Goal: Task Accomplishment & Management: Manage account settings

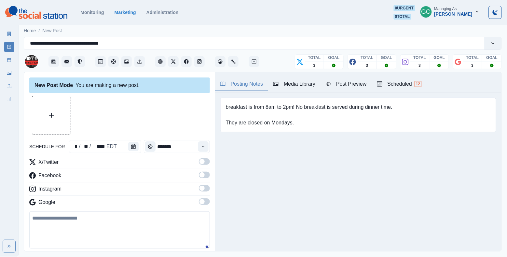
click at [402, 85] on div "Scheduled 12" at bounding box center [399, 84] width 45 height 8
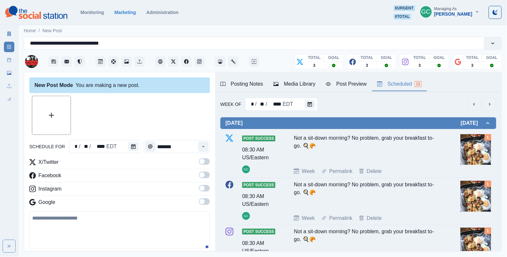
drag, startPoint x: 452, startPoint y: 1, endPoint x: 138, endPoint y: 106, distance: 331.2
click at [138, 106] on div at bounding box center [119, 115] width 181 height 39
click at [309, 105] on icon "Calendar" at bounding box center [310, 104] width 5 height 5
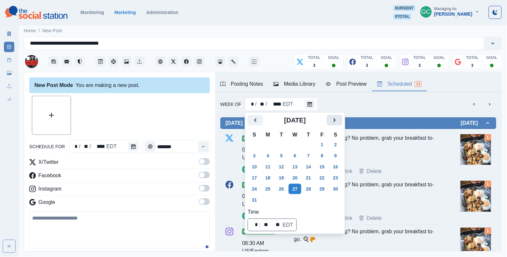
click at [339, 121] on icon "Next" at bounding box center [335, 120] width 8 height 8
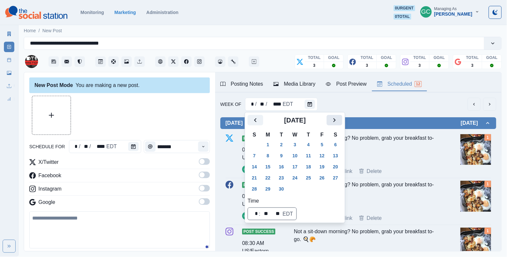
click at [339, 121] on icon "Next" at bounding box center [335, 120] width 8 height 8
click at [270, 163] on button "13" at bounding box center [268, 167] width 13 height 10
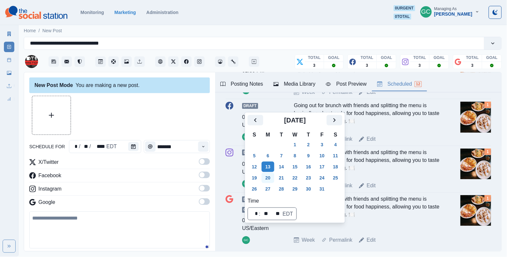
click at [266, 179] on button "20" at bounding box center [268, 178] width 13 height 10
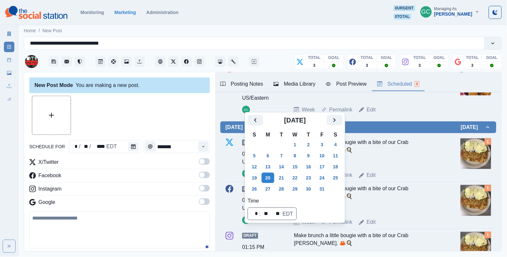
scroll to position [208, 0]
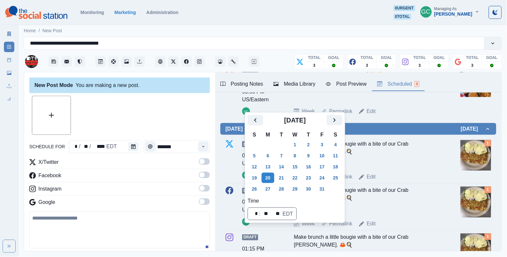
click at [131, 152] on div at bounding box center [134, 146] width 13 height 13
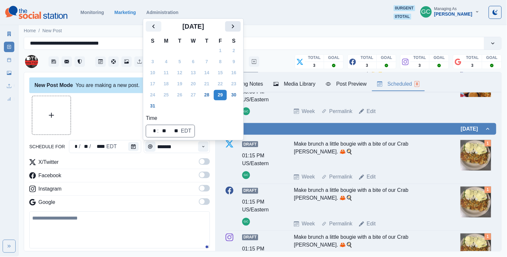
click at [237, 29] on icon "Next" at bounding box center [233, 26] width 8 height 8
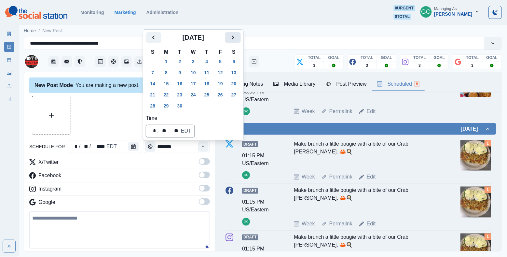
click at [237, 40] on icon "Next" at bounding box center [233, 38] width 8 height 8
click at [240, 97] on button "25" at bounding box center [234, 95] width 13 height 10
click at [212, 144] on div "New Post Mode You are making a new post. schedule for ** / ** / **** EDT ******…" at bounding box center [119, 161] width 191 height 179
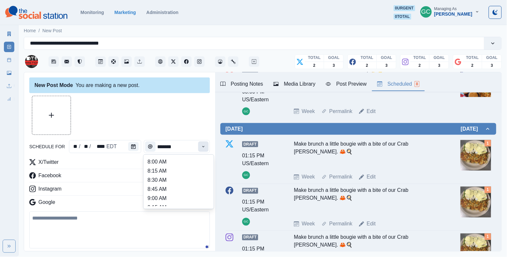
click at [208, 146] on button "Time" at bounding box center [203, 146] width 10 height 10
click at [190, 179] on li "12:45 PM" at bounding box center [178, 174] width 65 height 9
type input "********"
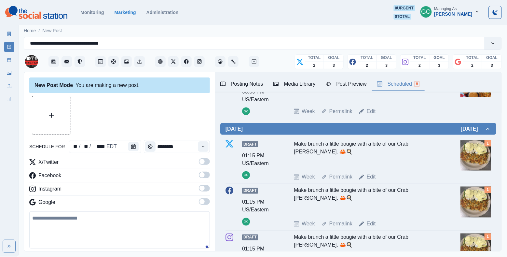
click at [203, 205] on span at bounding box center [204, 201] width 11 height 7
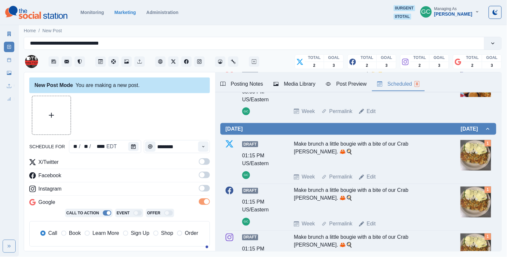
click at [204, 190] on span at bounding box center [202, 188] width 5 height 5
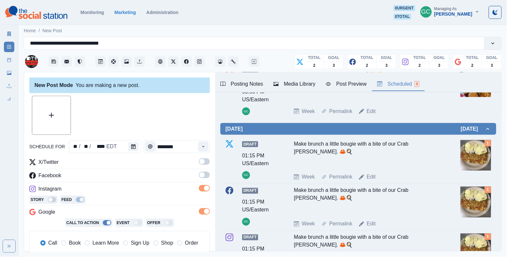
click at [204, 182] on label at bounding box center [204, 177] width 11 height 10
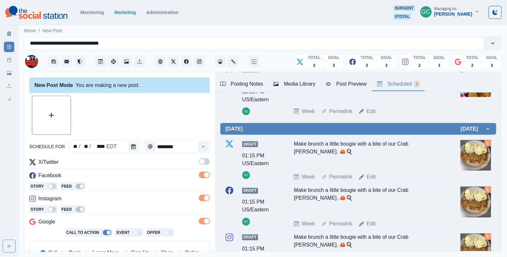
click at [204, 155] on div "schedule for ** / ** / **** EDT ******** X/Twitter Facebook Story Feed Instagra…" at bounding box center [119, 220] width 181 height 248
click at [204, 164] on span at bounding box center [204, 161] width 11 height 7
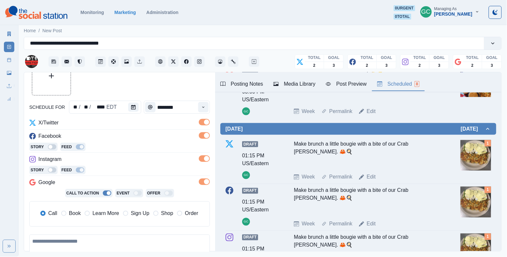
scroll to position [49, 0]
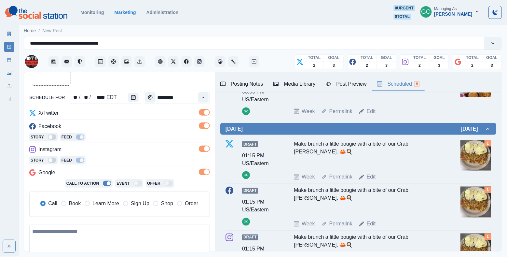
click at [108, 204] on span "Learn More" at bounding box center [105, 204] width 27 height 8
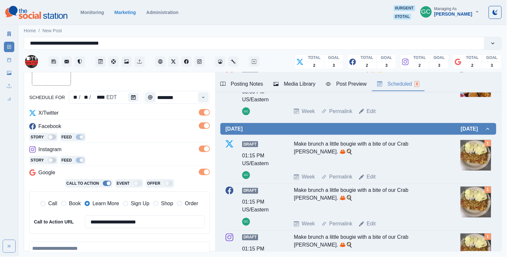
click at [296, 87] on div "Media Library" at bounding box center [295, 84] width 42 height 8
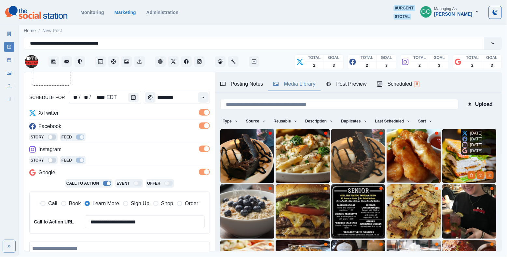
scroll to position [0, 0]
click at [433, 123] on button "Sort" at bounding box center [426, 121] width 20 height 10
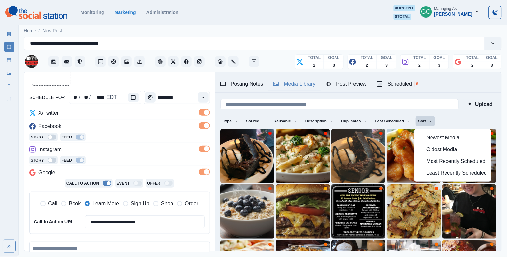
click at [429, 174] on span "Least Recently Scheduled" at bounding box center [457, 173] width 61 height 8
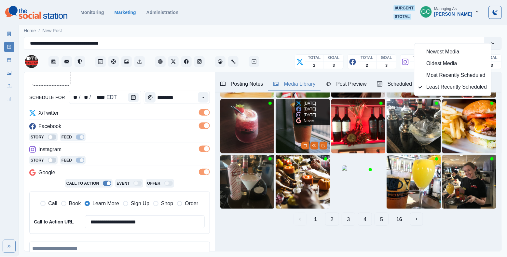
scroll to position [85, 0]
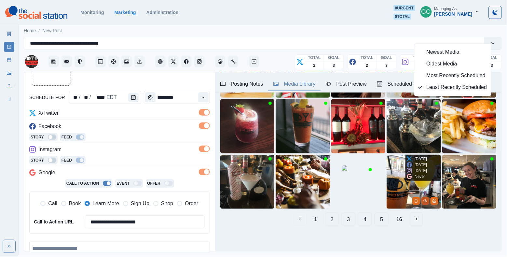
click at [425, 201] on icon "View Media" at bounding box center [426, 201] width 4 height 4
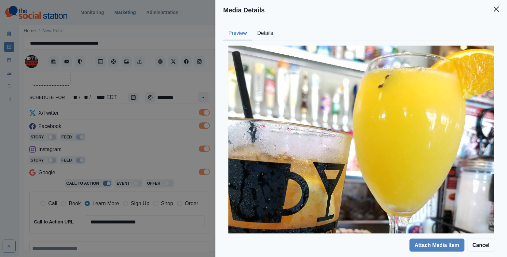
scroll to position [0, 0]
click at [264, 32] on button "Details" at bounding box center [265, 34] width 26 height 14
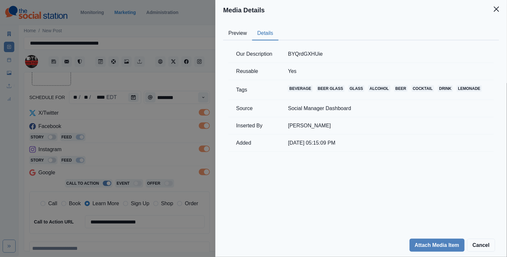
click at [232, 35] on button "Preview" at bounding box center [237, 34] width 29 height 14
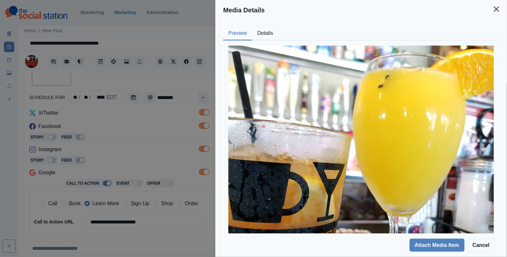
click at [148, 132] on div "Media Details Preview Details Our Description BYQrdGXHUie Reusable Yes Tags bev…" at bounding box center [253, 128] width 507 height 257
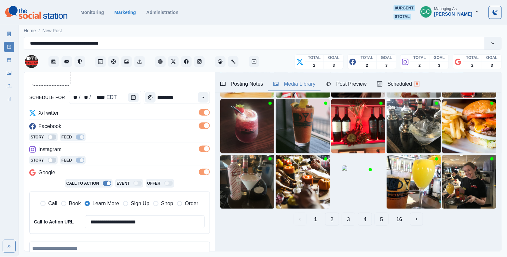
scroll to position [20, 0]
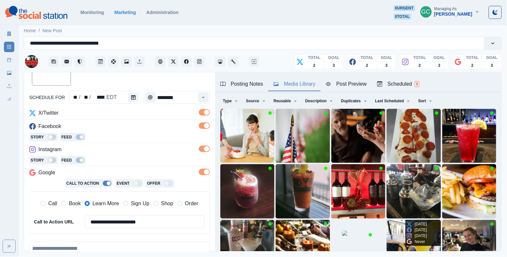
click at [396, 237] on img at bounding box center [414, 247] width 54 height 54
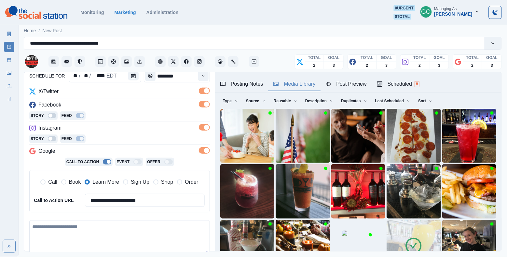
scroll to position [98, 0]
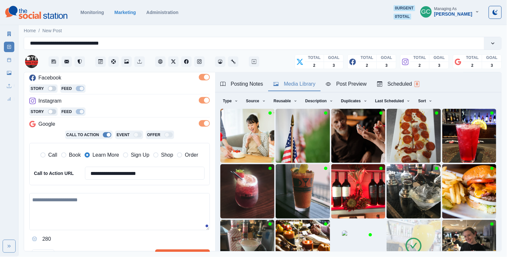
click at [96, 203] on textarea at bounding box center [119, 211] width 181 height 37
paste textarea "**********"
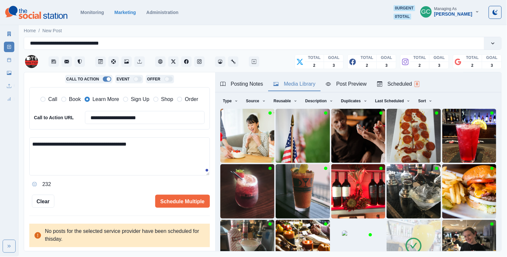
scroll to position [153, 0]
type textarea "**********"
click at [402, 90] on button "Scheduled 8" at bounding box center [398, 85] width 53 height 14
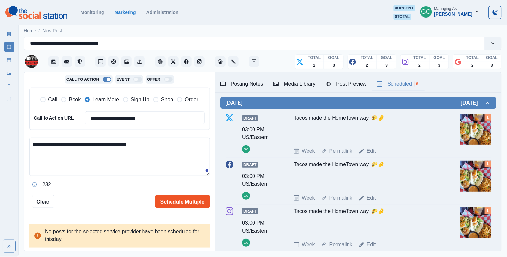
click at [177, 202] on button "Schedule Multiple" at bounding box center [182, 201] width 55 height 13
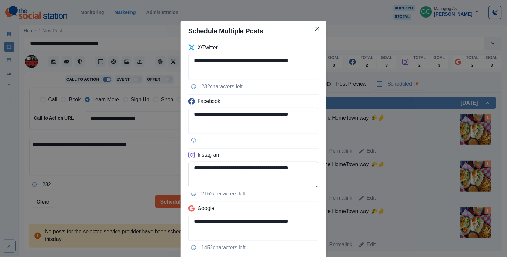
scroll to position [43, 0]
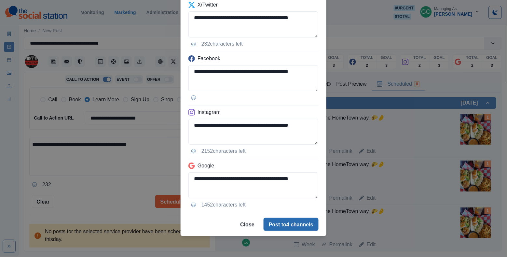
click at [279, 226] on button "Post to 4 channels" at bounding box center [291, 224] width 55 height 13
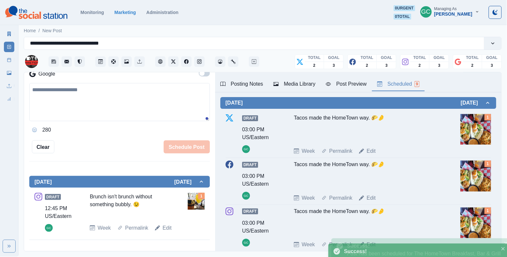
scroll to position [52, 0]
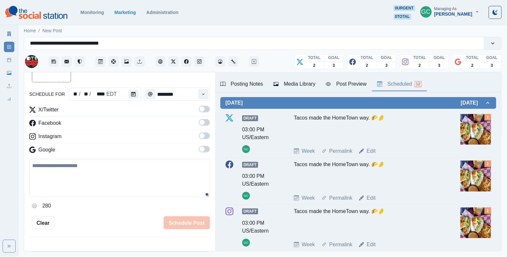
click at [201, 150] on span at bounding box center [202, 149] width 5 height 5
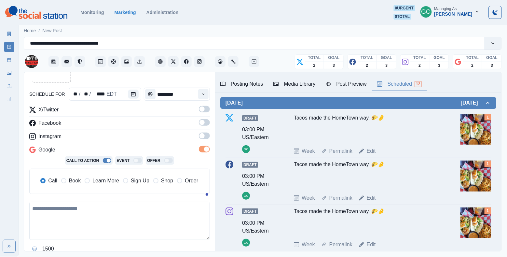
click at [201, 140] on label at bounding box center [204, 138] width 11 height 10
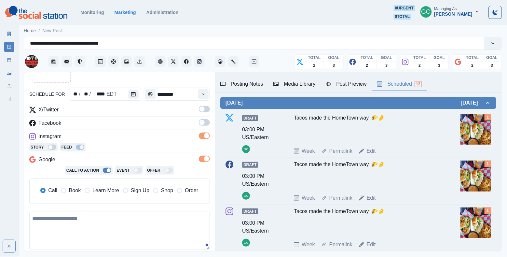
click at [205, 125] on span at bounding box center [204, 122] width 11 height 7
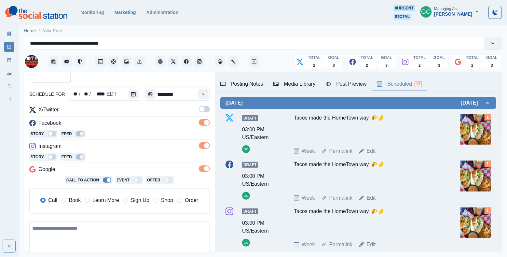
click at [206, 114] on label at bounding box center [204, 111] width 11 height 10
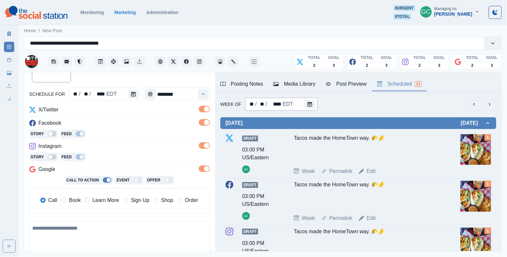
scroll to position [0, 0]
click at [291, 104] on div "EDT" at bounding box center [288, 104] width 12 height 8
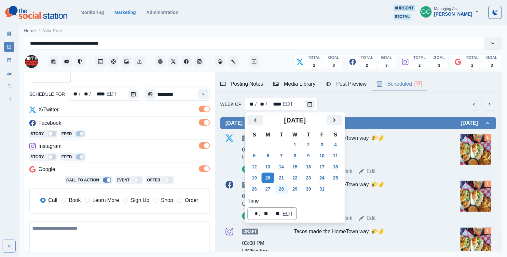
click at [285, 189] on button "28" at bounding box center [281, 189] width 13 height 10
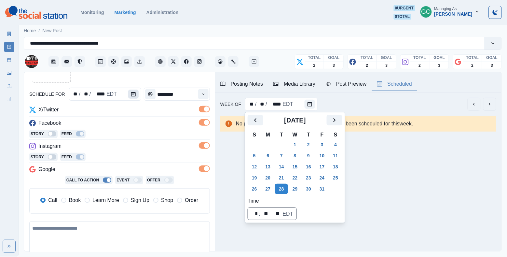
click at [128, 94] on button "Calendar" at bounding box center [133, 94] width 10 height 9
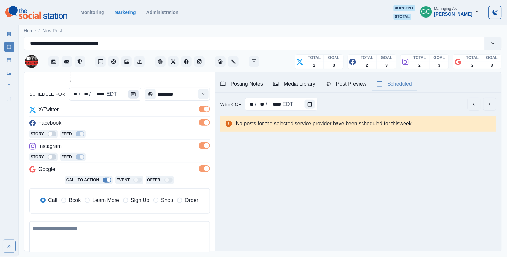
click at [130, 96] on button "Calendar" at bounding box center [133, 94] width 10 height 9
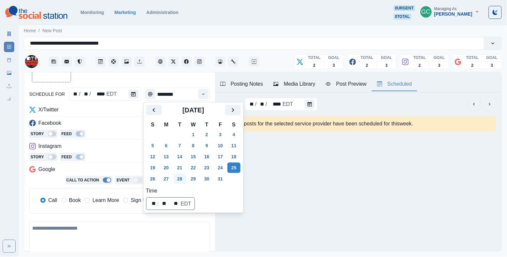
click at [178, 178] on button "28" at bounding box center [180, 179] width 13 height 10
click at [202, 93] on icon "Time" at bounding box center [203, 94] width 5 height 5
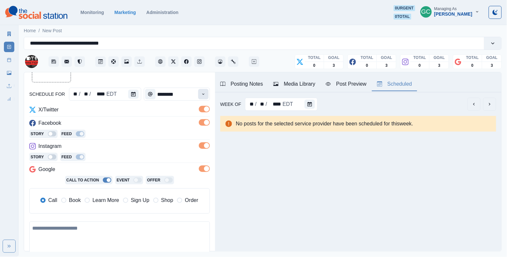
click at [202, 93] on icon "Time" at bounding box center [203, 94] width 5 height 5
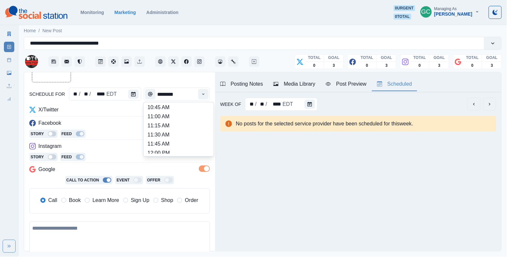
scroll to position [102, 0]
click at [178, 139] on li "11:30 AM" at bounding box center [178, 135] width 65 height 9
type input "********"
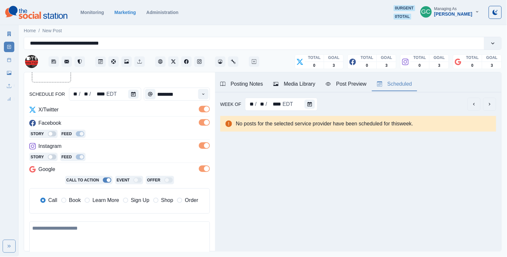
click at [108, 204] on span "Learn More" at bounding box center [105, 200] width 27 height 8
click at [141, 127] on div "Facebook" at bounding box center [119, 124] width 181 height 10
click at [298, 84] on div "Media Library" at bounding box center [295, 84] width 42 height 8
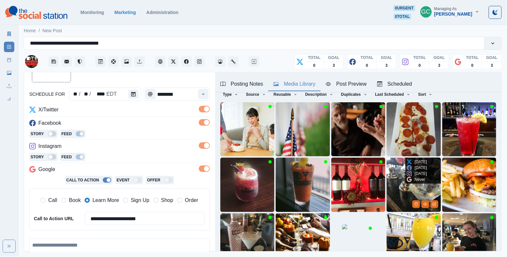
scroll to position [21, 0]
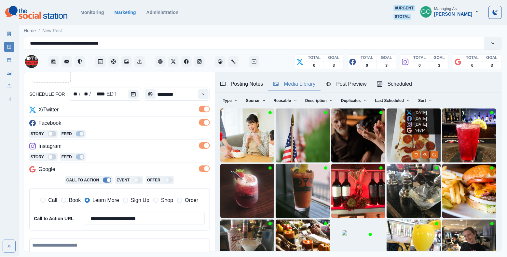
click at [424, 155] on icon "View Media" at bounding box center [426, 155] width 4 height 4
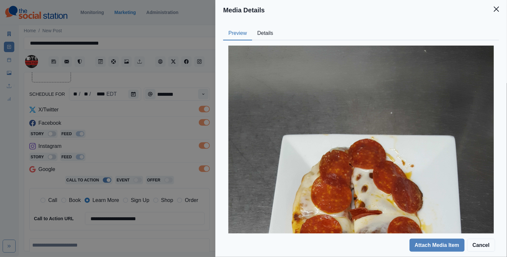
click at [267, 23] on div "Preview Details Our Description Is there anything better than pizza? 🍕Try our P…" at bounding box center [362, 126] width 292 height 213
click at [270, 34] on button "Details" at bounding box center [265, 34] width 26 height 14
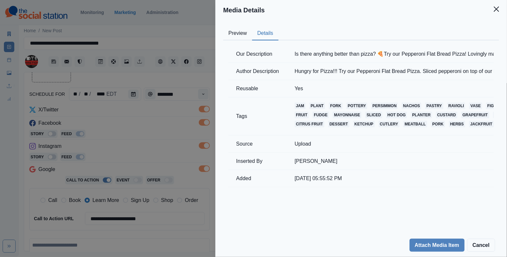
click at [240, 38] on button "Preview" at bounding box center [237, 34] width 29 height 14
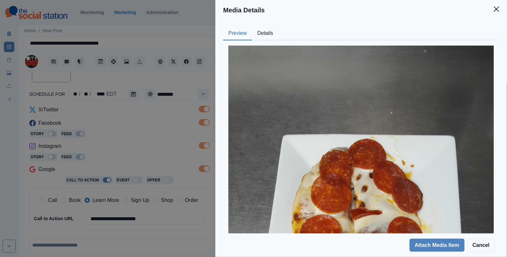
scroll to position [0, 0]
click at [274, 29] on button "Details" at bounding box center [265, 34] width 26 height 14
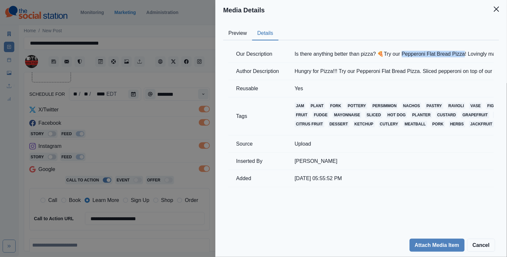
drag, startPoint x: 410, startPoint y: 52, endPoint x: 474, endPoint y: 52, distance: 64.5
click at [474, 52] on td "Is there anything better than pizza? 🍕Try our Pepperoni Flat Bread Pizza! Lovin…" at bounding box center [513, 54] width 453 height 17
copy td "epperoni Flat Bread Pizza!"
click at [144, 139] on div "Media Details Preview Details Our Description Is there anything better than piz…" at bounding box center [253, 128] width 507 height 257
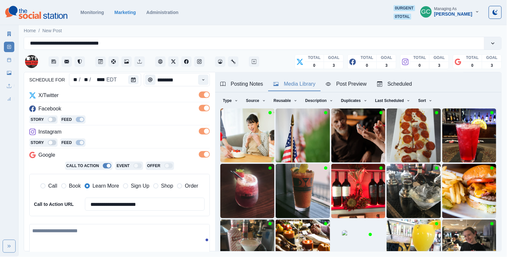
scroll to position [68, 0]
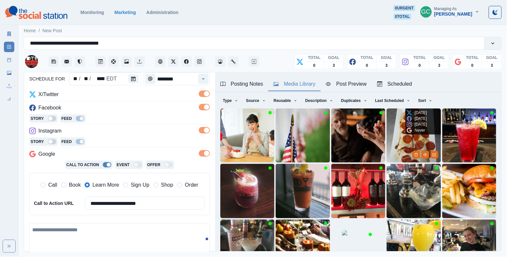
click at [392, 142] on img at bounding box center [414, 135] width 54 height 54
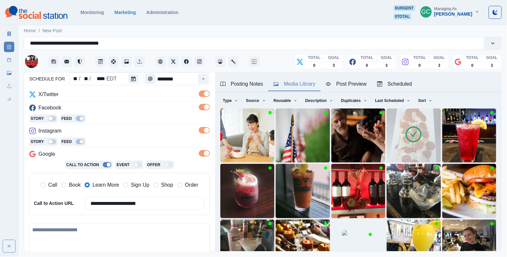
click at [85, 236] on textarea at bounding box center [119, 242] width 181 height 38
paste textarea "**********"
click at [148, 230] on textarea "**********" at bounding box center [119, 242] width 181 height 38
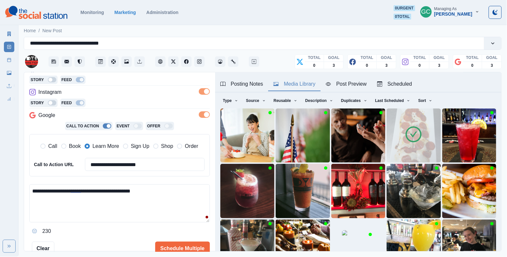
scroll to position [118, 0]
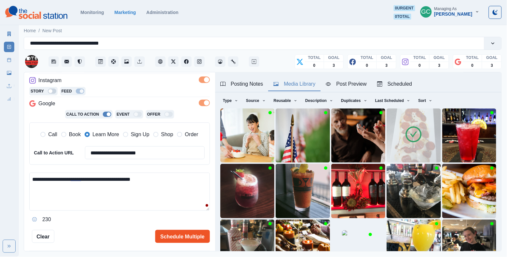
type textarea "**********"
click at [173, 234] on button "Schedule Multiple" at bounding box center [182, 236] width 55 height 13
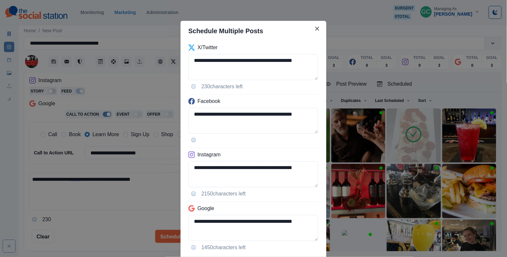
scroll to position [43, 0]
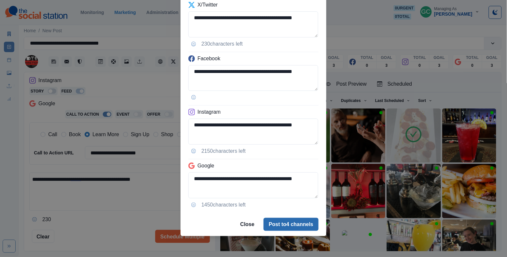
click at [273, 221] on button "Post to 4 channels" at bounding box center [291, 224] width 55 height 13
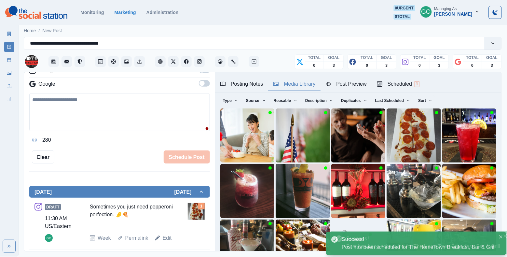
scroll to position [52, 0]
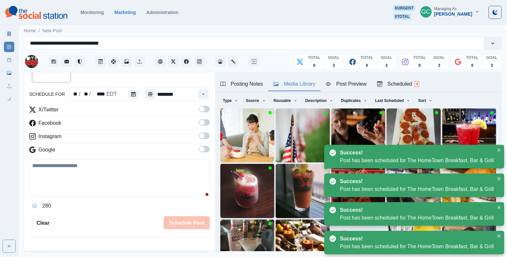
click at [400, 82] on div "Scheduled 4" at bounding box center [398, 84] width 42 height 8
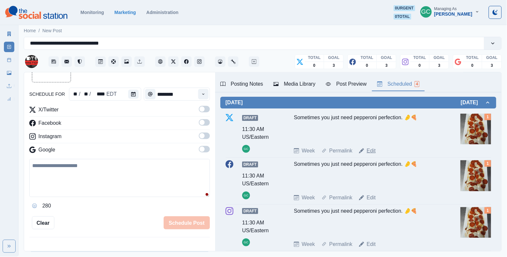
click at [370, 151] on link "Edit" at bounding box center [371, 151] width 9 height 8
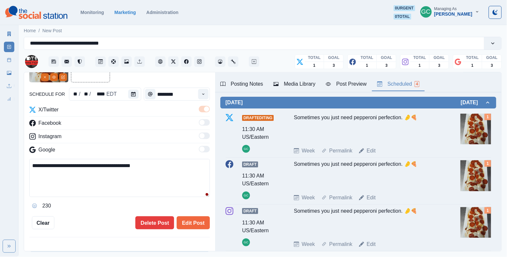
drag, startPoint x: 155, startPoint y: 170, endPoint x: 170, endPoint y: 174, distance: 15.8
click at [170, 174] on textarea "**********" at bounding box center [119, 178] width 181 height 38
paste textarea "**"
type textarea "**********"
click at [201, 228] on button "Edit Post" at bounding box center [193, 222] width 33 height 13
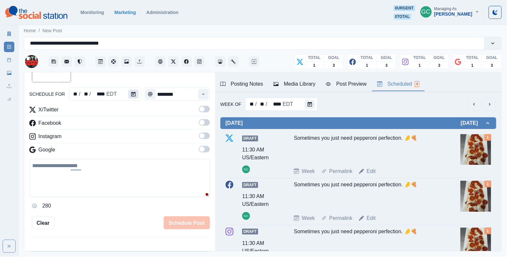
click at [134, 96] on icon "Calendar" at bounding box center [133, 94] width 5 height 5
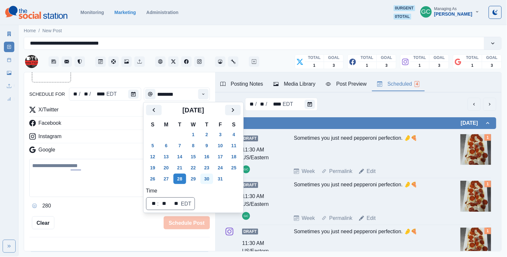
click at [214, 177] on button "30" at bounding box center [207, 179] width 13 height 10
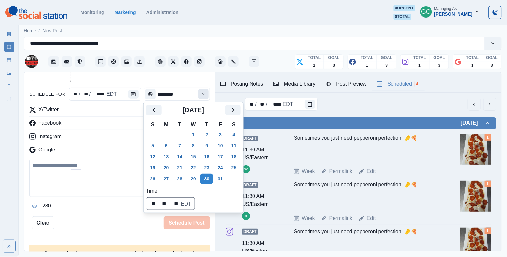
click at [205, 96] on icon "Time" at bounding box center [203, 94] width 5 height 5
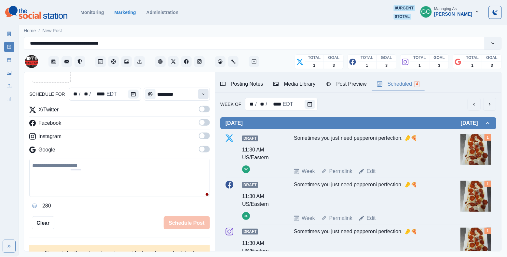
click at [205, 96] on icon "Time" at bounding box center [203, 94] width 5 height 5
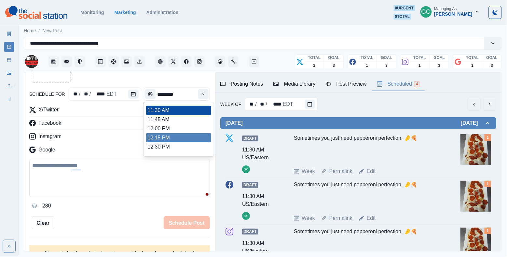
scroll to position [126, 0]
click at [189, 138] on li "12:15 PM" at bounding box center [178, 138] width 65 height 9
type input "********"
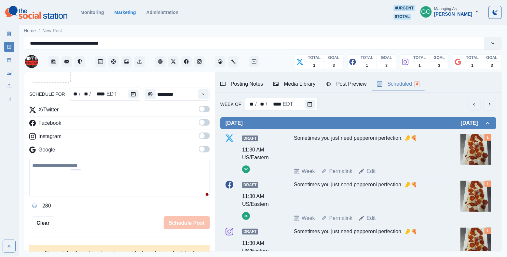
click at [205, 151] on span at bounding box center [204, 149] width 11 height 7
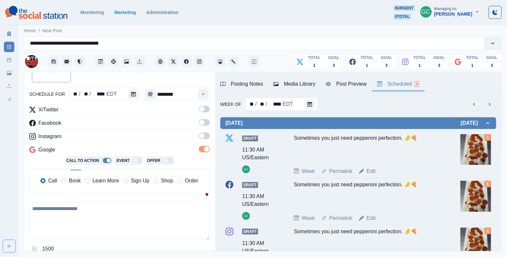
click at [205, 141] on label at bounding box center [204, 138] width 11 height 10
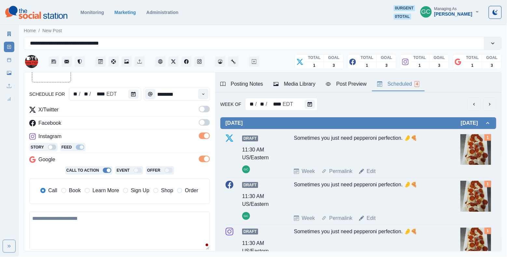
click at [205, 129] on label at bounding box center [204, 124] width 11 height 10
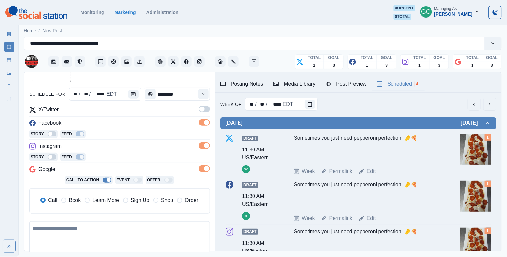
click at [205, 112] on span at bounding box center [204, 109] width 11 height 7
click at [114, 201] on span "Learn More" at bounding box center [105, 200] width 27 height 8
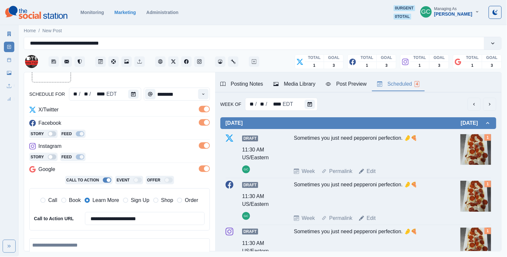
click at [309, 81] on div "Media Library" at bounding box center [295, 84] width 42 height 8
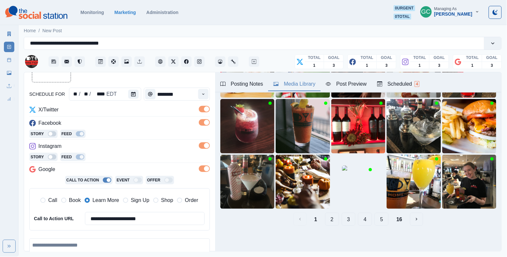
scroll to position [85, 0]
click at [386, 224] on button "5" at bounding box center [382, 219] width 14 height 13
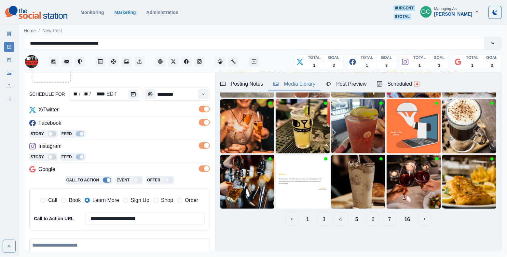
click at [387, 224] on button "7" at bounding box center [390, 219] width 14 height 13
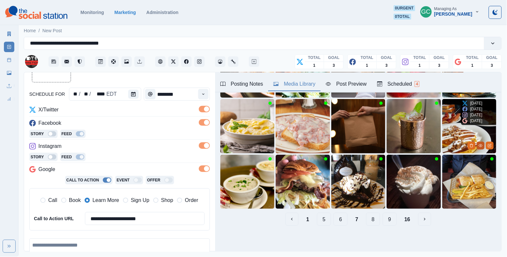
click at [481, 146] on icon "View Media" at bounding box center [481, 146] width 4 height 4
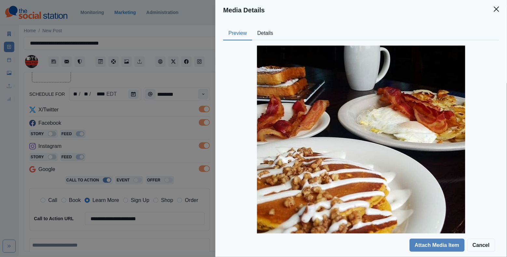
click at [270, 38] on button "Details" at bounding box center [265, 34] width 26 height 14
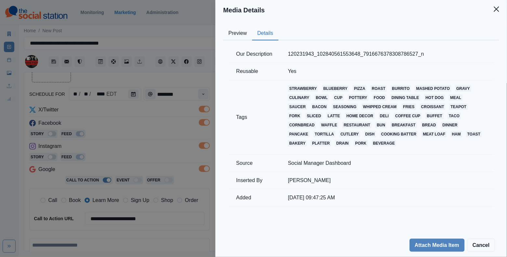
click at [240, 36] on button "Preview" at bounding box center [237, 34] width 29 height 14
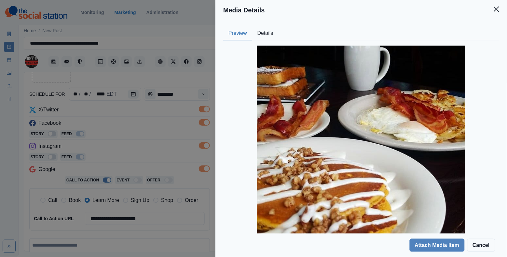
click at [136, 122] on div "Media Details Preview Details Our Description 120231943_102840561553648_7916676…" at bounding box center [253, 128] width 507 height 257
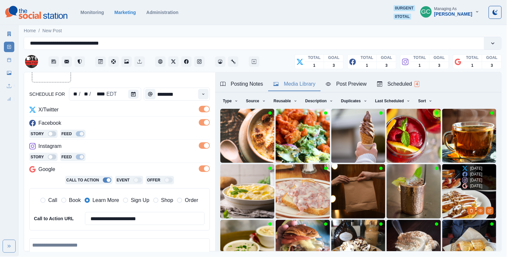
click at [446, 189] on img at bounding box center [470, 191] width 54 height 54
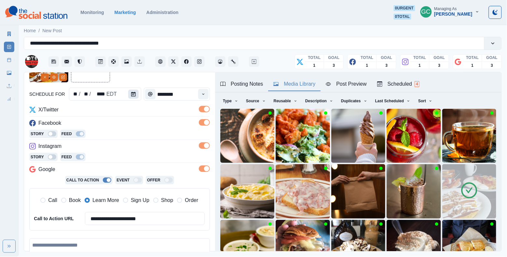
click at [134, 92] on icon "Calendar" at bounding box center [133, 94] width 5 height 5
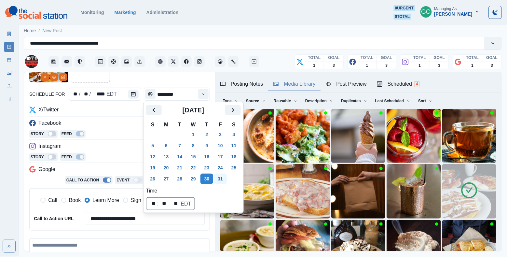
click at [226, 179] on button "31" at bounding box center [220, 179] width 13 height 10
click at [118, 112] on div "X/Twitter" at bounding box center [119, 111] width 181 height 10
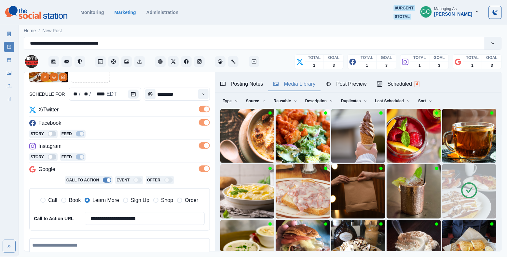
click at [85, 247] on textarea at bounding box center [119, 257] width 181 height 38
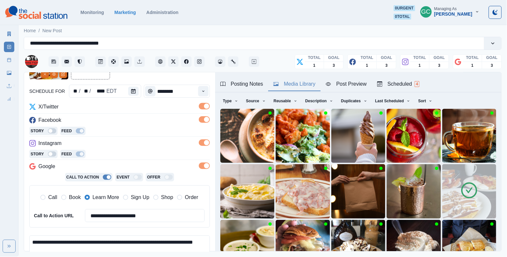
click at [59, 248] on textarea "**********" at bounding box center [119, 254] width 181 height 38
click at [188, 241] on textarea "**********" at bounding box center [119, 254] width 181 height 38
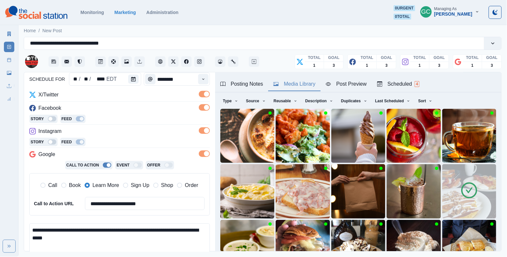
scroll to position [80, 0]
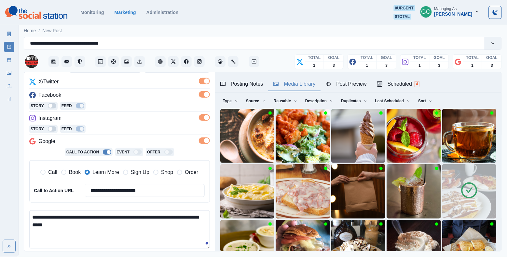
click at [159, 215] on textarea "**********" at bounding box center [119, 229] width 181 height 38
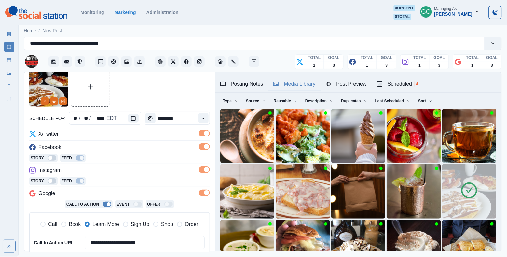
scroll to position [27, 0]
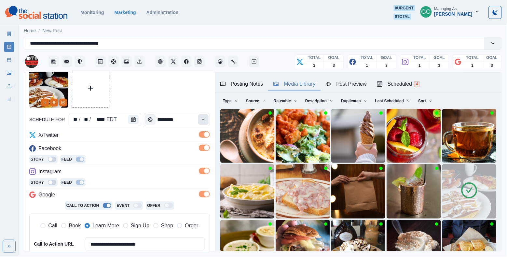
type textarea "**********"
click at [204, 120] on icon "Time" at bounding box center [203, 119] width 2 height 1
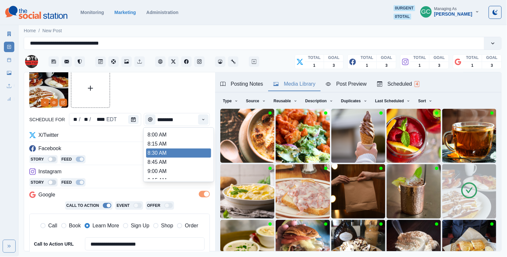
click at [186, 152] on li "8:30 AM" at bounding box center [178, 153] width 65 height 9
type input "*******"
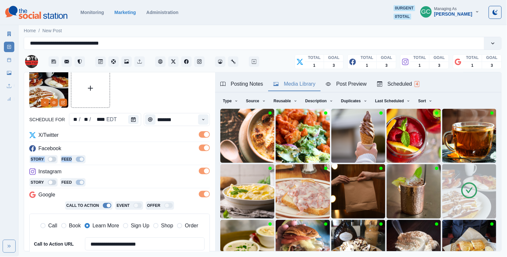
click at [165, 165] on div "**********" at bounding box center [119, 196] width 181 height 130
click at [407, 87] on div "Scheduled 4" at bounding box center [398, 84] width 42 height 8
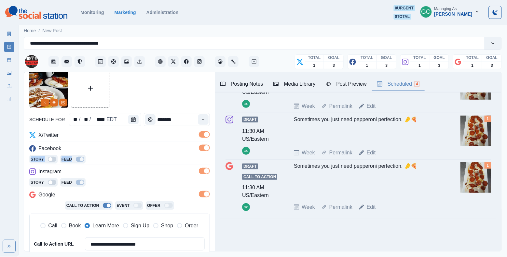
scroll to position [0, 0]
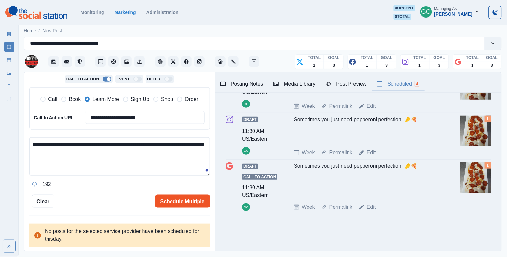
click at [187, 197] on button "Schedule Multiple" at bounding box center [182, 201] width 55 height 13
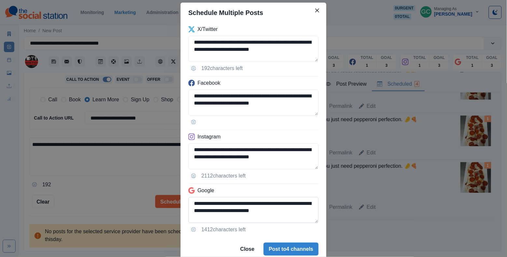
scroll to position [34, 0]
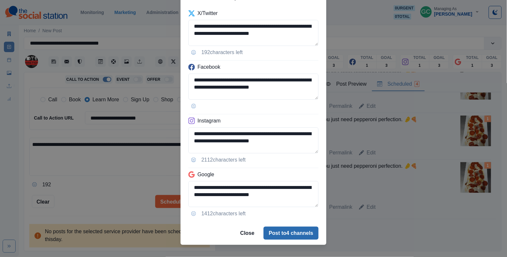
click at [283, 233] on button "Post to 4 channels" at bounding box center [291, 233] width 55 height 13
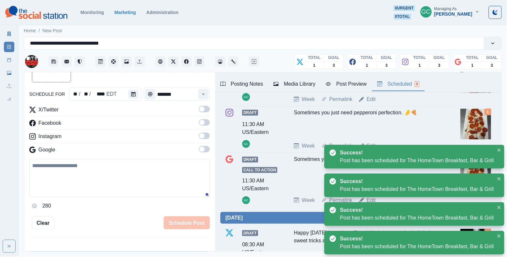
scroll to position [113, 0]
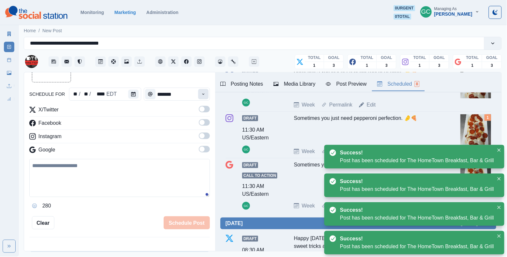
click at [204, 90] on button "Time" at bounding box center [203, 94] width 10 height 10
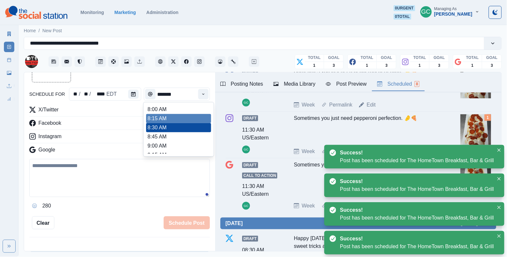
scroll to position [125, 0]
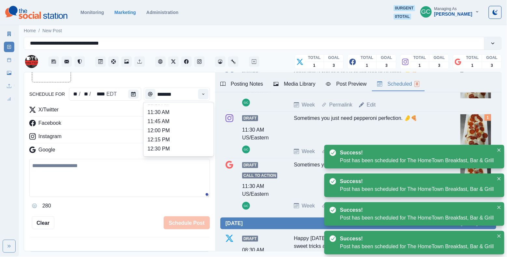
click at [188, 121] on li "11:45 AM" at bounding box center [178, 121] width 65 height 9
type input "********"
click at [133, 96] on icon "Calendar" at bounding box center [133, 94] width 5 height 5
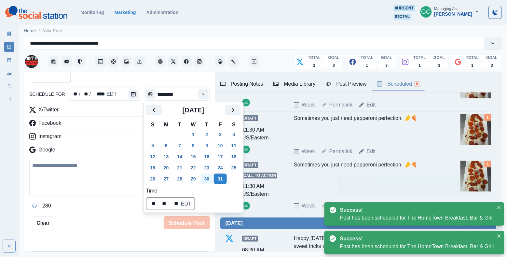
click at [212, 180] on button "30" at bounding box center [207, 179] width 13 height 10
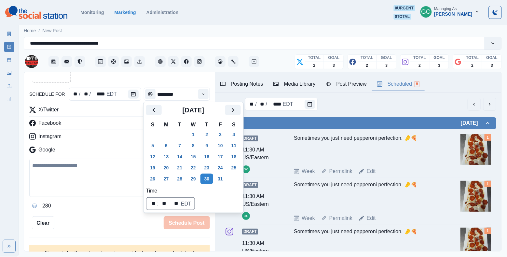
click at [98, 163] on textarea at bounding box center [119, 178] width 181 height 38
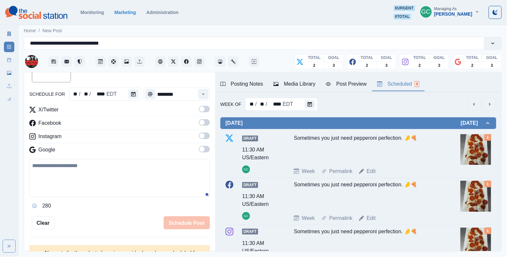
click at [207, 146] on div "X/Twitter Facebook Instagram Google" at bounding box center [119, 131] width 181 height 50
click at [207, 150] on span at bounding box center [204, 149] width 11 height 7
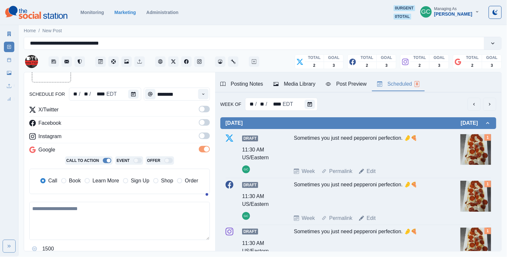
click at [207, 136] on span at bounding box center [204, 136] width 11 height 7
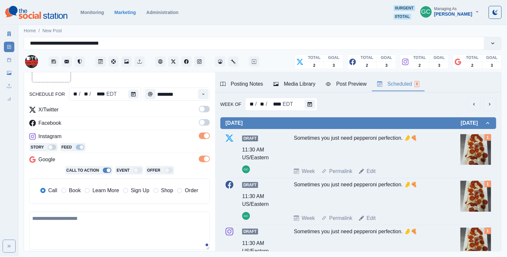
click at [208, 122] on span at bounding box center [204, 122] width 11 height 7
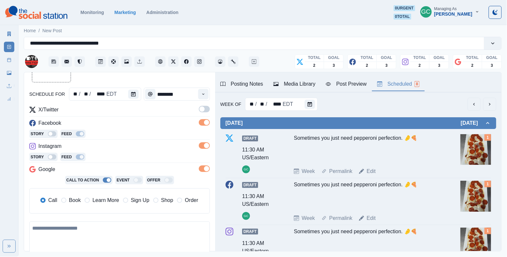
click at [208, 108] on span at bounding box center [204, 109] width 11 height 7
click at [110, 206] on div "Call Book Learn More Sign Up Shop Order" at bounding box center [119, 201] width 171 height 14
click at [110, 203] on span "Learn More" at bounding box center [105, 200] width 27 height 8
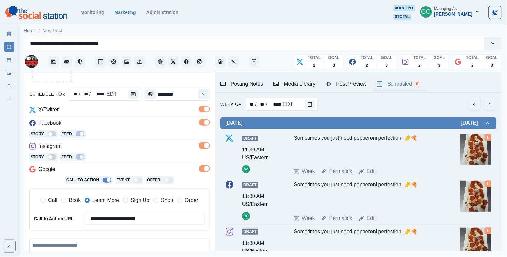
click at [300, 83] on div "Media Library" at bounding box center [295, 84] width 42 height 8
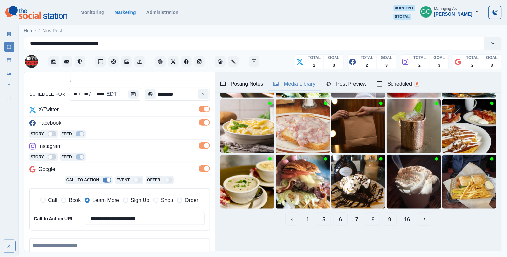
scroll to position [85, 0]
click at [397, 221] on button "9" at bounding box center [390, 219] width 14 height 13
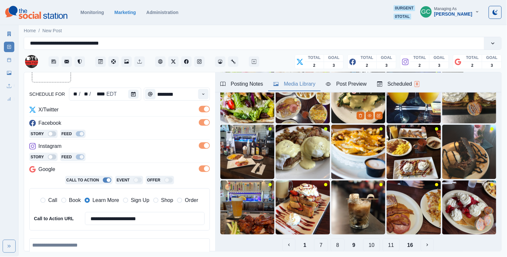
scroll to position [68, 0]
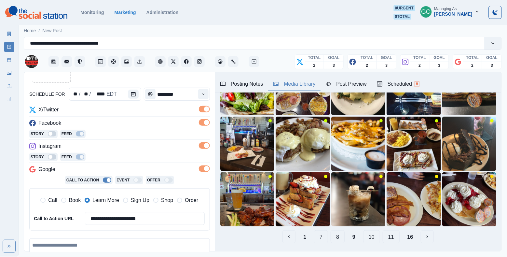
click at [393, 237] on button "11" at bounding box center [391, 236] width 17 height 13
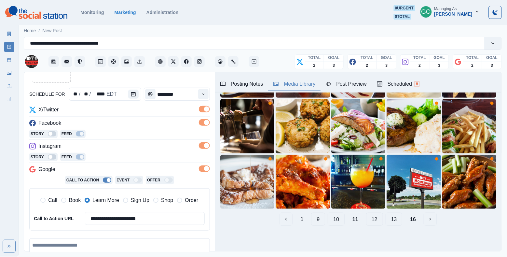
scroll to position [85, 0]
click at [319, 222] on button "9" at bounding box center [318, 219] width 14 height 13
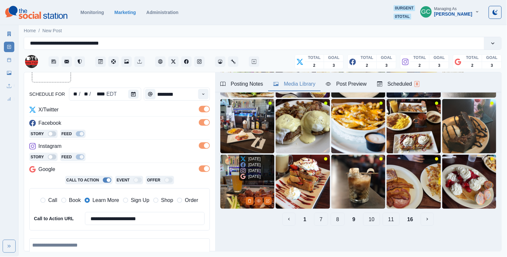
click at [259, 202] on icon "View Media" at bounding box center [259, 201] width 4 height 3
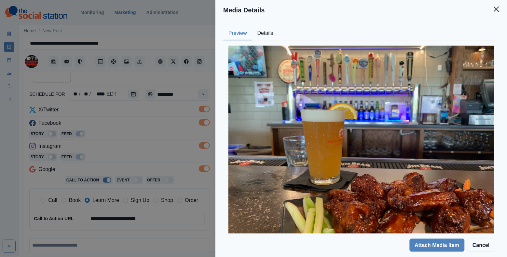
click at [275, 36] on button "Details" at bounding box center [265, 34] width 26 height 14
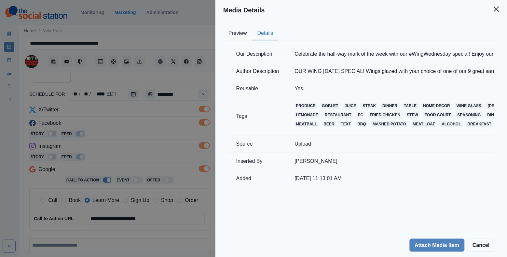
click at [244, 33] on button "Preview" at bounding box center [237, 34] width 29 height 14
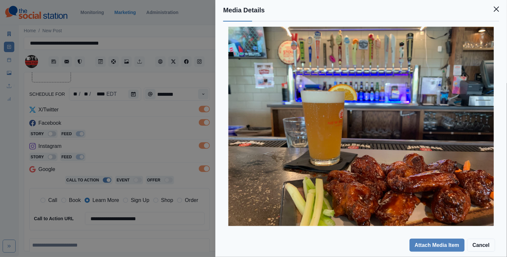
scroll to position [19, 0]
click at [169, 135] on div "Media Details Preview Details Our Description Celebrate the half-way mark of th…" at bounding box center [253, 128] width 507 height 257
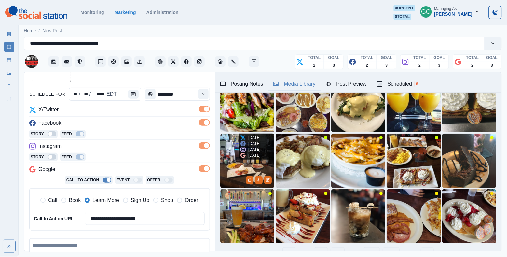
scroll to position [51, 0]
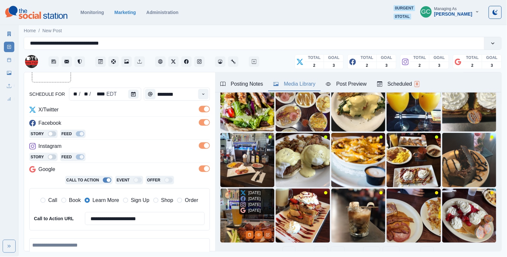
click at [271, 236] on button "Edit Media" at bounding box center [268, 235] width 8 height 8
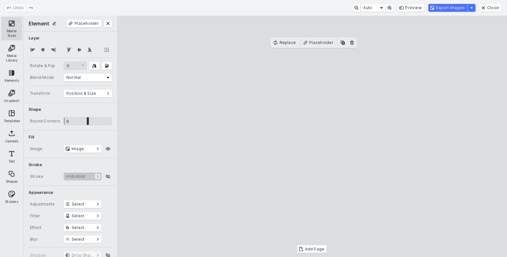
click at [14, 35] on button "Media Sizes" at bounding box center [11, 28] width 21 height 23
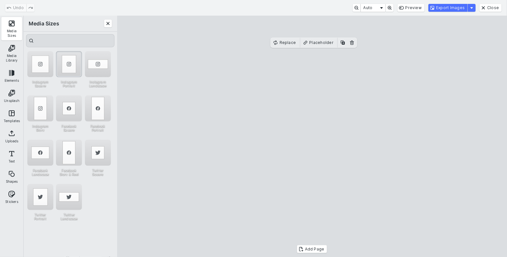
click at [71, 73] on div "Instagram Portrait" at bounding box center [69, 64] width 26 height 26
drag, startPoint x: 285, startPoint y: 119, endPoint x: 254, endPoint y: 93, distance: 40.1
click at [312, 136] on cesdk-canvas "Editor canvas" at bounding box center [312, 136] width 0 height 0
drag, startPoint x: 282, startPoint y: 212, endPoint x: 282, endPoint y: 239, distance: 27.7
click at [312, 136] on cesdk-canvas "Editor canvas" at bounding box center [312, 136] width 0 height 0
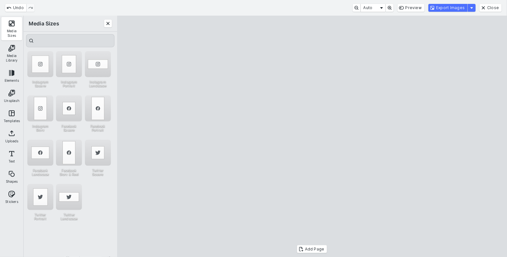
drag, startPoint x: 354, startPoint y: 135, endPoint x: 400, endPoint y: 135, distance: 45.3
click at [312, 136] on cesdk-canvas "Editor canvas" at bounding box center [312, 136] width 0 height 0
drag, startPoint x: 332, startPoint y: 164, endPoint x: 344, endPoint y: 161, distance: 12.9
click at [312, 136] on cesdk-canvas "Editor canvas" at bounding box center [312, 136] width 0 height 0
drag, startPoint x: 223, startPoint y: 26, endPoint x: 246, endPoint y: 41, distance: 27.5
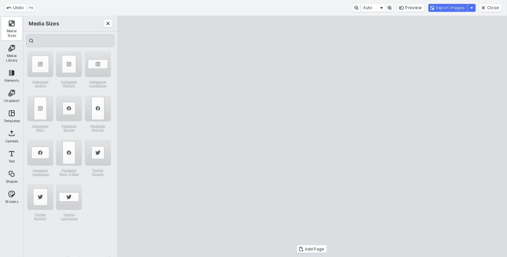
click at [312, 136] on cesdk-canvas "Editor canvas" at bounding box center [312, 136] width 0 height 0
drag, startPoint x: 413, startPoint y: 234, endPoint x: 407, endPoint y: 235, distance: 6.0
click at [312, 136] on cesdk-canvas "Editor canvas" at bounding box center [312, 136] width 0 height 0
click at [456, 7] on button "Export Images" at bounding box center [448, 8] width 39 height 8
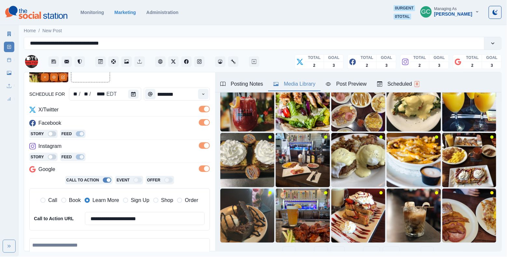
click at [102, 243] on textarea at bounding box center [119, 257] width 181 height 38
paste textarea "**********"
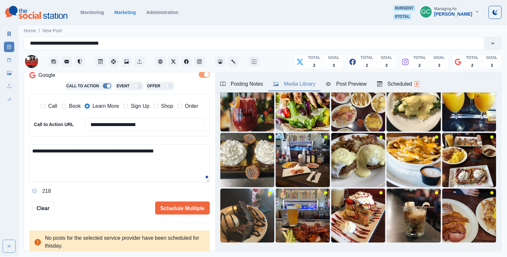
type textarea "**********"
click at [187, 214] on div "**********" at bounding box center [119, 161] width 191 height 179
click at [193, 209] on button "Schedule Multiple" at bounding box center [182, 208] width 55 height 13
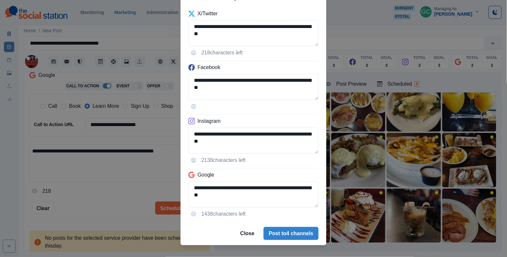
scroll to position [38, 0]
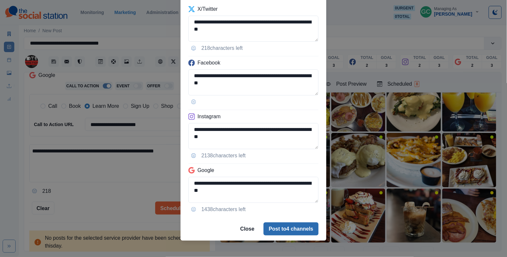
click at [285, 232] on button "Post to 4 channels" at bounding box center [291, 228] width 55 height 13
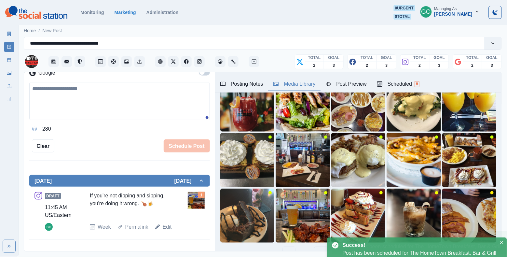
scroll to position [52, 0]
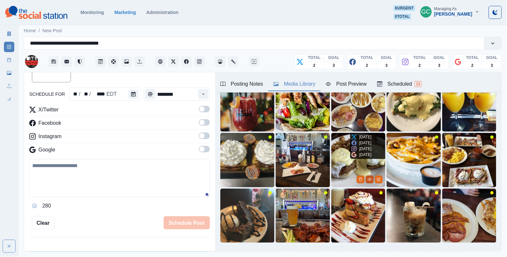
click at [368, 179] on button "View Media" at bounding box center [370, 180] width 8 height 8
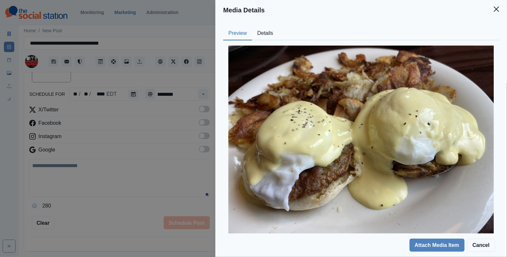
click at [261, 27] on button "Details" at bounding box center [265, 34] width 26 height 14
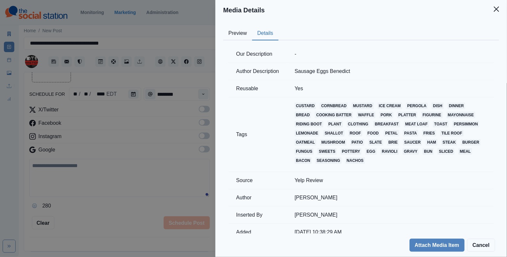
click at [160, 160] on div "Media Details Preview Details Our Description - Author Description Sausage Eggs…" at bounding box center [253, 128] width 507 height 257
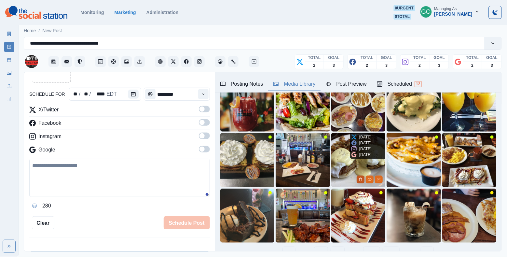
click at [363, 179] on icon "Delete Media" at bounding box center [361, 179] width 4 height 4
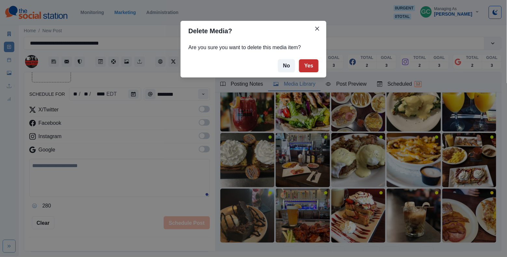
click at [316, 66] on button "Yes" at bounding box center [309, 65] width 20 height 13
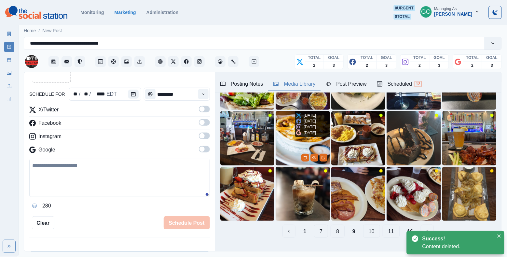
scroll to position [75, 0]
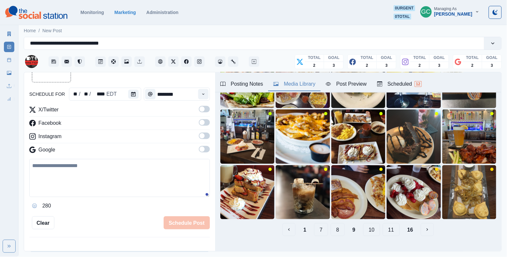
click at [341, 227] on button "8" at bounding box center [338, 229] width 14 height 13
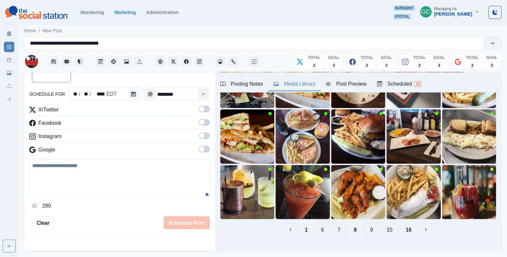
scroll to position [42, 0]
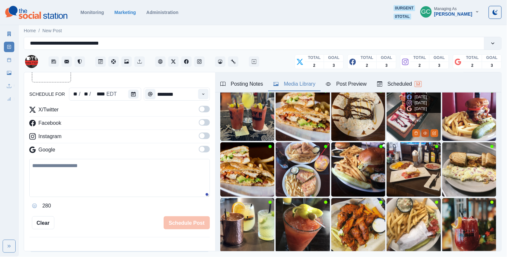
click at [427, 132] on icon "View Media" at bounding box center [426, 133] width 4 height 4
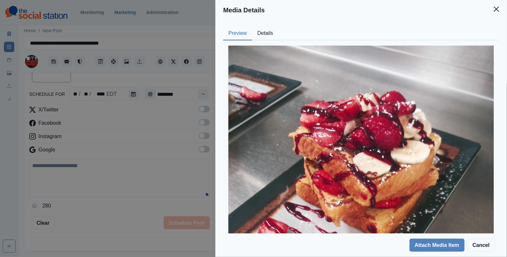
click at [278, 30] on button "Details" at bounding box center [265, 34] width 26 height 14
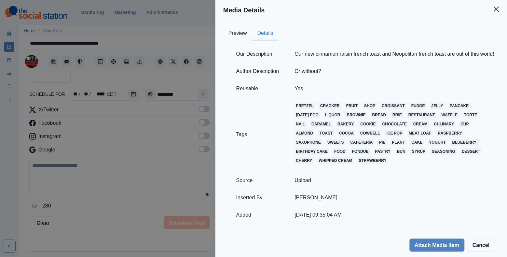
click at [238, 34] on button "Preview" at bounding box center [237, 34] width 29 height 14
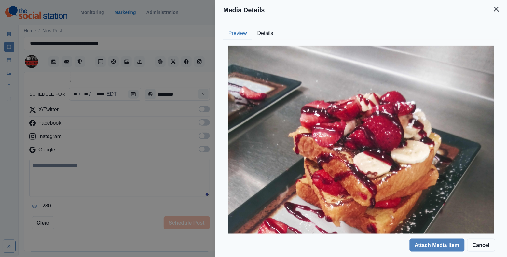
click at [159, 136] on div "Media Details Preview Details Our Description Our new cinnamon raisin french to…" at bounding box center [253, 128] width 507 height 257
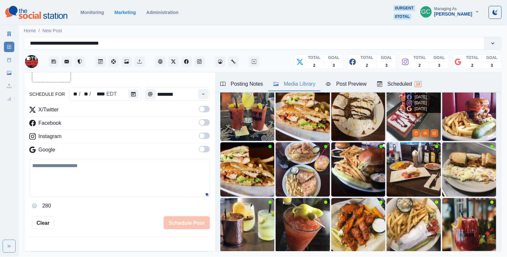
click at [406, 121] on img at bounding box center [414, 114] width 54 height 54
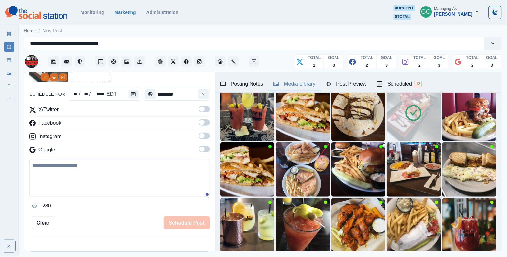
click at [204, 149] on span at bounding box center [202, 149] width 5 height 5
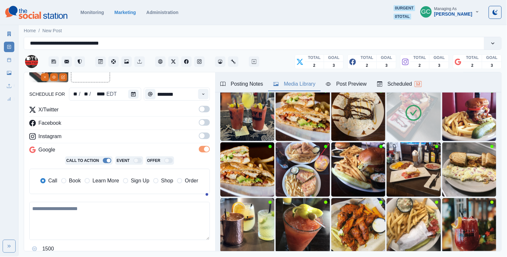
click at [205, 135] on span at bounding box center [204, 136] width 11 height 7
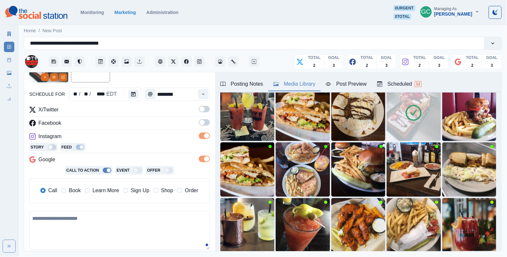
click at [205, 126] on span at bounding box center [204, 122] width 11 height 7
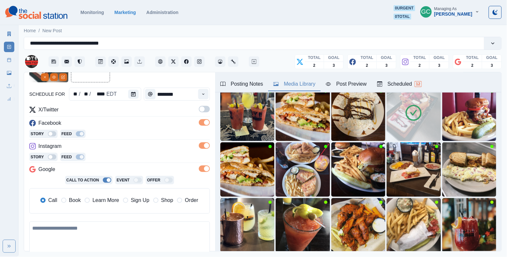
click at [205, 113] on label at bounding box center [204, 111] width 11 height 10
click at [109, 204] on span "Learn More" at bounding box center [105, 200] width 27 height 8
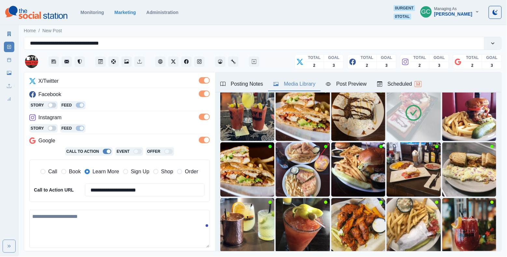
scroll to position [88, 0]
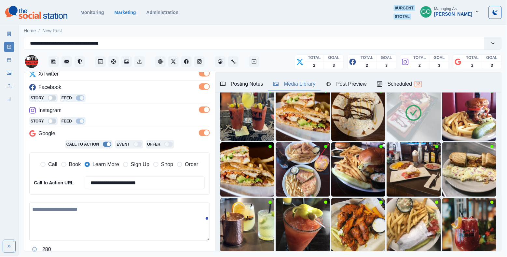
click at [126, 211] on textarea at bounding box center [119, 222] width 181 height 38
paste textarea "**********"
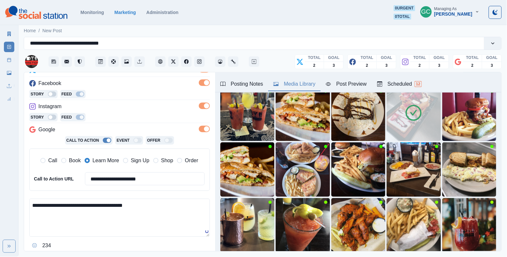
scroll to position [102, 0]
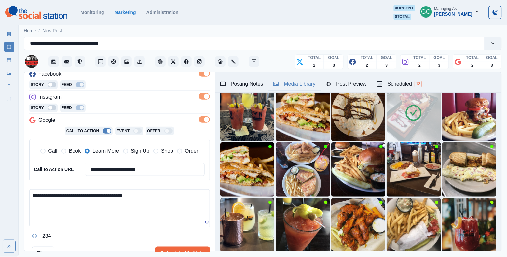
type textarea "**********"
click at [414, 83] on div "Scheduled 12" at bounding box center [399, 84] width 45 height 8
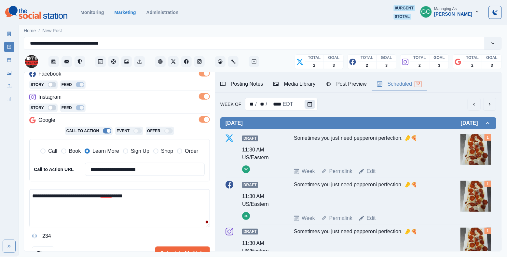
scroll to position [0, 0]
click at [312, 102] on button "Calendar" at bounding box center [310, 104] width 10 height 9
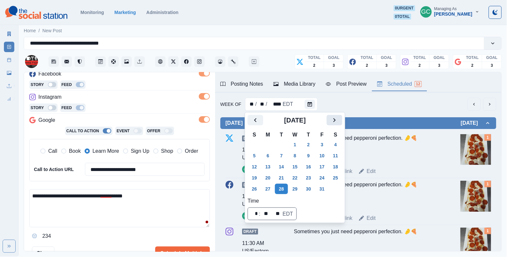
click at [339, 121] on icon "Next" at bounding box center [335, 120] width 8 height 8
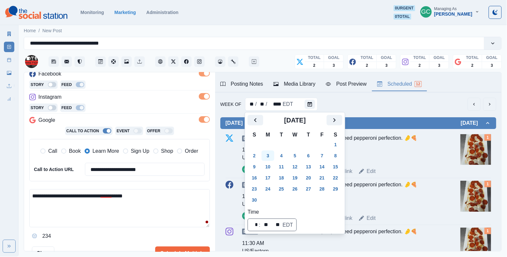
click at [272, 154] on button "3" at bounding box center [268, 155] width 13 height 10
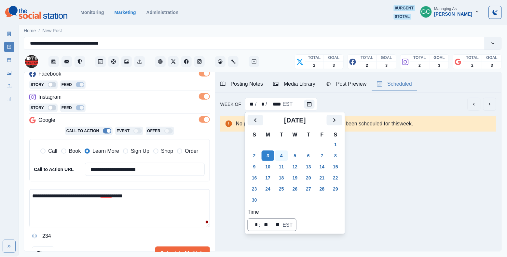
click at [281, 155] on button "4" at bounding box center [281, 155] width 13 height 10
click at [144, 102] on div "Instagram" at bounding box center [119, 98] width 181 height 10
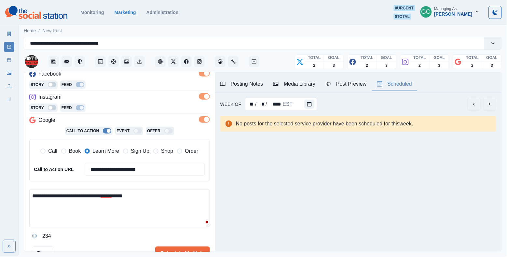
click at [89, 216] on textarea "**********" at bounding box center [119, 208] width 181 height 38
drag, startPoint x: 68, startPoint y: 212, endPoint x: 9, endPoint y: 176, distance: 69.3
click at [9, 176] on div "**********" at bounding box center [253, 128] width 507 height 257
click at [56, 220] on textarea "**********" at bounding box center [119, 208] width 181 height 38
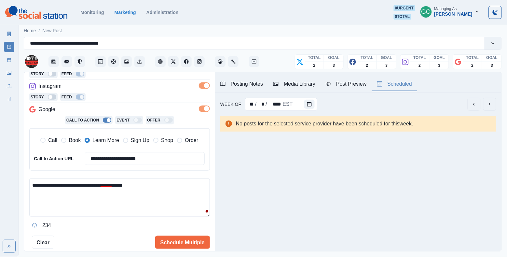
scroll to position [130, 0]
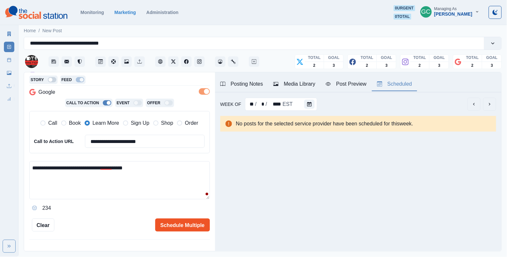
click at [172, 223] on button "Schedule Multiple" at bounding box center [182, 225] width 55 height 13
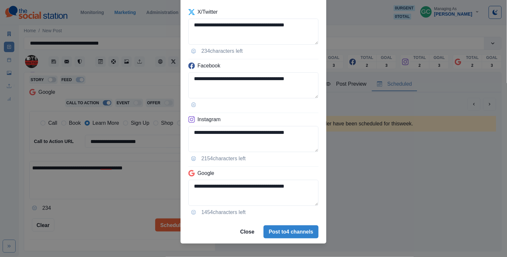
scroll to position [43, 0]
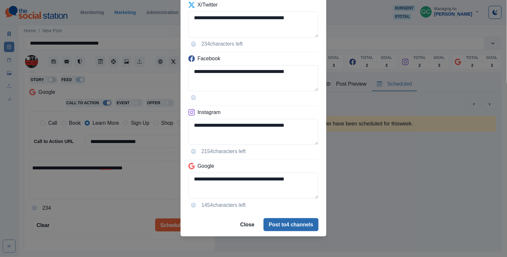
click at [293, 227] on button "Post to 4 channels" at bounding box center [291, 224] width 55 height 13
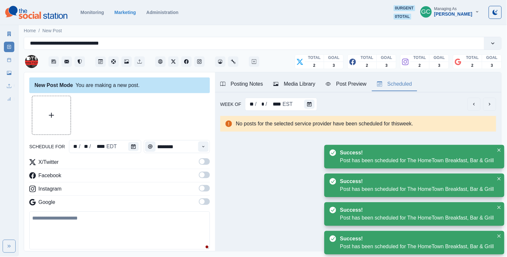
scroll to position [0, 0]
click at [299, 107] on div "** / * / **** EST" at bounding box center [281, 104] width 72 height 13
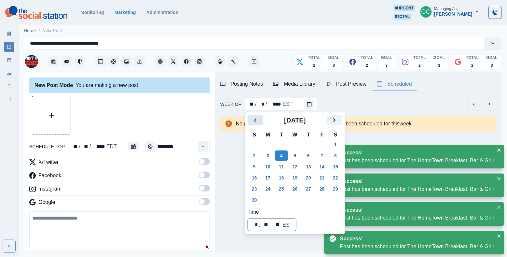
click at [255, 115] on button "Previous" at bounding box center [256, 120] width 16 height 10
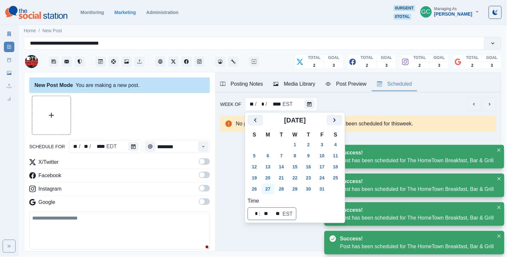
click at [269, 187] on button "27" at bounding box center [268, 189] width 13 height 10
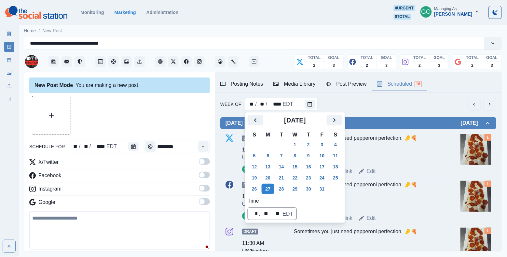
click at [398, 155] on div "Sometimes you just need pepperoni perfection. 🤌🍕" at bounding box center [367, 148] width 147 height 28
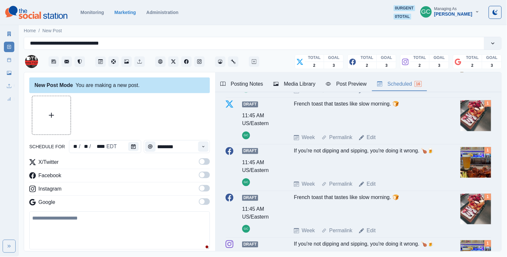
scroll to position [283, 0]
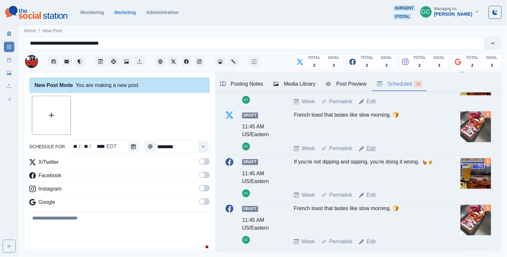
click at [370, 152] on link "Edit" at bounding box center [371, 149] width 9 height 8
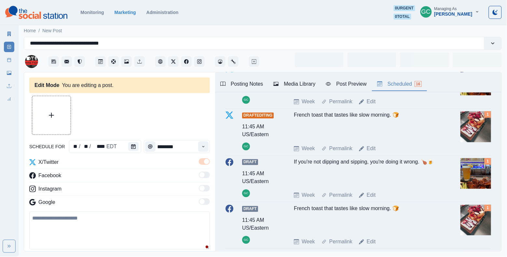
type textarea "**********"
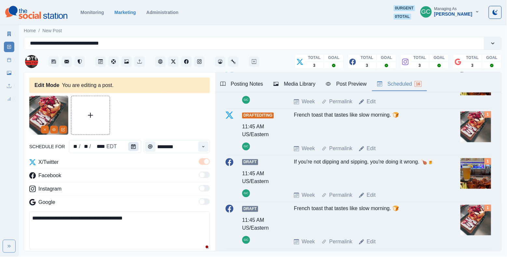
click at [136, 145] on button "Calendar" at bounding box center [133, 146] width 10 height 9
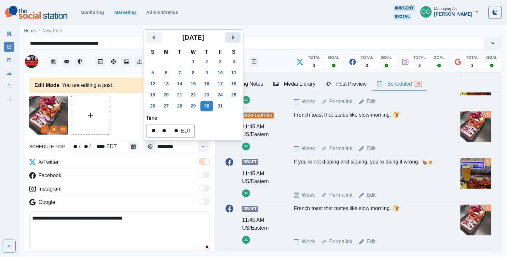
click at [241, 37] on button "Next" at bounding box center [233, 37] width 16 height 10
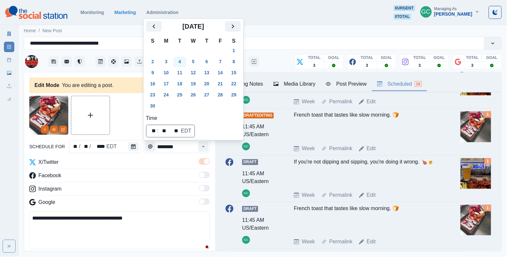
click at [183, 63] on button "4" at bounding box center [180, 62] width 13 height 10
click at [133, 191] on div "Instagram" at bounding box center [119, 190] width 181 height 10
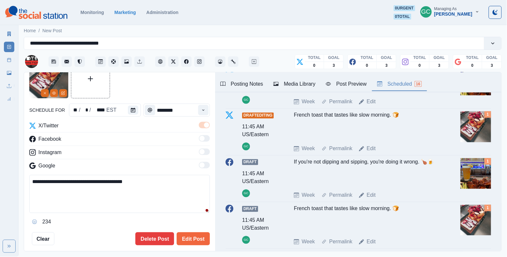
scroll to position [59, 0]
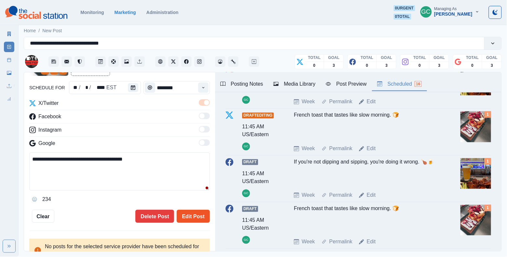
click at [194, 220] on button "Edit Post" at bounding box center [193, 216] width 33 height 13
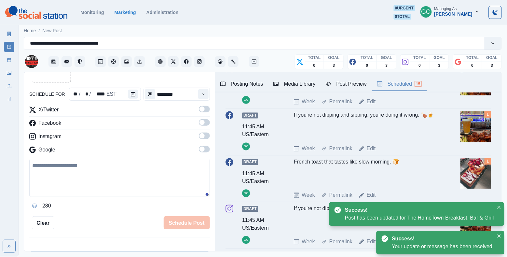
scroll to position [292, 0]
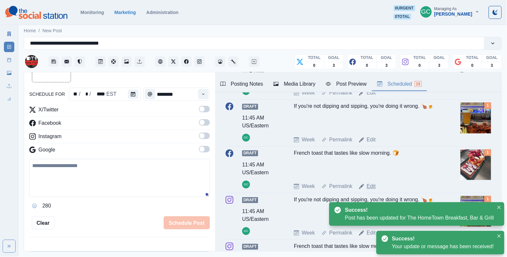
click at [376, 191] on link "Edit" at bounding box center [371, 187] width 9 height 8
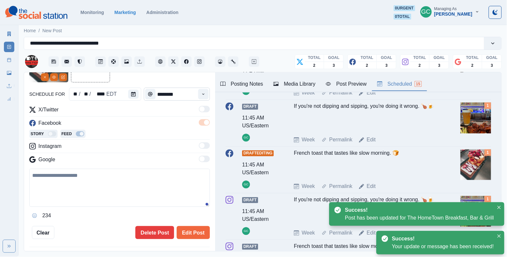
type textarea "**********"
click at [134, 92] on icon "Calendar" at bounding box center [133, 94] width 5 height 5
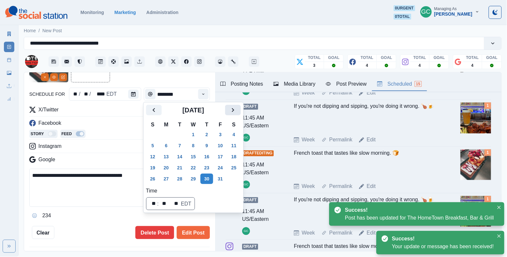
click at [241, 114] on button "Next" at bounding box center [233, 110] width 16 height 10
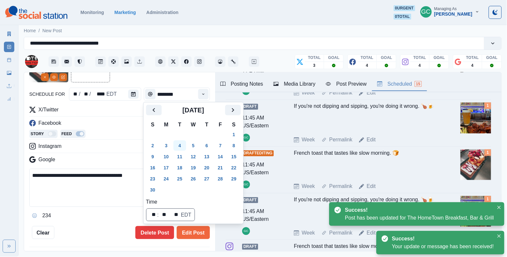
click at [181, 146] on button "4" at bounding box center [180, 145] width 13 height 10
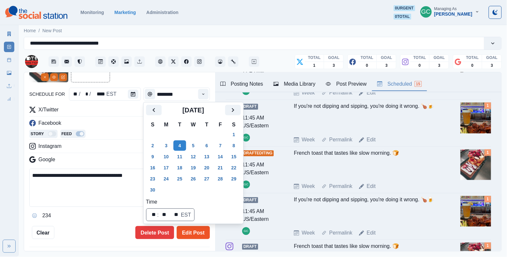
click at [200, 233] on button "Edit Post" at bounding box center [193, 232] width 33 height 13
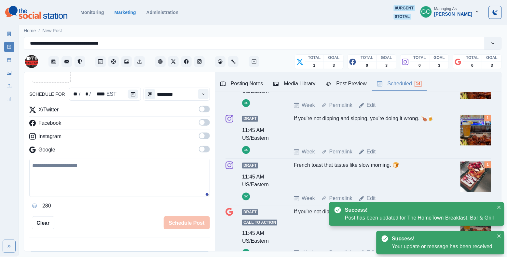
scroll to position [359, 0]
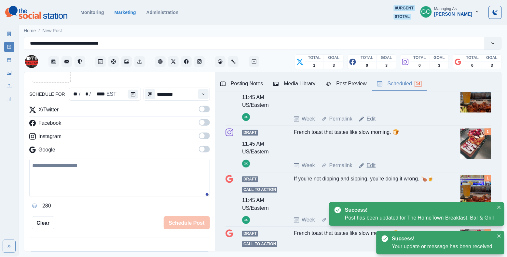
click at [375, 168] on link "Edit" at bounding box center [371, 166] width 9 height 8
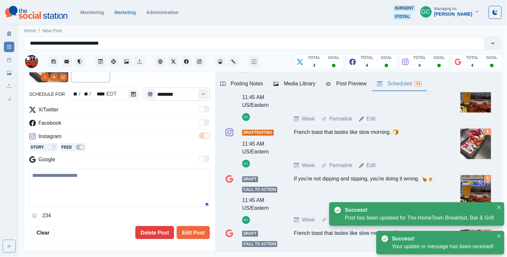
type textarea "**********"
click at [133, 95] on icon "Calendar" at bounding box center [133, 94] width 5 height 5
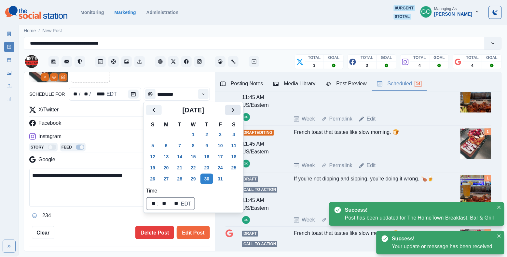
click at [236, 112] on icon "Next" at bounding box center [233, 110] width 8 height 8
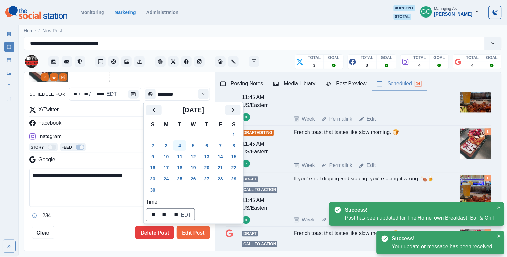
click at [179, 146] on button "4" at bounding box center [180, 145] width 13 height 10
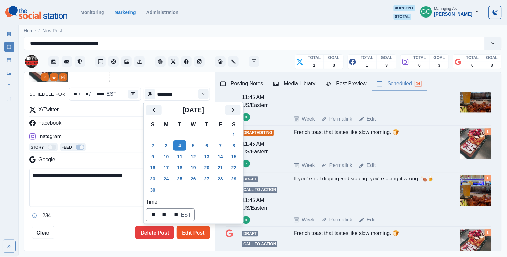
click at [193, 235] on button "Edit Post" at bounding box center [193, 232] width 33 height 13
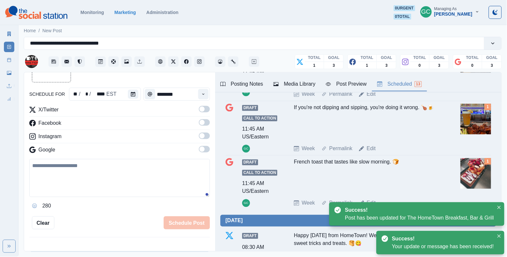
scroll to position [405, 0]
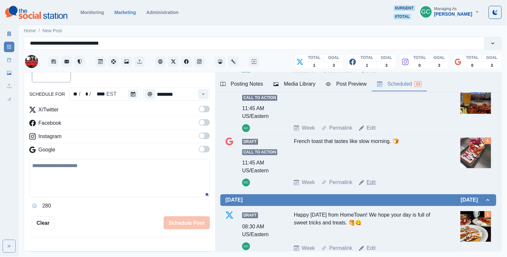
click at [374, 186] on link "Edit" at bounding box center [371, 182] width 9 height 8
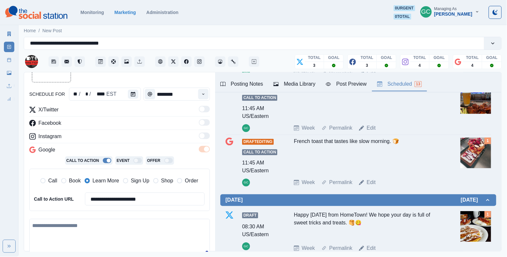
type textarea "**********"
click at [132, 92] on icon "Calendar" at bounding box center [133, 94] width 5 height 5
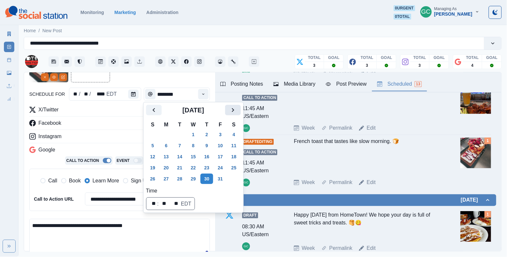
click at [237, 110] on icon "Next" at bounding box center [233, 110] width 8 height 8
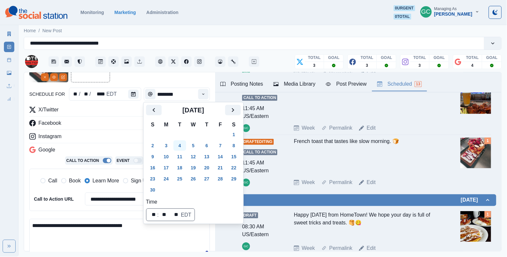
click at [182, 145] on button "4" at bounding box center [180, 145] width 13 height 10
click at [98, 122] on div "Facebook" at bounding box center [119, 124] width 181 height 10
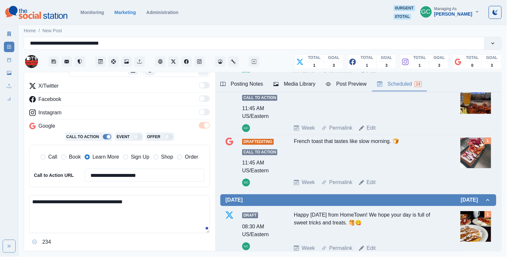
scroll to position [98, 0]
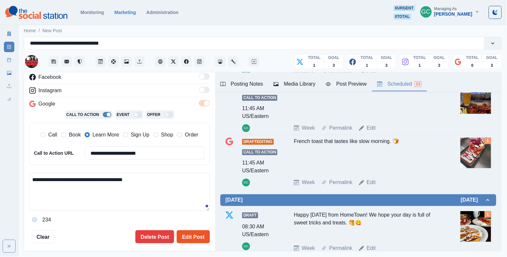
click at [196, 238] on button "Edit Post" at bounding box center [193, 236] width 33 height 13
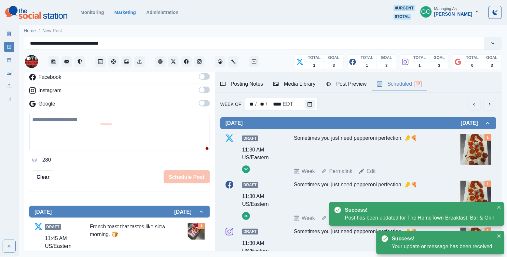
click at [306, 107] on button "Calendar" at bounding box center [310, 104] width 10 height 9
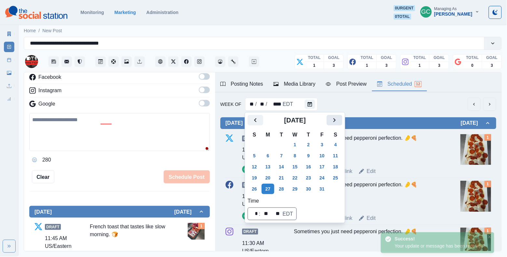
click at [343, 119] on button "Next" at bounding box center [335, 120] width 16 height 10
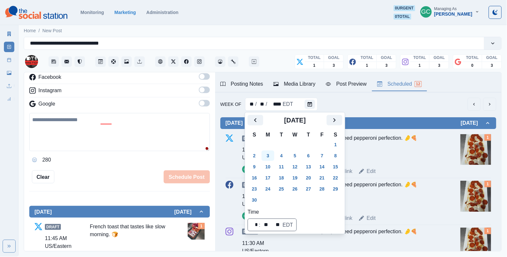
click at [269, 154] on button "3" at bounding box center [268, 155] width 13 height 10
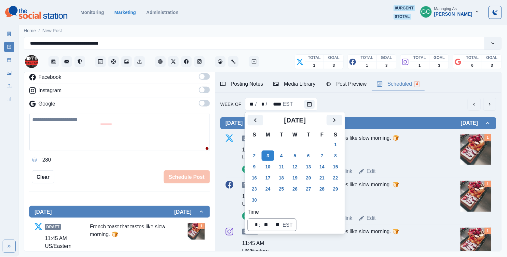
click at [116, 166] on div "**********" at bounding box center [119, 90] width 181 height 186
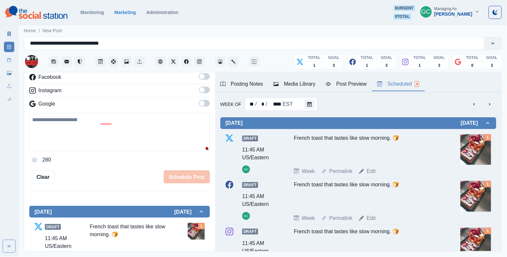
click at [126, 99] on div "X/Twitter Facebook Instagram Google" at bounding box center [119, 85] width 181 height 50
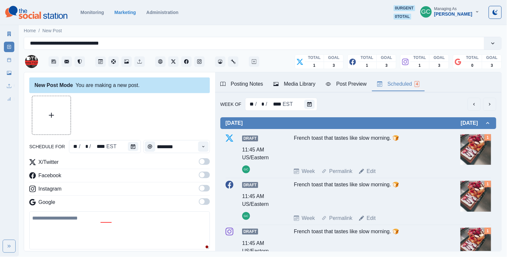
click at [54, 12] on img at bounding box center [36, 12] width 62 height 13
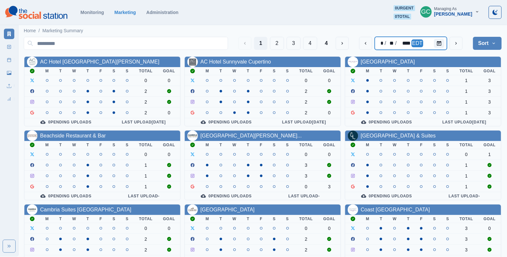
click at [431, 46] on div "* / ** / **** EDT" at bounding box center [411, 43] width 72 height 13
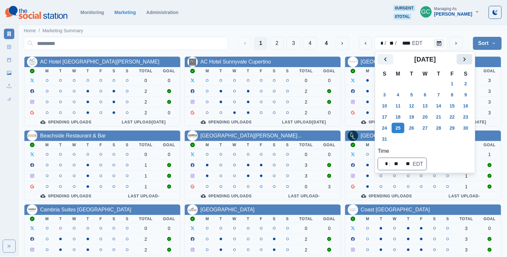
click at [466, 60] on icon "Next" at bounding box center [465, 59] width 2 height 4
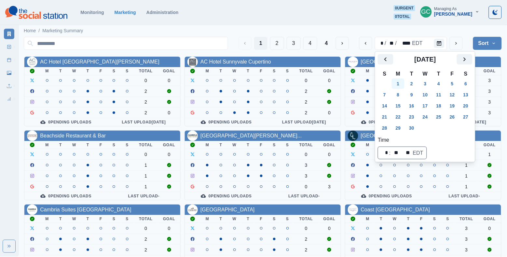
click at [398, 83] on button "1" at bounding box center [398, 83] width 13 height 10
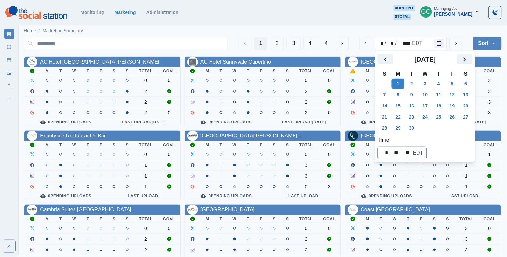
click at [70, 117] on div "AC Hotel Santa Clara M T W T F S S Total Goal 0 0 2 2 2 0 0 Pending Uploads Las…" at bounding box center [263, 202] width 478 height 292
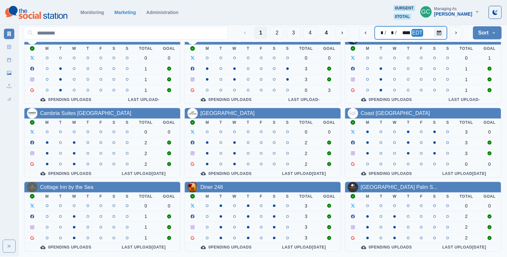
scroll to position [241, 0]
click at [275, 33] on button "2" at bounding box center [277, 32] width 14 height 13
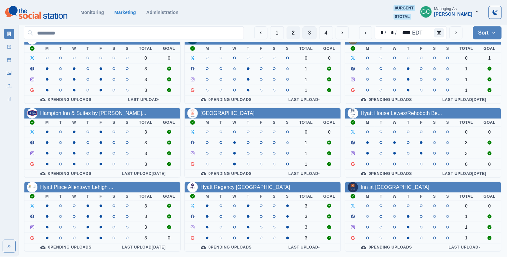
click at [307, 34] on button "3" at bounding box center [310, 32] width 14 height 13
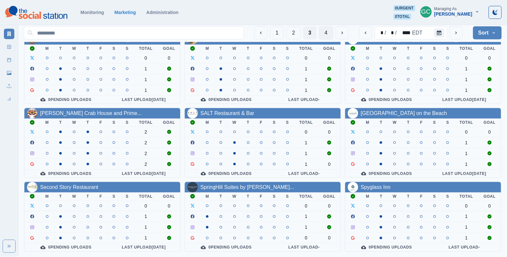
click at [333, 29] on button "4" at bounding box center [326, 32] width 14 height 13
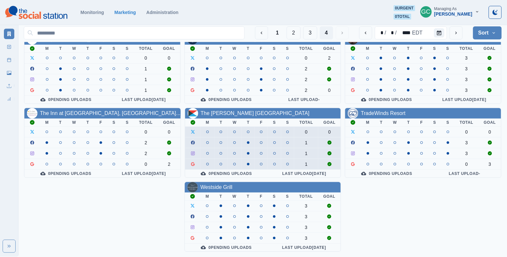
scroll to position [94, 0]
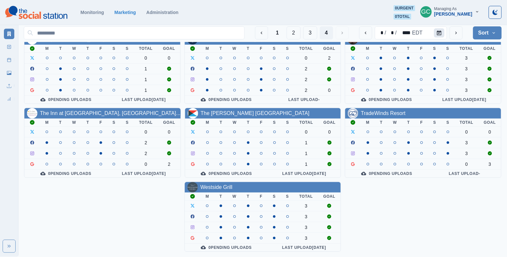
click at [440, 35] on button "Calendar" at bounding box center [439, 32] width 10 height 9
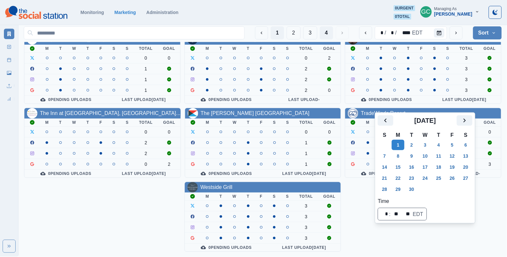
click at [278, 34] on button "1" at bounding box center [277, 32] width 13 height 13
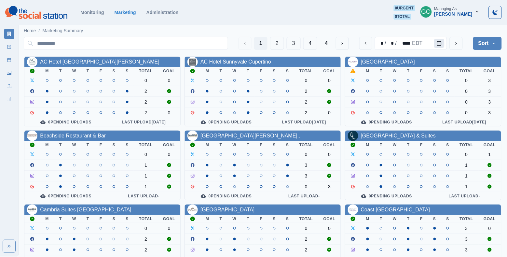
click at [440, 39] on button "Calendar" at bounding box center [439, 43] width 10 height 9
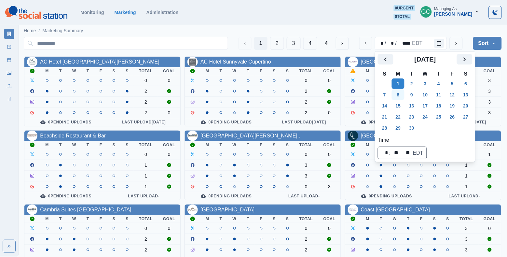
click at [396, 99] on button "8" at bounding box center [398, 95] width 13 height 10
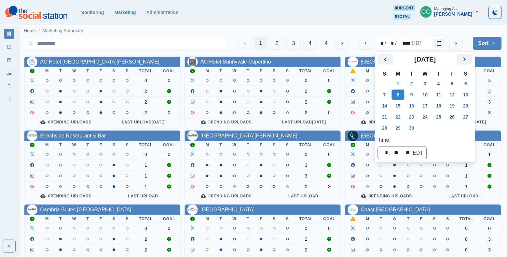
click at [78, 112] on div "AC Hotel Santa Clara M T W T F S S Total Goal 0 0 2 2 2 0 0 Pending Uploads Las…" at bounding box center [263, 202] width 478 height 292
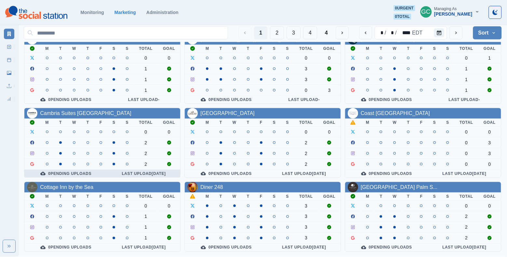
scroll to position [241, 0]
click at [280, 31] on button "2" at bounding box center [277, 32] width 14 height 13
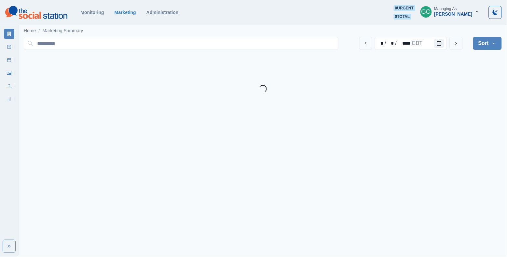
scroll to position [0, 0]
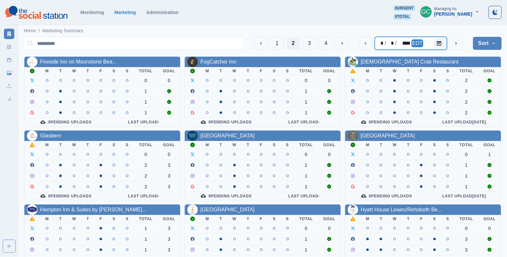
click at [438, 48] on div at bounding box center [440, 43] width 13 height 13
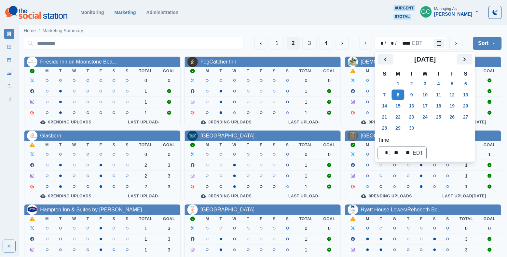
click at [67, 167] on div "Fireside Inn on Moonstone Bea... M T W T F S S Total Goal 0 0 1 1 1 0 Pending U…" at bounding box center [263, 202] width 478 height 292
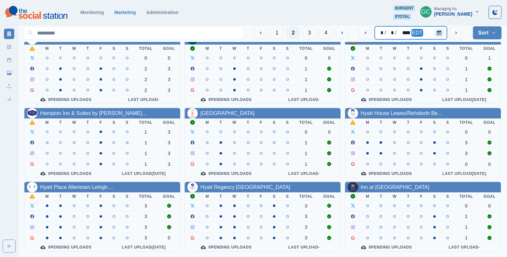
scroll to position [241, 0]
click at [307, 31] on button "3" at bounding box center [310, 32] width 14 height 13
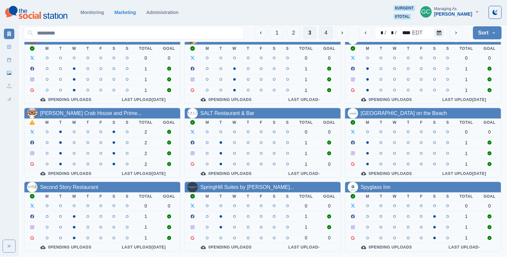
click at [324, 35] on button "4" at bounding box center [326, 32] width 14 height 13
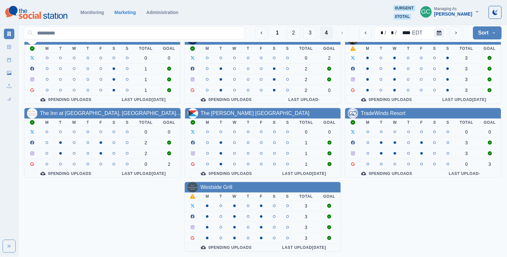
scroll to position [94, 0]
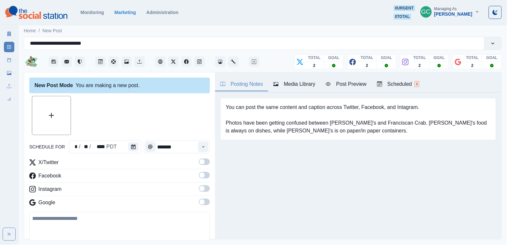
click at [425, 84] on button "Scheduled 8" at bounding box center [398, 85] width 53 height 14
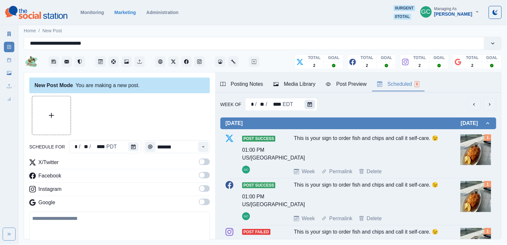
click at [311, 105] on icon "Calendar" at bounding box center [310, 104] width 5 height 5
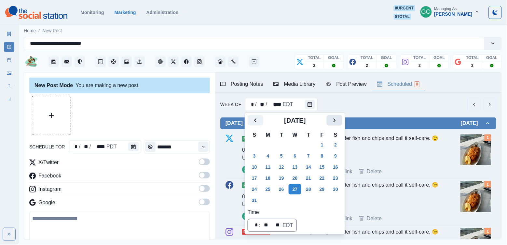
click at [338, 120] on icon "Next" at bounding box center [335, 120] width 8 height 8
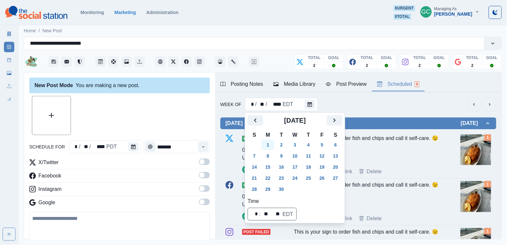
click at [270, 142] on button "1" at bounding box center [268, 144] width 13 height 10
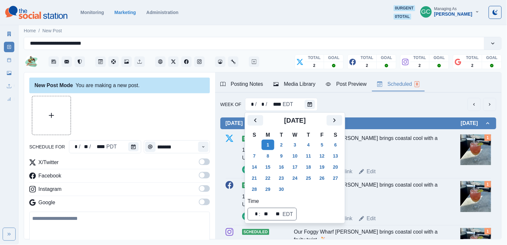
click at [359, 101] on div "Week Of * / * / **** EDT" at bounding box center [358, 104] width 276 height 13
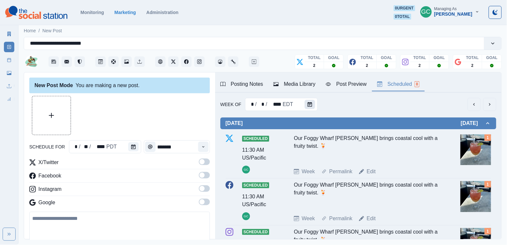
click at [313, 105] on button "Calendar" at bounding box center [310, 104] width 10 height 9
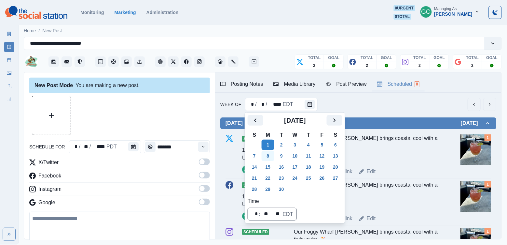
click at [269, 160] on button "8" at bounding box center [268, 155] width 13 height 10
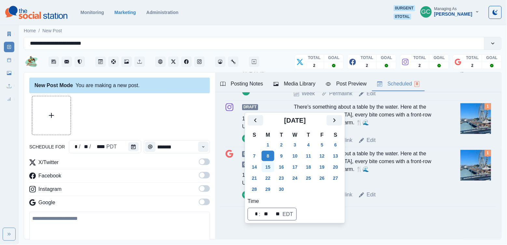
click at [270, 163] on button "15" at bounding box center [268, 167] width 13 height 10
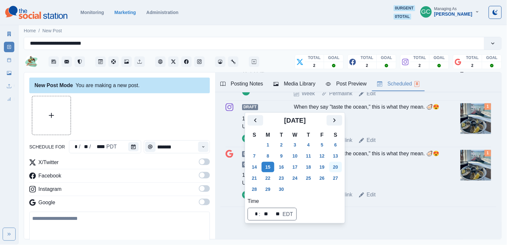
scroll to position [356, 0]
click at [270, 180] on button "22" at bounding box center [268, 178] width 13 height 10
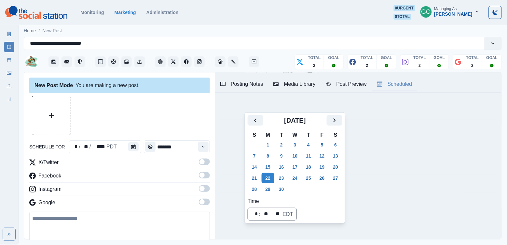
scroll to position [0, 0]
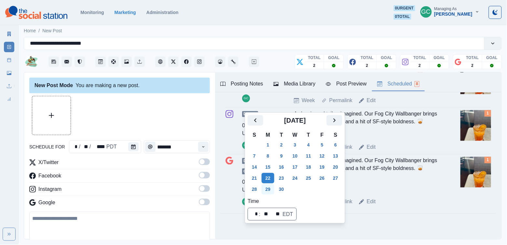
click at [266, 190] on button "29" at bounding box center [268, 189] width 13 height 10
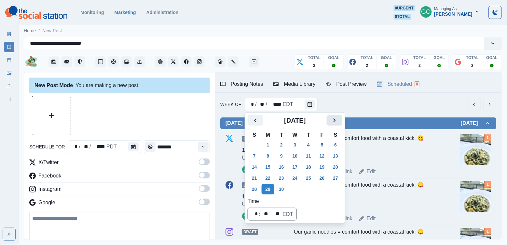
click at [337, 122] on icon "Next" at bounding box center [335, 120] width 8 height 8
click at [267, 159] on button "6" at bounding box center [268, 155] width 13 height 10
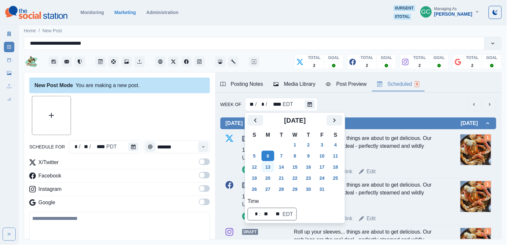
click at [270, 166] on button "13" at bounding box center [268, 167] width 13 height 10
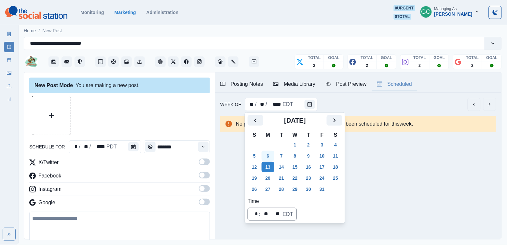
click at [268, 153] on button "6" at bounding box center [268, 155] width 13 height 10
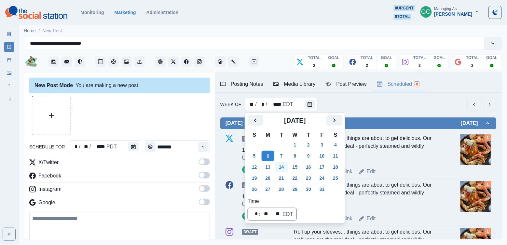
click at [280, 166] on button "14" at bounding box center [281, 167] width 13 height 10
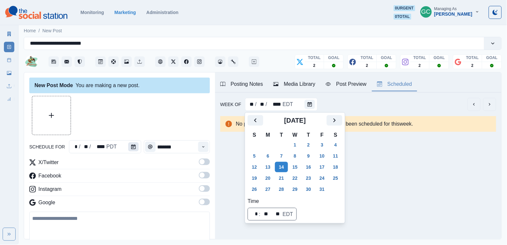
click at [136, 144] on button "Calendar" at bounding box center [133, 146] width 10 height 9
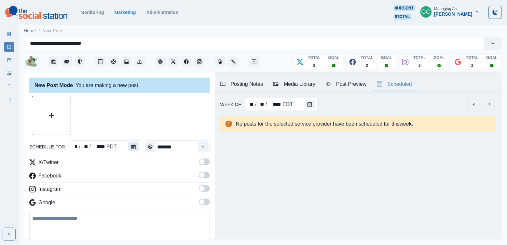
click at [136, 144] on button "Calendar" at bounding box center [133, 146] width 10 height 9
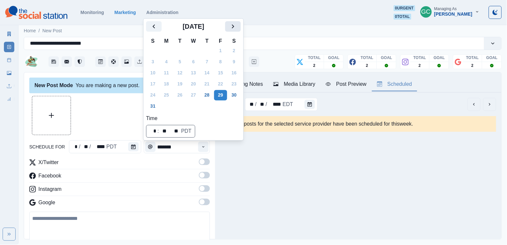
click at [234, 25] on icon "Next" at bounding box center [233, 26] width 2 height 4
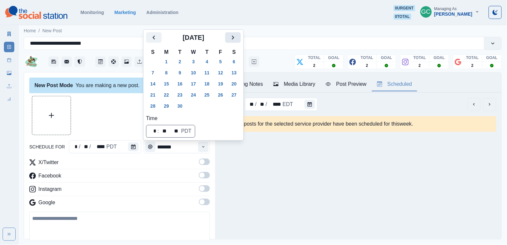
click at [234, 36] on icon "Next" at bounding box center [233, 37] width 2 height 4
click at [177, 86] on button "14" at bounding box center [180, 84] width 13 height 10
click at [206, 143] on button "Time" at bounding box center [203, 146] width 10 height 10
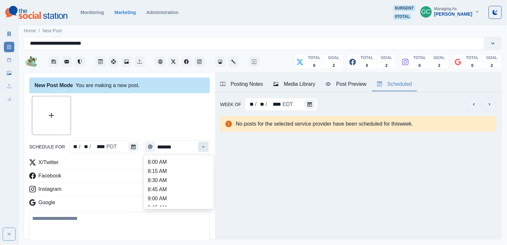
click at [206, 143] on button "Time" at bounding box center [203, 146] width 10 height 10
click at [177, 181] on li "1:30 PM" at bounding box center [178, 177] width 65 height 9
type input "*******"
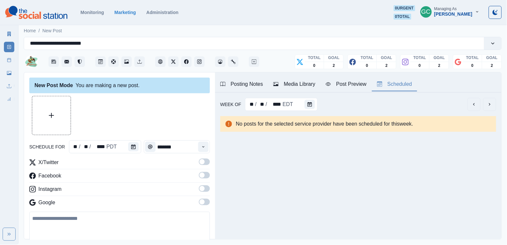
click at [205, 205] on span at bounding box center [204, 201] width 11 height 7
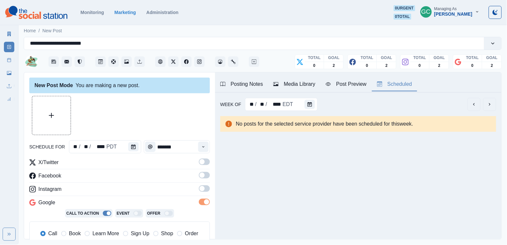
click at [206, 188] on span at bounding box center [204, 188] width 11 height 7
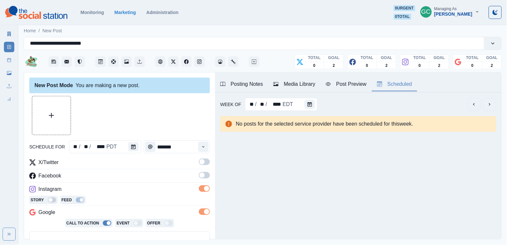
click at [206, 175] on span at bounding box center [204, 175] width 11 height 7
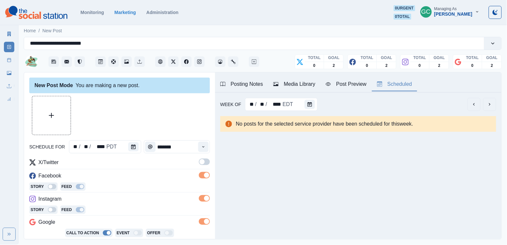
click at [205, 160] on span at bounding box center [204, 161] width 11 height 7
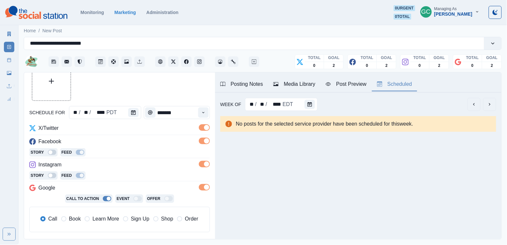
scroll to position [40, 0]
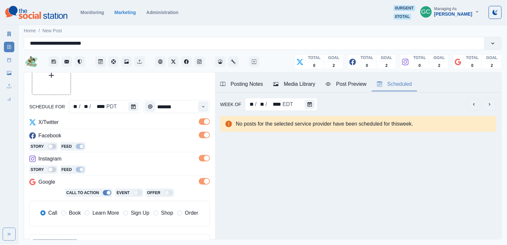
click at [97, 214] on span "Learn More" at bounding box center [105, 213] width 27 height 8
click at [304, 89] on button "Media Library" at bounding box center [294, 85] width 52 height 14
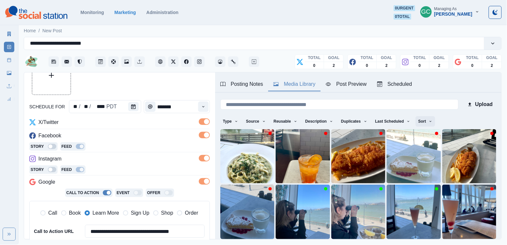
click at [431, 119] on button "Sort" at bounding box center [426, 121] width 20 height 10
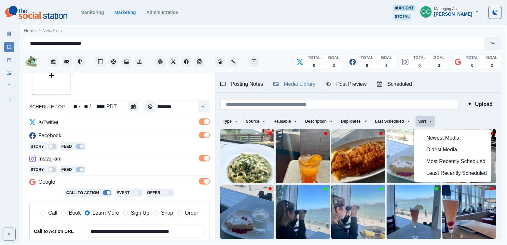
click at [432, 177] on span "Least Recently Scheduled" at bounding box center [457, 173] width 61 height 8
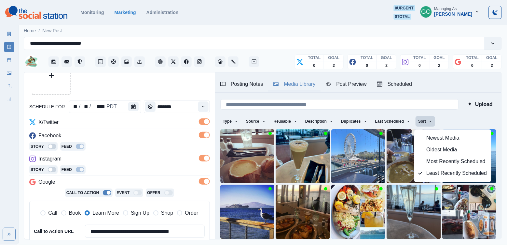
click at [139, 144] on div "Story Feed" at bounding box center [119, 147] width 181 height 10
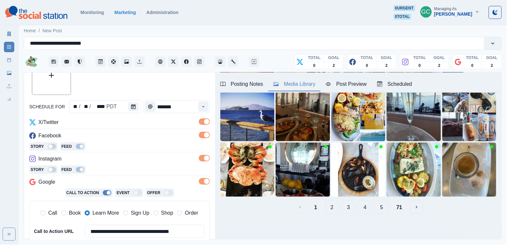
scroll to position [98, 0]
click at [372, 209] on button "4" at bounding box center [365, 206] width 14 height 13
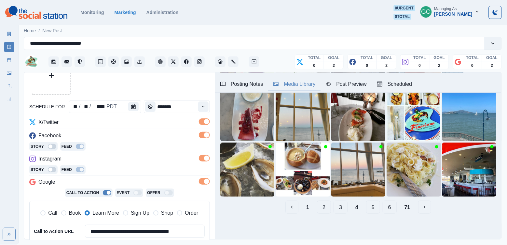
click at [392, 210] on button "6" at bounding box center [390, 206] width 14 height 13
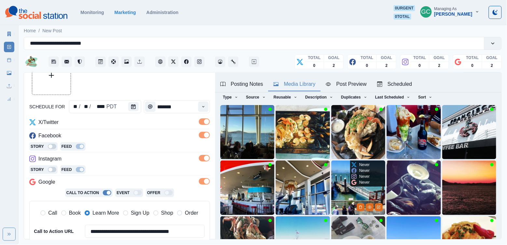
scroll to position [14, 0]
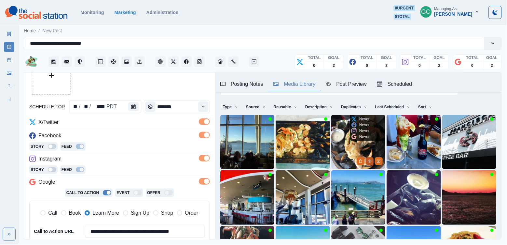
click at [370, 161] on circle "View Media" at bounding box center [370, 161] width 1 height 1
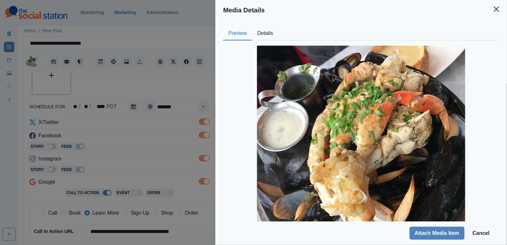
click at [265, 32] on button "Details" at bounding box center [265, 34] width 26 height 14
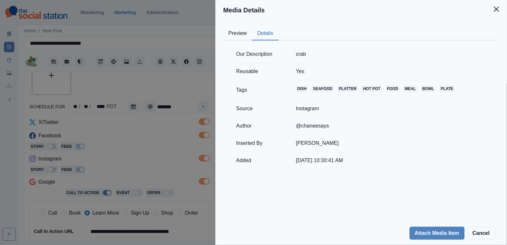
click at [230, 42] on div "Our Description crab Reusable Yes Tags dish seafood platter hot pot food meal b…" at bounding box center [361, 107] width 276 height 134
click at [162, 149] on div "Media Details Preview Details Our Description crab Reusable Yes Tags dish seafo…" at bounding box center [253, 122] width 507 height 245
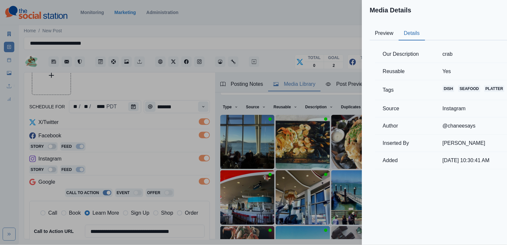
scroll to position [20, 0]
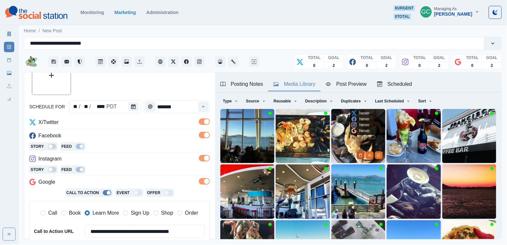
click at [359, 155] on icon "Delete Media" at bounding box center [361, 155] width 4 height 4
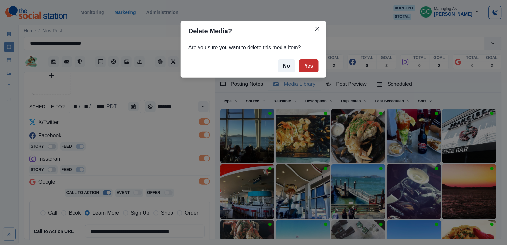
click at [313, 62] on button "Yes" at bounding box center [309, 65] width 20 height 13
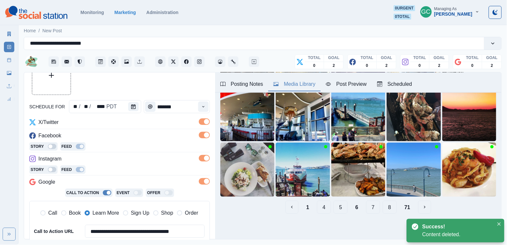
scroll to position [98, 0]
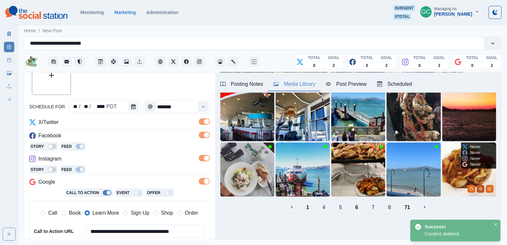
click at [483, 190] on icon "View Media" at bounding box center [481, 189] width 4 height 4
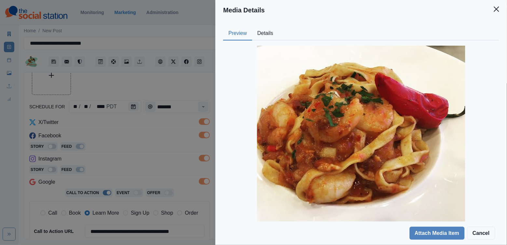
click at [272, 32] on button "Details" at bounding box center [265, 34] width 26 height 14
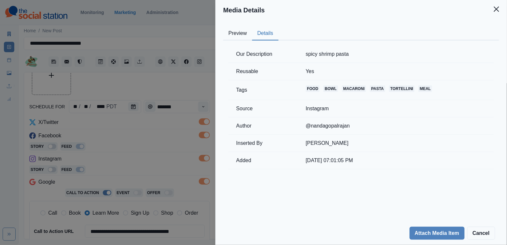
click at [174, 131] on div "Media Details Preview Details Our Description spicy shrimp pasta Reusable Yes T…" at bounding box center [253, 122] width 507 height 245
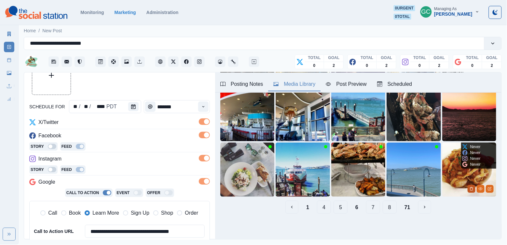
click at [471, 190] on icon "Delete Media" at bounding box center [472, 189] width 4 height 4
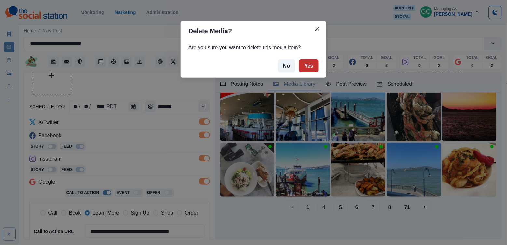
click at [317, 67] on button "Yes" at bounding box center [309, 65] width 20 height 13
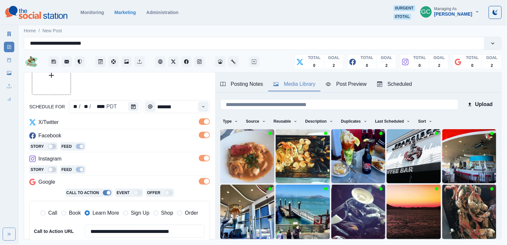
scroll to position [0, 0]
click at [432, 122] on button "Sort" at bounding box center [426, 121] width 20 height 10
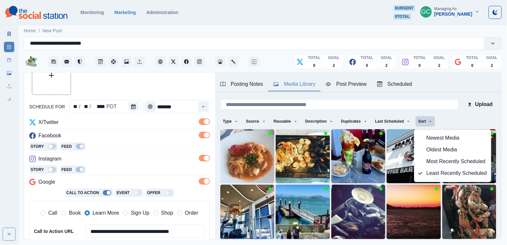
click at [433, 136] on span "Newest Media" at bounding box center [457, 138] width 61 height 8
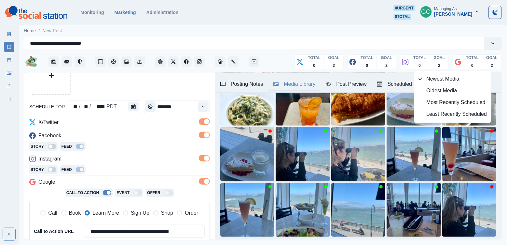
scroll to position [59, 0]
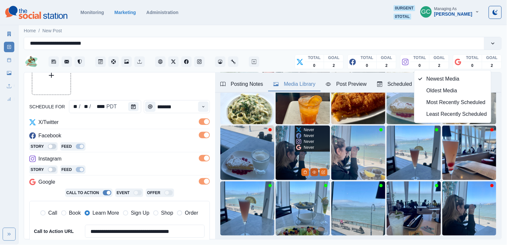
click at [316, 172] on icon "View Media" at bounding box center [315, 172] width 4 height 3
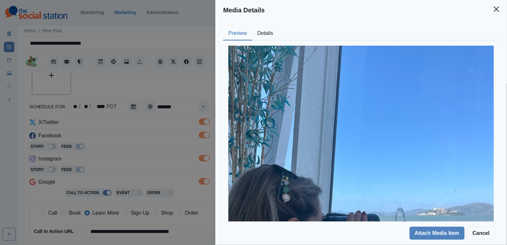
click at [265, 32] on button "Details" at bounding box center [265, 34] width 26 height 14
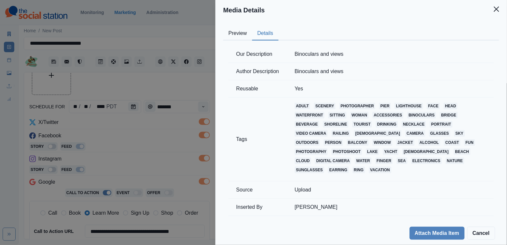
click at [246, 38] on button "Preview" at bounding box center [237, 34] width 29 height 14
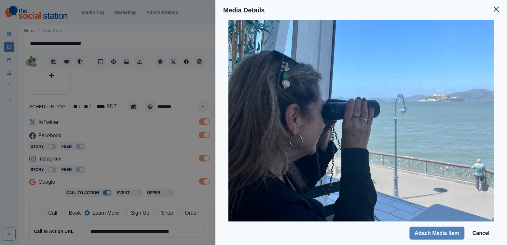
scroll to position [129, 0]
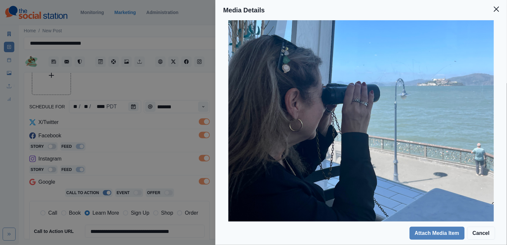
click at [188, 153] on div "Media Details Preview Details Our Description Binoculars and views Author Descr…" at bounding box center [253, 122] width 507 height 245
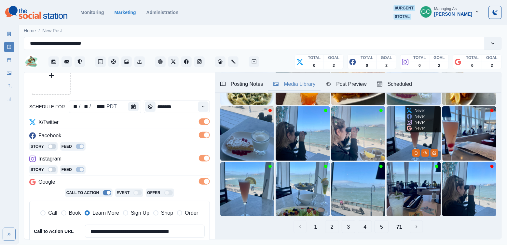
scroll to position [79, 0]
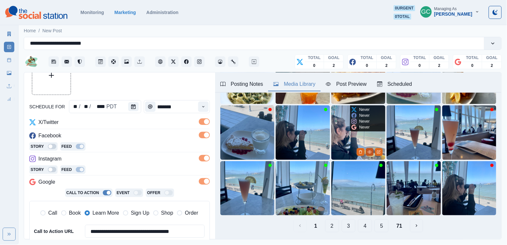
click at [372, 154] on button "View Media" at bounding box center [370, 152] width 8 height 8
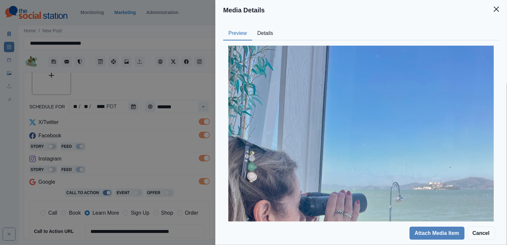
click at [271, 34] on button "Details" at bounding box center [265, 34] width 26 height 14
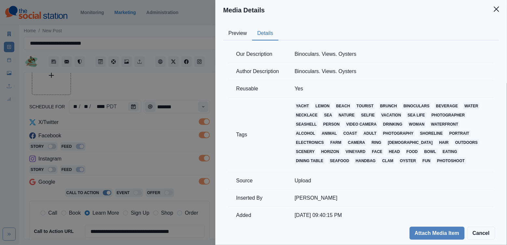
click at [249, 37] on button "Preview" at bounding box center [237, 34] width 29 height 14
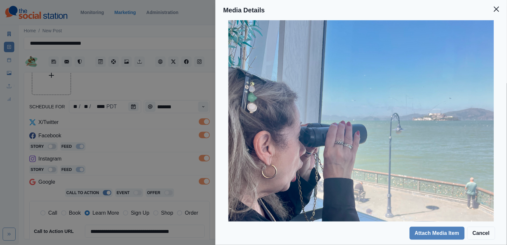
scroll to position [70, 0]
click at [184, 157] on div "Media Details Preview Details Our Description Binoculars. Views. Oysters Author…" at bounding box center [253, 122] width 507 height 245
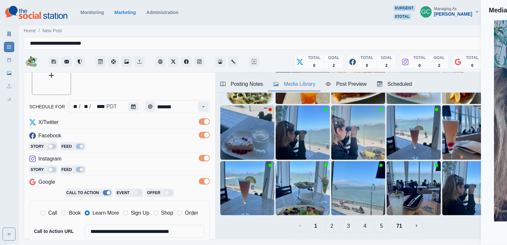
scroll to position [20, 0]
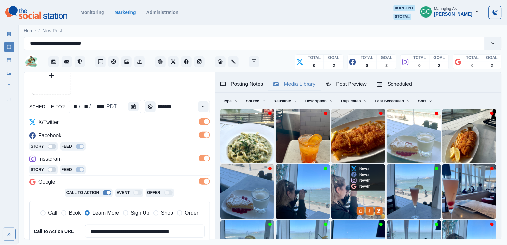
click at [343, 195] on img at bounding box center [359, 191] width 54 height 54
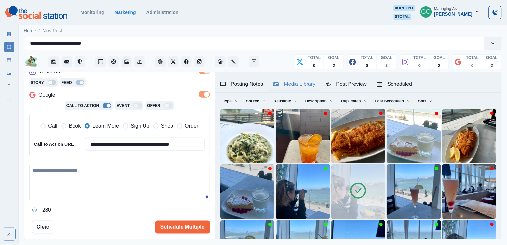
scroll to position [145, 0]
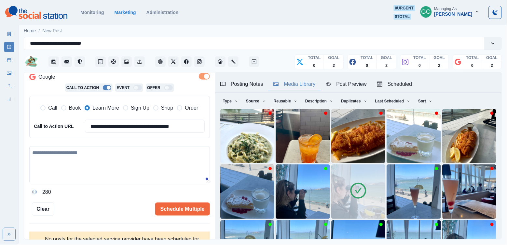
click at [114, 185] on div "280" at bounding box center [119, 171] width 181 height 51
click at [116, 181] on textarea at bounding box center [119, 164] width 181 height 37
paste textarea "**********"
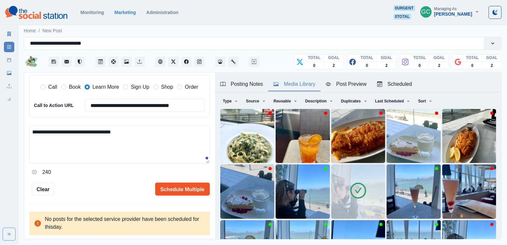
scroll to position [165, 0]
type textarea "**********"
click at [182, 187] on button "Schedule Multiple" at bounding box center [182, 189] width 55 height 13
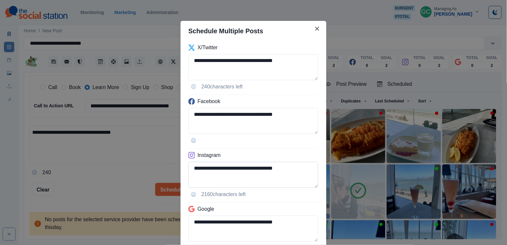
scroll to position [55, 0]
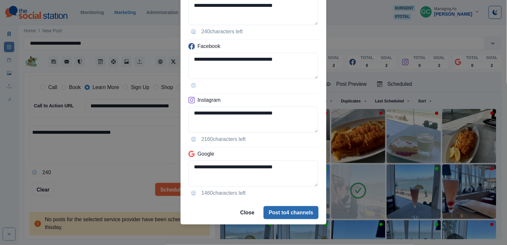
click at [286, 217] on button "Post to 4 channels" at bounding box center [291, 212] width 55 height 13
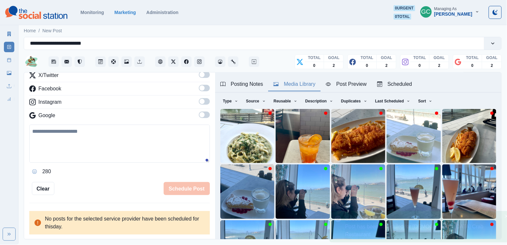
scroll to position [88, 0]
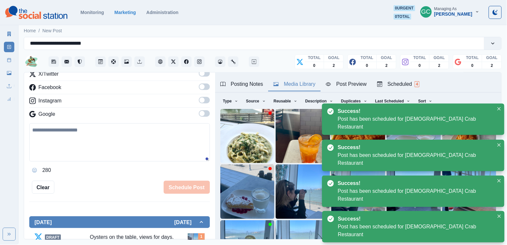
click at [409, 86] on div "Scheduled 4" at bounding box center [398, 84] width 42 height 8
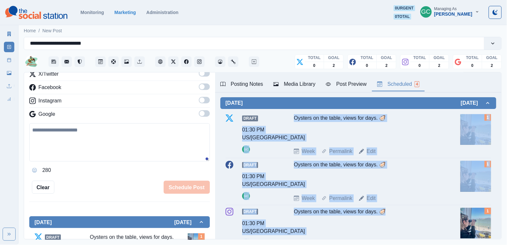
drag, startPoint x: 282, startPoint y: 119, endPoint x: 379, endPoint y: 230, distance: 147.7
click at [379, 230] on div "Draft 01:30 PM US/Pacific GC Oysters on the table, views for days. 🦪 Week Perma…" at bounding box center [359, 208] width 266 height 194
click at [379, 230] on div "Oysters on the table, views for days. 🦪" at bounding box center [367, 221] width 147 height 28
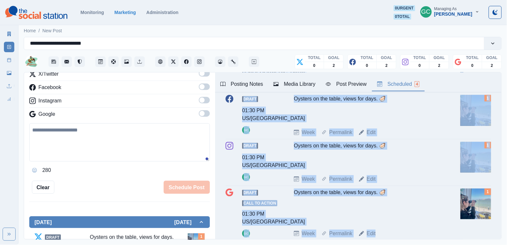
scroll to position [127, 0]
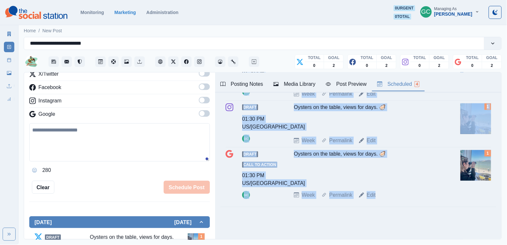
drag, startPoint x: 284, startPoint y: 140, endPoint x: 421, endPoint y: 267, distance: 187.1
click at [421, 244] on html "**********" at bounding box center [253, 122] width 507 height 244
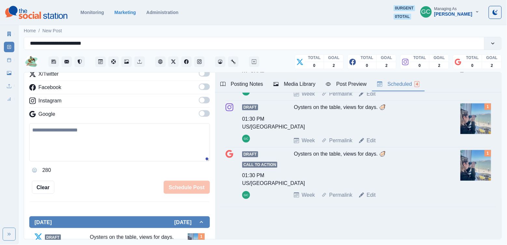
click at [419, 204] on div "Draft 01:30 PM US/Pacific GC Oysters on the table, views for days. 🦪 Week Perma…" at bounding box center [358, 106] width 276 height 202
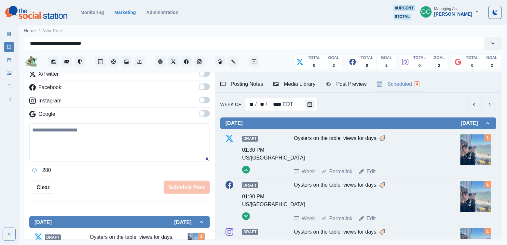
scroll to position [0, 0]
click at [401, 148] on div "Oysters on the table, views for days. 🦪" at bounding box center [367, 148] width 147 height 28
click at [286, 151] on div "Draft 01:30 PM US/Pacific GC Oysters on the table, views for days. 🦪 Week Perma…" at bounding box center [359, 154] width 266 height 41
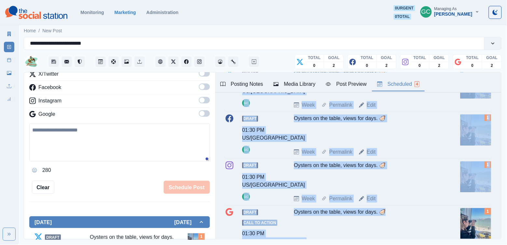
scroll to position [84, 0]
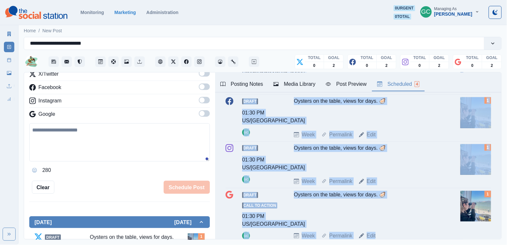
drag, startPoint x: 282, startPoint y: 140, endPoint x: 371, endPoint y: 247, distance: 138.5
click at [371, 244] on html "**********" at bounding box center [253, 122] width 507 height 244
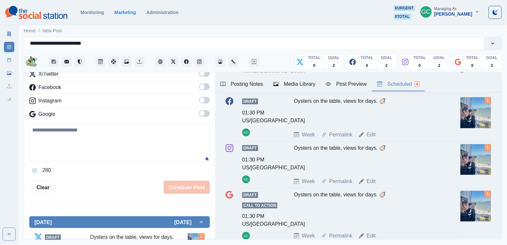
click at [400, 215] on div "Oysters on the table, views for days. 🦪" at bounding box center [367, 209] width 147 height 36
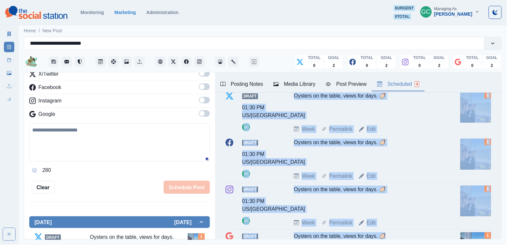
scroll to position [72, 0]
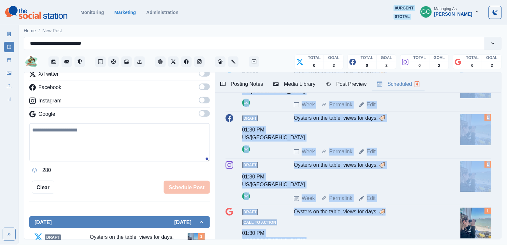
drag, startPoint x: 282, startPoint y: 137, endPoint x: 365, endPoint y: 246, distance: 137.1
click at [365, 244] on html "**********" at bounding box center [253, 122] width 507 height 244
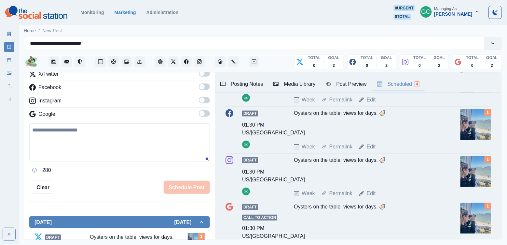
click at [390, 235] on div "Oysters on the table, views for days. 🦪" at bounding box center [367, 221] width 147 height 36
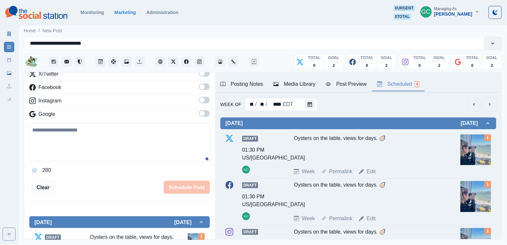
scroll to position [0, 0]
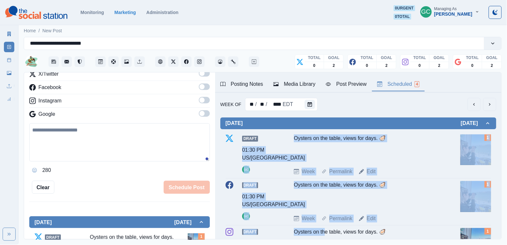
drag, startPoint x: 281, startPoint y: 138, endPoint x: 325, endPoint y: 234, distance: 105.7
click at [325, 234] on div "Draft 01:30 PM US/Pacific GC Oysters on the table, views for days. 🦪 Week Perma…" at bounding box center [359, 229] width 266 height 194
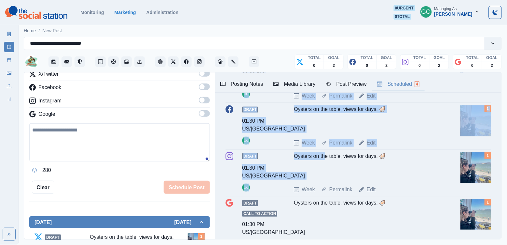
scroll to position [99, 0]
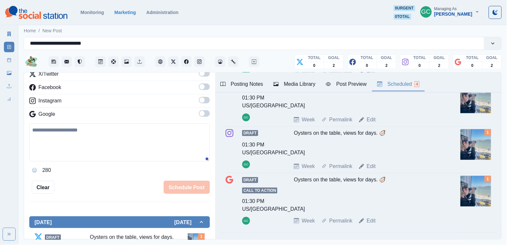
click at [291, 207] on div "Draft Call to Action 01:30 PM US/Pacific GC Oysters on the table, views for day…" at bounding box center [359, 200] width 266 height 49
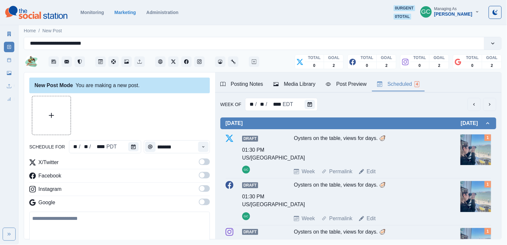
scroll to position [0, 0]
click at [206, 202] on span at bounding box center [204, 201] width 11 height 7
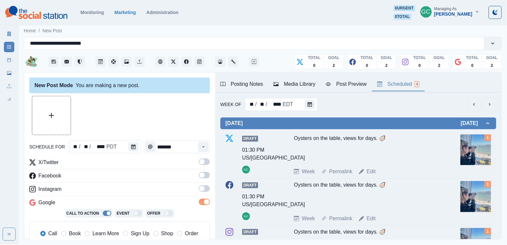
click at [203, 189] on span at bounding box center [202, 188] width 5 height 5
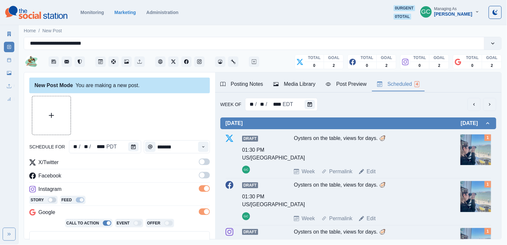
click at [203, 175] on span at bounding box center [202, 174] width 5 height 5
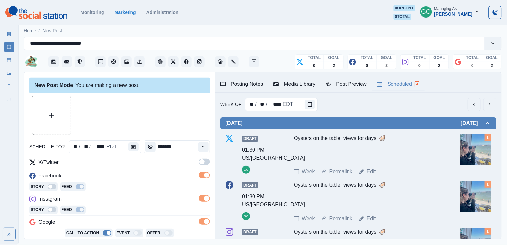
click at [203, 165] on label at bounding box center [204, 163] width 11 height 10
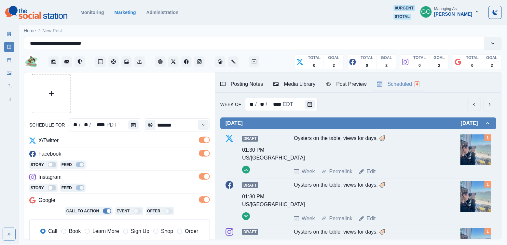
scroll to position [24, 0]
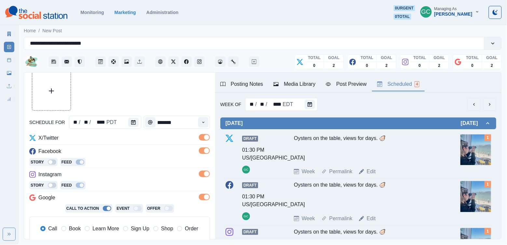
click at [109, 231] on span "Learn More" at bounding box center [105, 228] width 27 height 8
click at [135, 165] on div "Story Feed" at bounding box center [119, 163] width 181 height 10
click at [302, 85] on div "Media Library" at bounding box center [295, 84] width 42 height 8
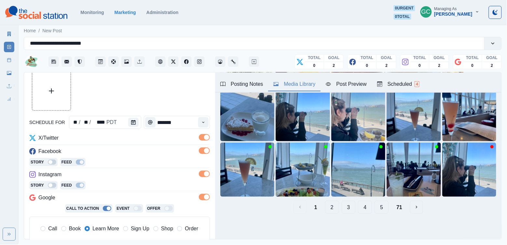
scroll to position [98, 0]
click at [333, 211] on button "2" at bounding box center [332, 206] width 14 height 13
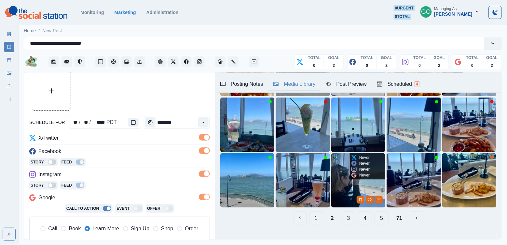
scroll to position [87, 0]
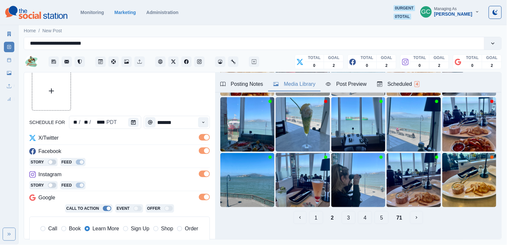
click at [350, 216] on button "3" at bounding box center [349, 217] width 14 height 13
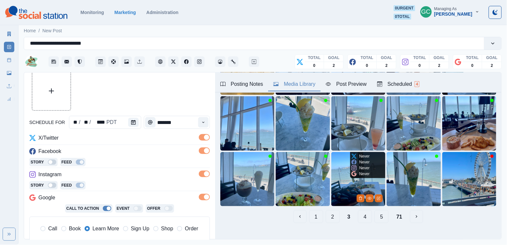
scroll to position [94, 0]
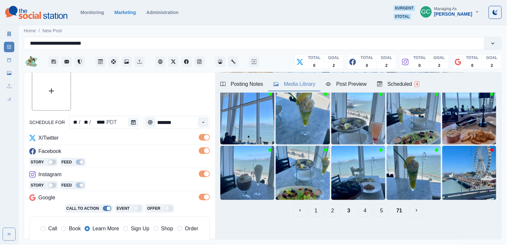
click at [362, 212] on button "4" at bounding box center [365, 210] width 14 height 13
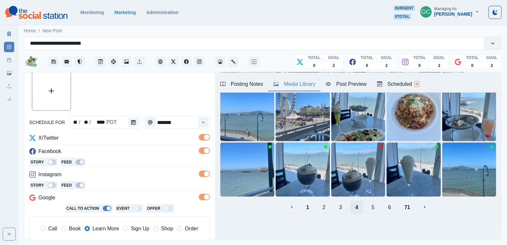
scroll to position [68, 0]
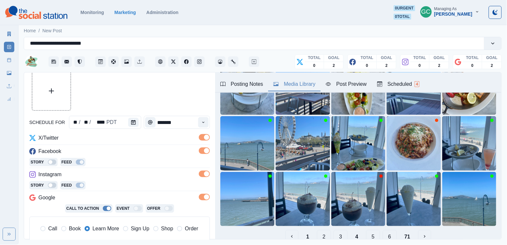
click at [372, 234] on button "5" at bounding box center [373, 236] width 14 height 13
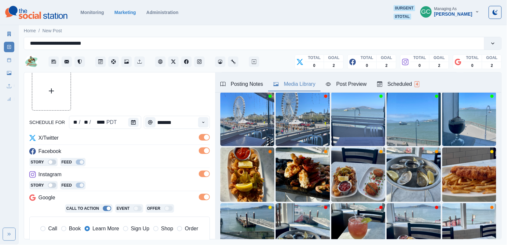
scroll to position [41, 0]
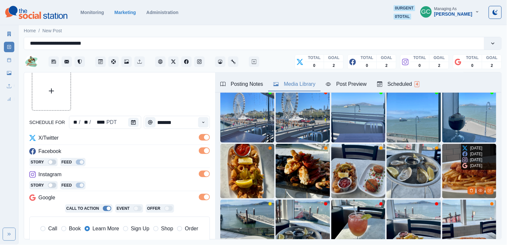
click at [481, 191] on icon "View Media" at bounding box center [481, 190] width 4 height 4
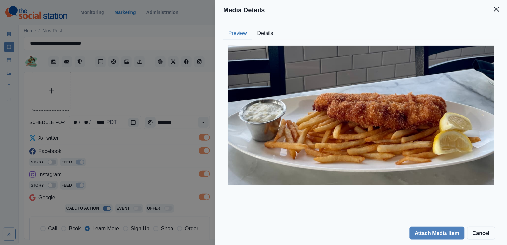
click at [275, 29] on button "Details" at bounding box center [265, 34] width 26 height 14
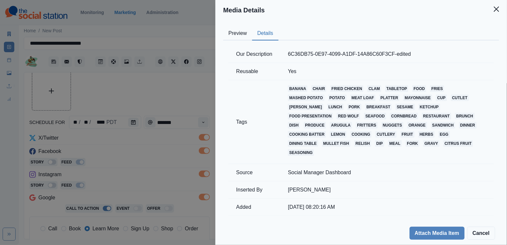
click at [236, 38] on button "Preview" at bounding box center [237, 34] width 29 height 14
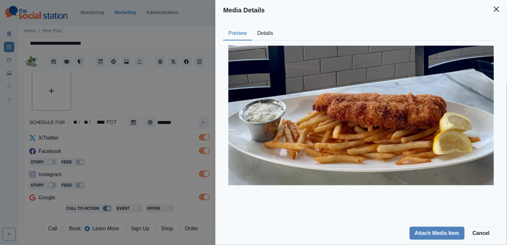
click at [177, 90] on div "Media Details Preview Details Our Description 6C36DB75-0E97-4099-A1DF-14A86C60F…" at bounding box center [253, 122] width 507 height 245
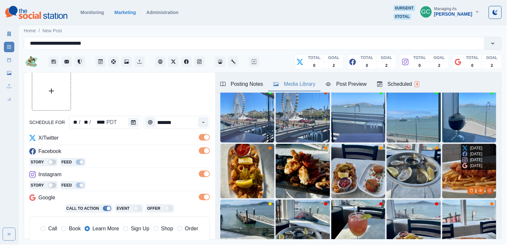
click at [493, 192] on button "Edit Media" at bounding box center [490, 190] width 8 height 8
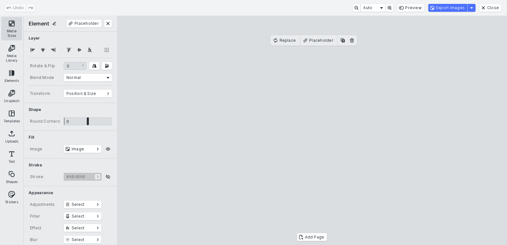
click at [14, 24] on button "Media Sizes" at bounding box center [11, 28] width 21 height 23
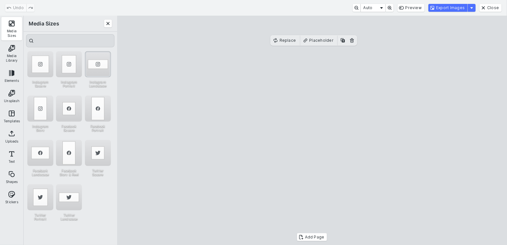
click at [93, 68] on div "Instagram Landscape" at bounding box center [98, 64] width 26 height 26
click at [71, 69] on div "Instagram Portrait" at bounding box center [69, 64] width 26 height 26
drag, startPoint x: 288, startPoint y: 94, endPoint x: 249, endPoint y: 94, distance: 38.4
click at [312, 130] on cesdk-canvas "Editor canvas" at bounding box center [312, 130] width 0 height 0
drag, startPoint x: 342, startPoint y: 134, endPoint x: 404, endPoint y: 133, distance: 62.2
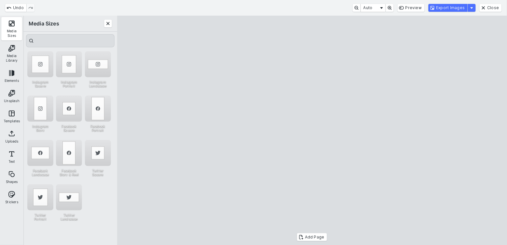
click at [312, 130] on cesdk-canvas "Editor canvas" at bounding box center [312, 130] width 0 height 0
drag, startPoint x: 293, startPoint y: 129, endPoint x: 266, endPoint y: 129, distance: 27.0
click at [312, 130] on cesdk-canvas "Editor canvas" at bounding box center [312, 130] width 0 height 0
drag, startPoint x: 266, startPoint y: 129, endPoint x: 271, endPoint y: 129, distance: 5.3
click at [312, 130] on cesdk-canvas "Editor canvas" at bounding box center [312, 130] width 0 height 0
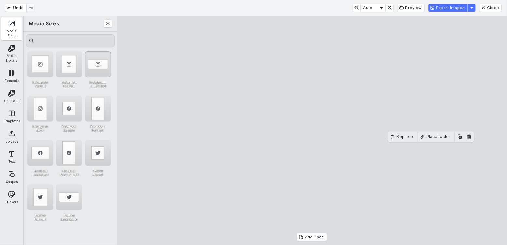
click at [96, 69] on div "Instagram Landscape" at bounding box center [98, 64] width 26 height 26
drag, startPoint x: 185, startPoint y: 133, endPoint x: 108, endPoint y: 139, distance: 76.8
click at [109, 139] on div "Element Placeholder Layer Rotate & Flip * ° 0 ° Blend Mode Normal Transform Pos…" at bounding box center [265, 130] width 484 height 229
drag, startPoint x: 220, startPoint y: 142, endPoint x: 298, endPoint y: 136, distance: 78.4
click at [312, 130] on cesdk-canvas "Editor canvas" at bounding box center [312, 130] width 0 height 0
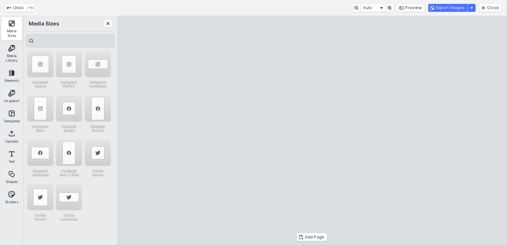
drag, startPoint x: 185, startPoint y: 130, endPoint x: 145, endPoint y: 133, distance: 40.2
click at [312, 130] on cesdk-canvas "Editor canvas" at bounding box center [312, 130] width 0 height 0
drag, startPoint x: 192, startPoint y: 140, endPoint x: 192, endPoint y: 146, distance: 5.5
click at [312, 130] on cesdk-canvas "Editor canvas" at bounding box center [312, 130] width 0 height 0
drag, startPoint x: 463, startPoint y: 134, endPoint x: 487, endPoint y: 133, distance: 23.8
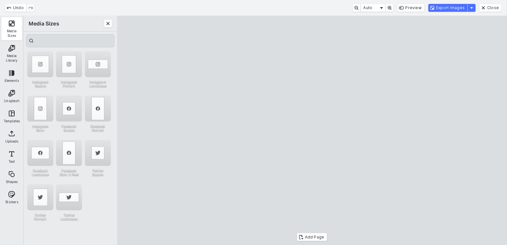
click at [312, 130] on cesdk-canvas "Editor canvas" at bounding box center [312, 130] width 0 height 0
drag, startPoint x: 461, startPoint y: 137, endPoint x: 491, endPoint y: 137, distance: 29.3
click at [312, 130] on cesdk-canvas "Editor canvas" at bounding box center [312, 130] width 0 height 0
drag, startPoint x: 416, startPoint y: 146, endPoint x: 404, endPoint y: 144, distance: 11.1
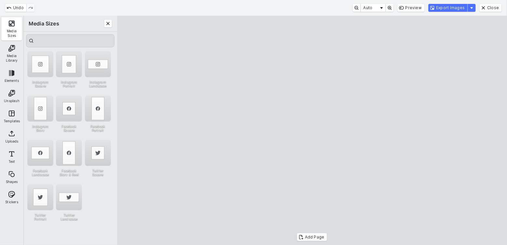
click at [312, 130] on cesdk-canvas "Editor canvas" at bounding box center [312, 130] width 0 height 0
click at [456, 6] on button "Export Images" at bounding box center [448, 8] width 39 height 8
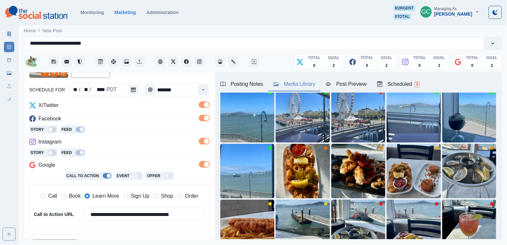
scroll to position [86, 0]
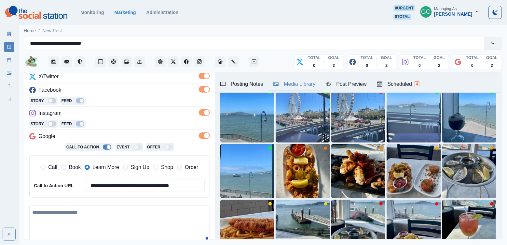
click at [103, 222] on textarea at bounding box center [119, 224] width 181 height 38
paste textarea "**********"
drag, startPoint x: 35, startPoint y: 210, endPoint x: 24, endPoint y: 210, distance: 10.7
click at [28, 210] on div "**********" at bounding box center [119, 155] width 191 height 167
click at [124, 211] on textarea "**********" at bounding box center [119, 224] width 181 height 38
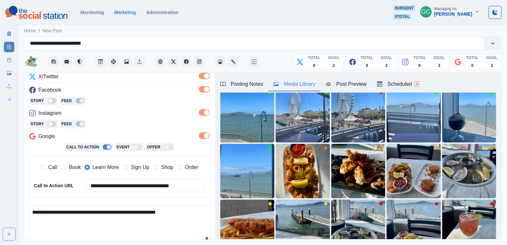
click at [70, 212] on textarea "**********" at bounding box center [119, 224] width 181 height 38
click at [60, 225] on textarea "**********" at bounding box center [119, 224] width 181 height 38
drag, startPoint x: 69, startPoint y: 235, endPoint x: 0, endPoint y: 166, distance: 97.2
click at [0, 166] on div "**********" at bounding box center [253, 122] width 507 height 244
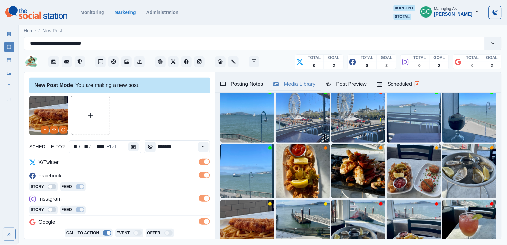
scroll to position [0, 0]
type textarea "**********"
click at [400, 84] on div "Scheduled 4" at bounding box center [398, 84] width 42 height 8
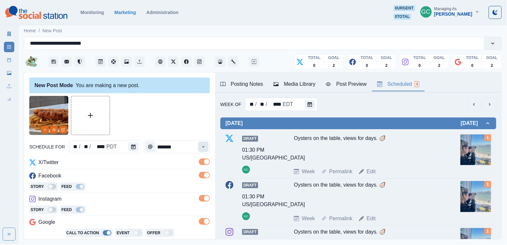
click at [204, 146] on icon "Time" at bounding box center [203, 146] width 5 height 5
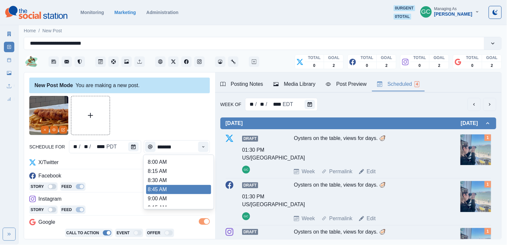
scroll to position [128, 0]
click at [196, 185] on li "12:00 PM" at bounding box center [178, 180] width 65 height 9
type input "********"
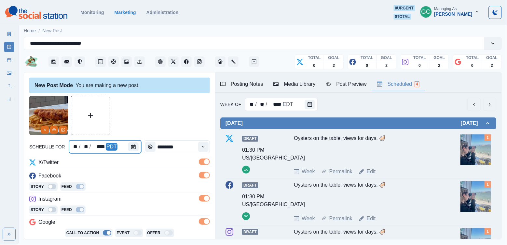
click at [138, 147] on div at bounding box center [134, 146] width 13 height 13
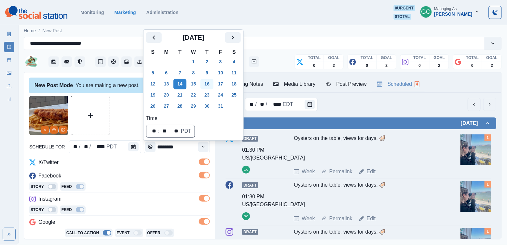
click at [213, 80] on button "16" at bounding box center [207, 84] width 13 height 10
click at [169, 162] on div "X/Twitter" at bounding box center [119, 163] width 181 height 10
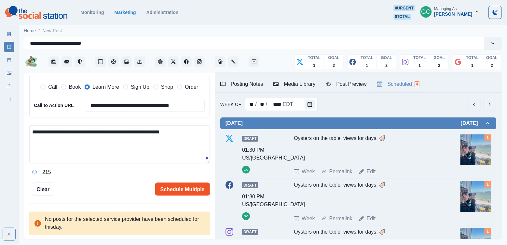
click at [177, 190] on button "Schedule Multiple" at bounding box center [182, 188] width 55 height 13
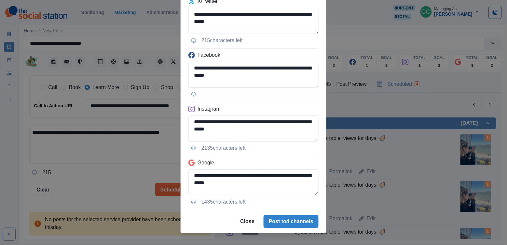
scroll to position [55, 0]
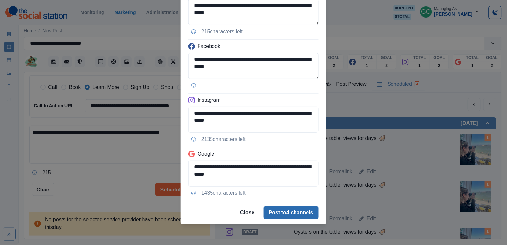
click at [291, 212] on button "Post to 4 channels" at bounding box center [291, 212] width 55 height 13
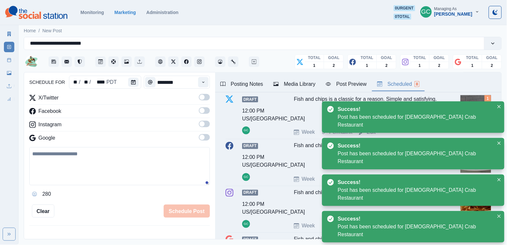
scroll to position [140, 0]
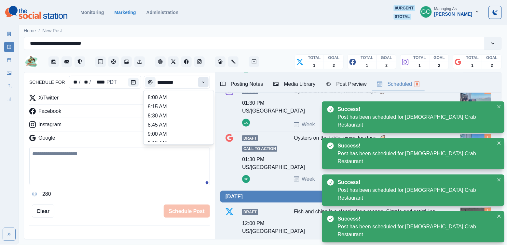
click at [198, 84] on button "Time" at bounding box center [203, 82] width 10 height 10
click at [191, 128] on li "1:45 PM" at bounding box center [178, 123] width 65 height 9
type input "*******"
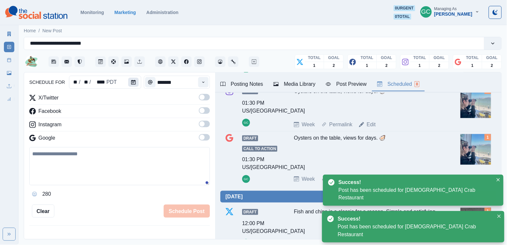
click at [135, 79] on button "Calendar" at bounding box center [133, 82] width 10 height 9
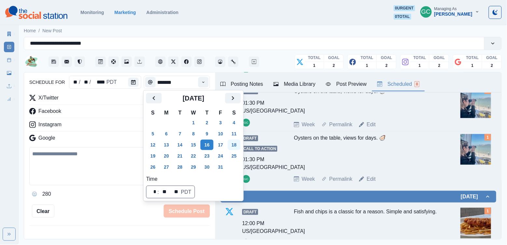
click at [238, 146] on button "18" at bounding box center [234, 144] width 13 height 10
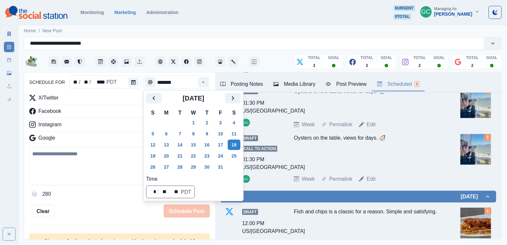
click at [129, 140] on div "Google" at bounding box center [119, 139] width 181 height 10
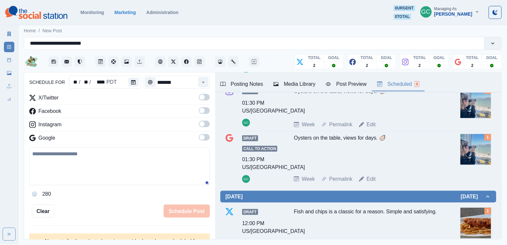
click at [204, 141] on label at bounding box center [204, 139] width 11 height 10
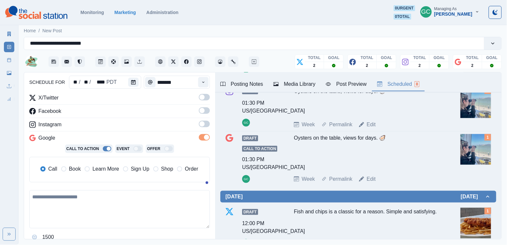
click at [205, 122] on span at bounding box center [204, 124] width 11 height 7
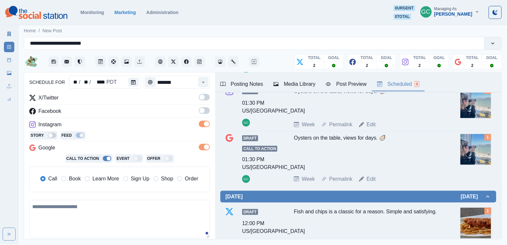
click at [206, 109] on span at bounding box center [204, 110] width 11 height 7
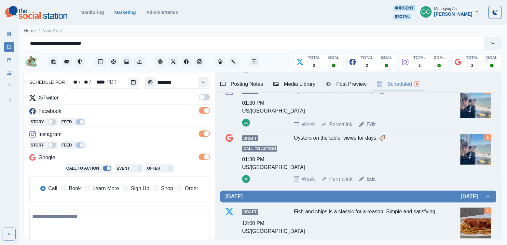
click at [208, 92] on div "schedule for ** / ** / **** PDT ******* X/Twitter Facebook Story Feed Instagram…" at bounding box center [119, 155] width 181 height 248
click at [205, 98] on span at bounding box center [204, 97] width 11 height 7
click at [118, 187] on span "Learn More" at bounding box center [105, 188] width 27 height 8
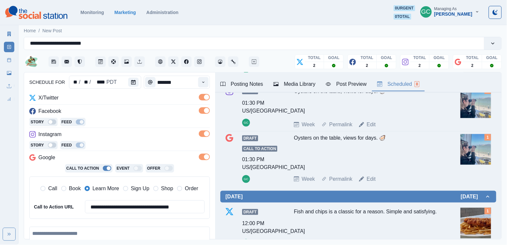
click at [151, 129] on div "**********" at bounding box center [119, 159] width 181 height 130
click at [304, 84] on div "Media Library" at bounding box center [295, 84] width 42 height 8
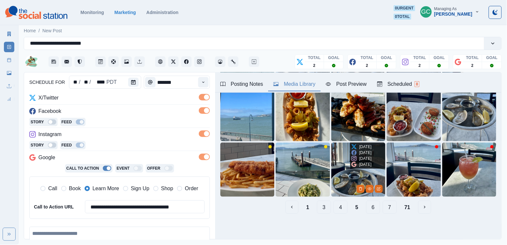
scroll to position [98, 0]
click at [375, 208] on button "6" at bounding box center [373, 206] width 14 height 13
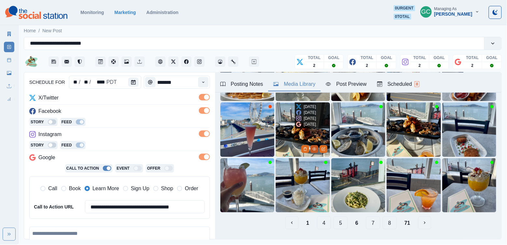
scroll to position [86, 0]
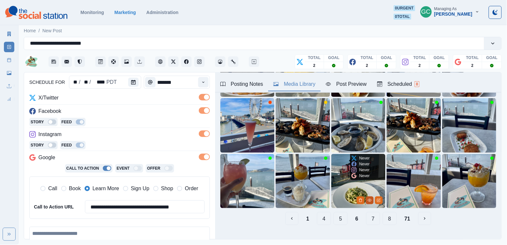
click at [370, 201] on icon "View Media" at bounding box center [370, 200] width 4 height 4
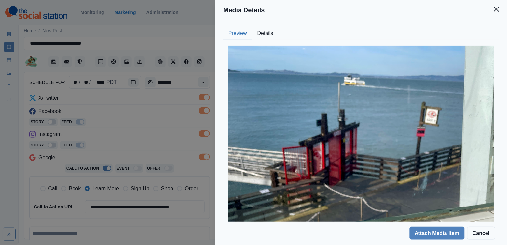
click at [266, 31] on button "Details" at bounding box center [265, 34] width 26 height 14
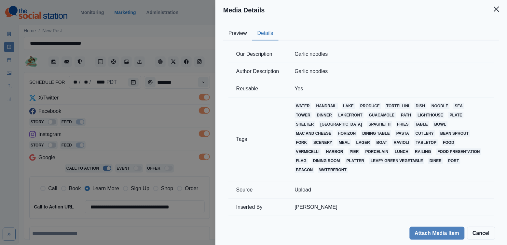
click at [319, 51] on td "Garlic noodles" at bounding box center [390, 54] width 207 height 17
copy td "Garlic noodles"
click at [237, 36] on button "Preview" at bounding box center [237, 34] width 29 height 14
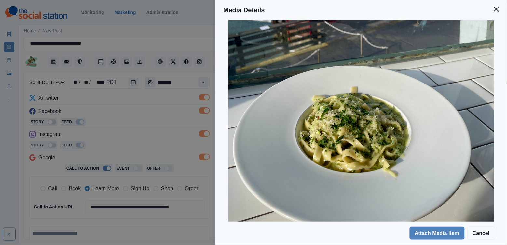
scroll to position [173, 0]
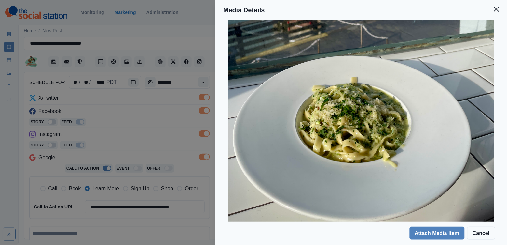
click at [162, 159] on div "Media Details Preview Details Our Description Garlic noodles Author Description…" at bounding box center [253, 122] width 507 height 245
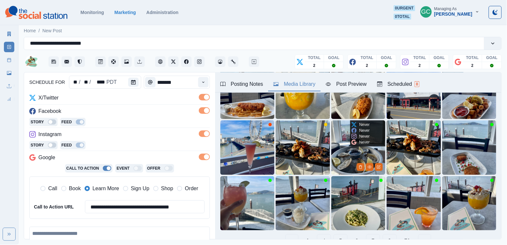
scroll to position [66, 0]
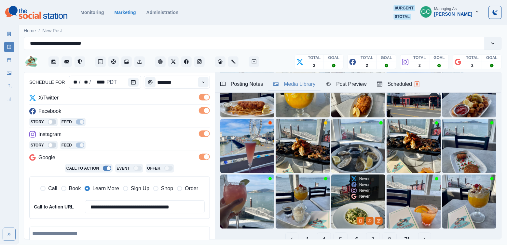
click at [342, 208] on img at bounding box center [359, 201] width 54 height 54
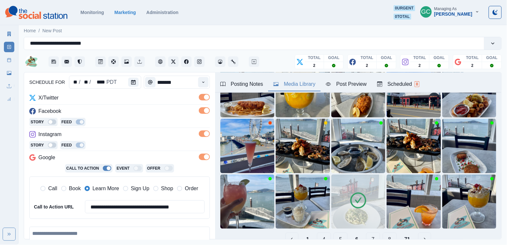
click at [223, 238] on div "1 4 5 6 7 8 71" at bounding box center [358, 238] width 276 height 13
click at [78, 233] on textarea at bounding box center [119, 245] width 181 height 38
paste textarea "**********"
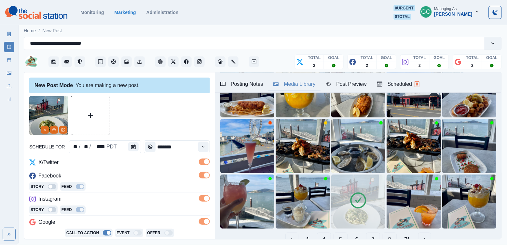
scroll to position [0, 0]
type textarea "**********"
click at [421, 79] on button "Scheduled 8" at bounding box center [398, 85] width 53 height 14
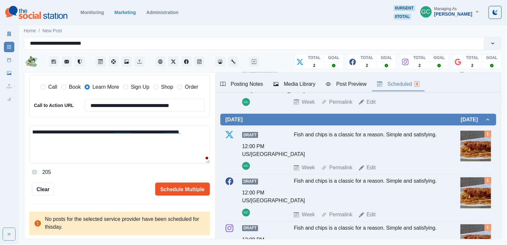
scroll to position [165, 0]
click at [178, 185] on button "Schedule Multiple" at bounding box center [182, 189] width 55 height 13
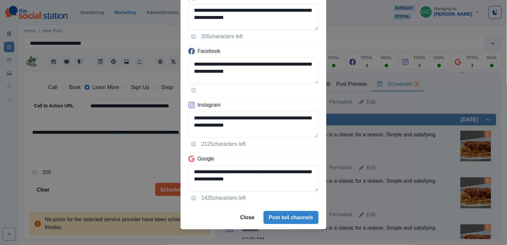
scroll to position [55, 0]
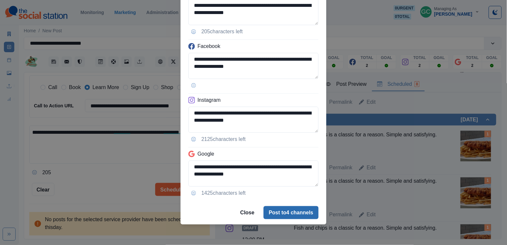
click at [286, 214] on button "Post to 4 channels" at bounding box center [291, 212] width 55 height 13
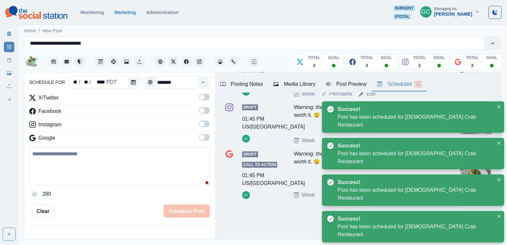
scroll to position [0, 0]
click at [274, 192] on div "Draft Call to Action 01:45 PM US/Pacific GC" at bounding box center [258, 174] width 33 height 49
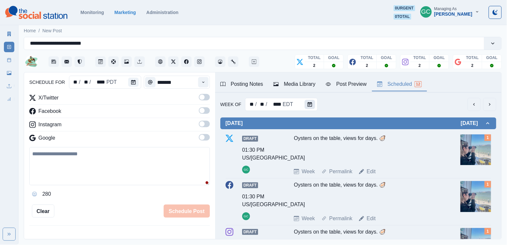
click at [305, 107] on button "Calendar" at bounding box center [310, 104] width 10 height 9
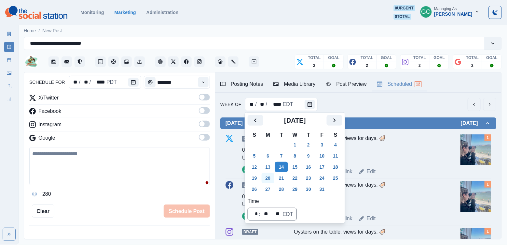
click at [266, 179] on button "20" at bounding box center [268, 178] width 13 height 10
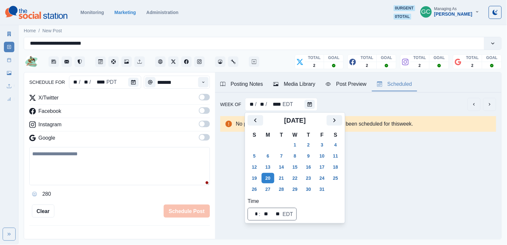
click at [131, 88] on div at bounding box center [134, 82] width 13 height 13
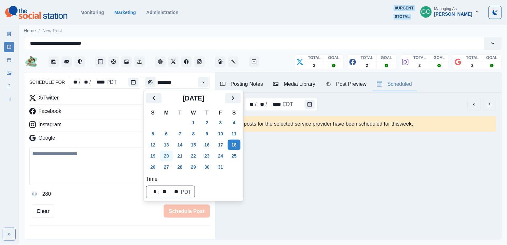
click at [167, 159] on button "20" at bounding box center [166, 155] width 13 height 10
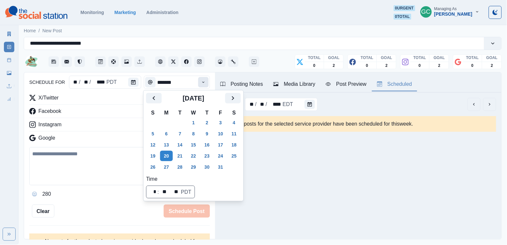
click at [206, 78] on button "Time" at bounding box center [203, 82] width 10 height 10
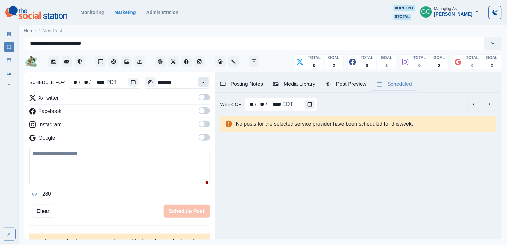
click at [206, 78] on button "Time" at bounding box center [203, 82] width 10 height 10
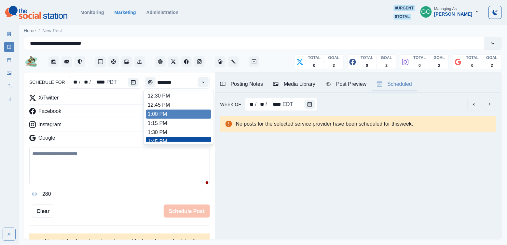
scroll to position [165, 0]
click at [190, 119] on li "1:00 PM" at bounding box center [178, 114] width 65 height 9
type input "*******"
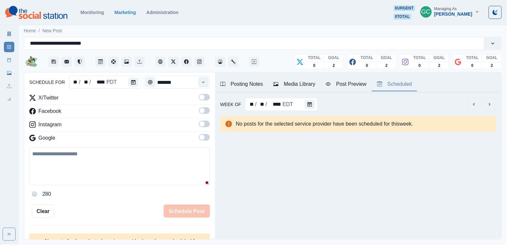
click at [205, 139] on span at bounding box center [204, 137] width 11 height 7
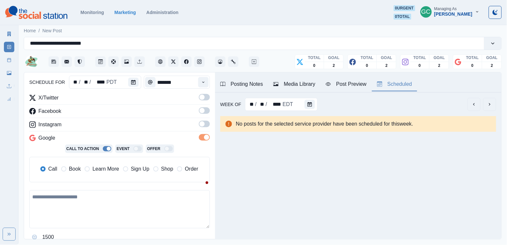
click at [206, 131] on label at bounding box center [204, 126] width 11 height 10
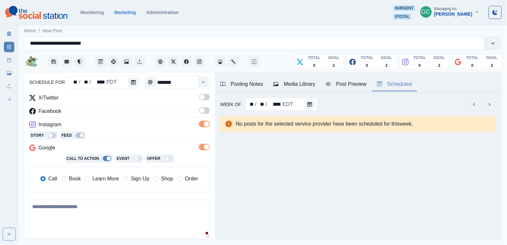
click at [205, 114] on span at bounding box center [204, 110] width 11 height 7
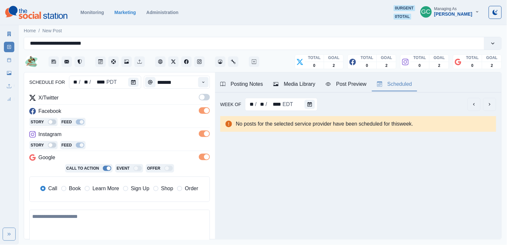
click at [205, 96] on span at bounding box center [204, 97] width 11 height 7
click at [113, 188] on span "Learn More" at bounding box center [105, 188] width 27 height 8
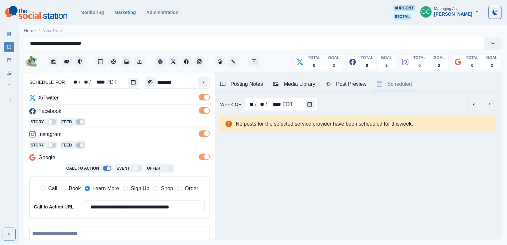
click at [147, 123] on div "Story Feed" at bounding box center [119, 123] width 181 height 10
click at [290, 86] on div "Media Library" at bounding box center [295, 84] width 42 height 8
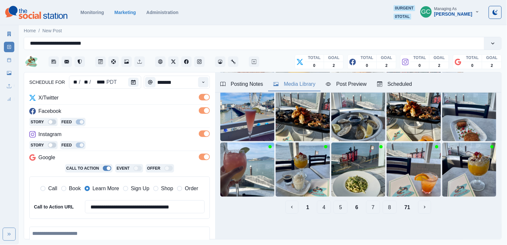
scroll to position [98, 0]
click at [375, 207] on button "7" at bounding box center [373, 206] width 14 height 13
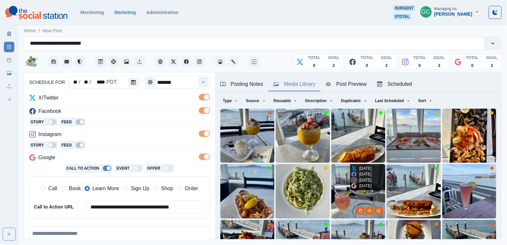
scroll to position [35, 0]
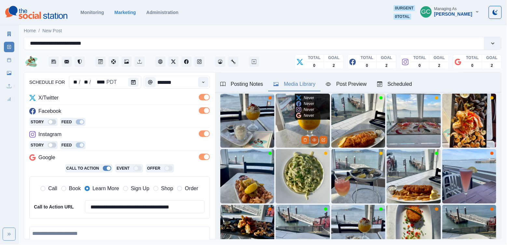
click at [315, 140] on icon "View Media" at bounding box center [315, 140] width 4 height 4
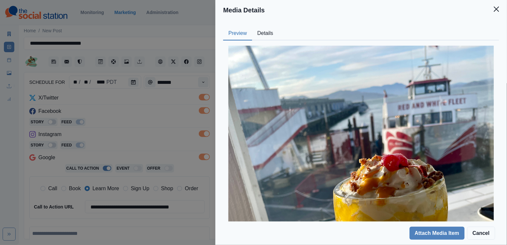
click at [270, 33] on button "Details" at bounding box center [265, 34] width 26 height 14
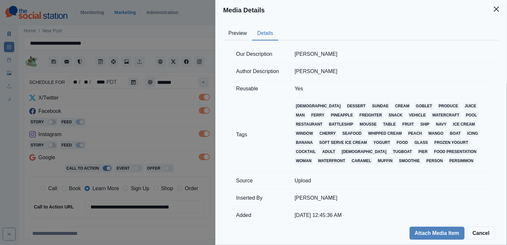
click at [311, 55] on td "Mango sundae" at bounding box center [390, 54] width 207 height 17
copy td "Mango sundae"
click at [229, 34] on button "Preview" at bounding box center [237, 34] width 29 height 14
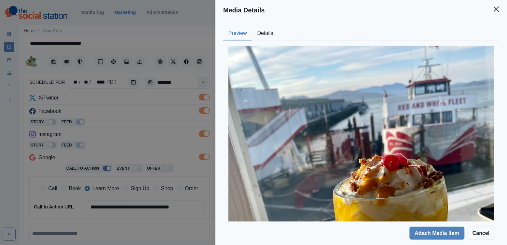
click at [268, 32] on button "Details" at bounding box center [265, 34] width 26 height 14
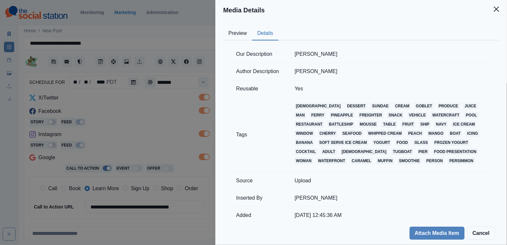
click at [165, 113] on div "Media Details Preview Details Our Description Mango sundae Author Description M…" at bounding box center [253, 122] width 507 height 245
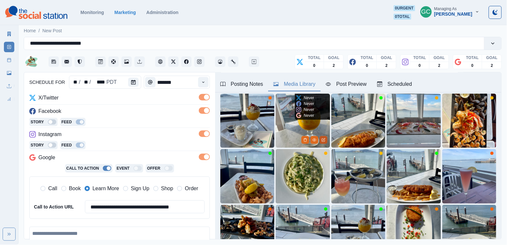
click at [326, 140] on button "Edit Media" at bounding box center [324, 140] width 8 height 8
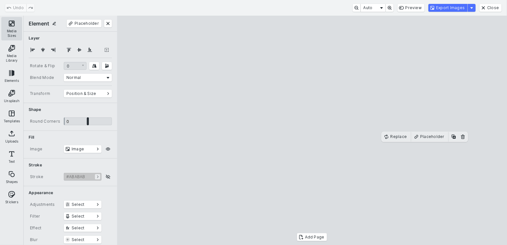
click at [9, 25] on button "Media Sizes" at bounding box center [11, 28] width 21 height 23
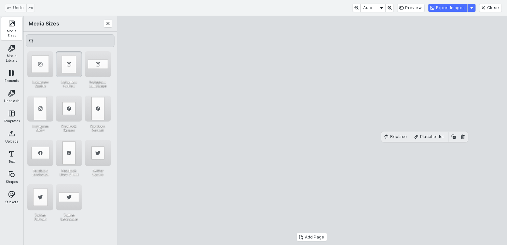
click at [64, 64] on div "Instagram Portrait" at bounding box center [69, 64] width 26 height 26
drag, startPoint x: 310, startPoint y: 231, endPoint x: 305, endPoint y: 231, distance: 4.2
click at [312, 130] on cesdk-canvas "Editor canvas" at bounding box center [312, 130] width 0 height 0
drag, startPoint x: 247, startPoint y: 50, endPoint x: 220, endPoint y: 26, distance: 36.4
click at [312, 130] on cesdk-canvas "Editor canvas" at bounding box center [312, 130] width 0 height 0
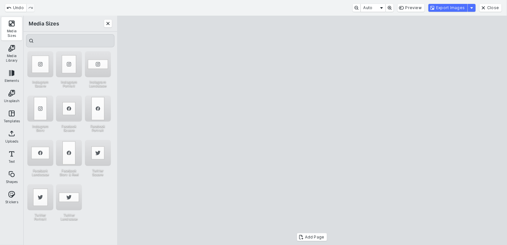
drag, startPoint x: 279, startPoint y: 96, endPoint x: 279, endPoint y: 105, distance: 8.8
click at [312, 130] on cesdk-canvas "Editor canvas" at bounding box center [312, 130] width 0 height 0
drag, startPoint x: 378, startPoint y: 234, endPoint x: 392, endPoint y: 234, distance: 14.0
click at [312, 130] on cesdk-canvas "Editor canvas" at bounding box center [312, 130] width 0 height 0
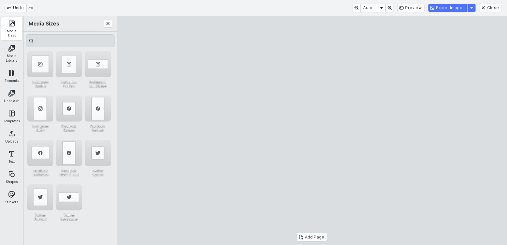
drag, startPoint x: 391, startPoint y: 36, endPoint x: 408, endPoint y: 15, distance: 27.1
click at [312, 130] on cesdk-canvas "Editor canvas" at bounding box center [312, 130] width 0 height 0
drag, startPoint x: 354, startPoint y: 99, endPoint x: 348, endPoint y: 98, distance: 6.6
click at [312, 130] on cesdk-canvas "Editor canvas" at bounding box center [312, 130] width 0 height 0
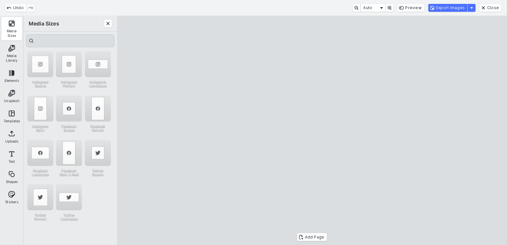
type input "*"
click at [312, 130] on cesdk-canvas "Editor canvas" at bounding box center [312, 130] width 0 height 0
click at [105, 23] on button "Close" at bounding box center [108, 24] width 8 height 8
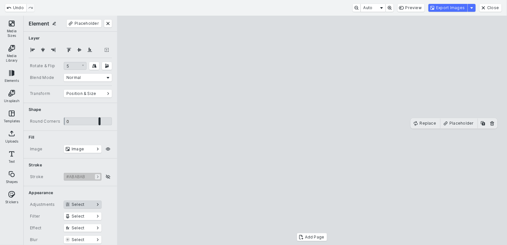
click at [73, 205] on button "Select" at bounding box center [83, 204] width 38 height 8
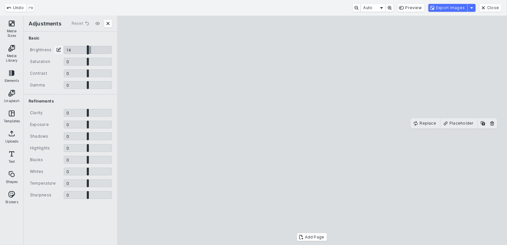
click at [91, 48] on input "CE.SDK" at bounding box center [88, 50] width 48 height 8
type input "****"
drag, startPoint x: 88, startPoint y: 112, endPoint x: 92, endPoint y: 113, distance: 4.1
click at [92, 113] on input "CE.SDK" at bounding box center [88, 113] width 48 height 8
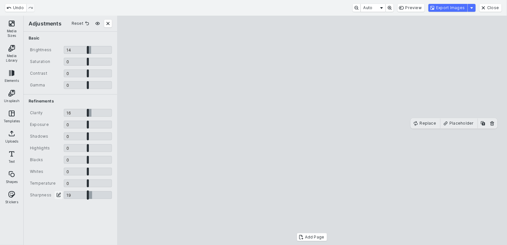
click at [92, 196] on input "CE.SDK" at bounding box center [88, 195] width 48 height 8
type input "****"
click at [89, 73] on input "CE.SDK" at bounding box center [88, 73] width 48 height 8
click at [455, 5] on button "Export Images" at bounding box center [448, 8] width 39 height 8
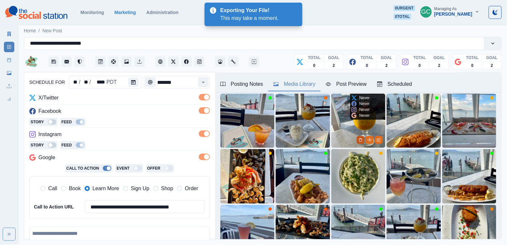
click at [361, 141] on icon "Delete Media" at bounding box center [361, 140] width 4 height 4
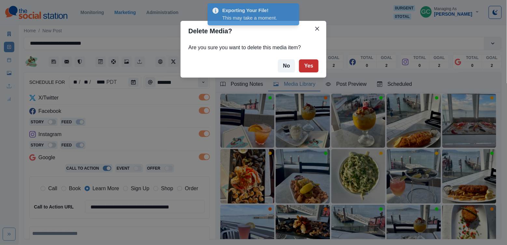
click at [306, 66] on button "Yes" at bounding box center [309, 65] width 20 height 13
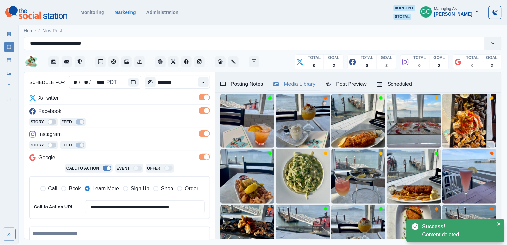
click at [107, 229] on textarea at bounding box center [119, 245] width 181 height 38
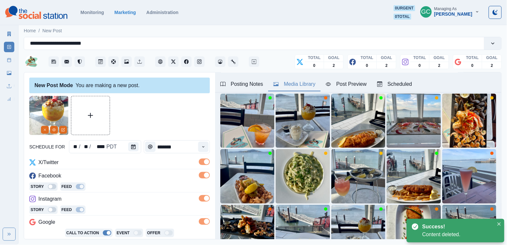
scroll to position [0, 0]
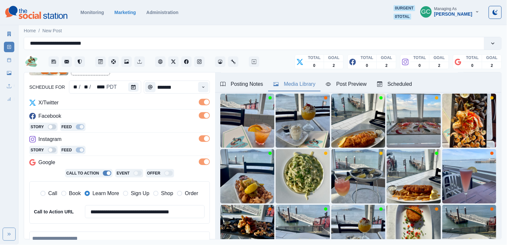
paste textarea "**********"
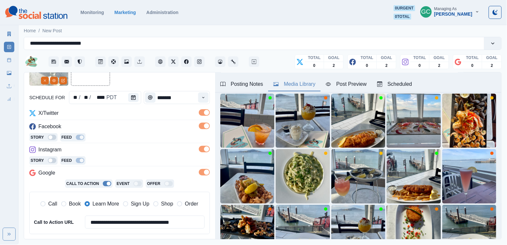
scroll to position [46, 0]
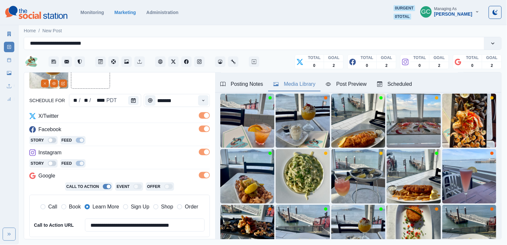
type textarea "**********"
click at [413, 81] on div "Scheduled" at bounding box center [394, 84] width 35 height 8
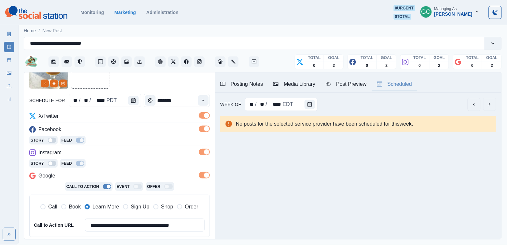
scroll to position [144, 0]
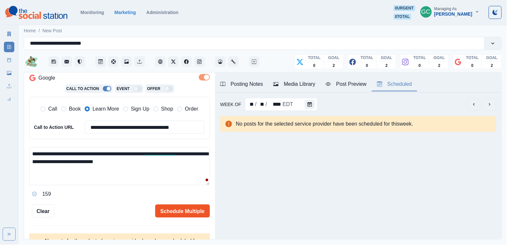
click at [162, 216] on button "Schedule Multiple" at bounding box center [182, 210] width 55 height 13
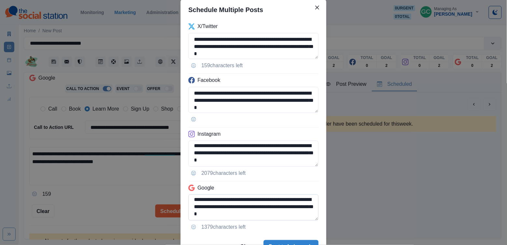
scroll to position [55, 0]
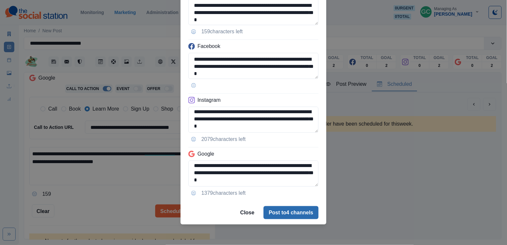
click at [284, 210] on button "Post to 4 channels" at bounding box center [291, 212] width 55 height 13
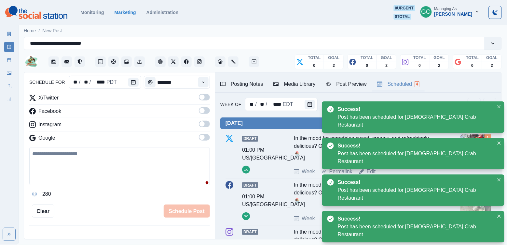
scroll to position [53, 0]
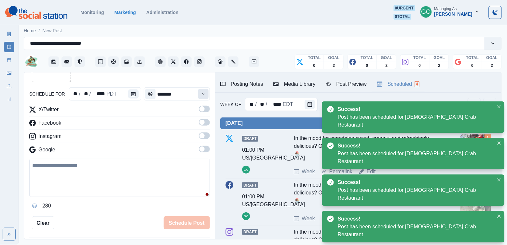
click at [202, 97] on button "Time" at bounding box center [203, 94] width 10 height 10
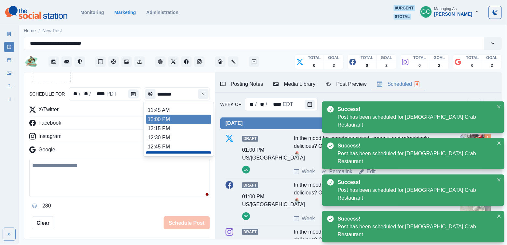
scroll to position [135, 0]
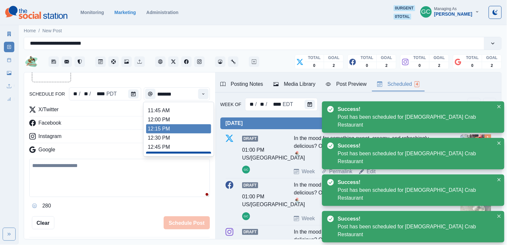
click at [185, 133] on li "12:15 PM" at bounding box center [178, 128] width 65 height 9
type input "********"
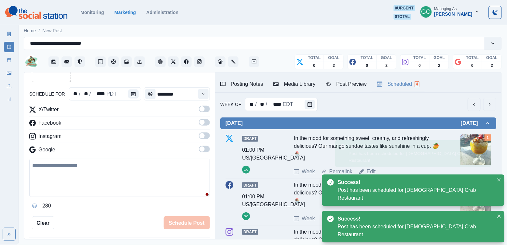
click at [203, 150] on span at bounding box center [202, 148] width 5 height 5
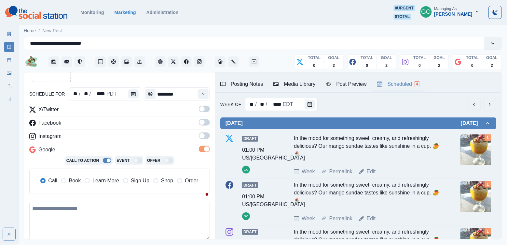
click at [207, 136] on span at bounding box center [204, 135] width 11 height 7
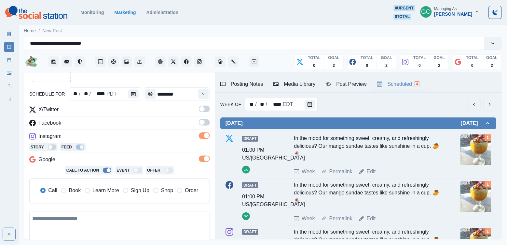
click at [207, 122] on span at bounding box center [204, 122] width 11 height 7
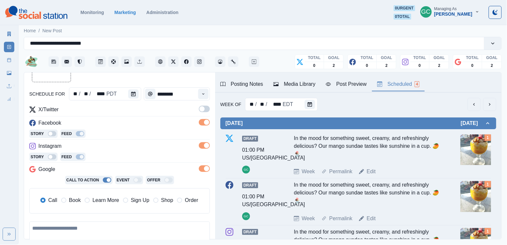
click at [207, 107] on span at bounding box center [204, 109] width 11 height 7
click at [103, 205] on div "Call Book Learn More Sign Up Shop Order" at bounding box center [119, 200] width 171 height 14
click at [106, 201] on span "Learn More" at bounding box center [105, 200] width 27 height 8
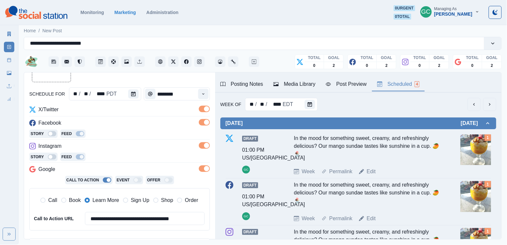
click at [137, 139] on hr at bounding box center [119, 139] width 181 height 0
click at [134, 94] on icon "Calendar" at bounding box center [133, 94] width 5 height 5
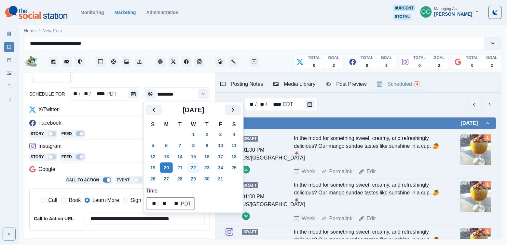
click at [196, 168] on button "22" at bounding box center [193, 167] width 13 height 10
click at [139, 129] on div "Facebook" at bounding box center [119, 124] width 181 height 10
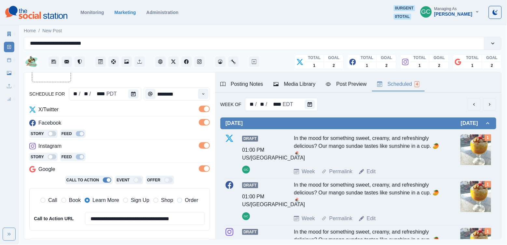
click at [302, 81] on div "Media Library" at bounding box center [295, 84] width 42 height 8
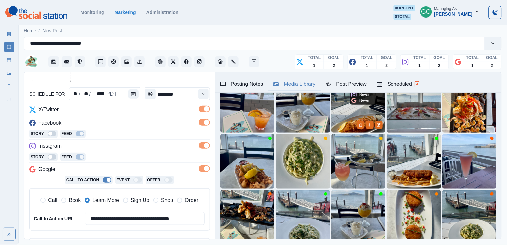
scroll to position [93, 0]
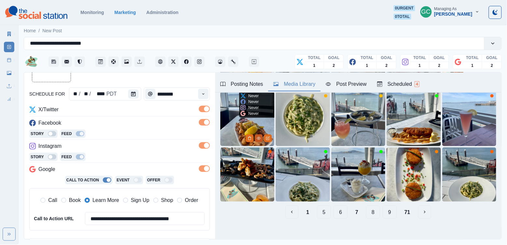
click at [258, 136] on icon "View Media" at bounding box center [259, 138] width 4 height 4
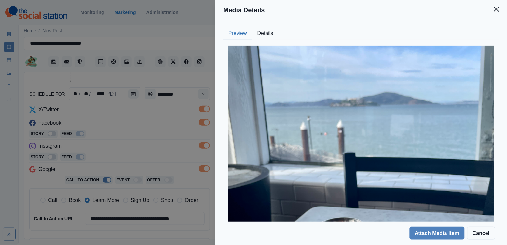
click at [272, 31] on button "Details" at bounding box center [265, 34] width 26 height 14
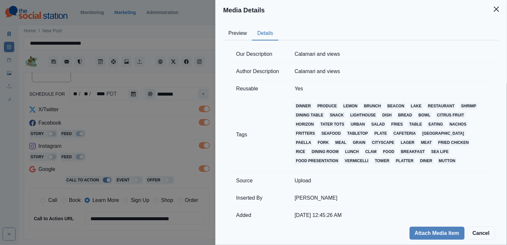
click at [332, 53] on td "Calamari and views" at bounding box center [390, 54] width 207 height 17
copy td "Calamari and views"
click at [172, 117] on div "Media Details Preview Details Our Description Calamari and views Author Descrip…" at bounding box center [253, 122] width 507 height 245
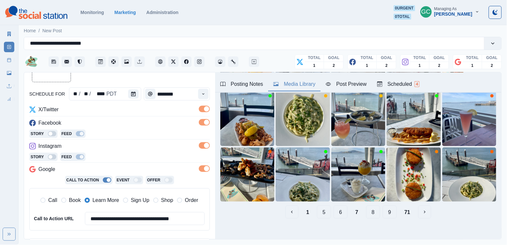
scroll to position [20, 0]
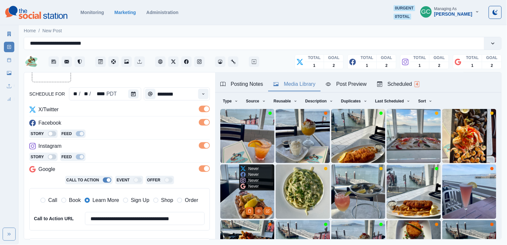
click at [262, 210] on button "View Media" at bounding box center [259, 211] width 8 height 8
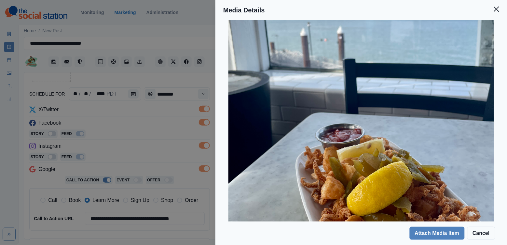
scroll to position [113, 0]
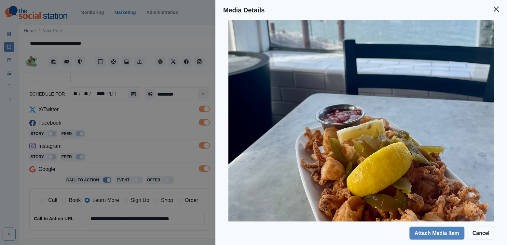
click at [168, 123] on div "Media Details Preview Details Our Description Calamari and views Author Descrip…" at bounding box center [253, 122] width 507 height 245
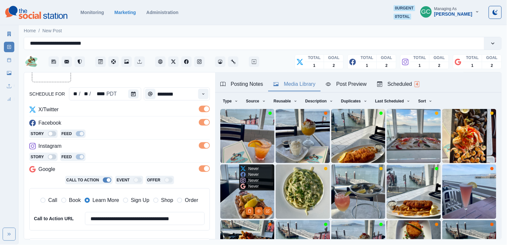
click at [231, 194] on img at bounding box center [247, 191] width 54 height 54
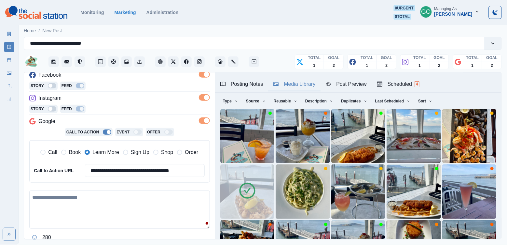
scroll to position [152, 0]
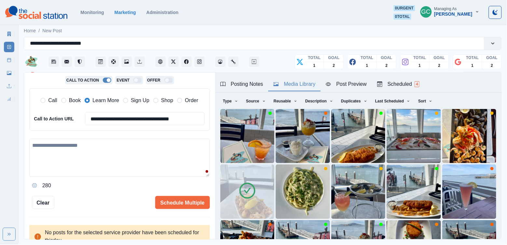
click at [118, 161] on textarea at bounding box center [119, 157] width 181 height 38
paste textarea "**********"
type textarea "**********"
click at [419, 79] on button "Scheduled 4" at bounding box center [398, 85] width 53 height 14
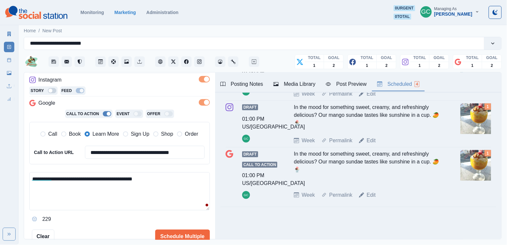
scroll to position [122, 0]
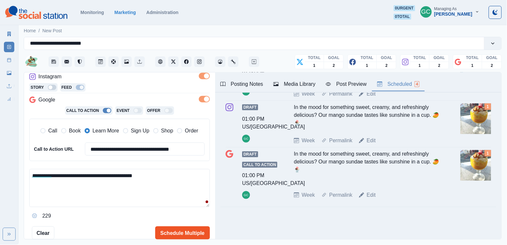
click at [180, 226] on button "Schedule Multiple" at bounding box center [182, 232] width 55 height 13
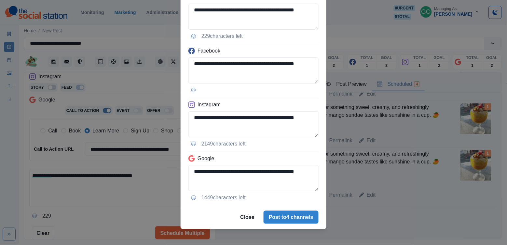
scroll to position [55, 0]
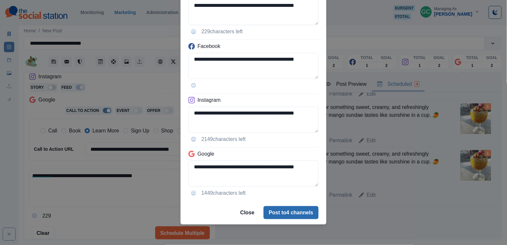
click at [283, 214] on button "Post to 4 channels" at bounding box center [291, 212] width 55 height 13
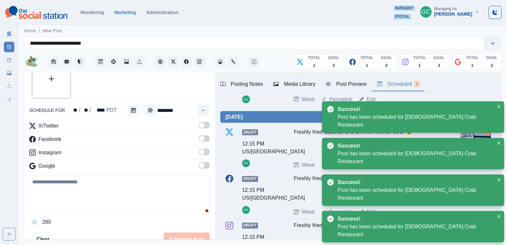
scroll to position [31, 0]
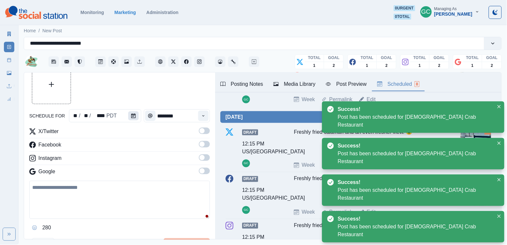
click at [131, 112] on button "Calendar" at bounding box center [133, 115] width 10 height 9
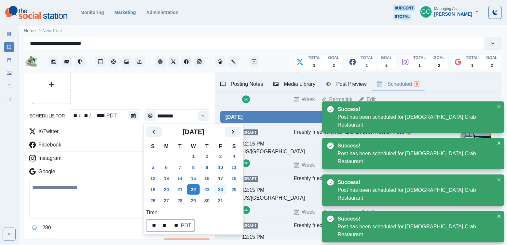
click at [227, 186] on button "24" at bounding box center [220, 189] width 13 height 10
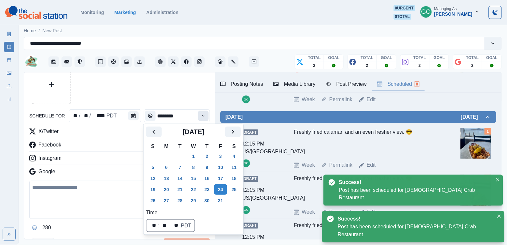
click at [204, 112] on button "Time" at bounding box center [203, 115] width 10 height 10
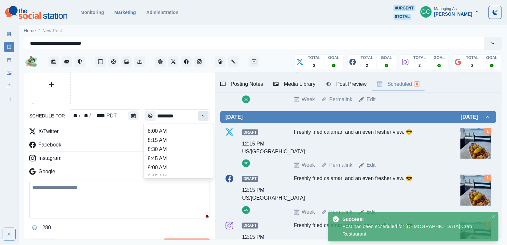
click at [204, 112] on button "Time" at bounding box center [203, 115] width 10 height 10
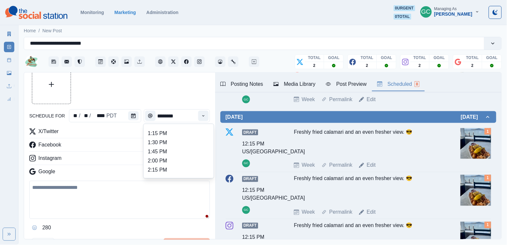
scroll to position [189, 0]
click at [189, 156] on li "1:45 PM" at bounding box center [178, 151] width 65 height 9
type input "*******"
click at [198, 172] on div "Google" at bounding box center [119, 172] width 181 height 10
click at [201, 157] on span at bounding box center [202, 157] width 5 height 5
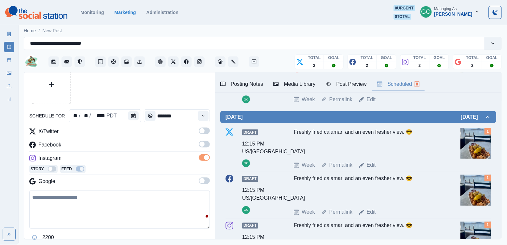
click at [205, 144] on span at bounding box center [202, 143] width 5 height 5
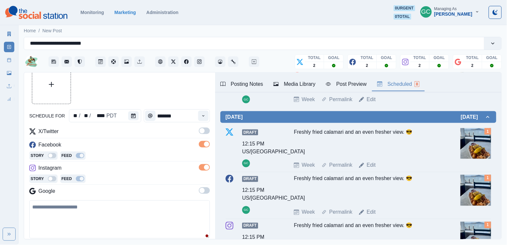
click at [205, 130] on span at bounding box center [204, 130] width 11 height 7
click at [206, 194] on label at bounding box center [204, 192] width 11 height 10
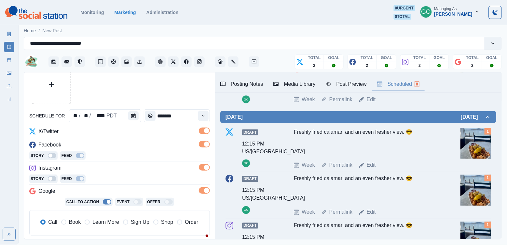
click at [118, 223] on span "Learn More" at bounding box center [105, 222] width 27 height 8
click at [304, 83] on div "Media Library" at bounding box center [295, 84] width 42 height 8
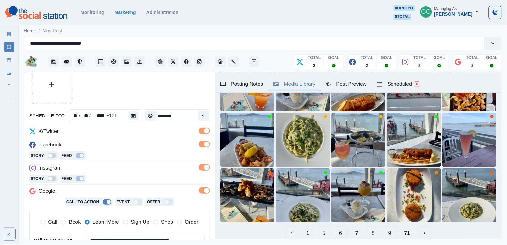
scroll to position [89, 0]
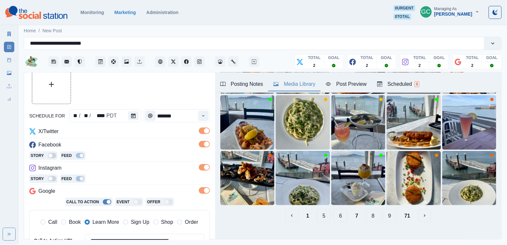
click at [375, 218] on button "8" at bounding box center [373, 215] width 14 height 13
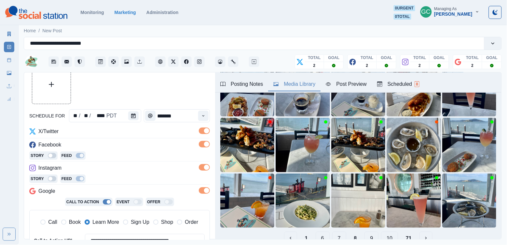
scroll to position [70, 0]
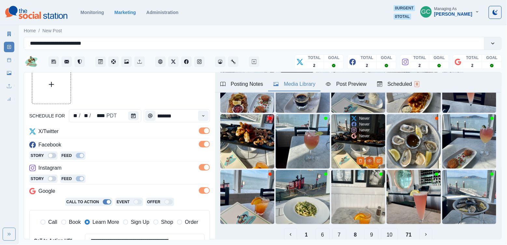
click at [370, 160] on circle "View Media" at bounding box center [370, 160] width 1 height 1
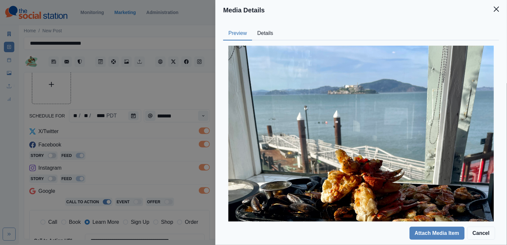
click at [266, 30] on button "Details" at bounding box center [265, 34] width 26 height 14
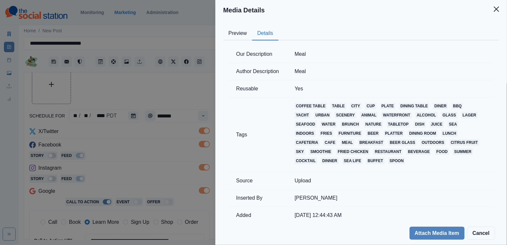
click at [244, 33] on button "Preview" at bounding box center [237, 34] width 29 height 14
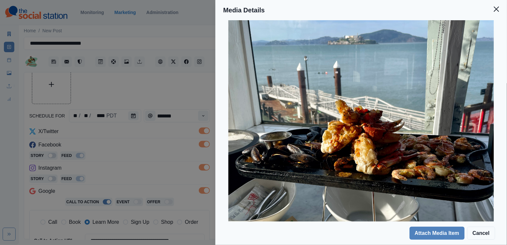
scroll to position [60, 0]
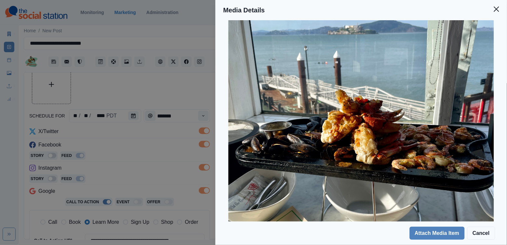
click at [169, 179] on div "Media Details Preview Details Our Description Meal Author Description Meal Reus…" at bounding box center [253, 122] width 507 height 245
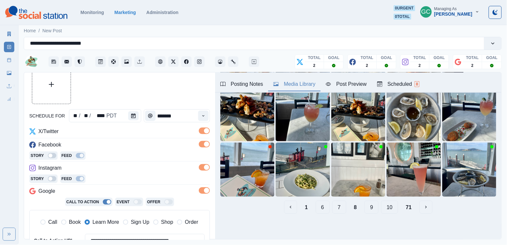
scroll to position [98, 0]
click at [370, 190] on icon "View Media" at bounding box center [370, 189] width 4 height 4
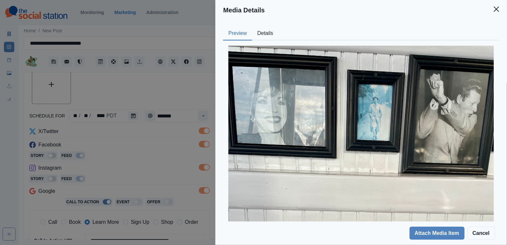
click at [271, 28] on button "Details" at bounding box center [265, 34] width 26 height 14
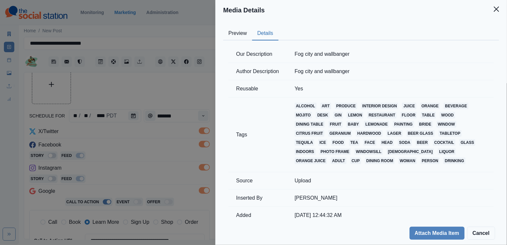
click at [234, 32] on button "Preview" at bounding box center [237, 34] width 29 height 14
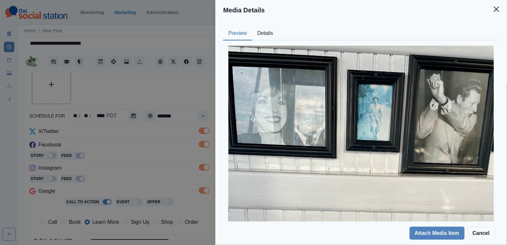
click at [259, 32] on button "Details" at bounding box center [265, 34] width 26 height 14
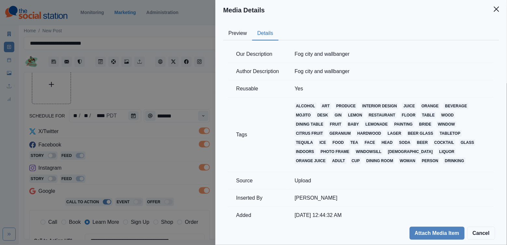
click at [309, 56] on td "Fog city and wallbanger" at bounding box center [390, 54] width 207 height 17
click at [306, 55] on td "Fog city and wallbanger" at bounding box center [390, 54] width 207 height 17
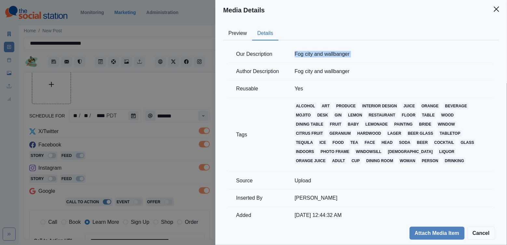
copy td "Fog city and wallbanger"
click at [245, 31] on button "Preview" at bounding box center [237, 34] width 29 height 14
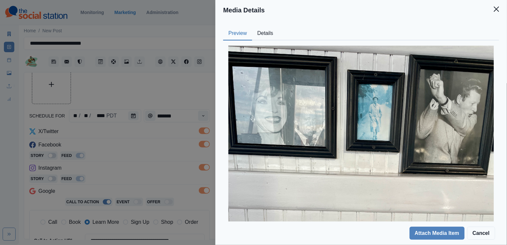
click at [196, 85] on div "Media Details Preview Details Our Description Fog city and wallbanger Author De…" at bounding box center [253, 122] width 507 height 245
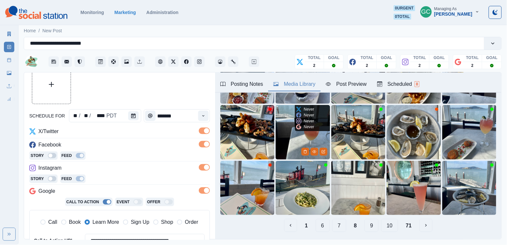
scroll to position [91, 0]
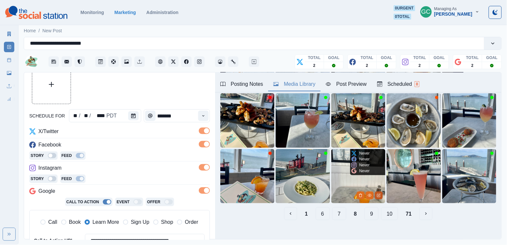
click at [380, 196] on icon "Edit Media" at bounding box center [379, 195] width 4 height 4
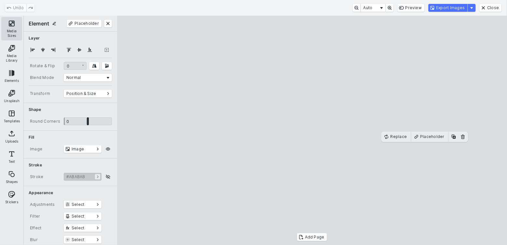
click at [11, 33] on button "Media Sizes" at bounding box center [11, 28] width 21 height 23
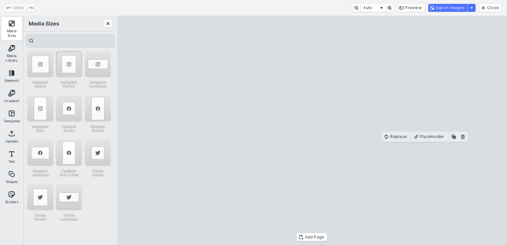
click at [71, 68] on div "Instagram Portrait" at bounding box center [69, 64] width 26 height 26
drag, startPoint x: 244, startPoint y: 52, endPoint x: 203, endPoint y: -5, distance: 70.6
click at [203, 0] on html "**********" at bounding box center [253, 122] width 507 height 244
drag, startPoint x: 349, startPoint y: 146, endPoint x: 376, endPoint y: 137, distance: 28.9
click at [312, 130] on cesdk-canvas "Editor canvas" at bounding box center [312, 130] width 0 height 0
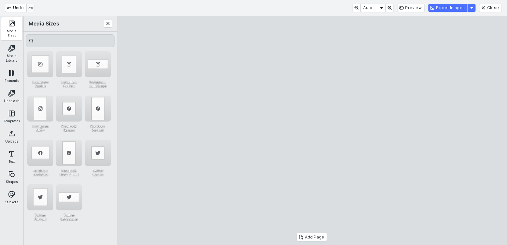
drag, startPoint x: 320, startPoint y: 214, endPoint x: 320, endPoint y: 240, distance: 26.1
click at [320, 240] on div "Add Page Replace Placeholder" at bounding box center [312, 130] width 390 height 229
drag, startPoint x: 329, startPoint y: 176, endPoint x: 335, endPoint y: 162, distance: 16.2
click at [312, 130] on cesdk-canvas "Editor canvas" at bounding box center [312, 130] width 0 height 0
drag, startPoint x: 335, startPoint y: 162, endPoint x: 325, endPoint y: 161, distance: 10.8
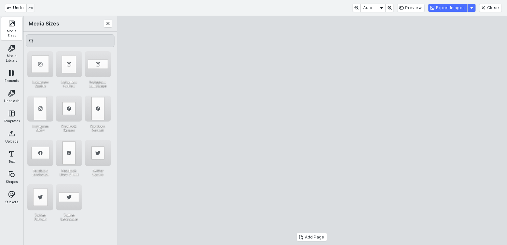
click at [312, 130] on cesdk-canvas "Editor canvas" at bounding box center [312, 130] width 0 height 0
drag, startPoint x: 405, startPoint y: 225, endPoint x: 368, endPoint y: 151, distance: 82.3
click at [312, 130] on cesdk-canvas "Editor canvas" at bounding box center [312, 130] width 0 height 0
drag, startPoint x: 333, startPoint y: 90, endPoint x: 356, endPoint y: 163, distance: 76.8
click at [312, 130] on cesdk-canvas "Editor canvas" at bounding box center [312, 130] width 0 height 0
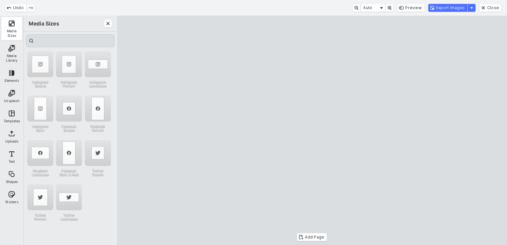
drag, startPoint x: 380, startPoint y: 140, endPoint x: 386, endPoint y: 140, distance: 5.2
click at [312, 130] on cesdk-canvas "Editor canvas" at bounding box center [312, 130] width 0 height 0
click at [448, 10] on button "Export Images" at bounding box center [448, 8] width 39 height 8
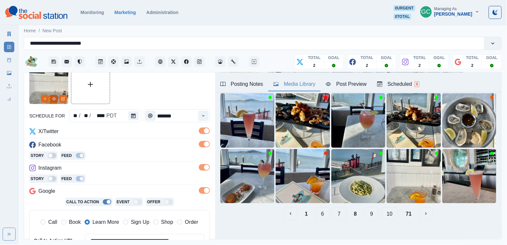
click at [55, 100] on icon "View Media" at bounding box center [54, 99] width 4 height 4
click at [51, 99] on button "View Media" at bounding box center [54, 99] width 8 height 8
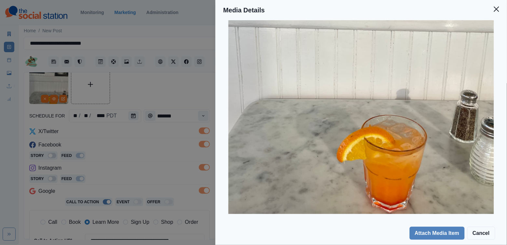
scroll to position [164, 0]
click at [145, 163] on div "Media Details Preview Details Our Description 9AA9D1CF-428E-43DE-9CEB-4FBA29494…" at bounding box center [253, 122] width 507 height 245
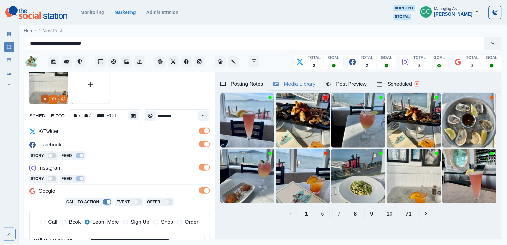
click at [46, 99] on icon "Remove" at bounding box center [45, 99] width 4 height 4
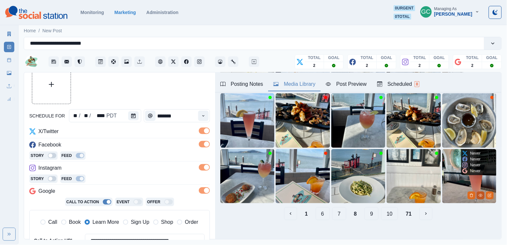
click at [483, 196] on button "View Media" at bounding box center [481, 195] width 8 height 8
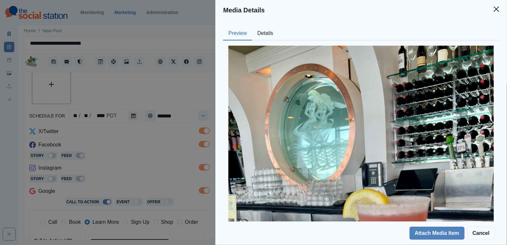
click at [270, 34] on button "Details" at bounding box center [265, 34] width 26 height 14
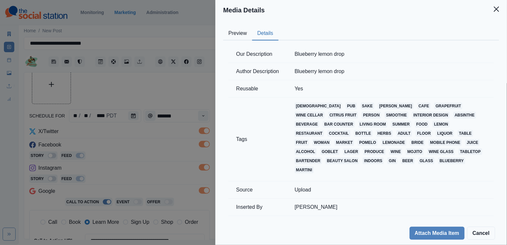
click at [311, 53] on td "Blueberry lemon drop" at bounding box center [390, 54] width 207 height 17
copy td "Blueberry lemon drop"
click at [150, 84] on div "Media Details Preview Details Our Description Blueberry lemon drop Author Descr…" at bounding box center [253, 122] width 507 height 245
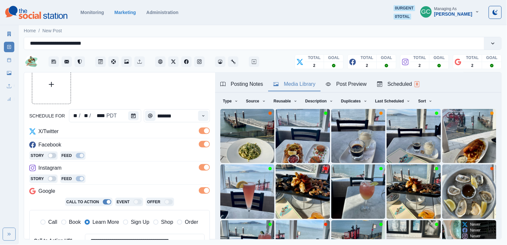
scroll to position [65, 0]
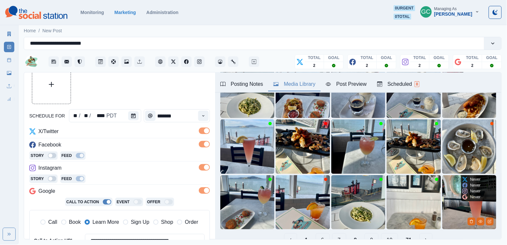
click at [448, 220] on img at bounding box center [470, 202] width 54 height 54
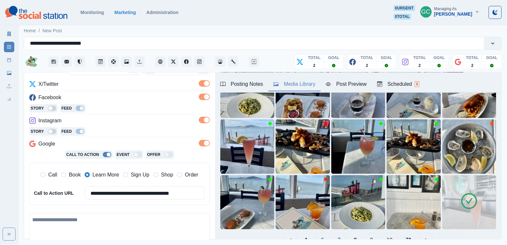
scroll to position [93, 0]
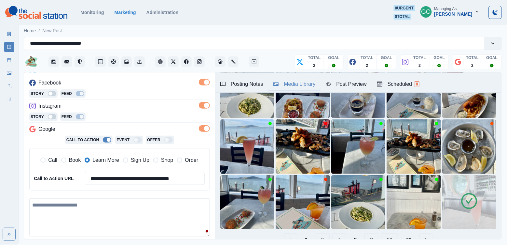
click at [85, 212] on textarea at bounding box center [119, 217] width 181 height 38
paste textarea "**********"
click at [99, 221] on textarea "**********" at bounding box center [119, 217] width 181 height 38
drag, startPoint x: 182, startPoint y: 207, endPoint x: 0, endPoint y: 178, distance: 183.9
click at [0, 178] on div "**********" at bounding box center [253, 122] width 507 height 244
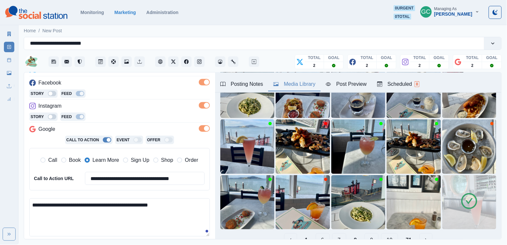
click at [206, 219] on textarea "**********" at bounding box center [119, 217] width 181 height 38
drag, startPoint x: 201, startPoint y: 214, endPoint x: 0, endPoint y: 164, distance: 207.5
click at [0, 164] on div "**********" at bounding box center [253, 122] width 507 height 244
click at [186, 211] on textarea "**********" at bounding box center [119, 217] width 181 height 38
drag, startPoint x: 192, startPoint y: 212, endPoint x: 0, endPoint y: 189, distance: 193.5
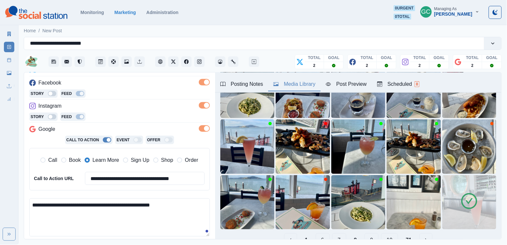
click at [0, 189] on div "**********" at bounding box center [253, 122] width 507 height 244
click at [116, 226] on textarea "**********" at bounding box center [119, 217] width 181 height 38
click at [85, 222] on textarea "**********" at bounding box center [119, 217] width 181 height 38
drag, startPoint x: 96, startPoint y: 225, endPoint x: 0, endPoint y: 203, distance: 98.4
click at [0, 203] on div "**********" at bounding box center [253, 122] width 507 height 244
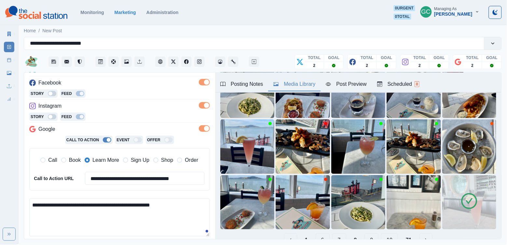
click at [181, 220] on textarea "**********" at bounding box center [119, 217] width 181 height 38
drag, startPoint x: 198, startPoint y: 213, endPoint x: 18, endPoint y: 193, distance: 180.9
click at [18, 193] on div "**********" at bounding box center [253, 122] width 507 height 244
click at [64, 226] on textarea "**********" at bounding box center [119, 217] width 181 height 38
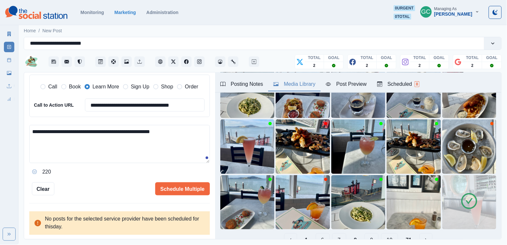
scroll to position [165, 0]
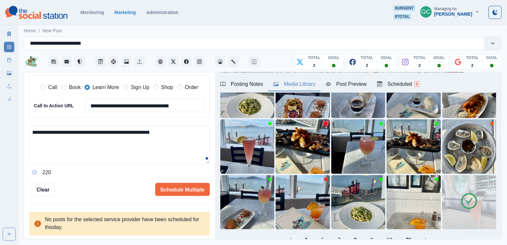
click at [120, 153] on textarea "**********" at bounding box center [119, 144] width 181 height 38
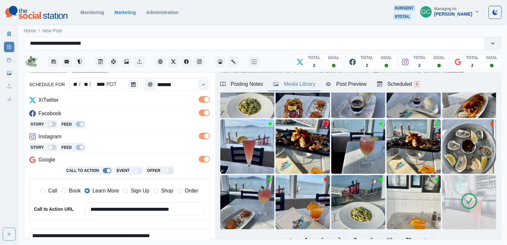
scroll to position [28, 0]
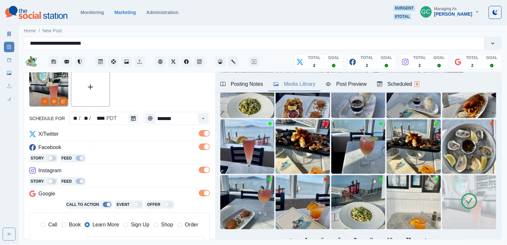
type textarea "**********"
click at [414, 81] on div "Scheduled 8" at bounding box center [398, 84] width 42 height 8
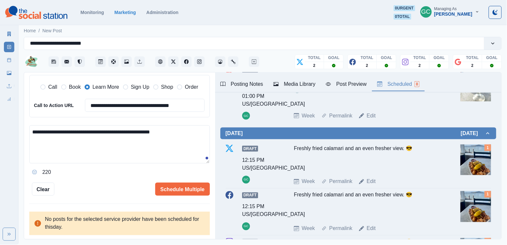
scroll to position [165, 0]
click at [179, 192] on button "Schedule Multiple" at bounding box center [182, 189] width 55 height 13
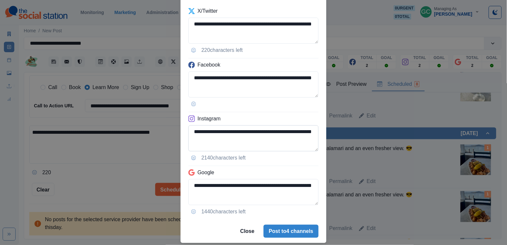
scroll to position [55, 0]
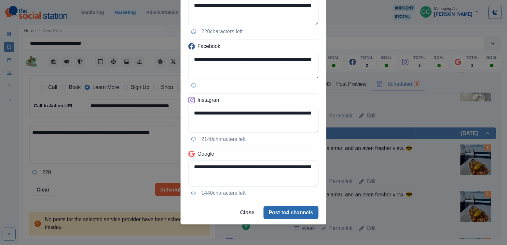
click at [279, 211] on button "Post to 4 channels" at bounding box center [291, 212] width 55 height 13
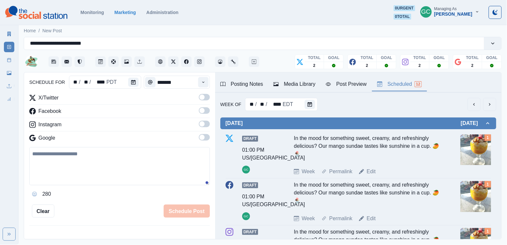
scroll to position [0, 0]
click at [310, 102] on icon "Calendar" at bounding box center [310, 104] width 5 height 5
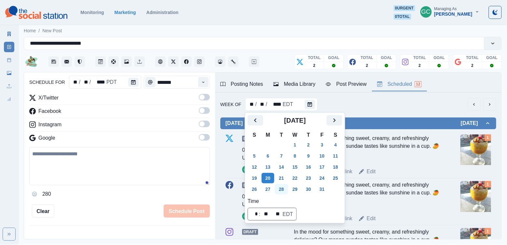
click at [283, 188] on button "28" at bounding box center [281, 189] width 13 height 10
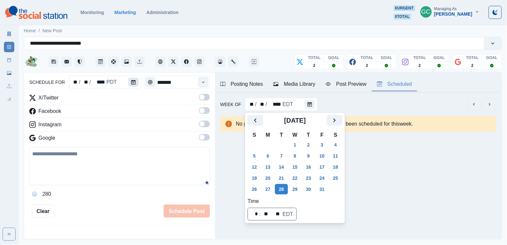
click at [135, 78] on button "Calendar" at bounding box center [133, 82] width 10 height 9
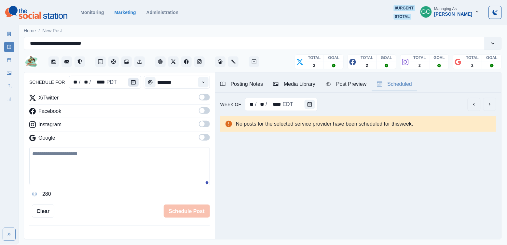
click at [135, 78] on button "Calendar" at bounding box center [133, 82] width 10 height 9
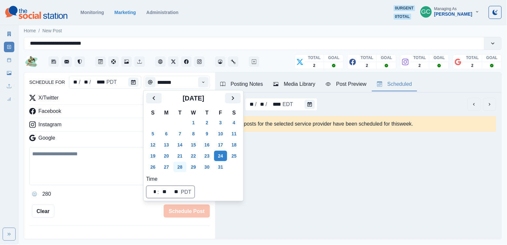
click at [185, 168] on button "28" at bounding box center [180, 167] width 13 height 10
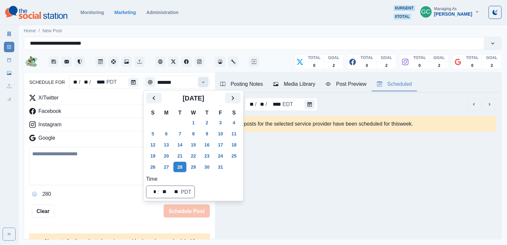
click at [205, 77] on button "Time" at bounding box center [203, 82] width 10 height 10
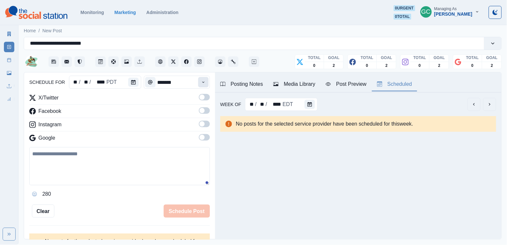
click at [205, 84] on icon "Time" at bounding box center [203, 82] width 5 height 5
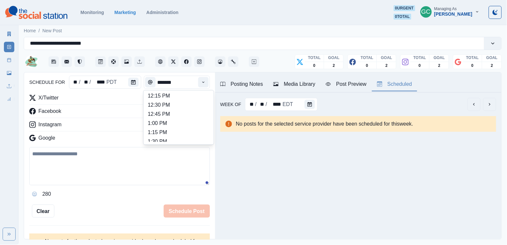
scroll to position [156, 0]
click at [182, 125] on li "1:00 PM" at bounding box center [178, 123] width 65 height 9
type input "*******"
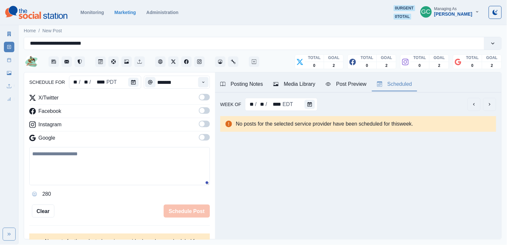
click at [200, 137] on span at bounding box center [202, 137] width 5 height 5
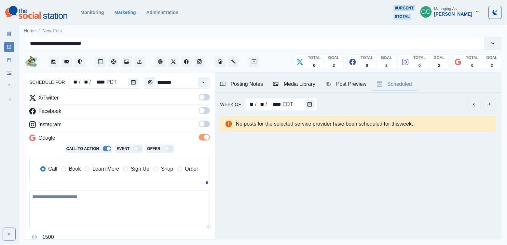
click at [205, 125] on span at bounding box center [202, 123] width 5 height 5
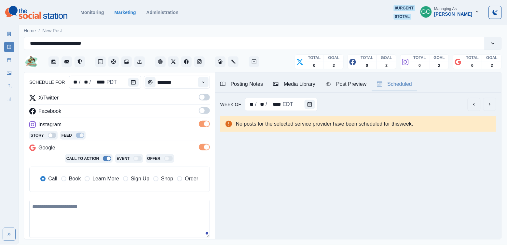
click at [205, 118] on label at bounding box center [204, 112] width 11 height 10
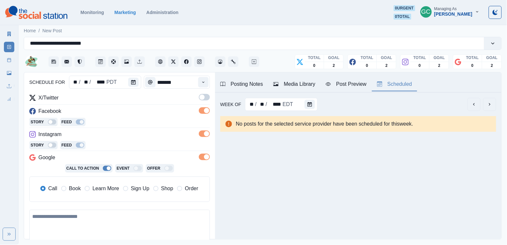
click at [206, 98] on span at bounding box center [204, 97] width 11 height 7
click at [107, 188] on span "Learn More" at bounding box center [105, 188] width 27 height 8
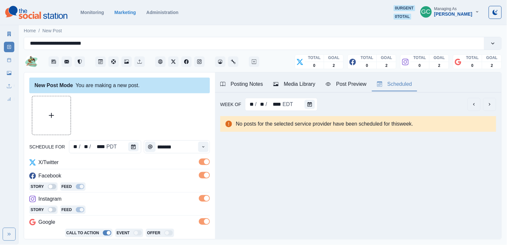
scroll to position [0, 0]
click at [292, 83] on div "Media Library" at bounding box center [295, 84] width 42 height 8
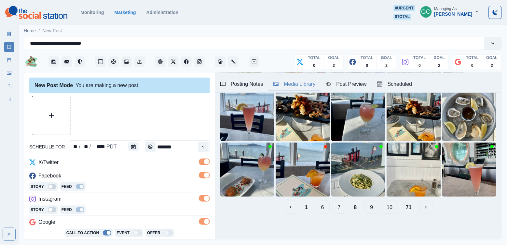
scroll to position [98, 0]
click at [388, 208] on button "10" at bounding box center [389, 206] width 17 height 13
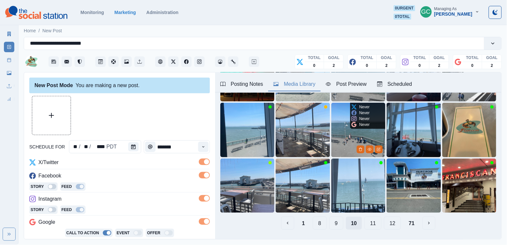
scroll to position [86, 0]
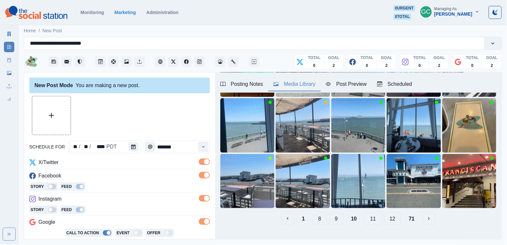
click at [394, 218] on button "12" at bounding box center [392, 218] width 17 height 13
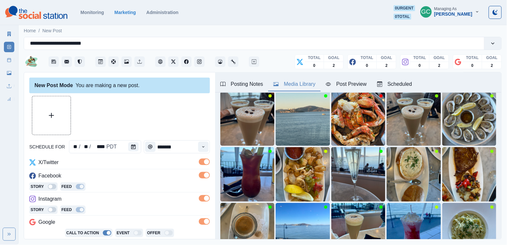
scroll to position [29, 0]
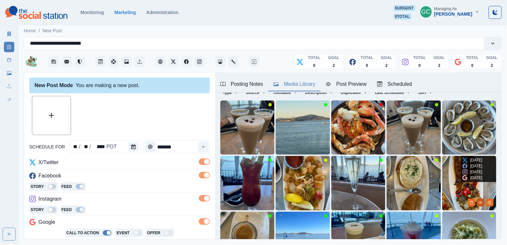
click at [482, 202] on icon "View Media" at bounding box center [481, 202] width 4 height 4
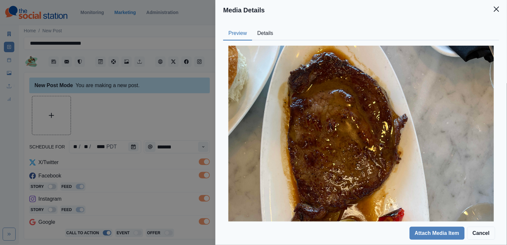
click at [266, 34] on button "Details" at bounding box center [265, 34] width 26 height 14
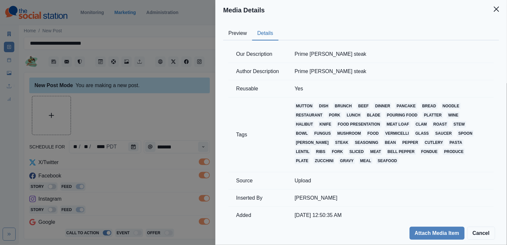
click at [348, 51] on td "Prime angus ribeye steak" at bounding box center [390, 54] width 207 height 17
copy td "Prime angus ribeye steak"
click at [234, 25] on div "Preview Details Our Description Prime angus ribeye steak Author Description Pri…" at bounding box center [362, 120] width 292 height 201
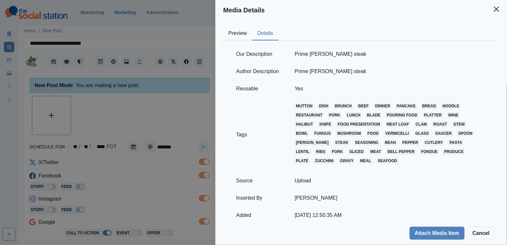
click at [236, 35] on button "Preview" at bounding box center [237, 34] width 29 height 14
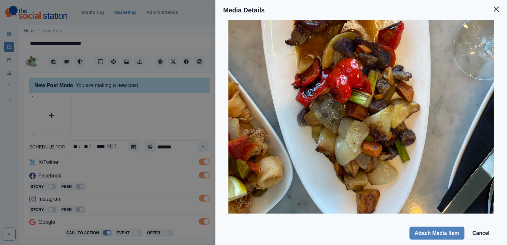
click at [141, 146] on div "Media Details Preview Details Our Description Prime angus ribeye steak Author D…" at bounding box center [253, 122] width 507 height 245
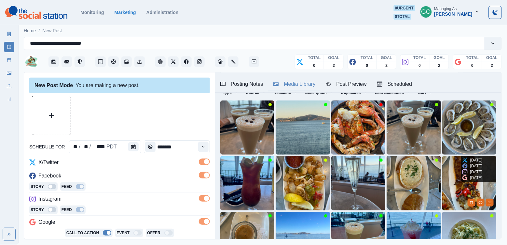
click at [447, 172] on img at bounding box center [470, 183] width 54 height 54
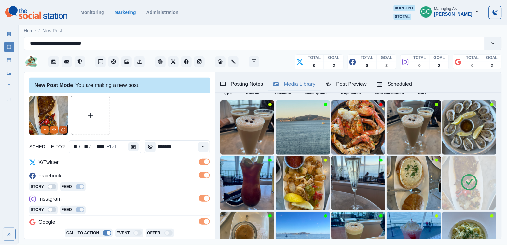
click at [64, 132] on icon "Edit Media" at bounding box center [63, 130] width 4 height 4
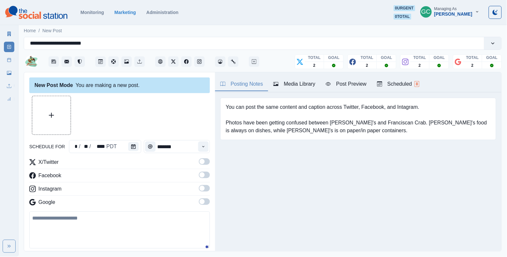
click at [312, 87] on div "Media Library" at bounding box center [295, 84] width 42 height 8
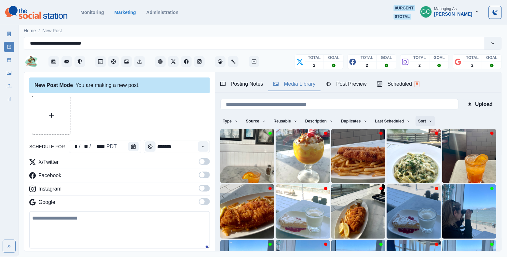
click at [433, 121] on icon "button" at bounding box center [431, 121] width 4 height 4
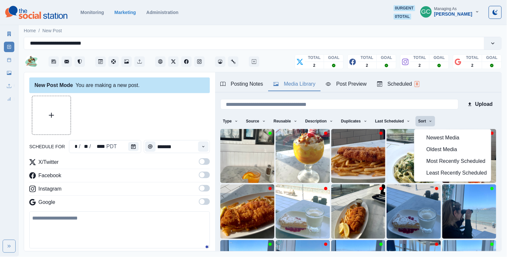
click at [435, 138] on span "Newest Media" at bounding box center [457, 138] width 61 height 8
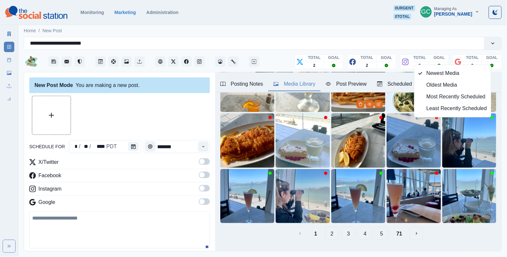
scroll to position [78, 0]
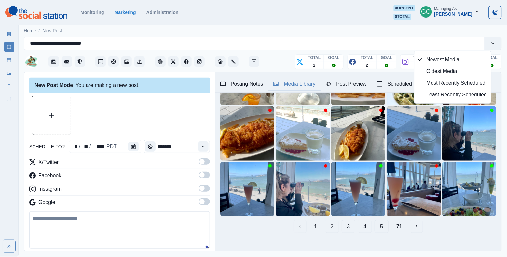
click at [386, 226] on button "5" at bounding box center [382, 226] width 14 height 13
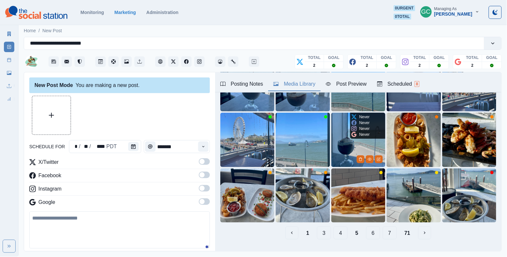
scroll to position [75, 0]
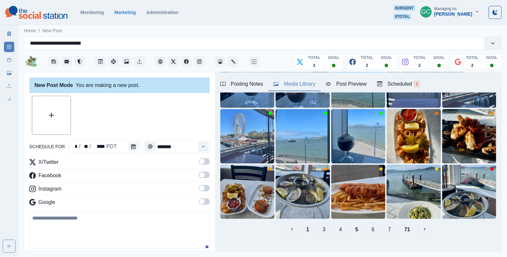
click at [387, 230] on button "7" at bounding box center [390, 229] width 14 height 13
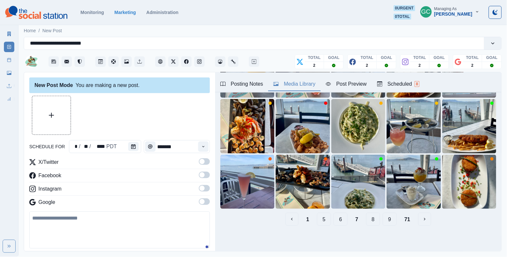
scroll to position [85, 0]
click at [394, 220] on button "9" at bounding box center [390, 219] width 14 height 13
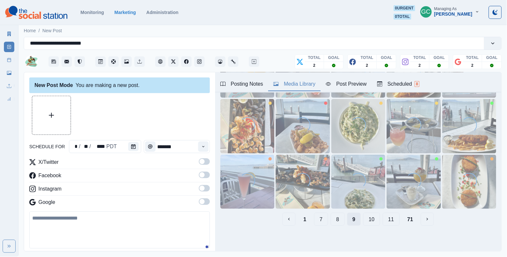
scroll to position [0, 0]
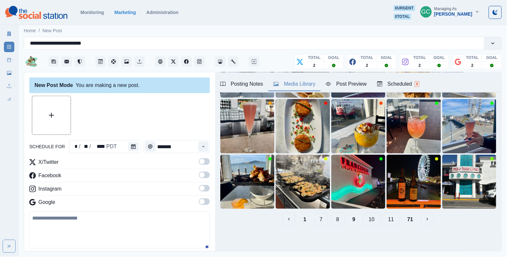
click at [393, 220] on button "11" at bounding box center [391, 219] width 17 height 13
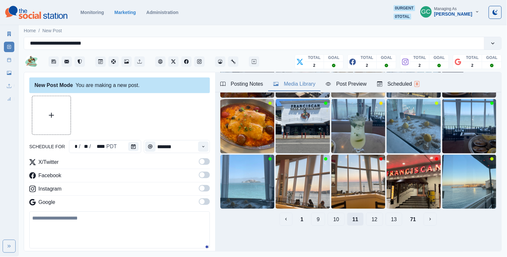
scroll to position [85, 0]
click at [393, 221] on button "13" at bounding box center [394, 219] width 17 height 13
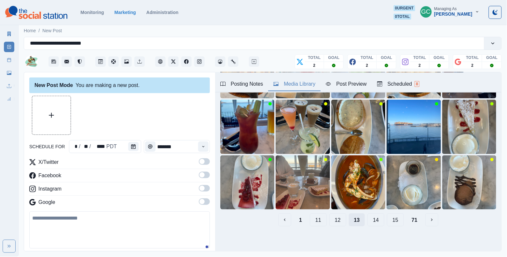
scroll to position [85, 0]
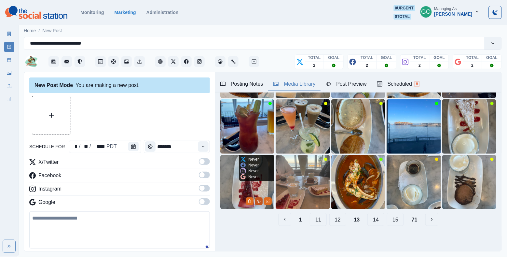
click at [260, 200] on icon "View Media" at bounding box center [259, 201] width 4 height 4
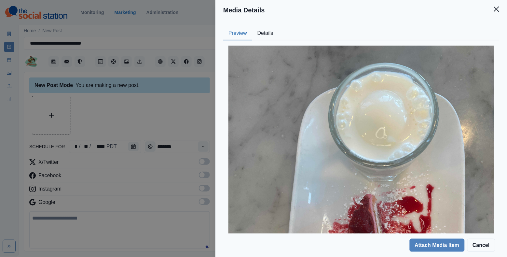
click at [266, 32] on button "Details" at bounding box center [265, 34] width 26 height 14
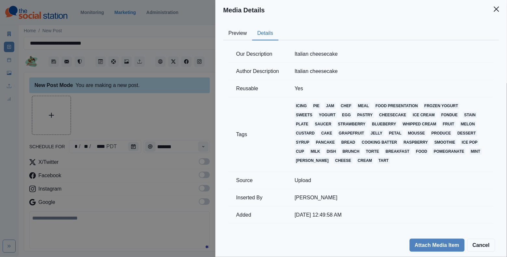
click at [302, 56] on td "Italian cheesecake" at bounding box center [390, 54] width 207 height 17
copy td "Italian cheesecake"
click at [142, 193] on div "Media Details Preview Details Our Description Italian cheesecake Author Descrip…" at bounding box center [253, 128] width 507 height 257
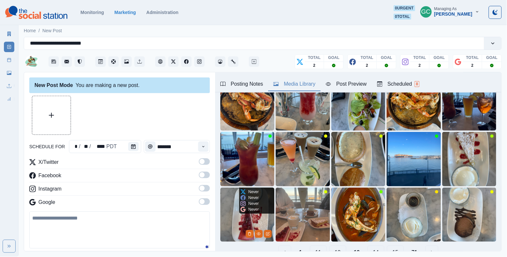
scroll to position [53, 0]
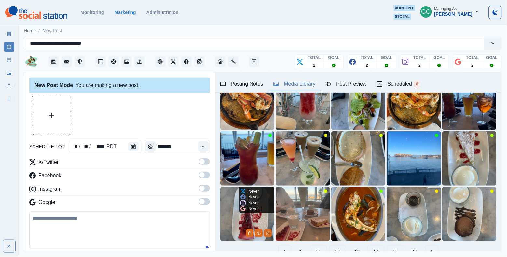
click at [234, 213] on img at bounding box center [247, 214] width 54 height 54
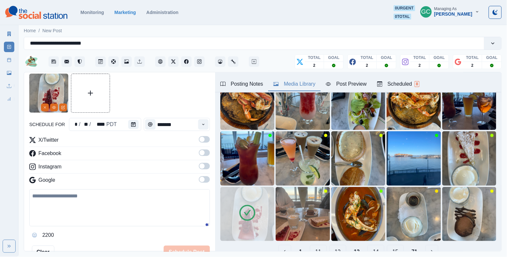
scroll to position [23, 0]
click at [97, 210] on textarea at bounding box center [119, 207] width 181 height 37
paste textarea "**********"
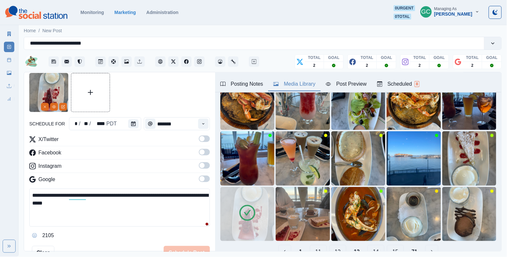
type textarea "**********"
click at [396, 84] on div "Scheduled 8" at bounding box center [398, 84] width 42 height 8
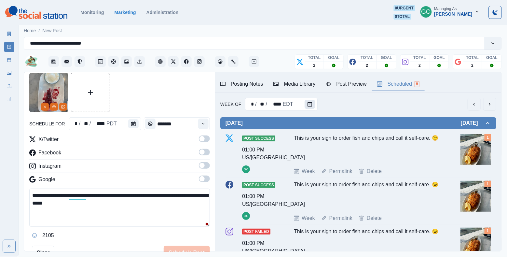
scroll to position [0, 0]
click at [307, 103] on button "Calendar" at bounding box center [310, 104] width 10 height 9
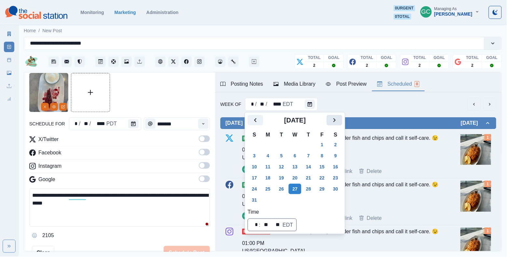
click at [339, 120] on icon "Next" at bounding box center [335, 120] width 8 height 8
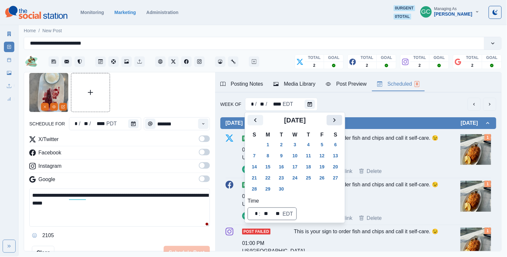
click at [339, 120] on icon "Next" at bounding box center [335, 120] width 8 height 8
click at [274, 188] on button "27" at bounding box center [268, 189] width 13 height 10
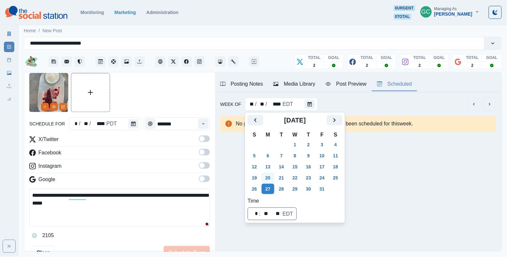
click at [268, 175] on button "20" at bounding box center [268, 178] width 13 height 10
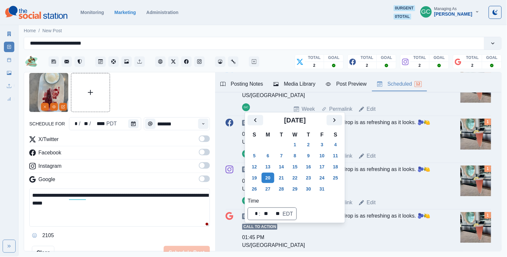
scroll to position [515, 0]
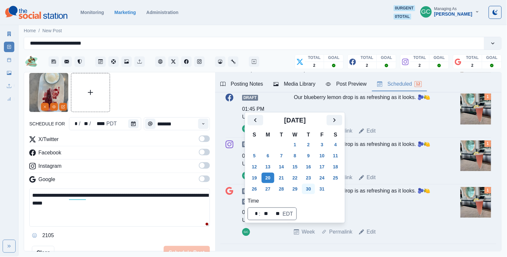
click at [314, 189] on button "30" at bounding box center [308, 189] width 13 height 10
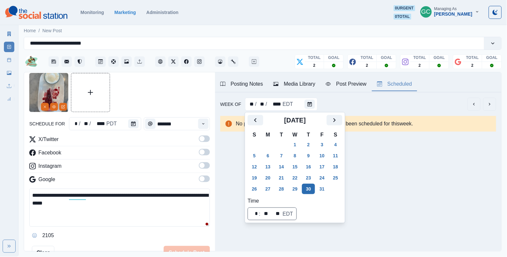
scroll to position [0, 0]
click at [296, 189] on button "29" at bounding box center [295, 189] width 13 height 10
click at [141, 126] on div "schedule for * / ** / **** PDT *******" at bounding box center [119, 123] width 181 height 13
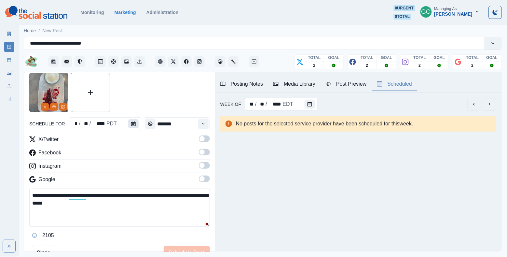
click at [131, 125] on icon "Calendar" at bounding box center [133, 123] width 5 height 5
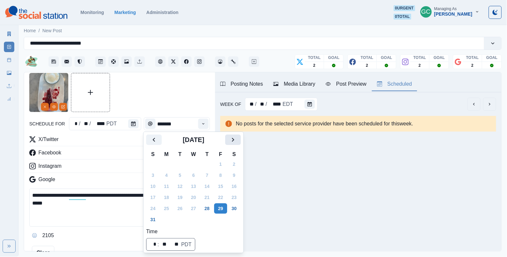
click at [237, 143] on icon "Next" at bounding box center [233, 140] width 8 height 8
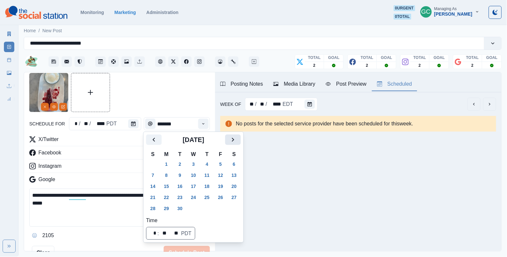
click at [237, 143] on icon "Next" at bounding box center [233, 140] width 8 height 8
click at [197, 210] on button "29" at bounding box center [193, 208] width 13 height 10
click at [205, 123] on icon "Time" at bounding box center [203, 123] width 5 height 5
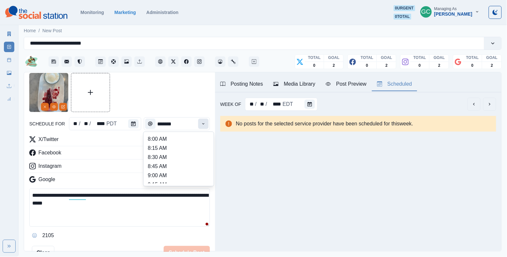
click at [205, 123] on icon "Time" at bounding box center [203, 123] width 5 height 5
click at [196, 157] on li "11:45 AM" at bounding box center [178, 152] width 65 height 9
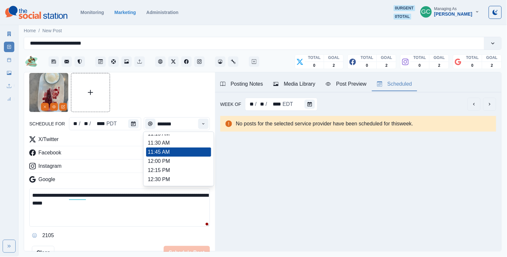
type input "********"
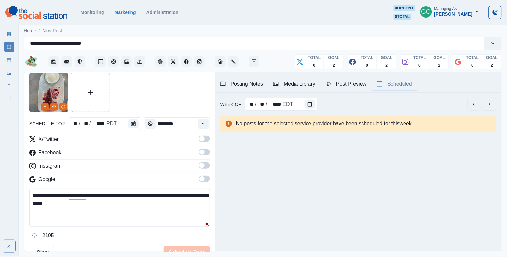
click at [204, 180] on span at bounding box center [202, 178] width 5 height 5
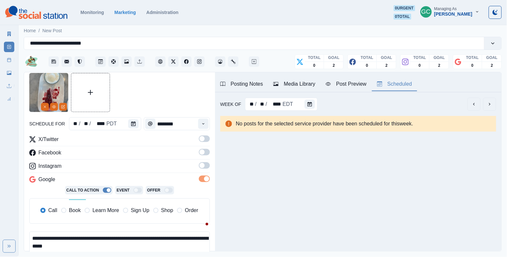
click at [204, 167] on span at bounding box center [202, 165] width 5 height 5
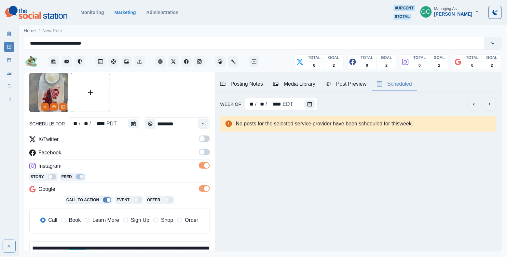
click at [204, 153] on span at bounding box center [202, 151] width 5 height 5
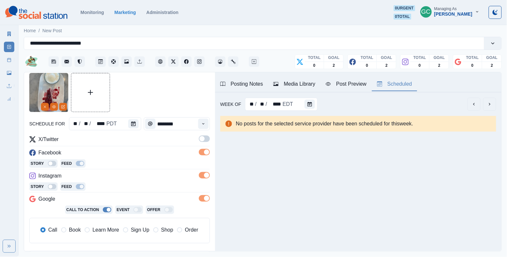
click at [205, 138] on span at bounding box center [202, 138] width 5 height 5
click at [103, 230] on span "Learn More" at bounding box center [105, 230] width 27 height 8
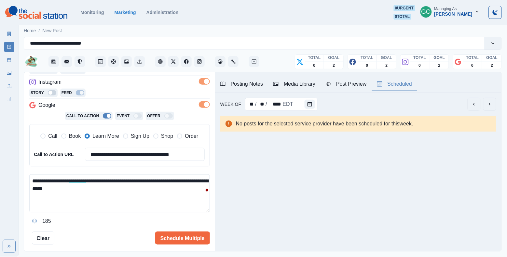
scroll to position [118, 0]
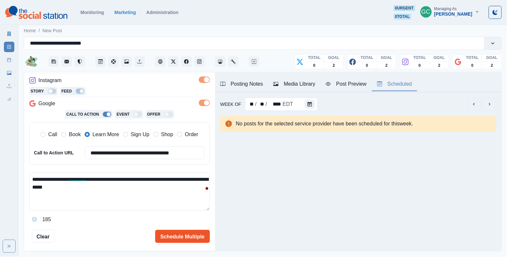
click at [174, 230] on button "Schedule Multiple" at bounding box center [182, 236] width 55 height 13
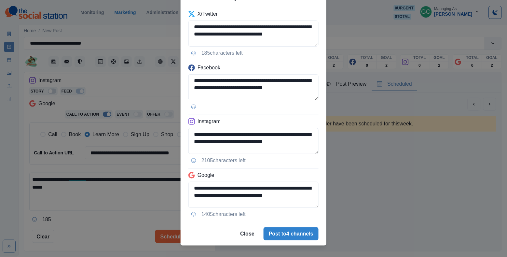
scroll to position [43, 0]
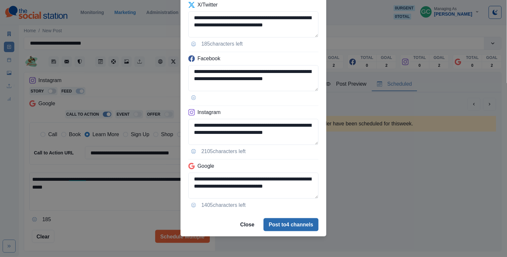
click at [284, 221] on button "Post to 4 channels" at bounding box center [291, 224] width 55 height 13
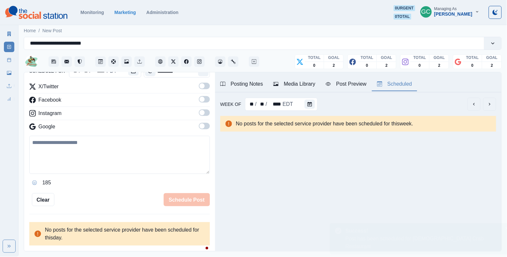
scroll to position [76, 0]
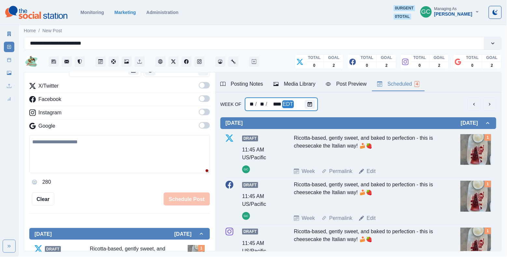
click at [302, 104] on div "** / ** / **** EDT" at bounding box center [281, 104] width 72 height 13
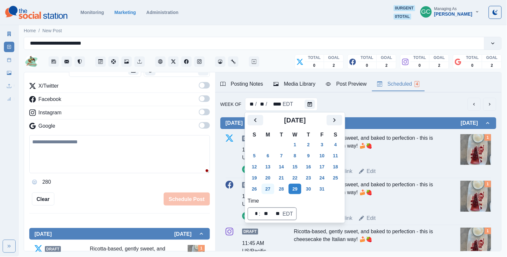
click at [269, 188] on button "27" at bounding box center [268, 189] width 13 height 10
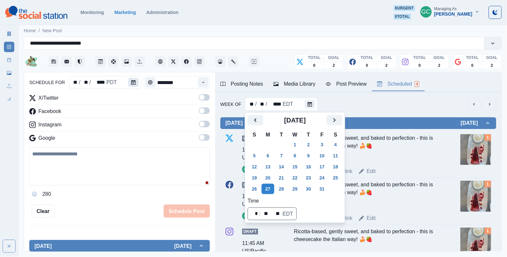
click at [135, 85] on button "Calendar" at bounding box center [133, 82] width 10 height 9
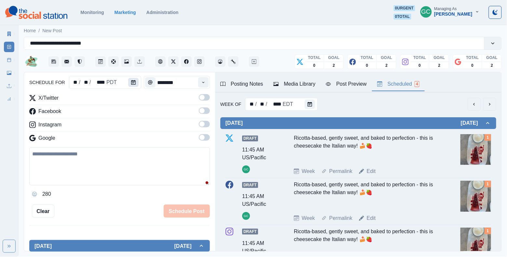
click at [135, 85] on button "Calendar" at bounding box center [133, 82] width 10 height 9
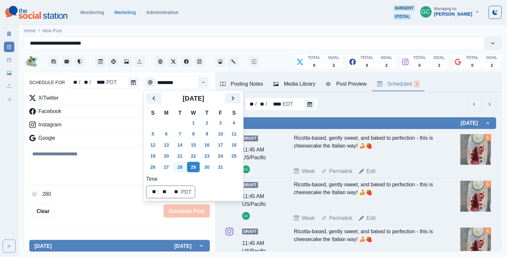
click at [175, 168] on button "28" at bounding box center [180, 167] width 13 height 10
click at [201, 84] on icon "Time" at bounding box center [203, 82] width 5 height 5
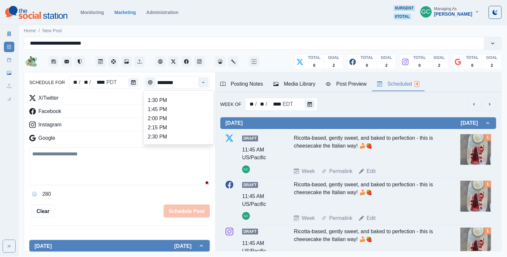
scroll to position [198, 0]
click at [189, 123] on li "2:00 PM" at bounding box center [178, 118] width 65 height 9
type input "*******"
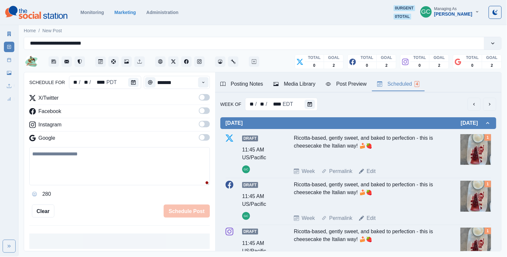
scroll to position [52, 0]
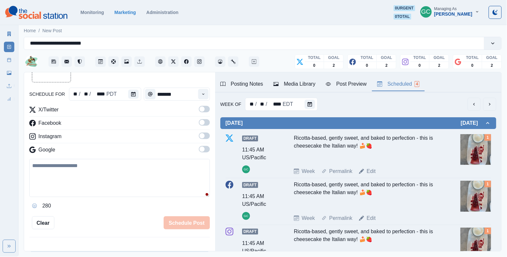
click at [203, 149] on span at bounding box center [202, 149] width 5 height 5
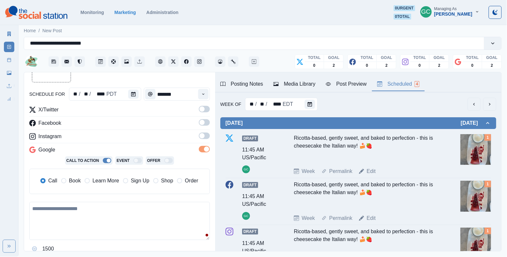
click at [204, 136] on span at bounding box center [202, 135] width 5 height 5
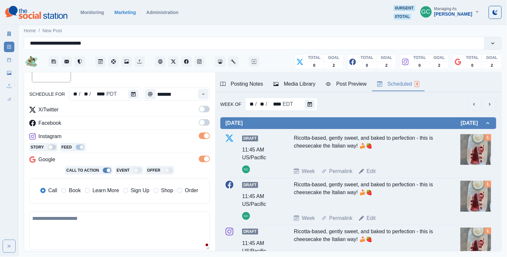
click at [204, 125] on span at bounding box center [204, 122] width 11 height 7
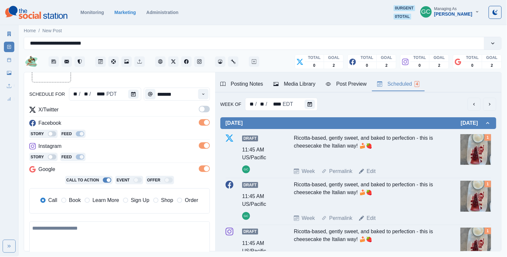
click at [204, 107] on span at bounding box center [202, 108] width 5 height 5
click at [105, 199] on span "Learn More" at bounding box center [105, 200] width 27 height 8
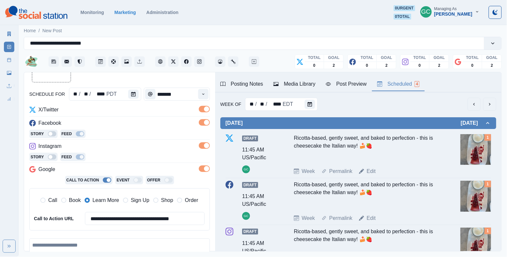
click at [291, 88] on div "Media Library" at bounding box center [295, 84] width 42 height 8
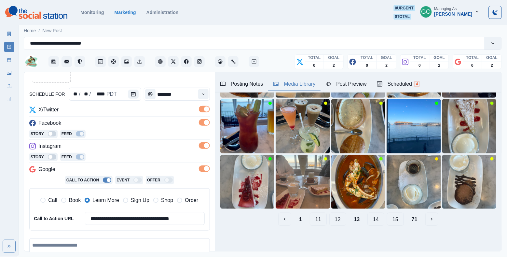
scroll to position [85, 0]
click at [324, 220] on button "11" at bounding box center [318, 219] width 17 height 13
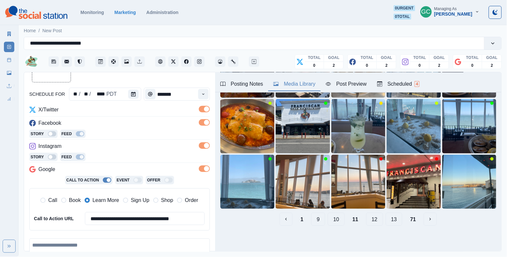
click at [324, 221] on button "9" at bounding box center [318, 219] width 14 height 13
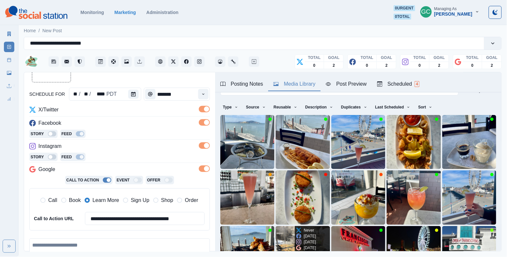
scroll to position [10, 0]
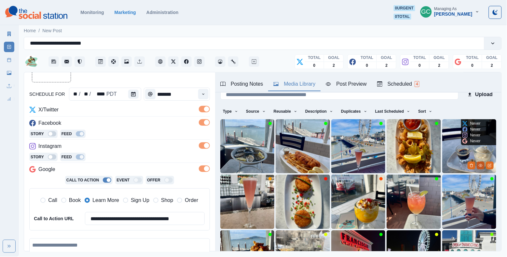
click at [481, 168] on button "View Media" at bounding box center [481, 166] width 8 height 8
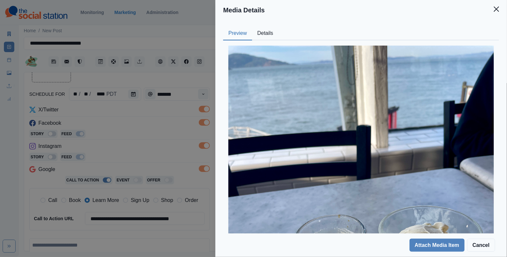
click at [263, 37] on button "Details" at bounding box center [265, 34] width 26 height 14
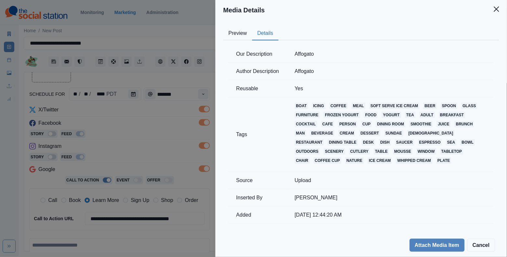
click at [307, 55] on td "Affogato" at bounding box center [390, 54] width 207 height 17
copy td "Affogato"
click at [138, 133] on div "Media Details Preview Details Our Description Affogato Author Description Affog…" at bounding box center [253, 128] width 507 height 257
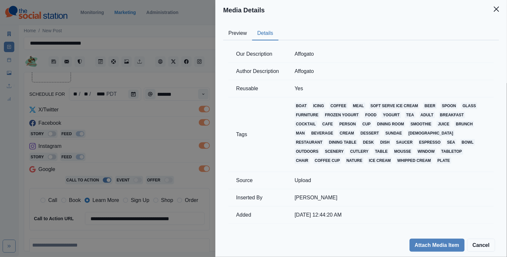
scroll to position [20, 0]
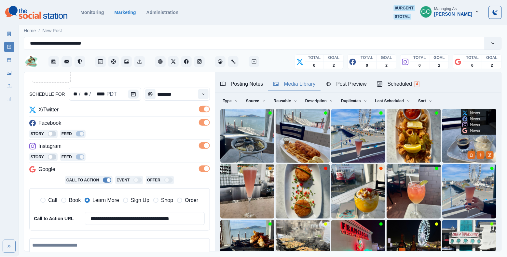
click at [468, 139] on img at bounding box center [470, 136] width 54 height 54
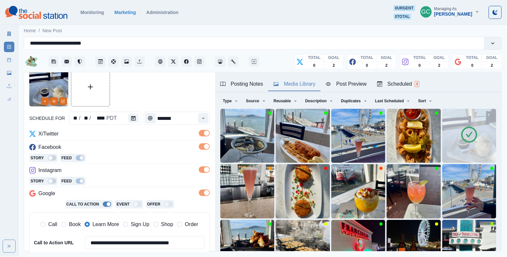
scroll to position [42, 0]
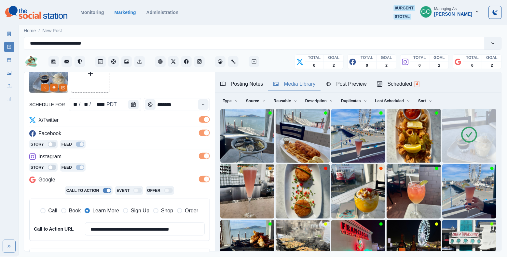
click at [404, 83] on div "Scheduled 4" at bounding box center [398, 84] width 42 height 8
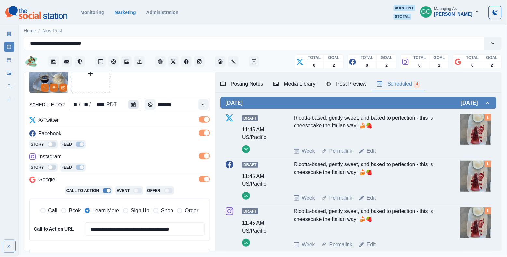
click at [132, 108] on button "Calendar" at bounding box center [133, 104] width 10 height 9
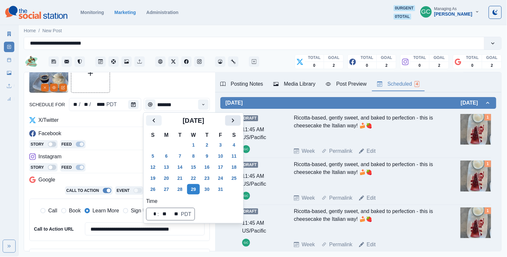
click at [237, 122] on icon "Next" at bounding box center [233, 121] width 8 height 8
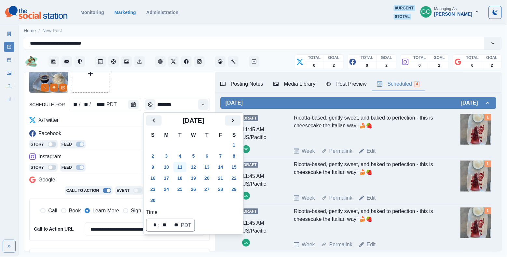
click at [181, 169] on button "11" at bounding box center [180, 167] width 13 height 10
click at [120, 146] on div "Story Feed" at bounding box center [119, 145] width 181 height 10
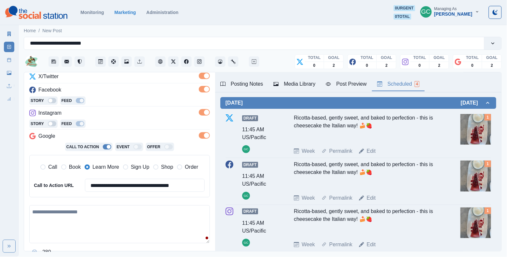
click at [87, 224] on textarea at bounding box center [119, 224] width 181 height 38
paste textarea "**********"
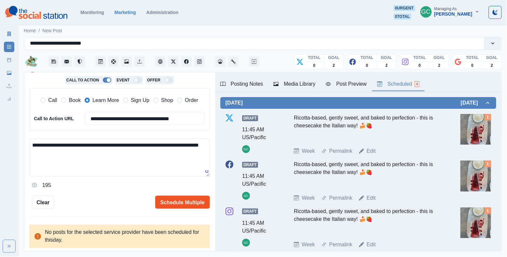
type textarea "**********"
click at [176, 203] on button "Schedule Multiple" at bounding box center [182, 202] width 55 height 13
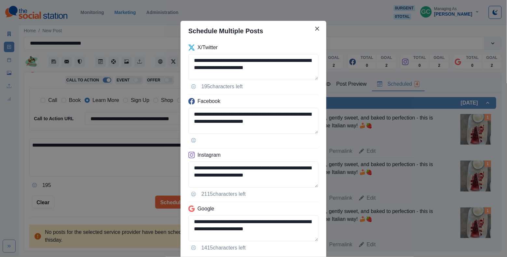
scroll to position [43, 0]
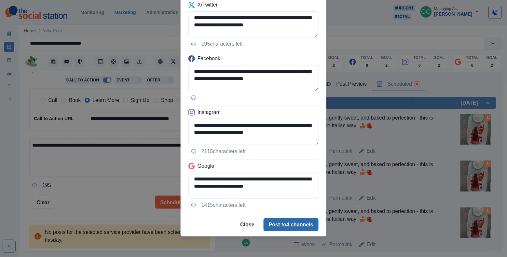
click at [283, 221] on button "Post to 4 channels" at bounding box center [291, 224] width 55 height 13
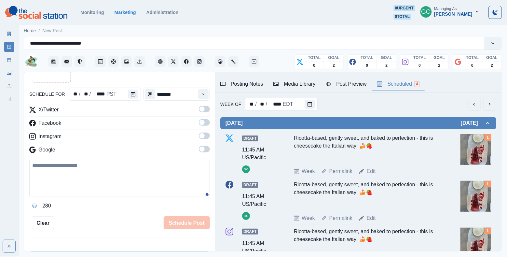
scroll to position [0, 0]
click at [129, 93] on button "Calendar" at bounding box center [133, 94] width 10 height 9
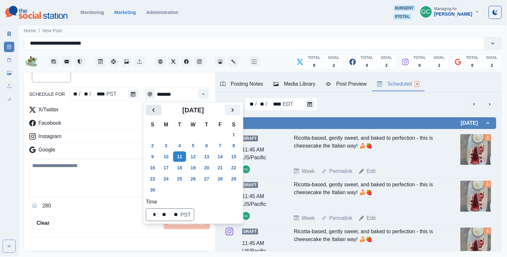
click at [155, 112] on icon "Previous" at bounding box center [154, 110] width 8 height 8
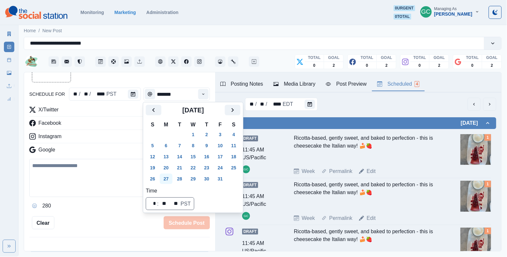
click at [170, 182] on button "27" at bounding box center [166, 179] width 13 height 10
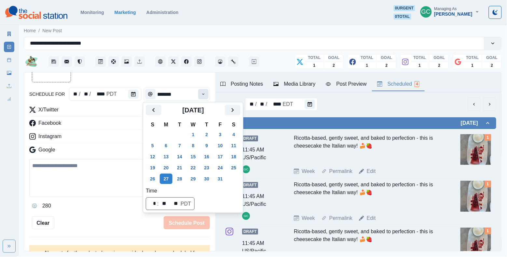
click at [202, 97] on button "Time" at bounding box center [203, 94] width 10 height 10
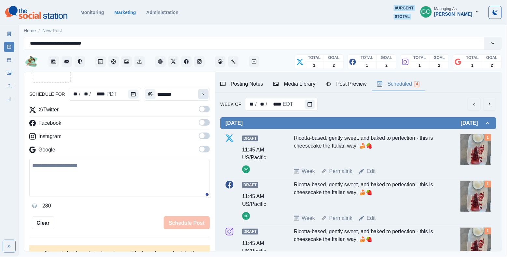
click at [202, 97] on button "Time" at bounding box center [203, 94] width 10 height 10
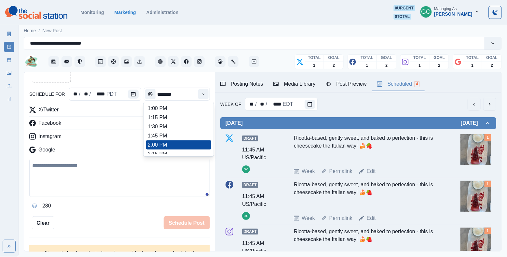
scroll to position [183, 0]
click at [184, 141] on li "1:45 PM" at bounding box center [178, 136] width 65 height 9
type input "*******"
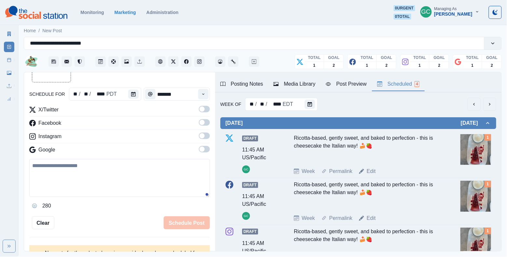
click at [203, 149] on span at bounding box center [202, 149] width 5 height 5
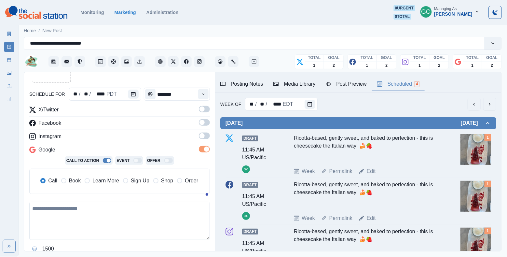
click at [203, 141] on label at bounding box center [204, 138] width 11 height 10
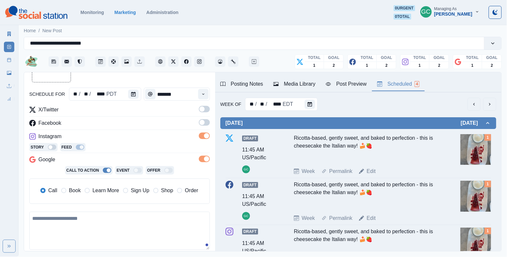
click at [203, 125] on span at bounding box center [204, 122] width 11 height 7
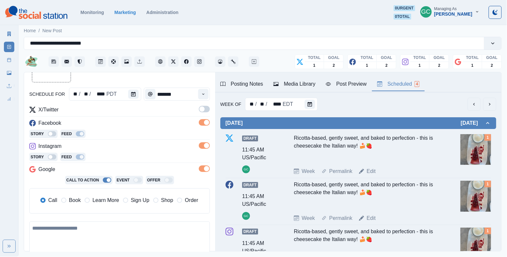
click at [203, 111] on span at bounding box center [202, 108] width 5 height 5
click at [100, 202] on span "Learn More" at bounding box center [105, 200] width 27 height 8
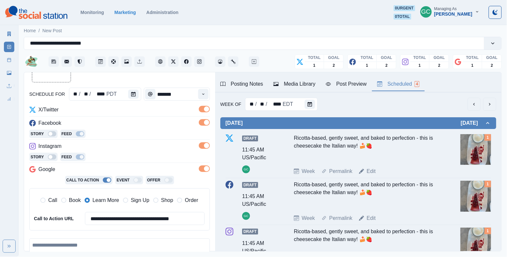
click at [122, 154] on div "Story Feed" at bounding box center [119, 158] width 181 height 10
click at [299, 78] on button "Media Library" at bounding box center [294, 85] width 52 height 14
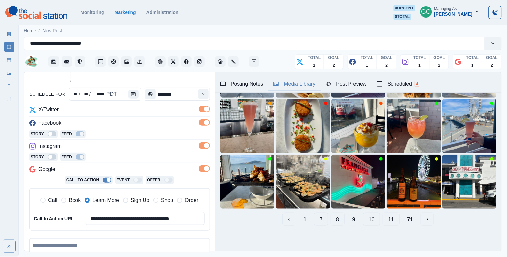
scroll to position [85, 0]
click at [324, 220] on button "7" at bounding box center [321, 219] width 14 height 13
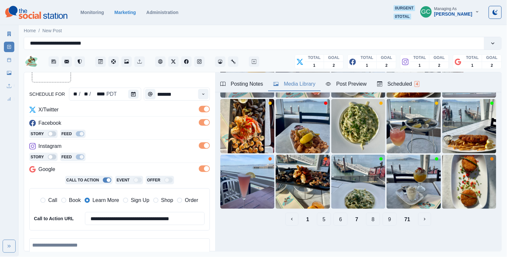
click at [326, 220] on button "5" at bounding box center [324, 219] width 14 height 13
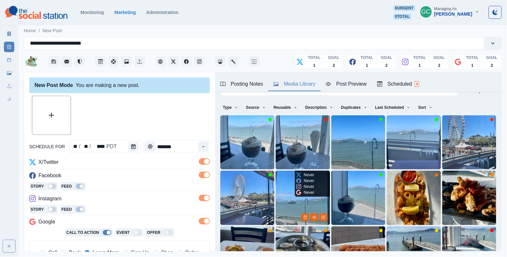
scroll to position [1, 0]
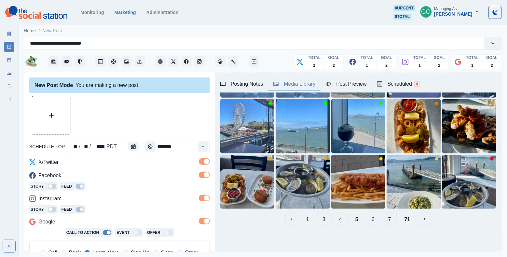
click at [322, 218] on button "3" at bounding box center [324, 219] width 14 height 13
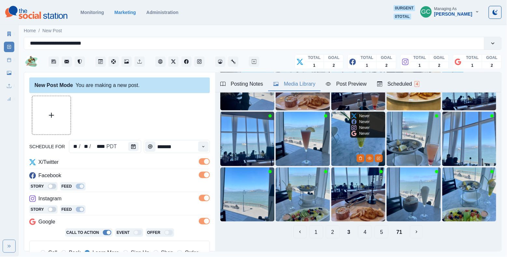
scroll to position [74, 0]
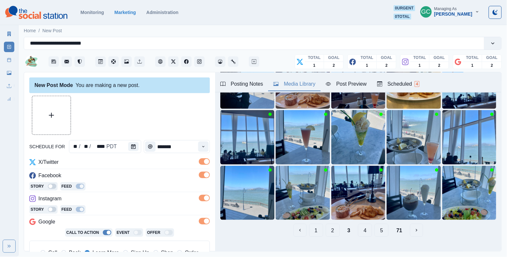
click at [368, 232] on button "4" at bounding box center [365, 230] width 14 height 13
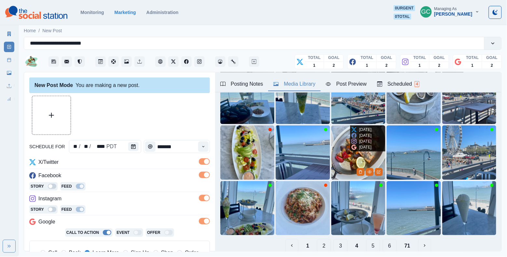
scroll to position [81, 0]
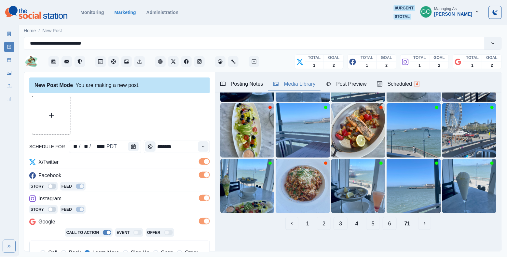
click at [376, 224] on button "5" at bounding box center [373, 223] width 14 height 13
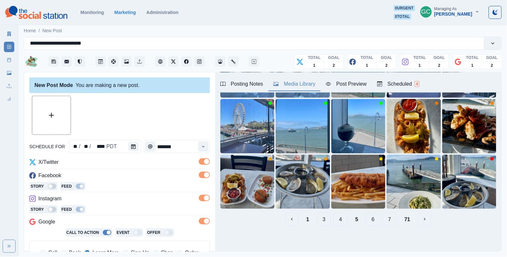
scroll to position [85, 0]
click at [388, 223] on button "7" at bounding box center [390, 219] width 14 height 13
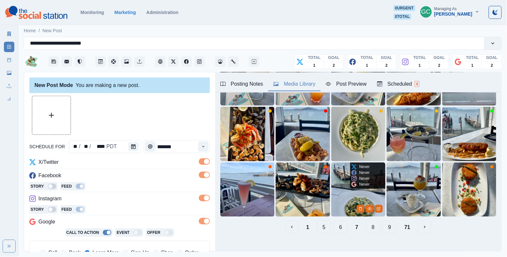
scroll to position [81, 0]
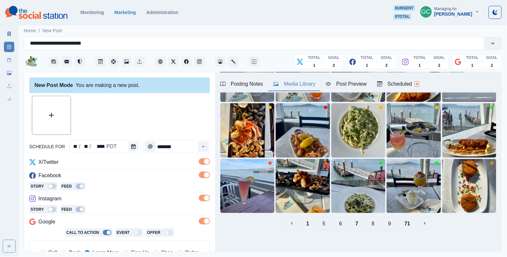
click at [341, 225] on button "6" at bounding box center [341, 223] width 14 height 13
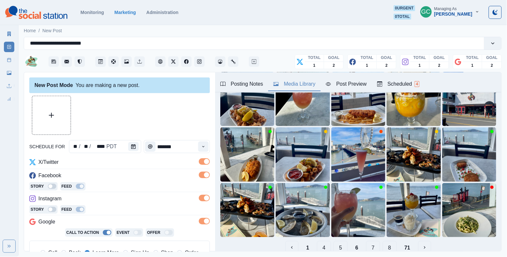
scroll to position [76, 0]
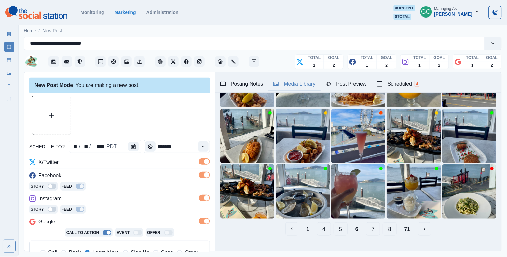
click at [326, 229] on button "4" at bounding box center [324, 228] width 14 height 13
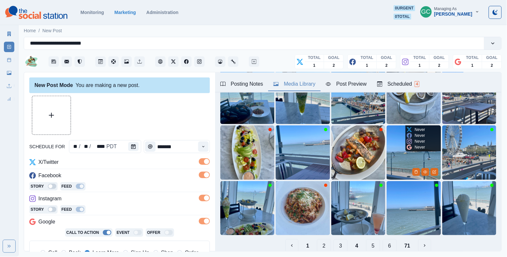
scroll to position [60, 0]
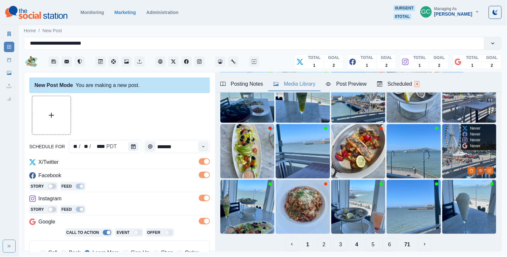
click at [482, 173] on button "View Media" at bounding box center [481, 171] width 8 height 8
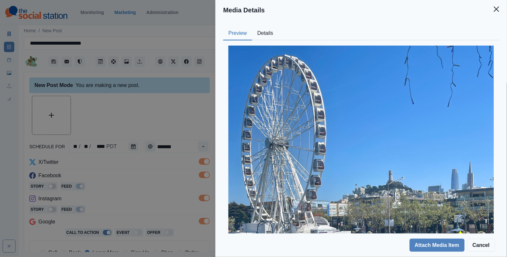
click at [273, 27] on button "Details" at bounding box center [265, 34] width 26 height 14
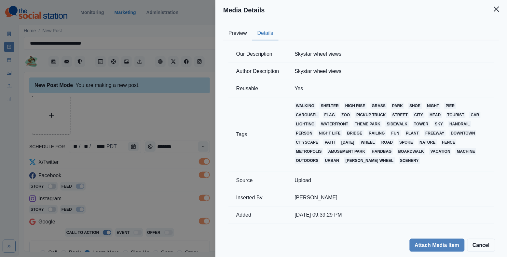
click at [318, 52] on td "Skystar wheel views" at bounding box center [390, 54] width 207 height 17
copy td "Skystar wheel views"
click at [236, 34] on button "Preview" at bounding box center [237, 34] width 29 height 14
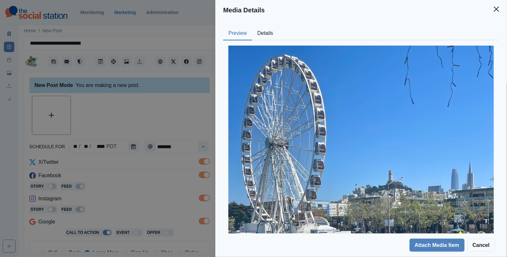
click at [153, 126] on div "Media Details Preview Details Our Description Skystar wheel views Author Descri…" at bounding box center [253, 128] width 507 height 257
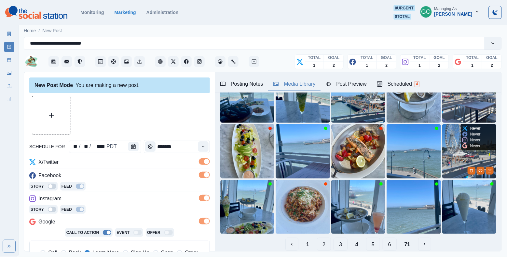
click at [451, 160] on img at bounding box center [470, 151] width 54 height 54
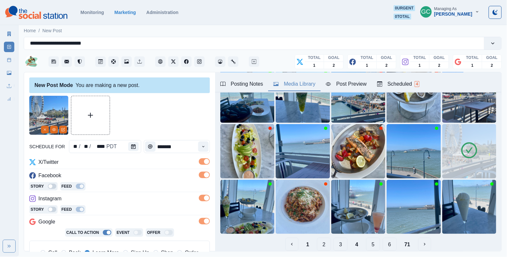
click at [211, 1] on section "Monitoring Marketing Administration 0 urgent 0 total GC Managing As [PERSON_NAM…" at bounding box center [253, 12] width 507 height 25
click at [64, 45] on input "**********" at bounding box center [63, 43] width 67 height 8
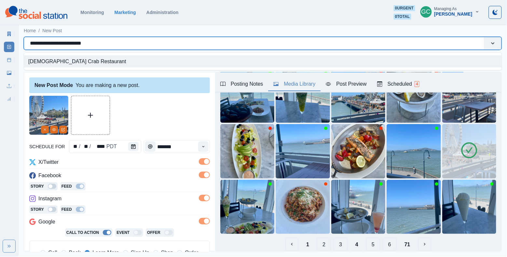
click at [64, 45] on input "**********" at bounding box center [63, 43] width 67 height 8
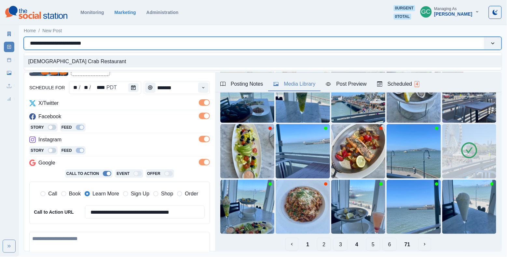
scroll to position [64, 0]
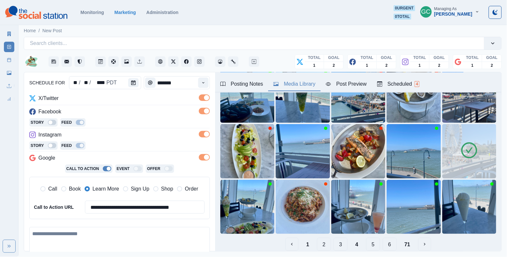
click at [67, 244] on textarea at bounding box center [119, 246] width 181 height 38
paste textarea "**********"
click at [93, 242] on div "It doesn't" at bounding box center [103, 241] width 23 height 10
click at [149, 232] on textarea "**********" at bounding box center [119, 246] width 181 height 38
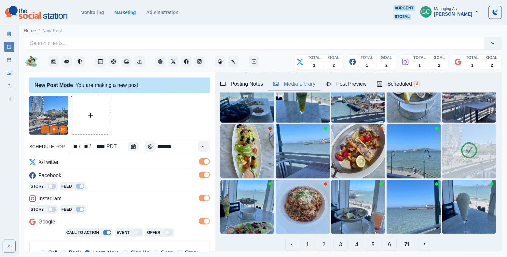
scroll to position [0, 0]
type textarea "**********"
click at [397, 82] on div "Scheduled 4" at bounding box center [398, 84] width 42 height 8
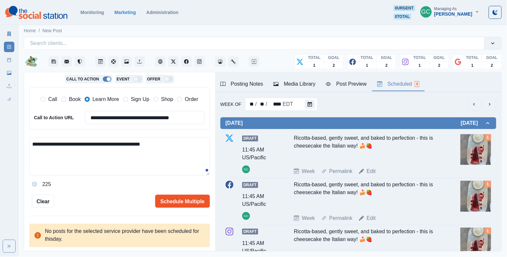
click at [186, 196] on button "Schedule Multiple" at bounding box center [182, 201] width 55 height 13
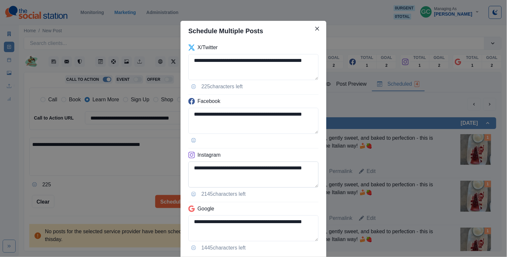
scroll to position [43, 0]
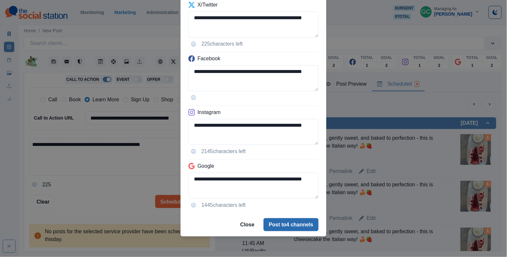
click at [298, 226] on button "Post to 4 channels" at bounding box center [291, 224] width 55 height 13
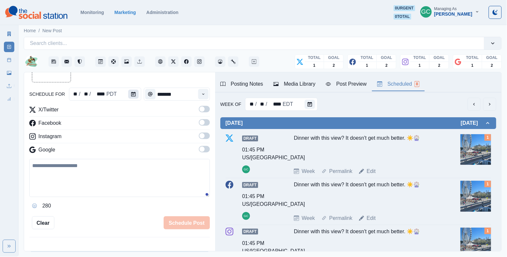
scroll to position [0, 0]
click at [133, 93] on icon "Calendar" at bounding box center [133, 94] width 5 height 5
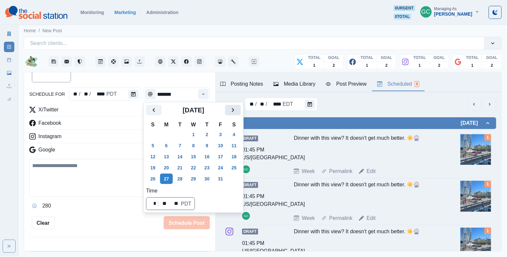
click at [237, 112] on icon "Next" at bounding box center [233, 110] width 8 height 8
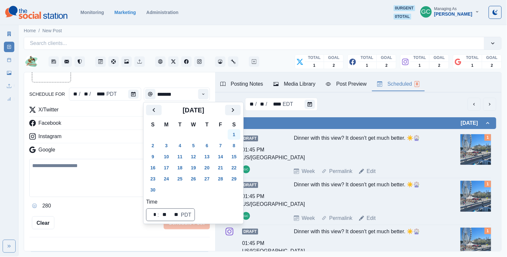
click at [241, 137] on button "1" at bounding box center [234, 134] width 13 height 10
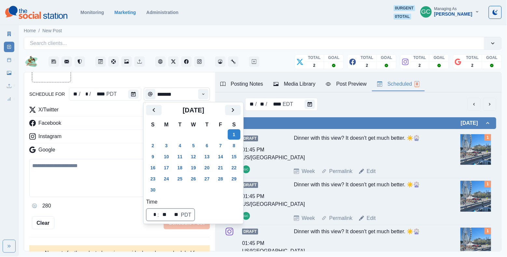
click at [190, 94] on input "*******" at bounding box center [177, 94] width 66 height 13
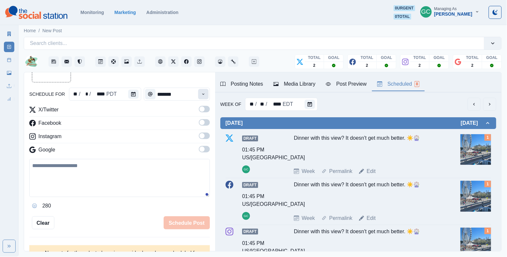
click at [204, 92] on icon "Time" at bounding box center [203, 94] width 5 height 5
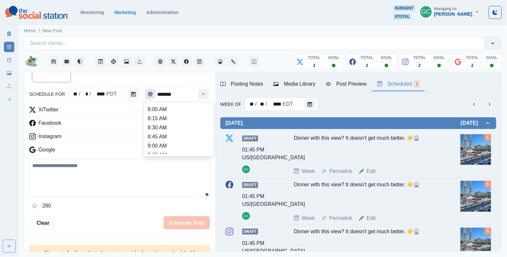
click at [147, 93] on button "Time" at bounding box center [150, 94] width 10 height 10
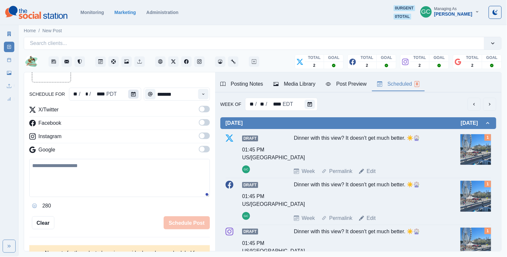
click at [135, 93] on button "Calendar" at bounding box center [133, 94] width 10 height 9
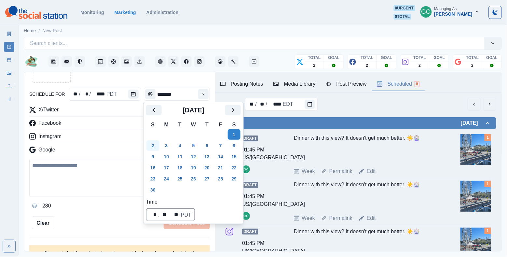
click at [152, 150] on button "2" at bounding box center [153, 145] width 13 height 10
click at [201, 94] on icon "Time" at bounding box center [203, 94] width 5 height 5
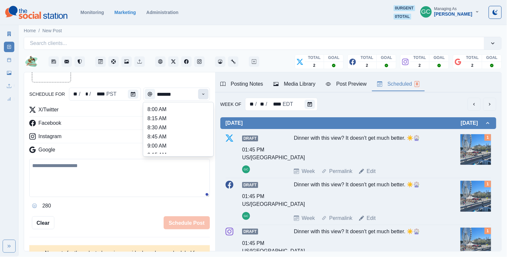
click at [201, 94] on icon "Time" at bounding box center [203, 94] width 5 height 5
click at [176, 137] on li "12:30 PM" at bounding box center [178, 132] width 65 height 9
type input "********"
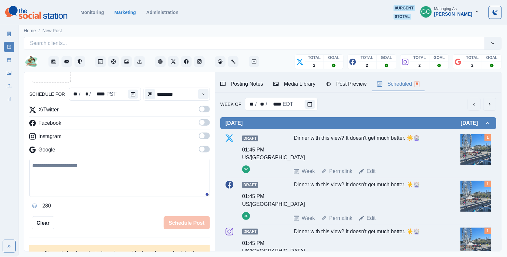
click at [205, 147] on span at bounding box center [204, 149] width 11 height 7
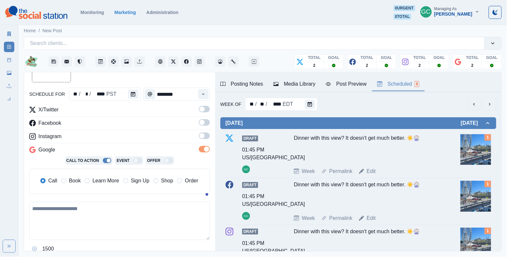
click at [209, 130] on label at bounding box center [204, 124] width 11 height 10
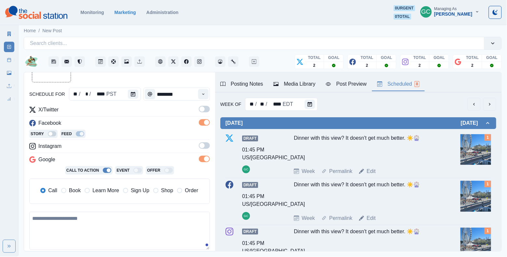
click at [204, 108] on span at bounding box center [202, 108] width 5 height 5
click at [203, 150] on label at bounding box center [204, 147] width 11 height 10
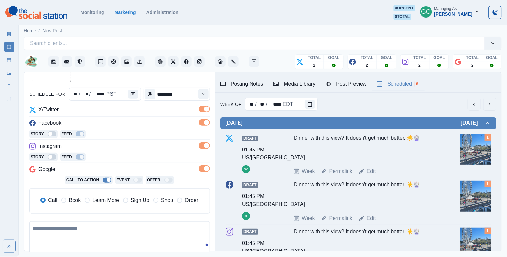
click at [116, 202] on span "Learn More" at bounding box center [105, 200] width 27 height 8
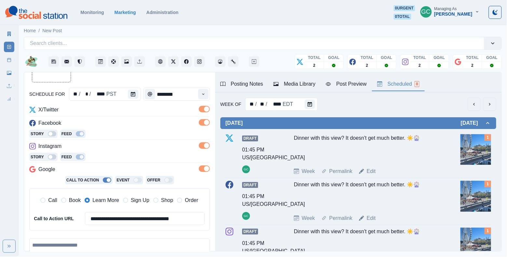
click at [306, 86] on div "Media Library" at bounding box center [295, 84] width 42 height 8
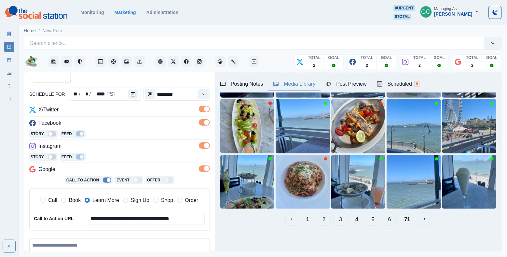
scroll to position [85, 0]
click at [392, 223] on button "6" at bounding box center [390, 219] width 14 height 13
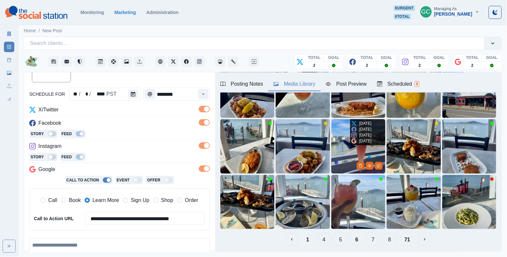
scroll to position [82, 0]
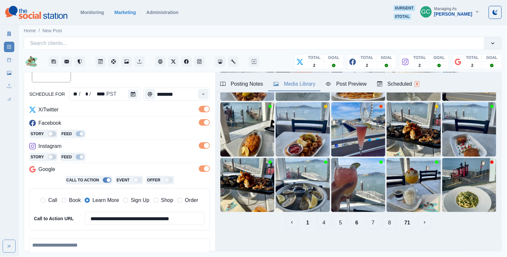
click at [389, 223] on button "8" at bounding box center [390, 222] width 14 height 13
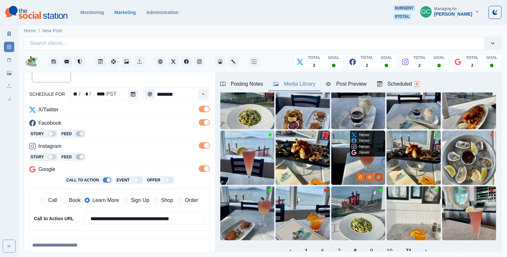
scroll to position [59, 0]
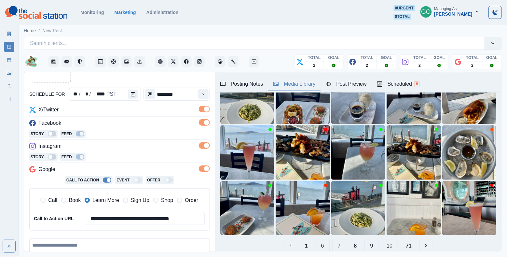
click at [393, 249] on button "10" at bounding box center [389, 245] width 17 height 13
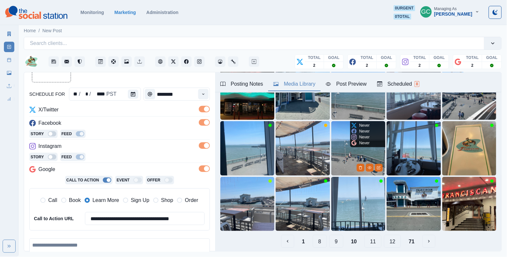
scroll to position [66, 0]
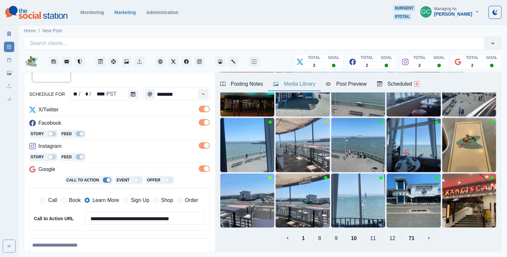
click at [394, 237] on button "12" at bounding box center [392, 238] width 17 height 13
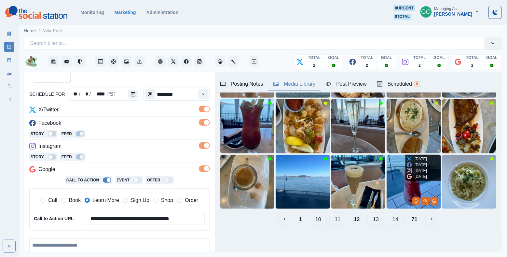
scroll to position [85, 0]
click at [377, 220] on button "13" at bounding box center [376, 219] width 17 height 13
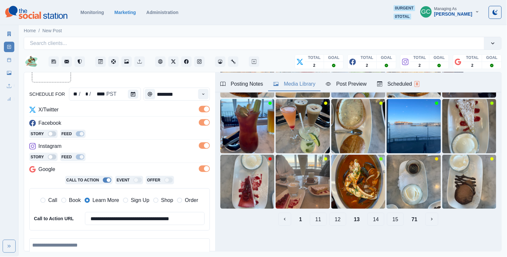
click at [379, 219] on button "14" at bounding box center [376, 219] width 17 height 13
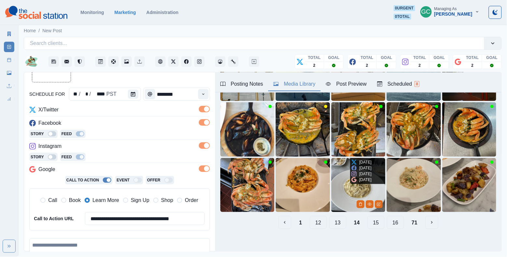
scroll to position [83, 0]
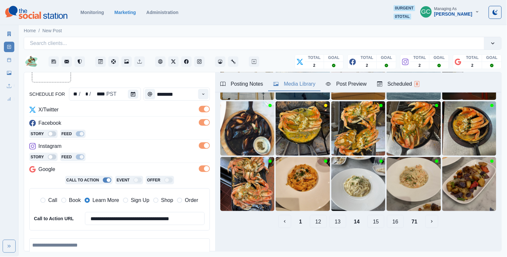
click at [379, 220] on button "15" at bounding box center [376, 221] width 17 height 13
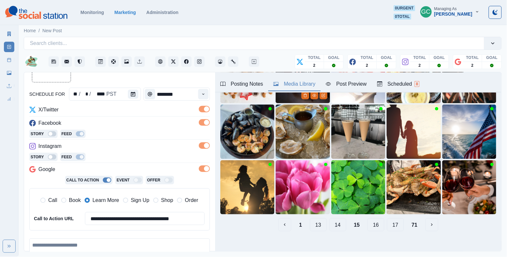
scroll to position [82, 0]
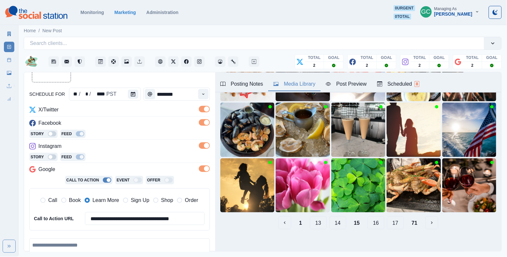
click at [376, 222] on button "16" at bounding box center [376, 222] width 17 height 13
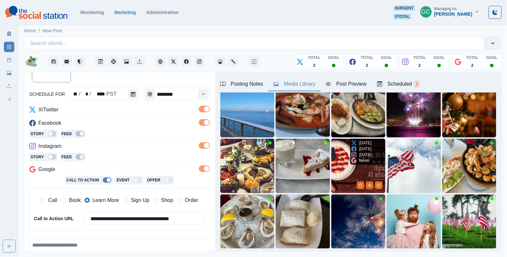
scroll to position [63, 0]
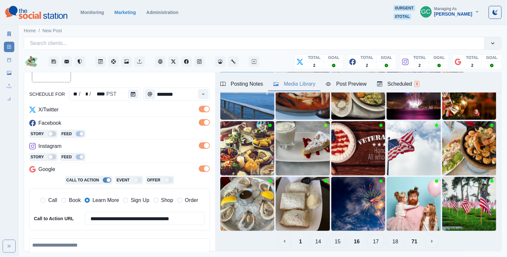
click at [380, 241] on button "17" at bounding box center [376, 241] width 17 height 13
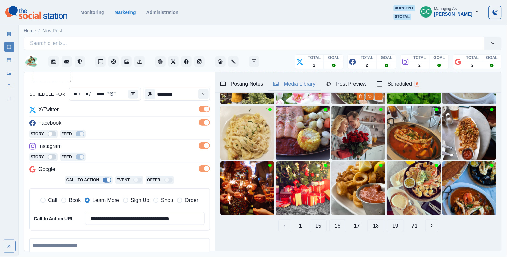
scroll to position [85, 0]
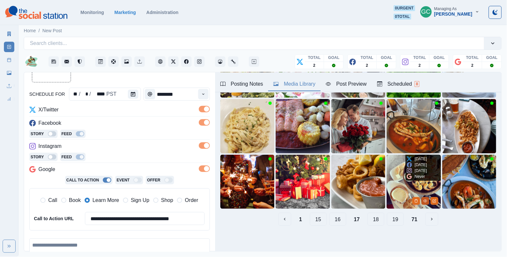
click at [426, 201] on icon "View Media" at bounding box center [426, 201] width 4 height 4
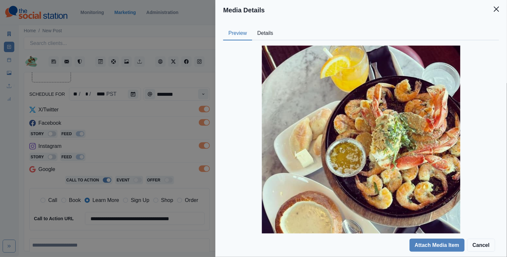
click at [270, 35] on button "Details" at bounding box center [265, 34] width 26 height 14
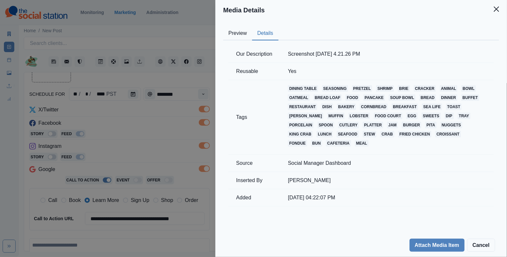
click at [153, 125] on div "Media Details Preview Details Our Description Screenshot [DATE] 4.21.26 PM Reus…" at bounding box center [253, 128] width 507 height 257
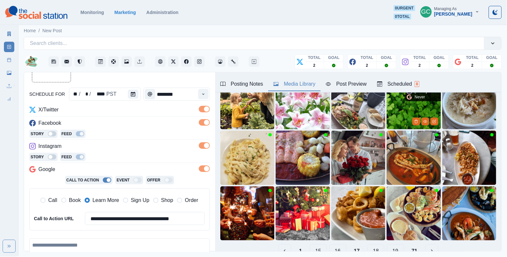
scroll to position [68, 0]
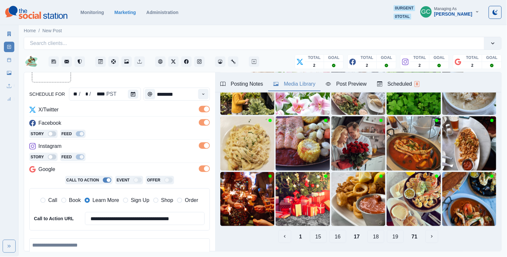
click at [361, 246] on div "Upload Type Any Image Video Source Any Upload Social Manager Found: Instagram F…" at bounding box center [358, 136] width 287 height 224
click at [380, 238] on button "18" at bounding box center [376, 236] width 17 height 13
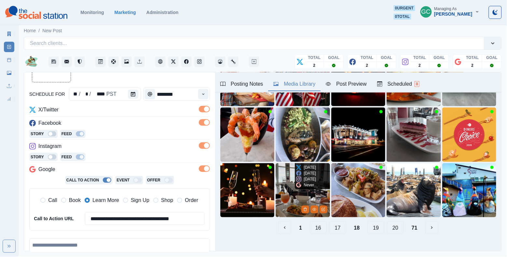
scroll to position [79, 0]
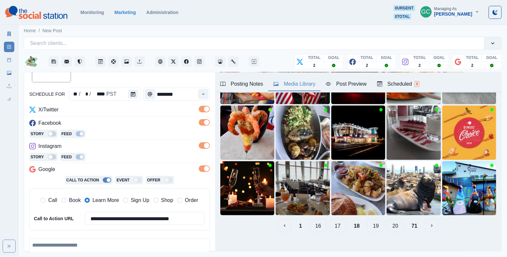
click at [382, 224] on button "19" at bounding box center [376, 225] width 17 height 13
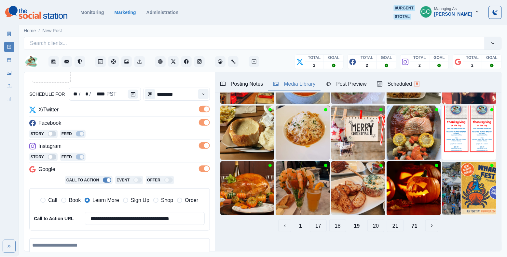
scroll to position [0, 0]
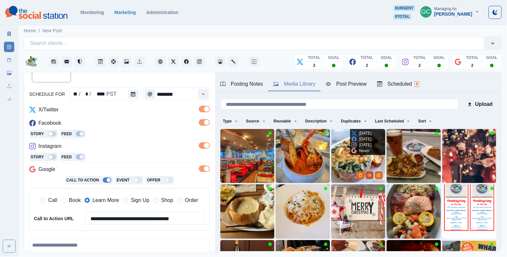
click at [374, 177] on button "View Media" at bounding box center [370, 175] width 8 height 8
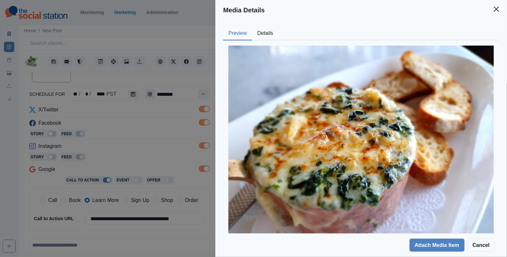
click at [271, 35] on button "Details" at bounding box center [265, 34] width 26 height 14
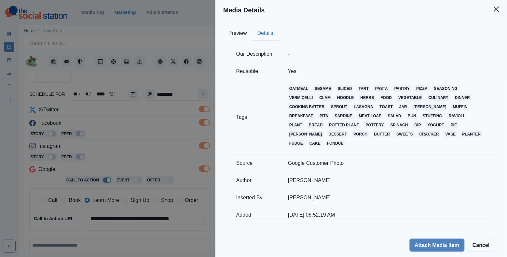
click at [189, 133] on div "Media Details Preview Details Our Description - Reusable Yes Tags oatmeal sesam…" at bounding box center [253, 128] width 507 height 257
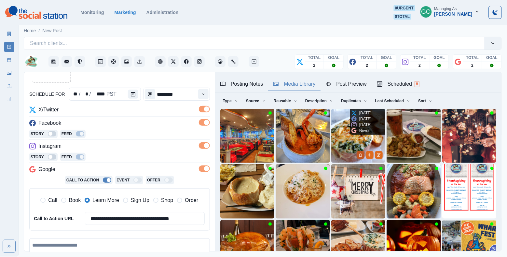
click at [362, 154] on icon "Delete Media" at bounding box center [361, 154] width 2 height 3
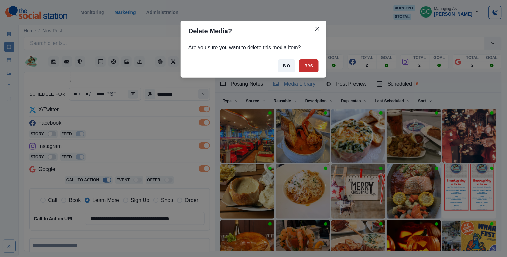
click at [314, 68] on button "Yes" at bounding box center [309, 65] width 20 height 13
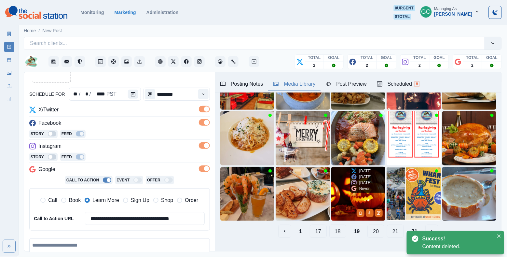
scroll to position [79, 0]
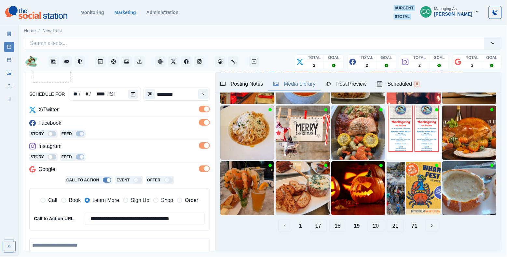
click at [379, 228] on button "20" at bounding box center [376, 225] width 17 height 13
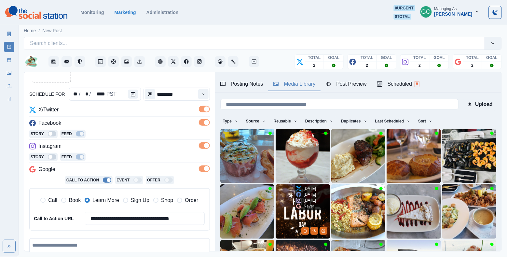
scroll to position [18, 0]
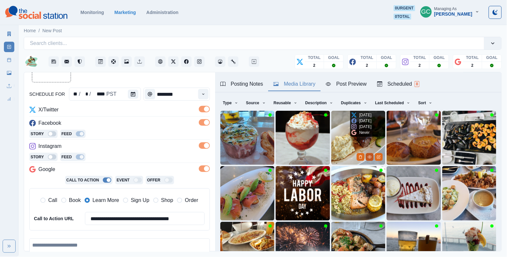
click at [370, 155] on button "View Media" at bounding box center [370, 157] width 8 height 8
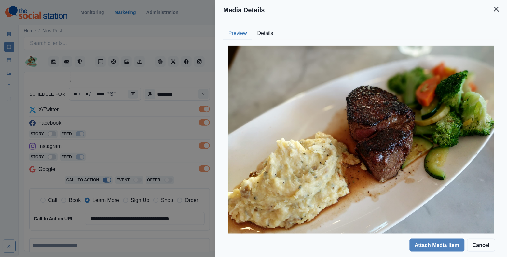
click at [260, 34] on button "Details" at bounding box center [265, 34] width 26 height 14
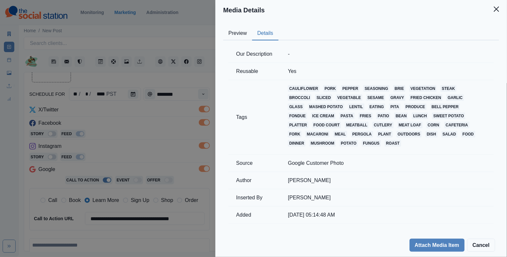
click at [184, 135] on div "Media Details Preview Details Our Description - Reusable Yes Tags cauliflower p…" at bounding box center [253, 128] width 507 height 257
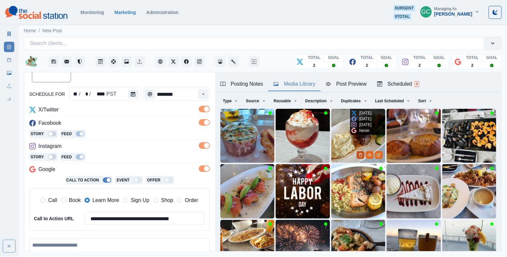
click at [360, 155] on icon "Delete Media" at bounding box center [361, 155] width 4 height 4
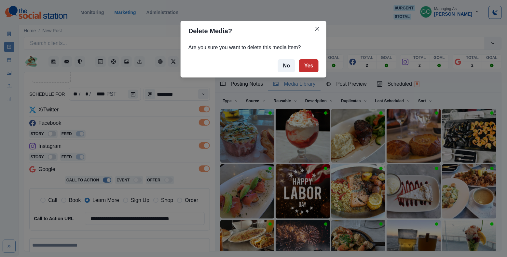
click at [310, 60] on button "Yes" at bounding box center [309, 65] width 20 height 13
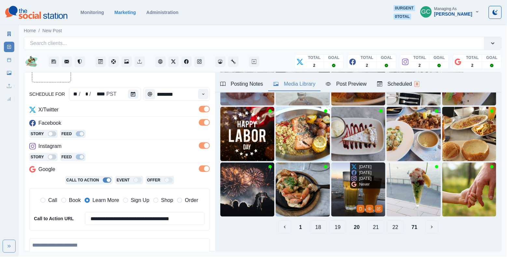
scroll to position [80, 0]
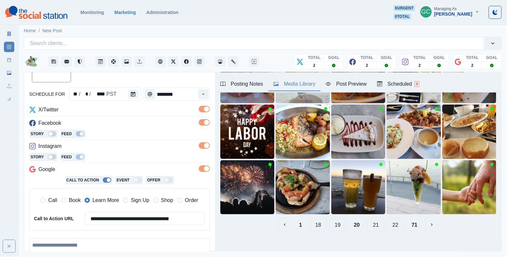
click at [375, 229] on button "21" at bounding box center [376, 224] width 17 height 13
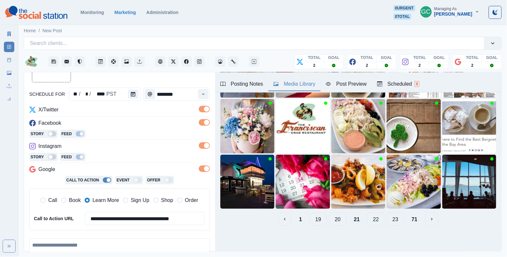
scroll to position [85, 0]
click at [376, 219] on button "22" at bounding box center [376, 219] width 17 height 13
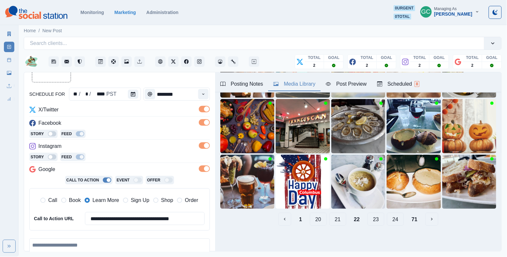
click at [317, 220] on button "20" at bounding box center [318, 219] width 17 height 13
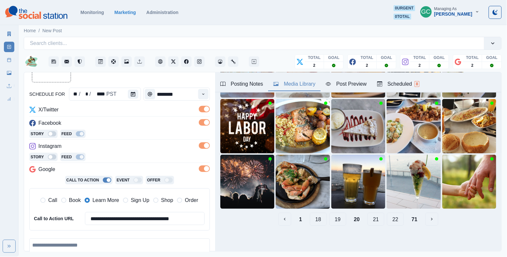
scroll to position [86, 0]
click at [317, 220] on button "18" at bounding box center [318, 219] width 17 height 13
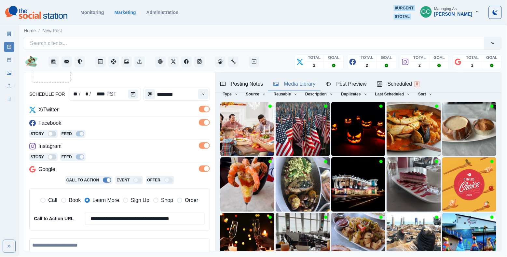
scroll to position [30, 0]
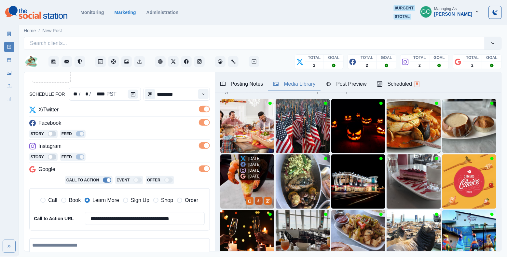
click at [259, 199] on icon "View Media" at bounding box center [259, 201] width 4 height 4
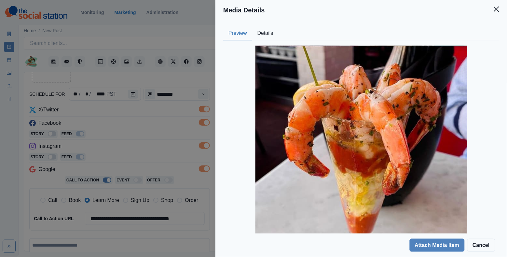
click at [270, 35] on button "Details" at bounding box center [265, 34] width 26 height 14
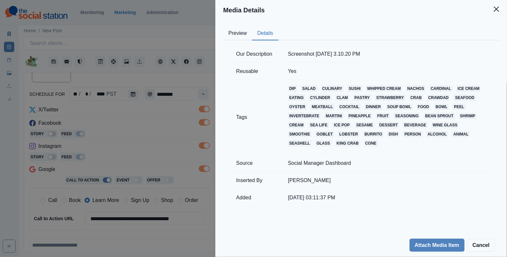
click at [168, 145] on div "Media Details Preview Details Our Description Screenshot [DATE] 3.10.20 PM Reus…" at bounding box center [253, 128] width 507 height 257
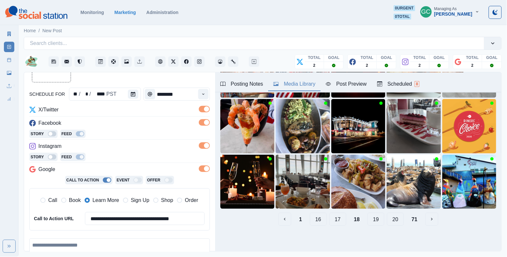
scroll to position [85, 0]
click at [315, 220] on button "16" at bounding box center [318, 219] width 17 height 13
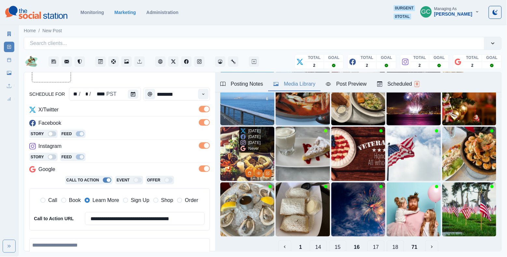
scroll to position [83, 0]
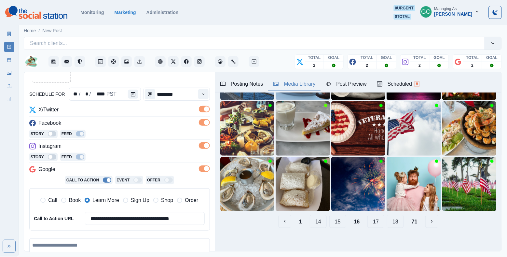
click at [319, 226] on button "14" at bounding box center [318, 221] width 17 height 13
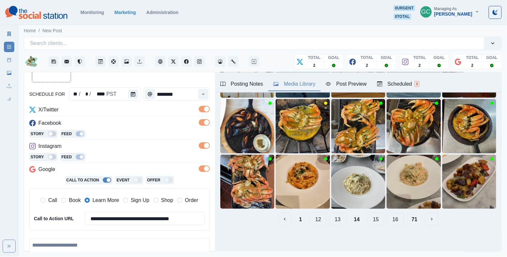
scroll to position [85, 0]
click at [313, 144] on icon "View Media" at bounding box center [315, 146] width 4 height 4
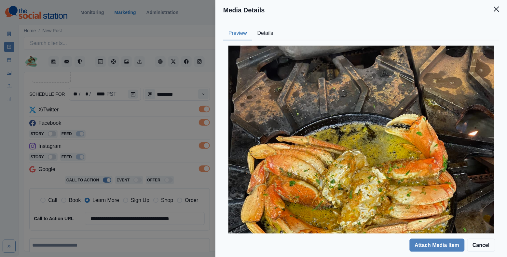
click at [271, 36] on button "Details" at bounding box center [265, 34] width 26 height 14
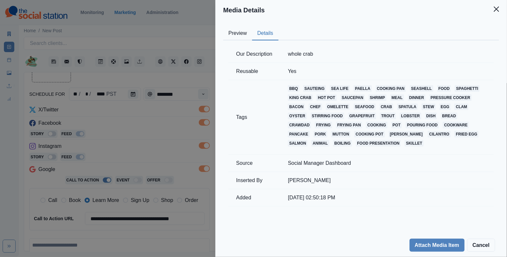
click at [242, 27] on button "Preview" at bounding box center [237, 34] width 29 height 14
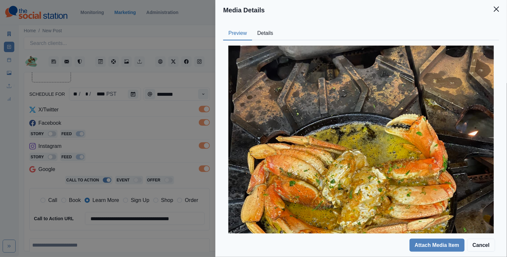
click at [169, 136] on div "Media Details Preview Details Our Description whole crab Reusable Yes Tags bbq …" at bounding box center [253, 128] width 507 height 257
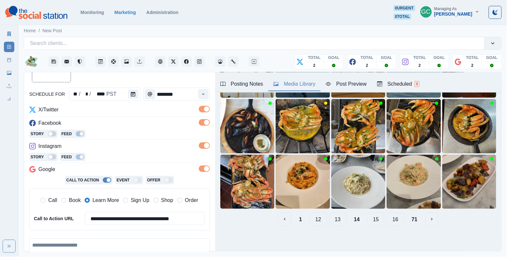
scroll to position [20, 0]
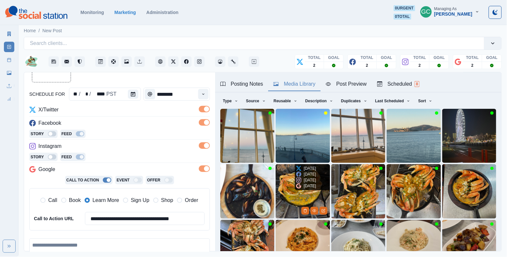
click at [285, 198] on img at bounding box center [303, 191] width 54 height 54
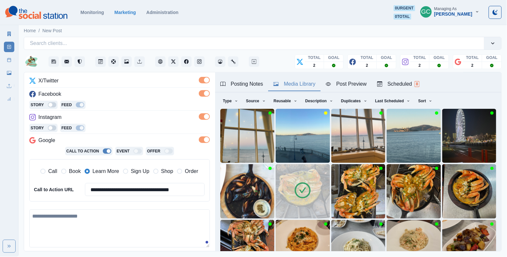
scroll to position [118, 0]
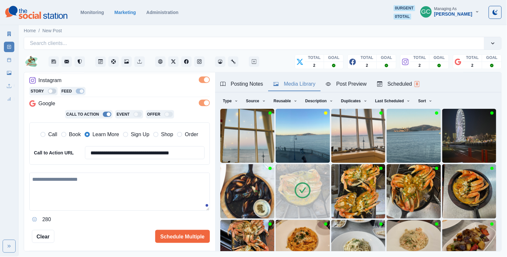
click at [134, 187] on textarea at bounding box center [119, 192] width 181 height 38
paste textarea "**********"
click at [78, 183] on div "sleeves, it's" at bounding box center [82, 186] width 29 height 10
click at [98, 192] on textarea "**********" at bounding box center [119, 192] width 181 height 38
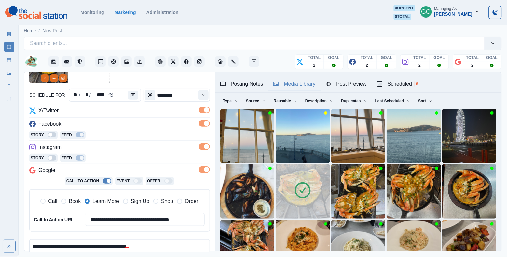
scroll to position [26, 0]
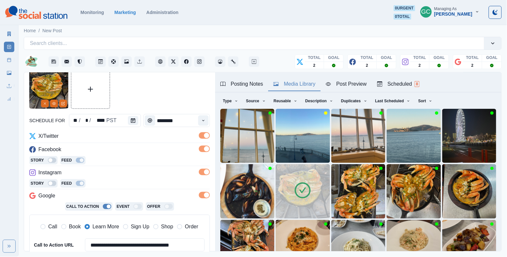
type textarea "**********"
click at [406, 83] on div "Scheduled 8" at bounding box center [398, 84] width 42 height 8
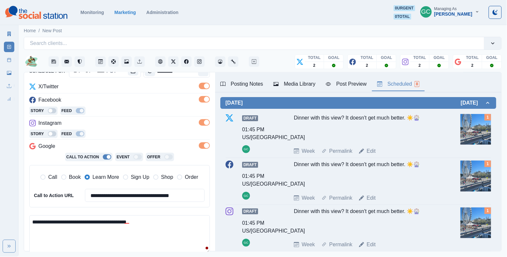
scroll to position [103, 0]
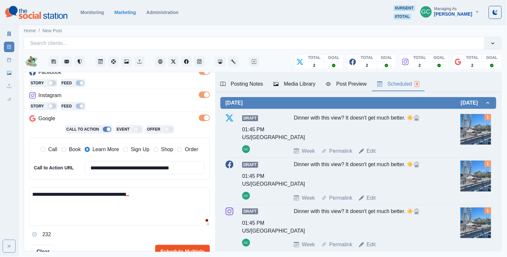
click at [188, 245] on button "Schedule Multiple" at bounding box center [182, 251] width 55 height 13
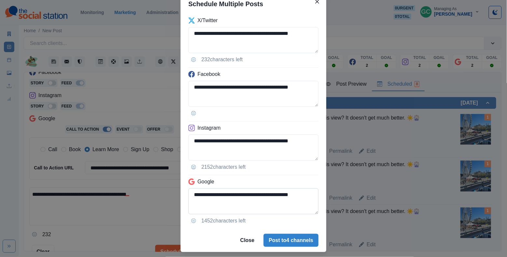
scroll to position [42, 0]
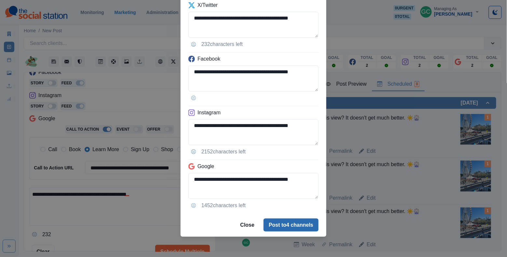
click at [277, 225] on button "Post to 4 channels" at bounding box center [291, 225] width 55 height 13
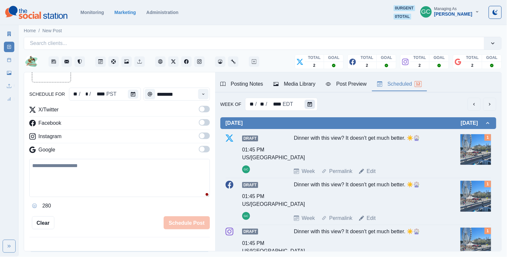
scroll to position [0, 0]
click at [313, 105] on button "Calendar" at bounding box center [310, 104] width 10 height 9
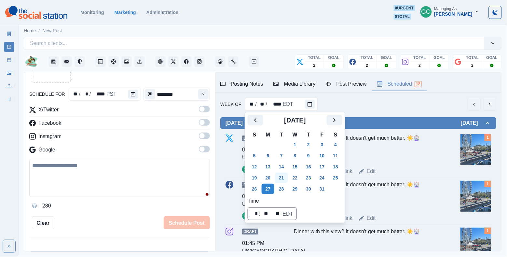
click at [283, 177] on button "21" at bounding box center [281, 178] width 13 height 10
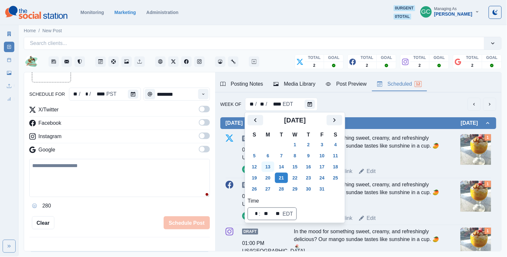
click at [272, 167] on button "13" at bounding box center [268, 167] width 13 height 10
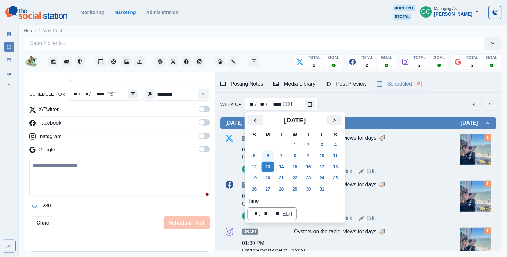
click at [269, 152] on button "6" at bounding box center [268, 155] width 13 height 10
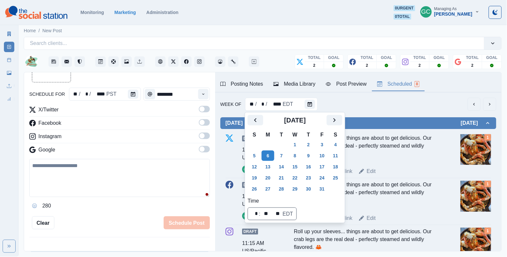
click at [300, 138] on th "W" at bounding box center [296, 135] width 14 height 8
click at [298, 144] on button "1" at bounding box center [295, 144] width 13 height 10
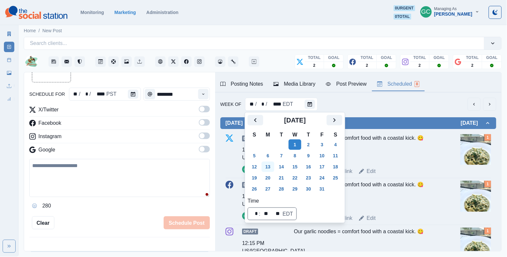
click at [270, 164] on button "13" at bounding box center [268, 167] width 13 height 10
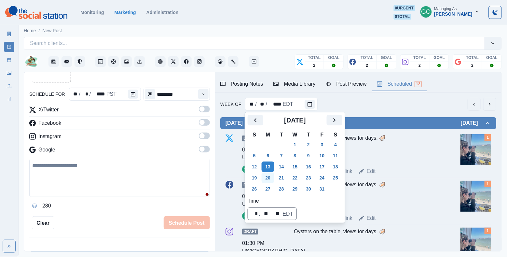
click at [270, 175] on button "20" at bounding box center [268, 178] width 13 height 10
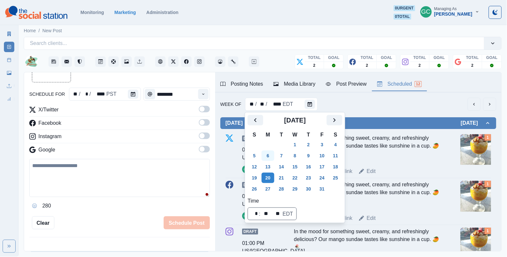
click at [275, 160] on button "6" at bounding box center [268, 155] width 13 height 10
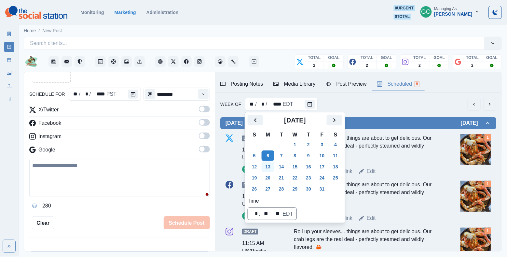
click at [273, 169] on button "13" at bounding box center [268, 167] width 13 height 10
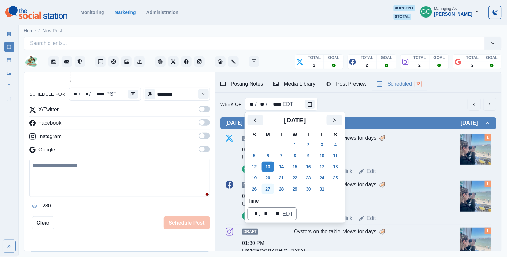
click at [275, 185] on button "27" at bounding box center [268, 189] width 13 height 10
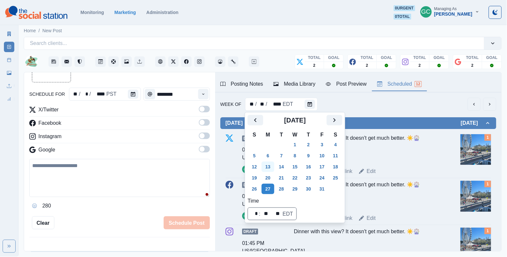
click at [273, 166] on button "13" at bounding box center [268, 167] width 13 height 10
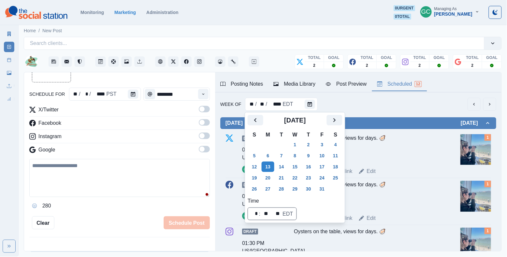
click at [404, 151] on div "Oysters on the table, views for days. 🦪" at bounding box center [367, 148] width 147 height 28
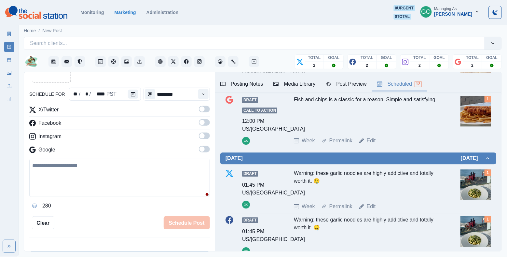
scroll to position [396, 0]
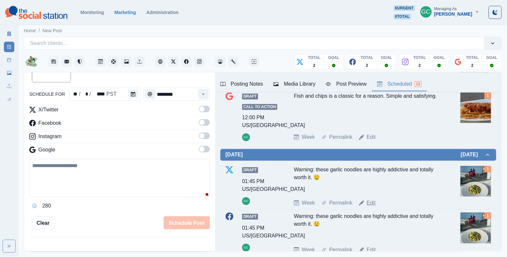
click at [371, 207] on link "Edit" at bounding box center [371, 203] width 9 height 8
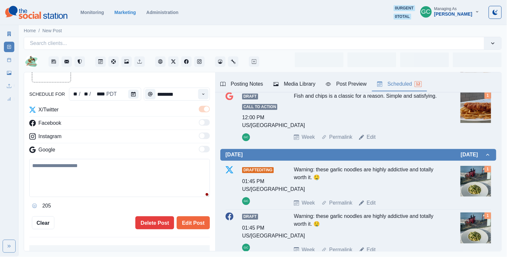
type input "*******"
type textarea "**********"
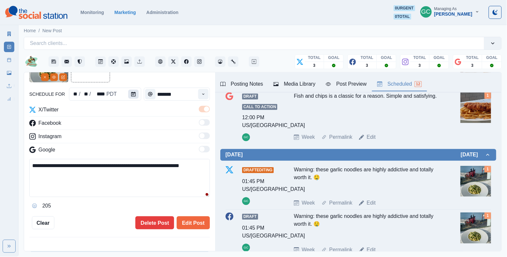
click at [135, 95] on icon "Calendar" at bounding box center [133, 94] width 5 height 5
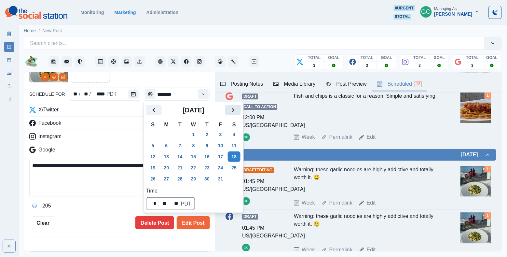
click at [237, 110] on icon "Next" at bounding box center [233, 110] width 8 height 8
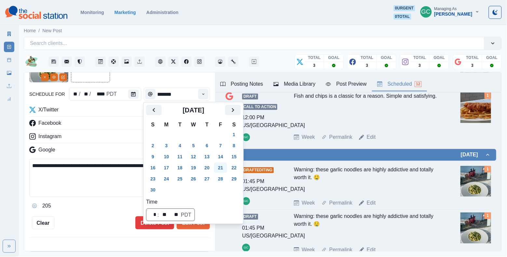
click at [222, 168] on button "21" at bounding box center [220, 168] width 13 height 10
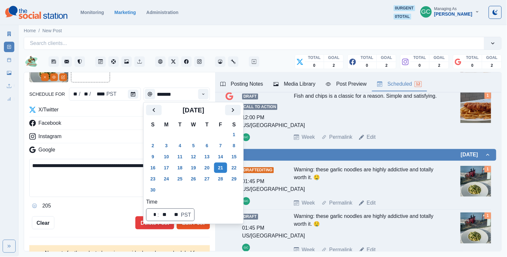
click at [193, 226] on button "Edit Post" at bounding box center [193, 222] width 33 height 13
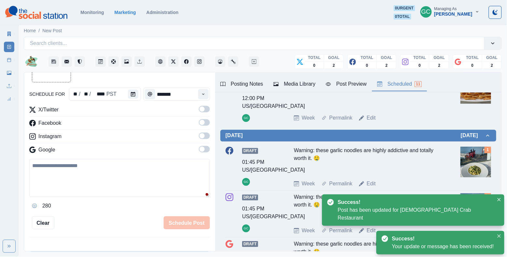
scroll to position [419, 0]
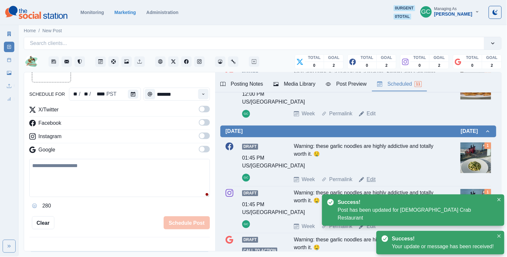
click at [374, 183] on link "Edit" at bounding box center [371, 180] width 9 height 8
type textarea "**********"
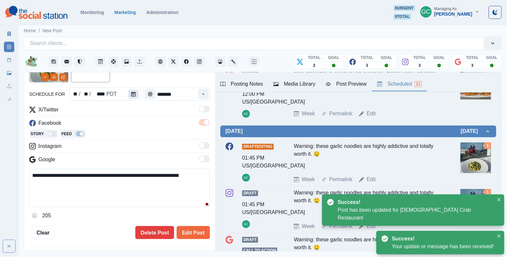
click at [131, 90] on button "Calendar" at bounding box center [133, 94] width 10 height 9
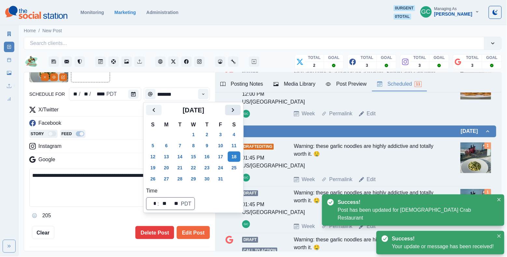
click at [237, 112] on icon "Next" at bounding box center [233, 110] width 8 height 8
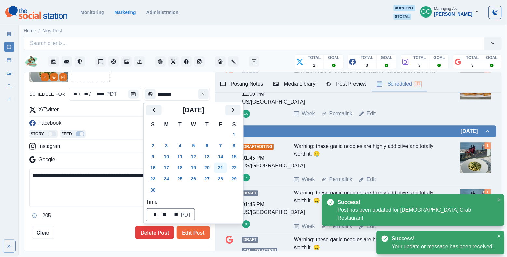
click at [225, 169] on button "21" at bounding box center [220, 168] width 13 height 10
click at [190, 237] on button "Edit Post" at bounding box center [193, 232] width 33 height 13
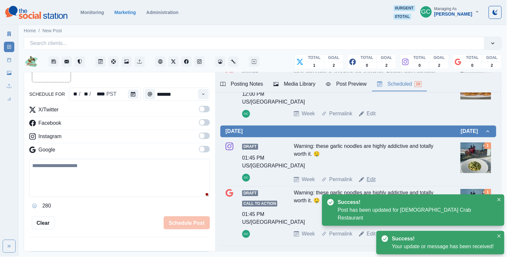
click at [369, 183] on link "Edit" at bounding box center [371, 180] width 9 height 8
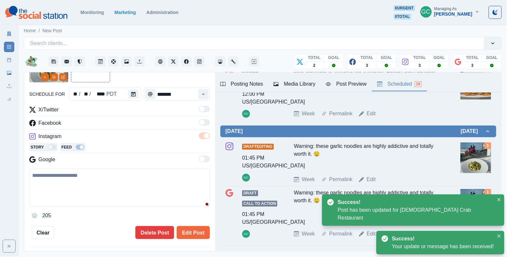
type textarea "**********"
click at [142, 99] on div "schedule for ** / ** / **** PDT *******" at bounding box center [119, 94] width 181 height 13
click at [133, 95] on icon "Calendar" at bounding box center [133, 94] width 5 height 5
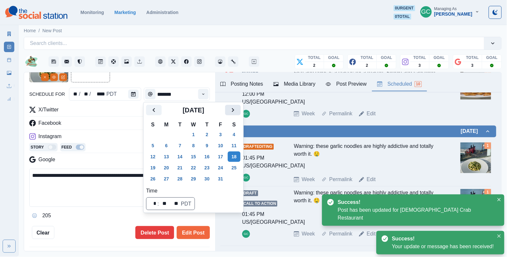
click at [237, 111] on icon "Next" at bounding box center [233, 110] width 8 height 8
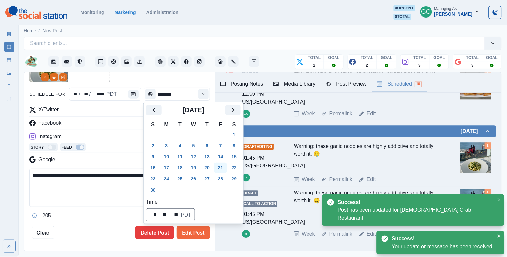
click at [222, 167] on button "21" at bounding box center [220, 168] width 13 height 10
click at [192, 234] on button "Edit Post" at bounding box center [193, 232] width 33 height 13
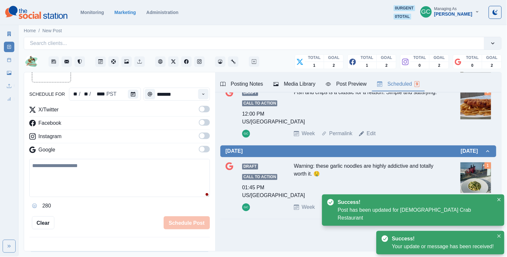
click at [371, 188] on div "Warning: these garlic noodles are highly addictive and totally worth it. 🤤" at bounding box center [367, 180] width 147 height 36
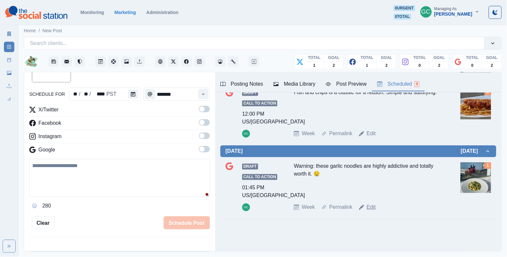
click at [367, 206] on link "Edit" at bounding box center [371, 207] width 9 height 8
type textarea "**********"
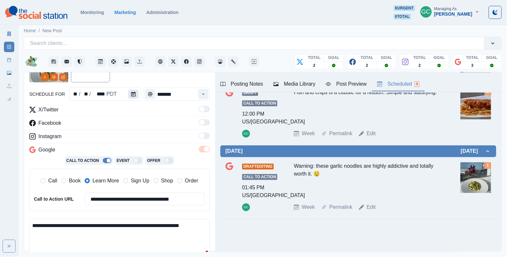
click at [132, 95] on icon "Calendar" at bounding box center [133, 94] width 5 height 5
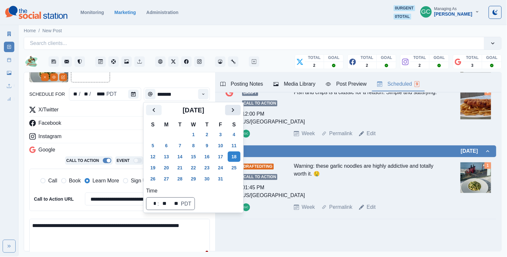
click at [237, 111] on icon "Next" at bounding box center [233, 110] width 8 height 8
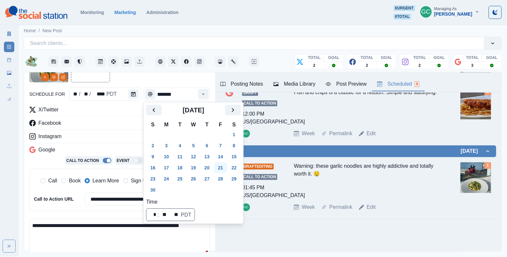
click at [226, 168] on button "21" at bounding box center [220, 168] width 13 height 10
click at [195, 238] on textarea "**********" at bounding box center [119, 238] width 181 height 38
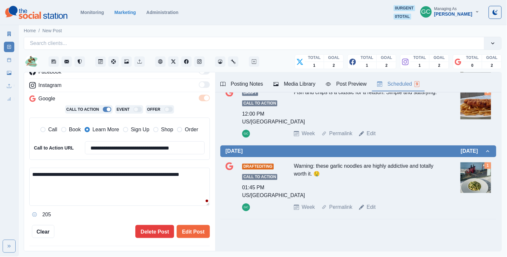
scroll to position [105, 0]
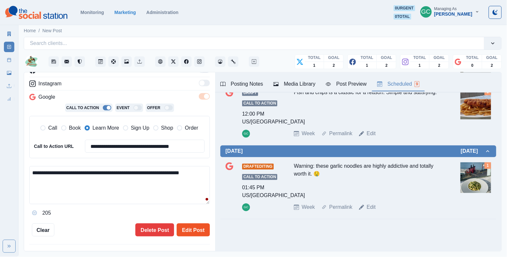
click at [198, 234] on button "Edit Post" at bounding box center [193, 229] width 33 height 13
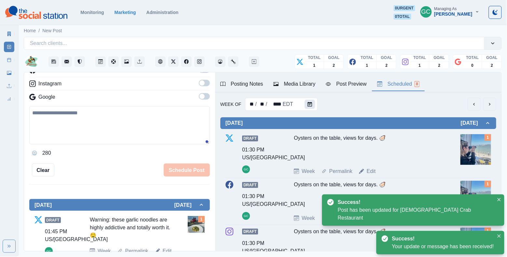
click at [311, 101] on button "Calendar" at bounding box center [310, 104] width 10 height 9
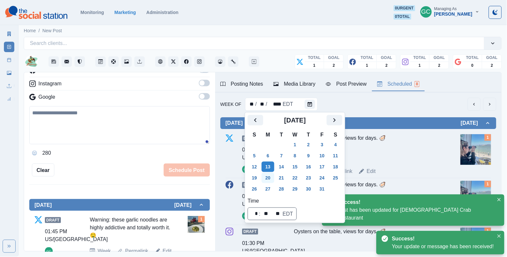
click at [272, 177] on button "20" at bounding box center [268, 178] width 13 height 10
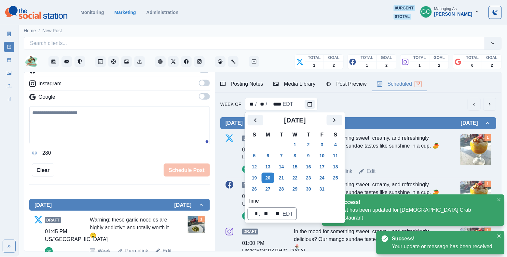
click at [399, 164] on div "Draft 01:00 PM US/Pacific GC In the mood for something sweet, creamy, and refre…" at bounding box center [359, 154] width 266 height 41
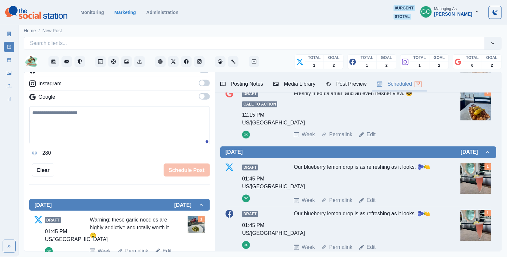
scroll to position [399, 0]
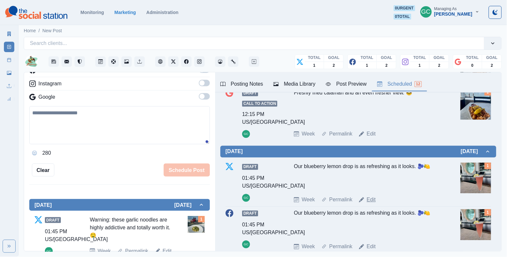
click at [371, 204] on link "Edit" at bounding box center [371, 200] width 9 height 8
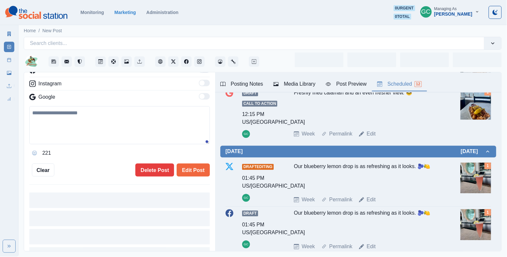
type textarea "**********"
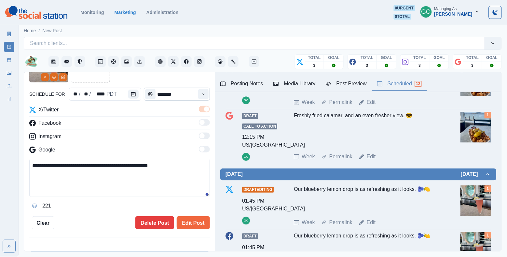
scroll to position [373, 0]
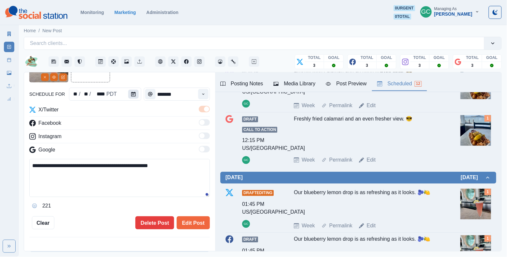
click at [136, 90] on button "Calendar" at bounding box center [133, 94] width 10 height 9
click at [132, 99] on button "Calendar" at bounding box center [133, 94] width 10 height 9
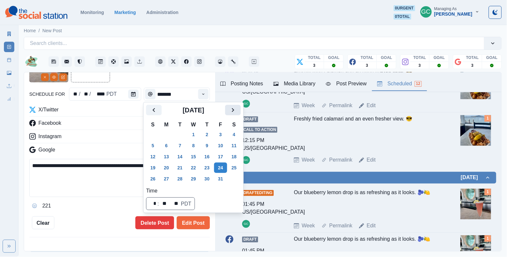
click at [237, 109] on icon "Next" at bounding box center [233, 110] width 8 height 8
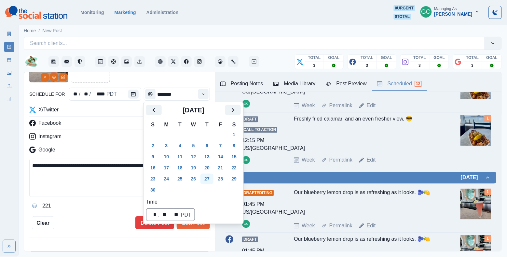
click at [210, 178] on button "27" at bounding box center [207, 179] width 13 height 10
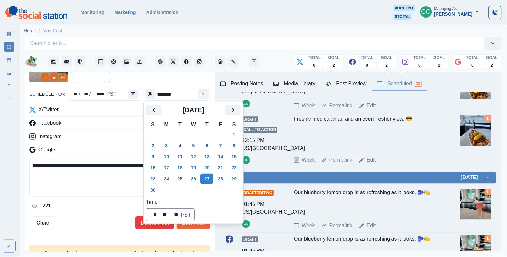
click at [129, 123] on div "Facebook" at bounding box center [119, 124] width 181 height 10
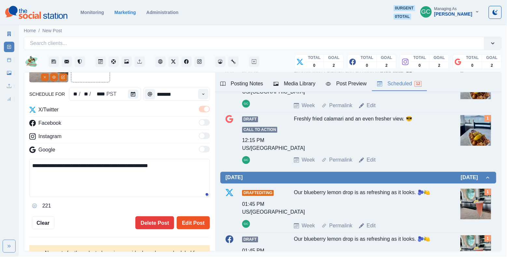
click at [197, 224] on button "Edit Post" at bounding box center [193, 222] width 33 height 13
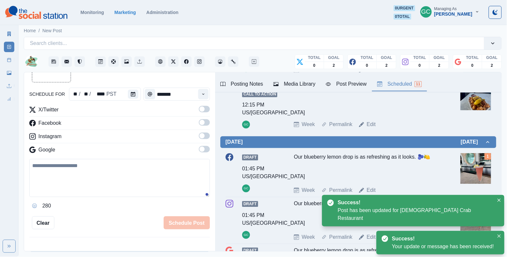
scroll to position [417, 0]
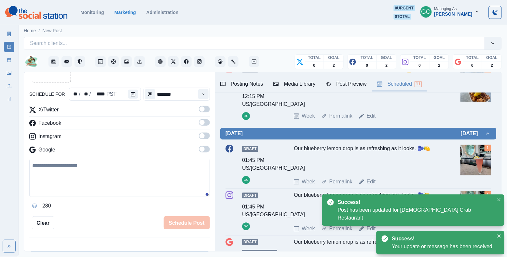
click at [375, 186] on link "Edit" at bounding box center [371, 182] width 9 height 8
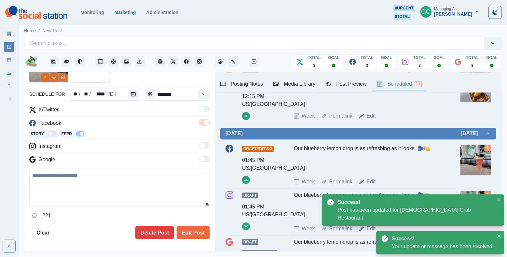
type textarea "**********"
click at [131, 94] on icon "Calendar" at bounding box center [133, 94] width 5 height 5
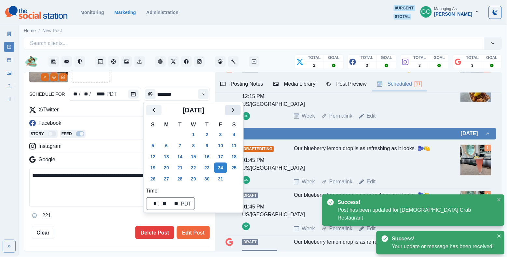
click at [239, 106] on button "Next" at bounding box center [233, 110] width 16 height 10
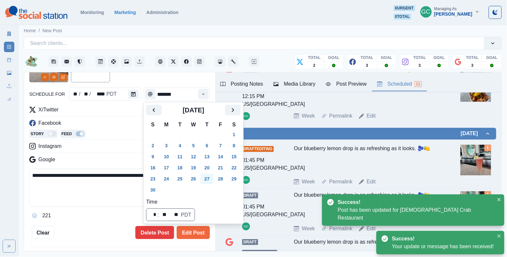
click at [210, 182] on button "27" at bounding box center [207, 179] width 13 height 10
click at [198, 235] on button "Edit Post" at bounding box center [193, 232] width 33 height 13
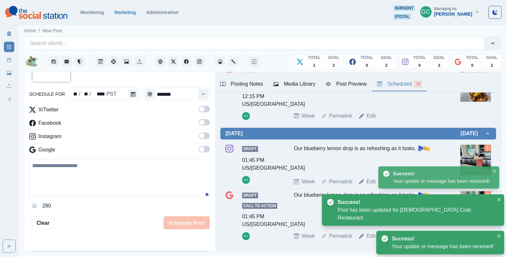
scroll to position [430, 0]
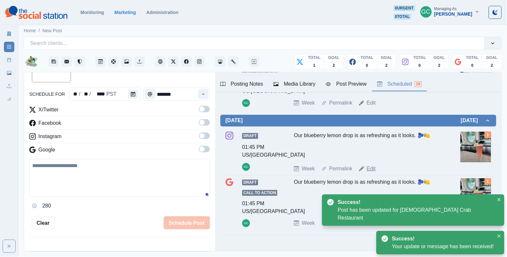
click at [371, 173] on link "Edit" at bounding box center [371, 169] width 9 height 8
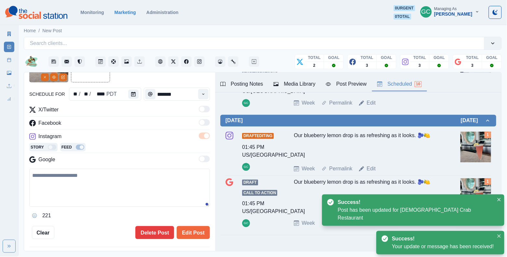
type textarea "**********"
click at [136, 94] on button "Calendar" at bounding box center [133, 94] width 10 height 9
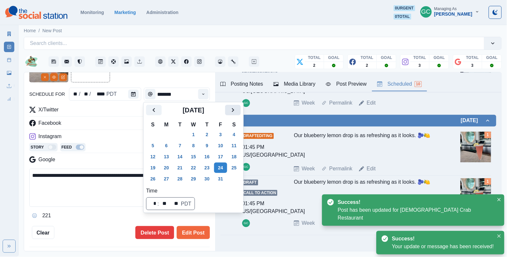
click at [234, 110] on icon "Next" at bounding box center [233, 110] width 2 height 4
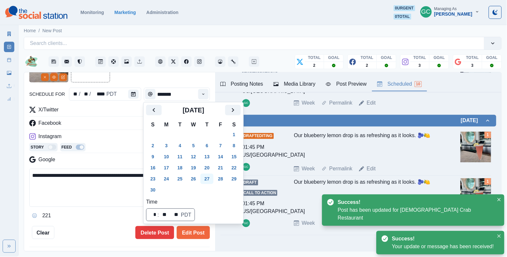
click at [209, 179] on button "27" at bounding box center [207, 179] width 13 height 10
click at [196, 232] on button "Edit Post" at bounding box center [193, 232] width 33 height 13
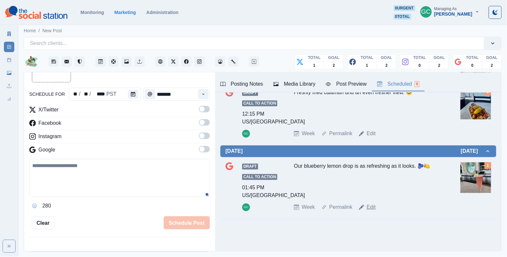
click at [372, 209] on link "Edit" at bounding box center [371, 207] width 9 height 8
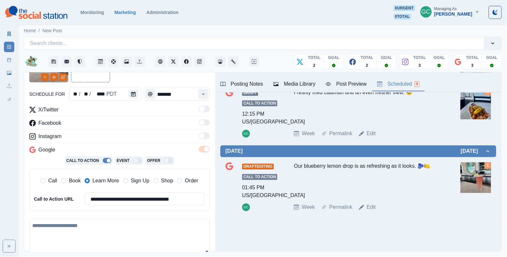
type textarea "**********"
click at [136, 91] on button "Calendar" at bounding box center [133, 94] width 10 height 9
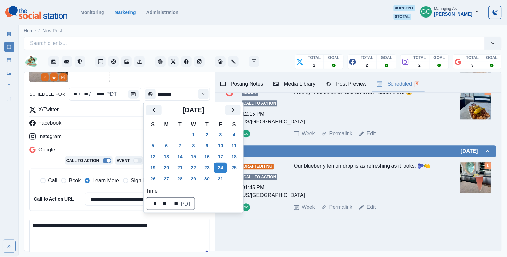
click at [238, 117] on div "[DATE]" at bounding box center [193, 113] width 95 height 16
click at [237, 111] on icon "Next" at bounding box center [233, 110] width 8 height 8
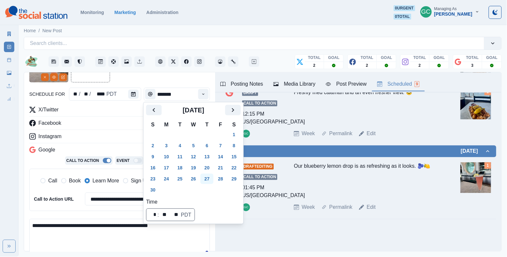
click at [211, 179] on button "27" at bounding box center [207, 179] width 13 height 10
click at [126, 143] on div "Instagram" at bounding box center [119, 138] width 181 height 10
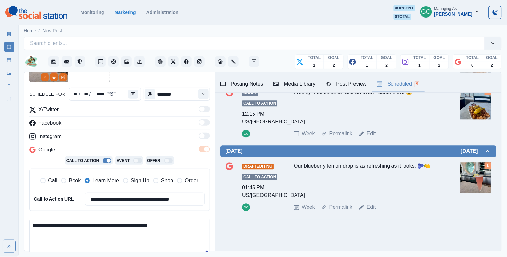
scroll to position [98, 0]
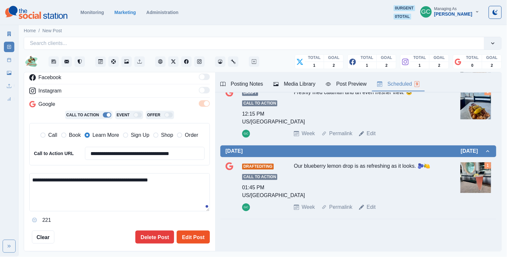
click at [188, 236] on button "Edit Post" at bounding box center [193, 237] width 33 height 13
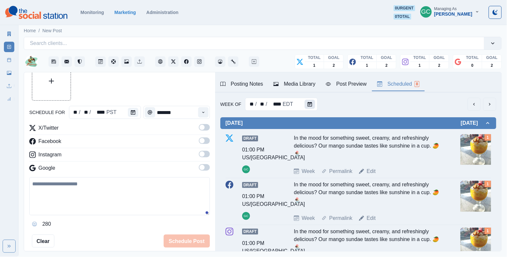
click at [306, 106] on button "Calendar" at bounding box center [310, 104] width 10 height 9
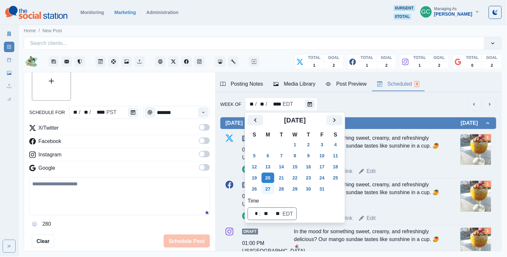
click at [268, 190] on button "27" at bounding box center [268, 189] width 13 height 10
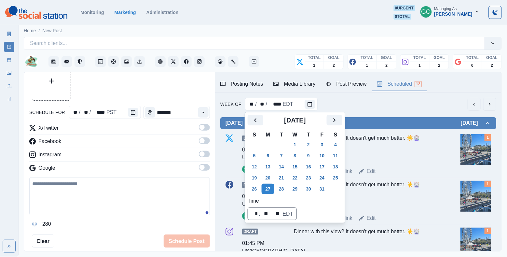
click at [417, 152] on div "Dinner with this view? It doesn't get much better. ☀️🎡" at bounding box center [367, 148] width 147 height 28
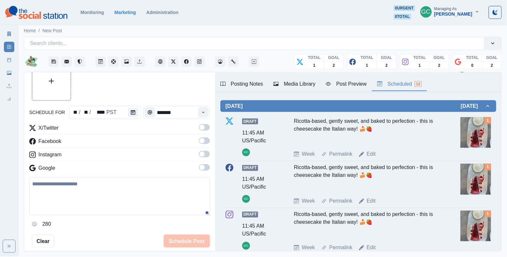
scroll to position [205, 0]
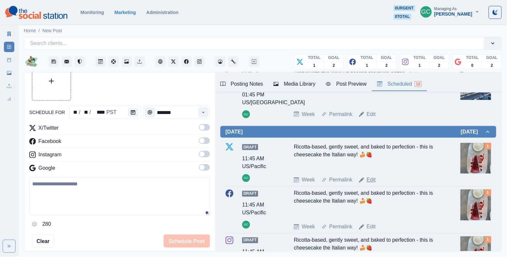
click at [370, 184] on link "Edit" at bounding box center [371, 180] width 9 height 8
type input "********"
type textarea "**********"
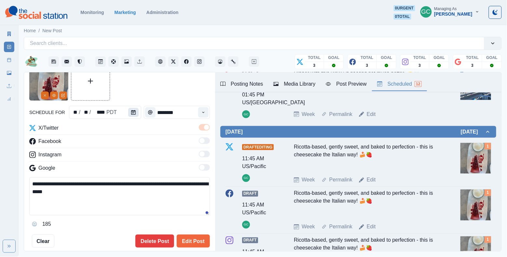
click at [132, 112] on icon "Calendar" at bounding box center [133, 112] width 5 height 5
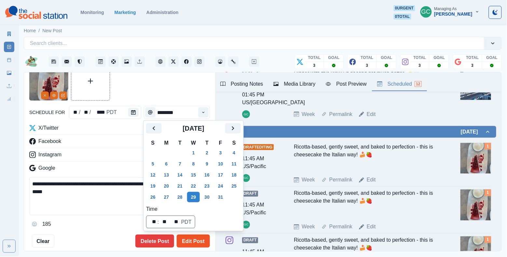
click at [201, 240] on button "Edit Post" at bounding box center [193, 240] width 33 height 13
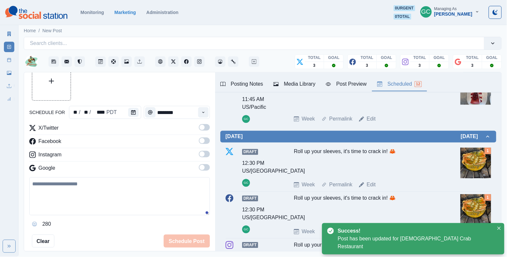
scroll to position [417, 0]
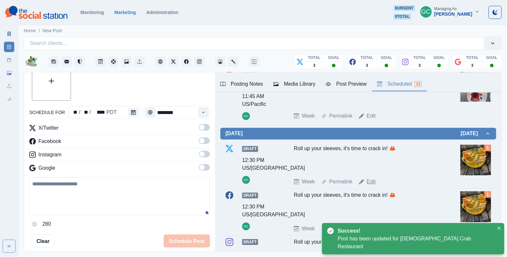
click at [370, 186] on link "Edit" at bounding box center [371, 182] width 9 height 8
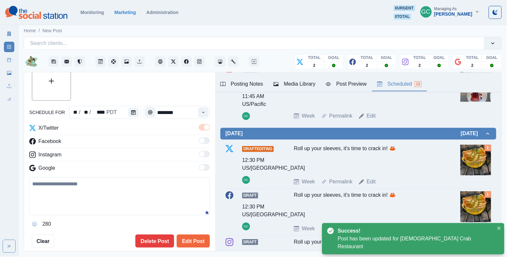
type input "********"
type textarea "**********"
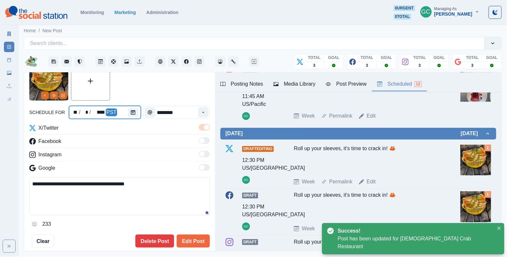
click at [136, 106] on div at bounding box center [134, 112] width 13 height 13
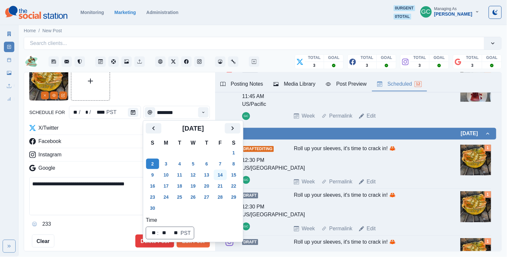
click at [226, 178] on button "14" at bounding box center [220, 175] width 13 height 10
click at [130, 152] on div "Instagram" at bounding box center [119, 156] width 181 height 10
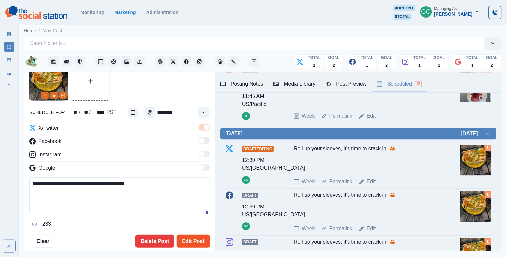
click at [196, 243] on button "Edit Post" at bounding box center [193, 240] width 33 height 13
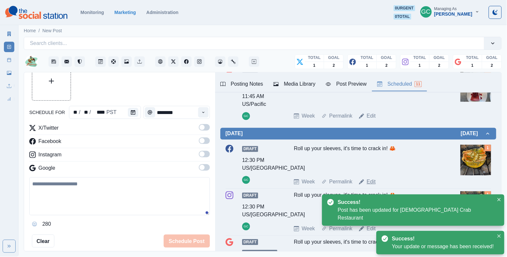
click at [371, 186] on link "Edit" at bounding box center [371, 182] width 9 height 8
type textarea "**********"
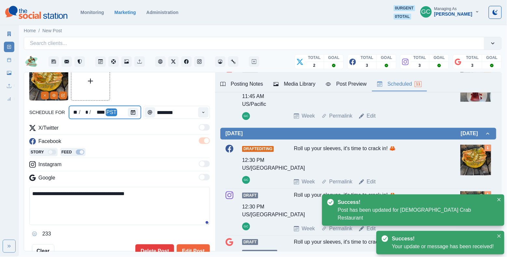
click at [134, 117] on div at bounding box center [134, 112] width 13 height 13
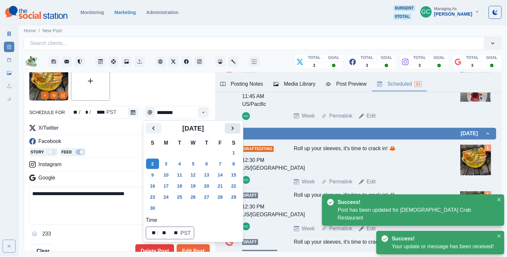
click at [237, 130] on icon "Next" at bounding box center [233, 128] width 8 height 8
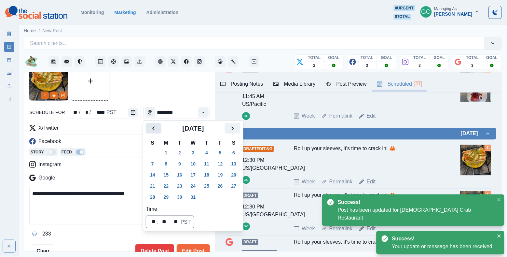
click at [158, 129] on button "Previous" at bounding box center [154, 128] width 16 height 10
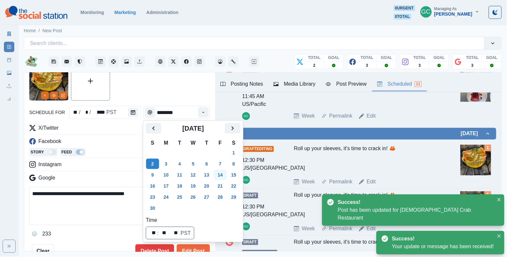
click at [227, 174] on button "14" at bounding box center [220, 175] width 13 height 10
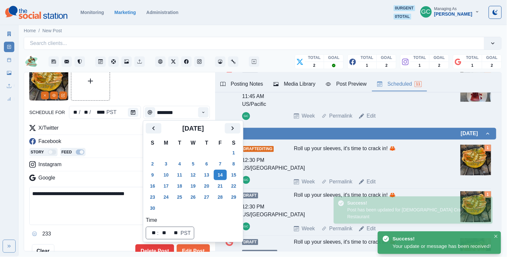
click at [108, 167] on div "Instagram" at bounding box center [119, 166] width 181 height 10
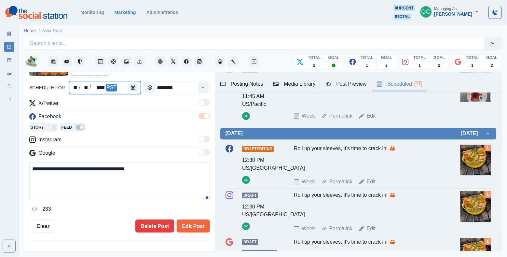
scroll to position [77, 0]
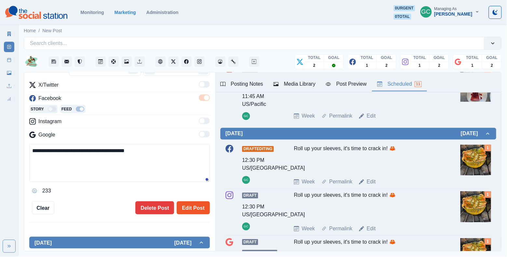
click at [199, 210] on button "Edit Post" at bounding box center [193, 207] width 33 height 13
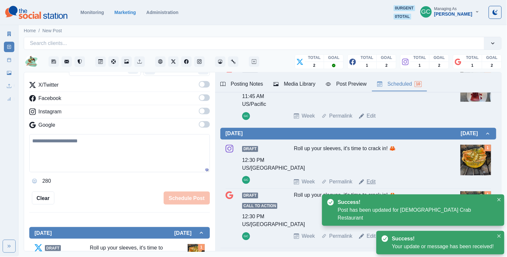
click at [373, 186] on link "Edit" at bounding box center [371, 182] width 9 height 8
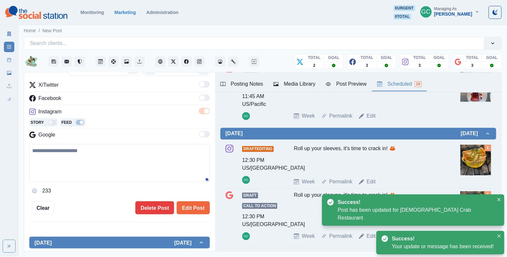
type textarea "**********"
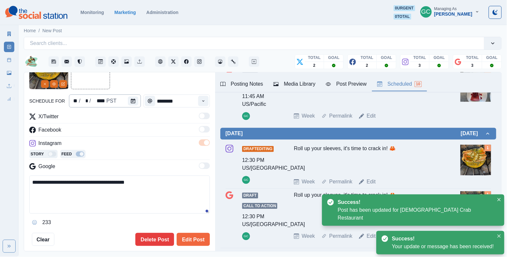
scroll to position [34, 0]
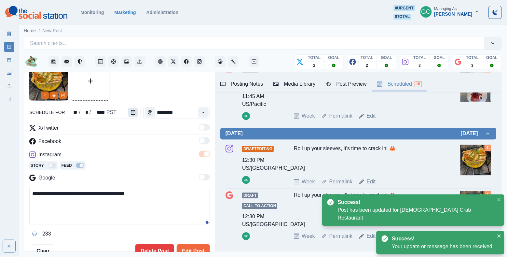
click at [128, 111] on button "Calendar" at bounding box center [133, 112] width 10 height 9
click at [135, 109] on button "Calendar" at bounding box center [133, 112] width 10 height 9
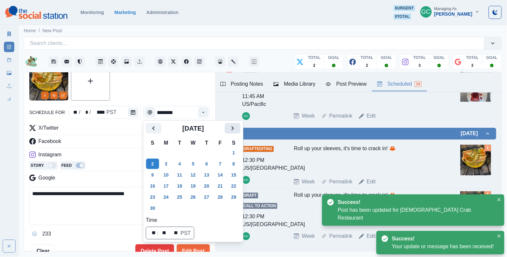
click at [237, 129] on icon "Next" at bounding box center [233, 128] width 8 height 8
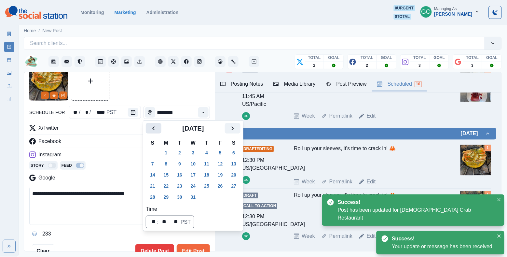
click at [151, 130] on icon "Previous" at bounding box center [154, 128] width 8 height 8
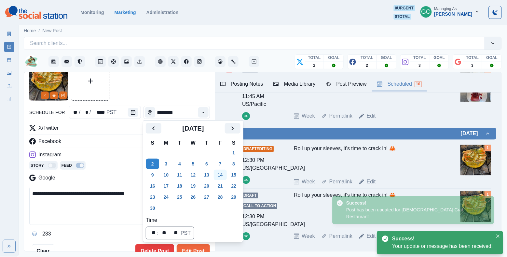
click at [221, 174] on button "14" at bounding box center [220, 175] width 13 height 10
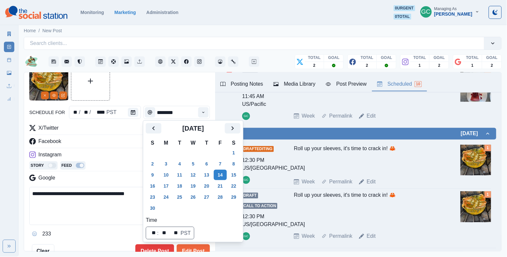
click at [88, 166] on div "Story Feed" at bounding box center [119, 166] width 181 height 10
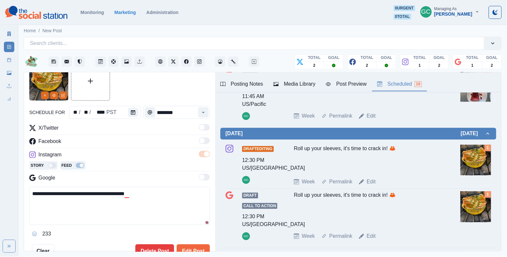
scroll to position [43, 0]
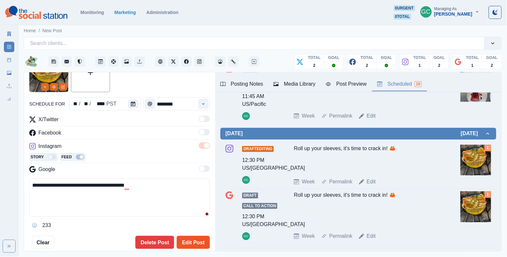
click at [192, 241] on button "Edit Post" at bounding box center [193, 242] width 33 height 13
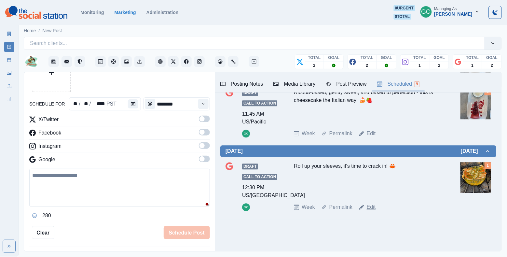
click at [374, 207] on link "Edit" at bounding box center [371, 207] width 9 height 8
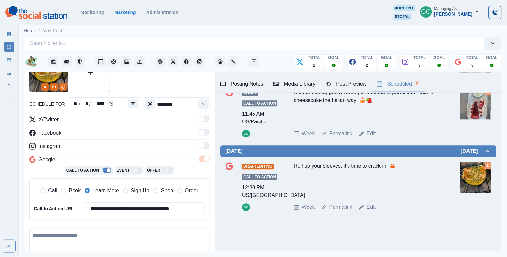
type textarea "**********"
click at [133, 102] on icon "Calendar" at bounding box center [133, 104] width 5 height 5
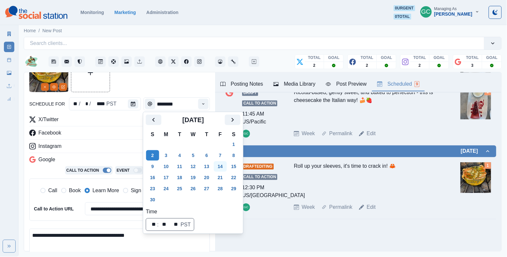
click at [226, 164] on button "14" at bounding box center [220, 166] width 13 height 10
click at [89, 147] on div "Instagram" at bounding box center [119, 147] width 181 height 10
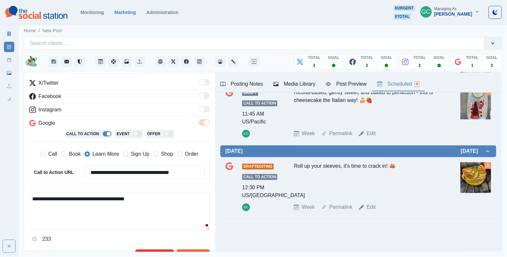
scroll to position [88, 0]
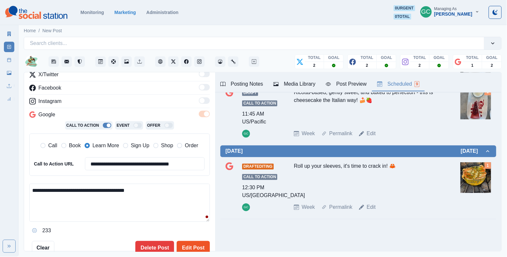
click at [195, 244] on button "Edit Post" at bounding box center [193, 247] width 33 height 13
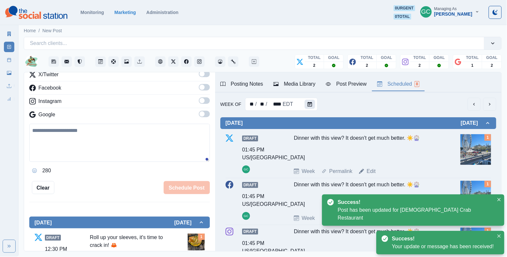
click at [306, 103] on button "Calendar" at bounding box center [310, 104] width 10 height 9
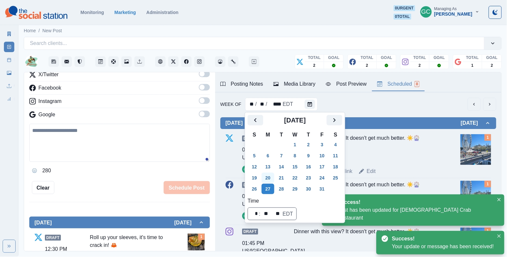
click at [269, 177] on button "20" at bounding box center [268, 178] width 13 height 10
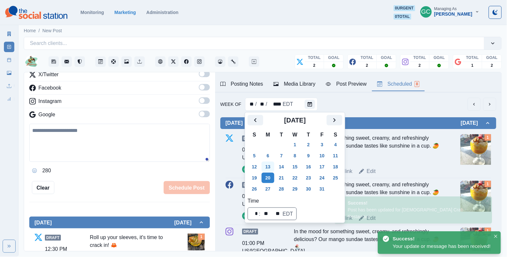
click at [268, 164] on button "13" at bounding box center [268, 167] width 13 height 10
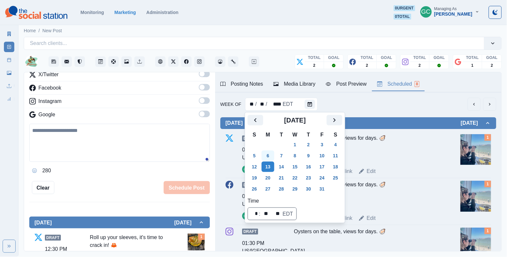
click at [268, 157] on button "6" at bounding box center [268, 155] width 13 height 10
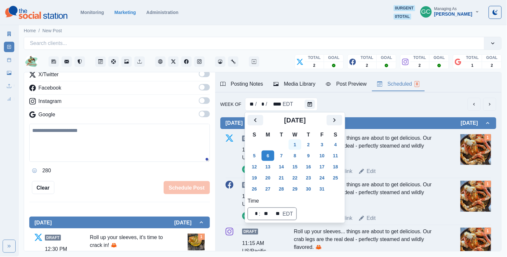
click at [300, 147] on button "1" at bounding box center [295, 144] width 13 height 10
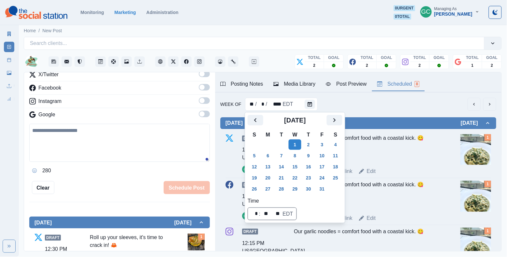
click at [337, 125] on div "[DATE]" at bounding box center [295, 123] width 95 height 16
click at [337, 122] on icon "Next" at bounding box center [335, 120] width 8 height 8
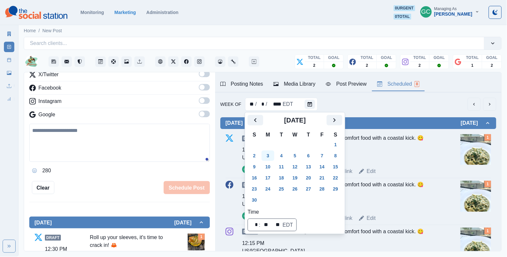
click at [269, 154] on button "3" at bounding box center [268, 155] width 13 height 10
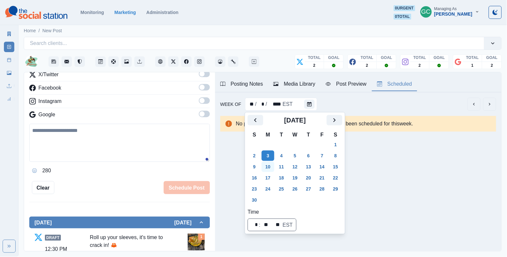
click at [271, 167] on button "10" at bounding box center [268, 167] width 13 height 10
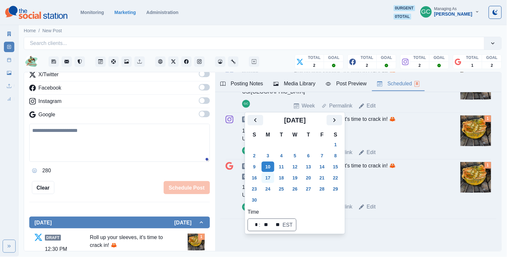
click at [269, 175] on button "17" at bounding box center [268, 178] width 13 height 10
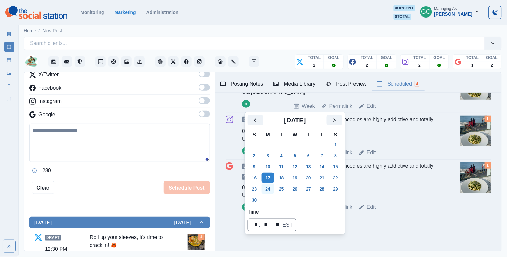
click at [270, 188] on button "24" at bounding box center [268, 189] width 13 height 10
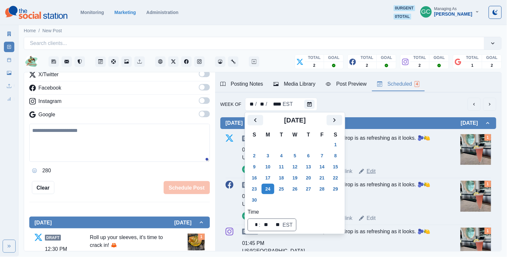
click at [373, 172] on link "Edit" at bounding box center [371, 171] width 9 height 8
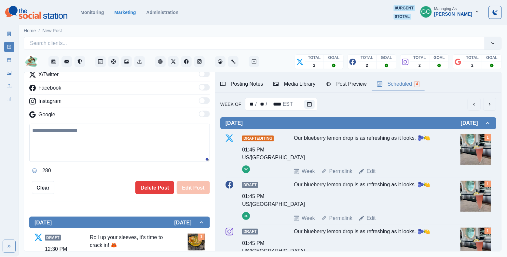
type input "*******"
type textarea "**********"
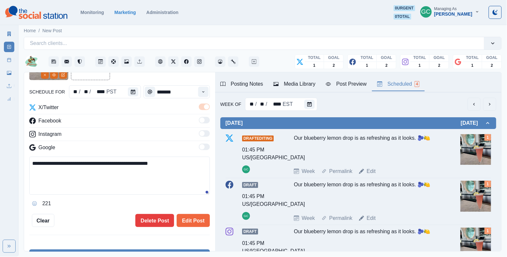
scroll to position [47, 0]
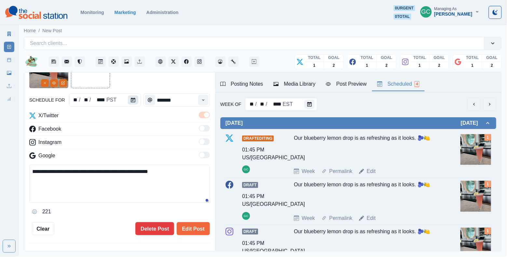
click at [136, 103] on button "Calendar" at bounding box center [133, 99] width 10 height 9
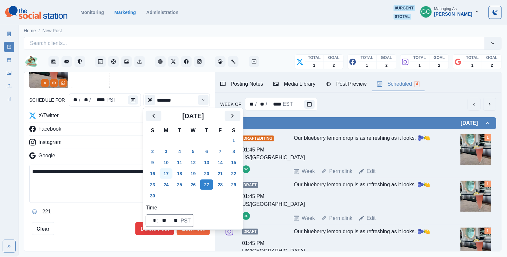
click at [168, 173] on button "17" at bounding box center [166, 173] width 13 height 10
click at [118, 204] on div "**********" at bounding box center [119, 191] width 181 height 52
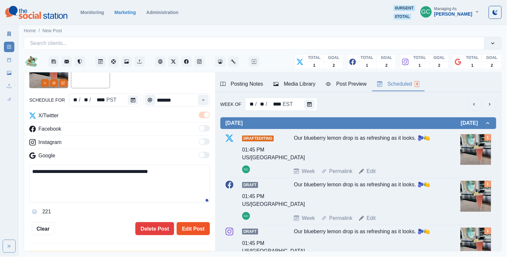
click at [192, 230] on button "Edit Post" at bounding box center [193, 228] width 33 height 13
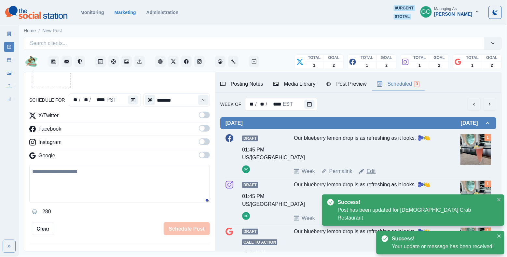
click at [370, 172] on link "Edit" at bounding box center [371, 171] width 9 height 8
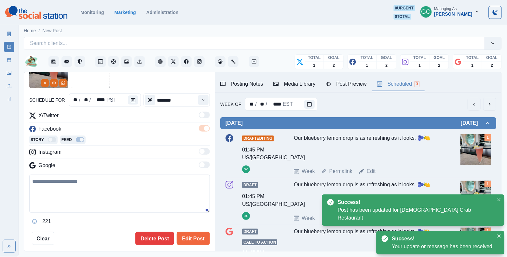
type textarea "**********"
click at [130, 108] on div "**********" at bounding box center [119, 147] width 181 height 196
click at [137, 101] on button "Calendar" at bounding box center [133, 99] width 10 height 9
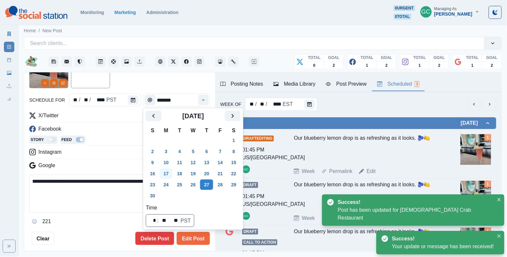
click at [170, 173] on button "17" at bounding box center [166, 173] width 13 height 10
click at [193, 240] on button "Edit Post" at bounding box center [193, 238] width 33 height 13
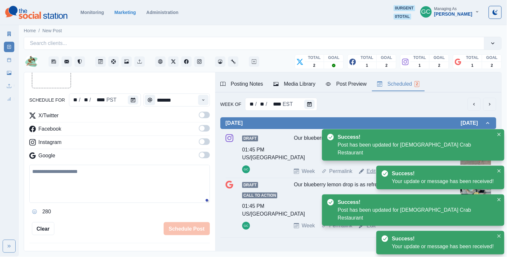
click at [370, 174] on link "Edit" at bounding box center [371, 171] width 9 height 8
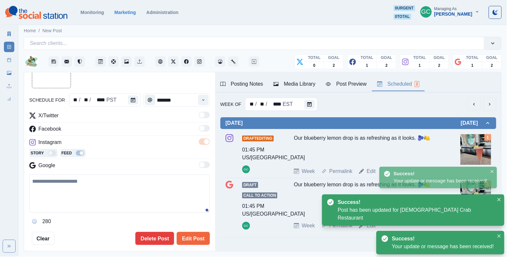
type textarea "**********"
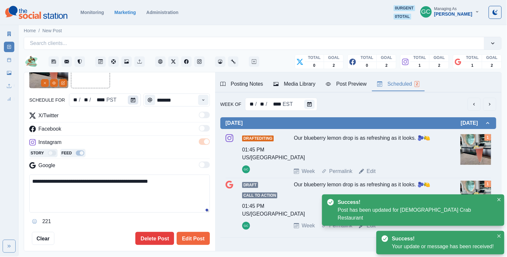
click at [131, 98] on icon "Calendar" at bounding box center [133, 100] width 5 height 5
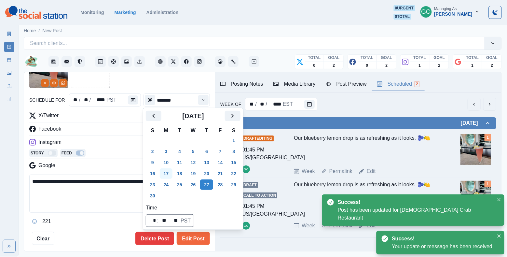
click at [167, 170] on button "17" at bounding box center [166, 173] width 13 height 10
click at [197, 244] on button "Edit Post" at bounding box center [193, 238] width 33 height 13
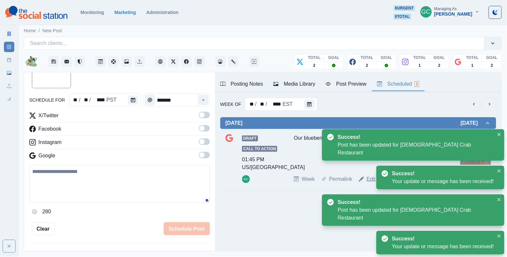
click at [368, 181] on link "Edit" at bounding box center [371, 179] width 9 height 8
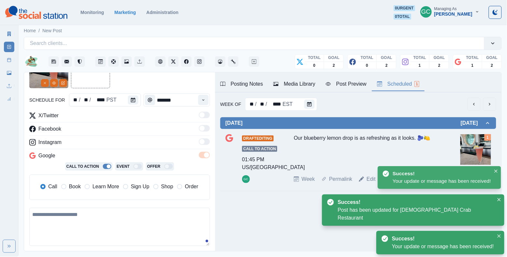
type textarea "**********"
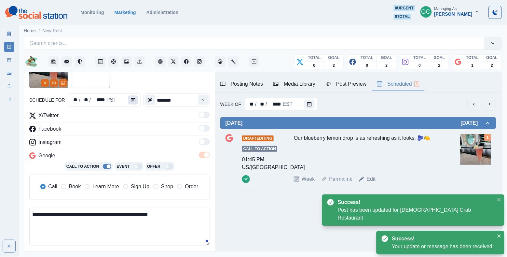
click at [132, 101] on icon "Calendar" at bounding box center [133, 100] width 5 height 5
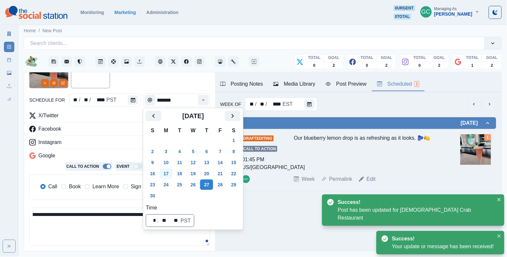
click at [165, 173] on button "17" at bounding box center [166, 173] width 13 height 10
click at [129, 138] on div "X/Twitter Facebook Instagram Google Call To Action Event Offer Call Book Learn …" at bounding box center [119, 158] width 181 height 93
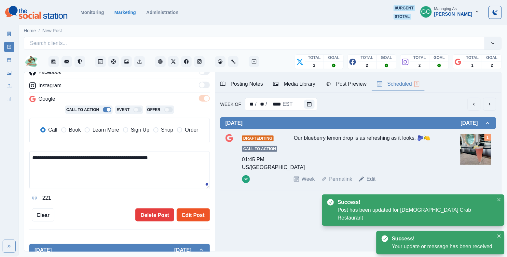
scroll to position [107, 0]
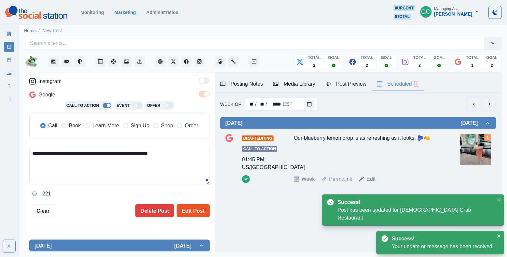
click at [199, 212] on button "Edit Post" at bounding box center [193, 210] width 33 height 13
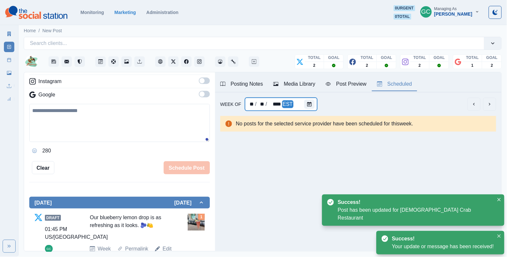
click at [316, 105] on div at bounding box center [311, 104] width 13 height 13
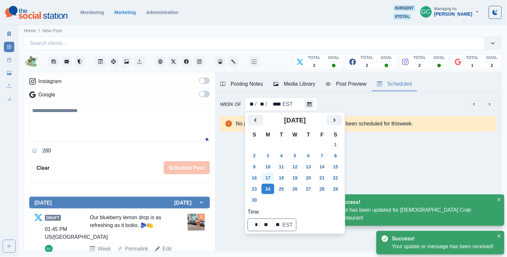
click at [270, 180] on button "17" at bounding box center [268, 178] width 13 height 10
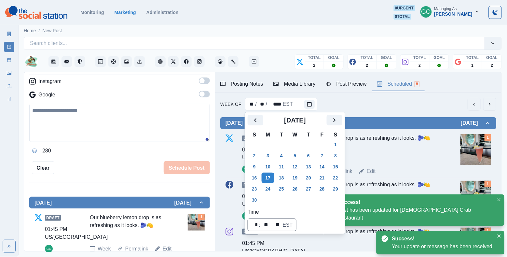
click at [383, 159] on div "Our blueberry lemon drop is as refreshing as it looks. 🫐🍋" at bounding box center [367, 148] width 147 height 28
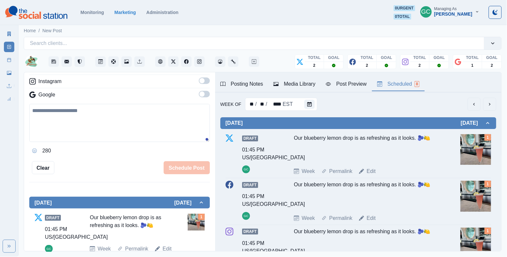
click at [175, 159] on div "schedule for ** / ** / **** PST ******* X/Twitter Facebook Instagram Google 280…" at bounding box center [119, 81] width 181 height 186
click at [312, 105] on button "Calendar" at bounding box center [310, 104] width 10 height 9
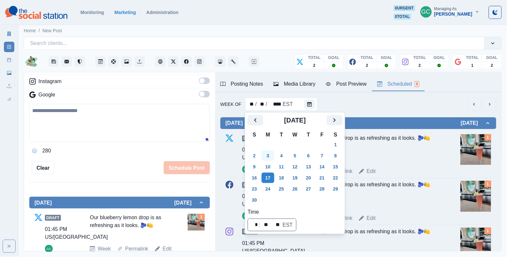
click at [270, 158] on button "3" at bounding box center [268, 155] width 13 height 10
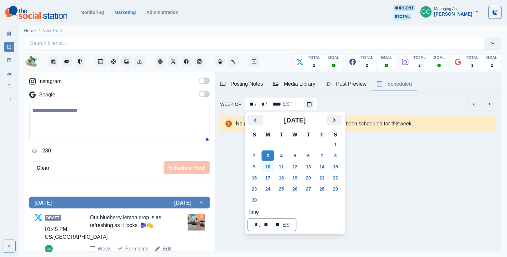
click at [270, 164] on button "10" at bounding box center [268, 167] width 13 height 10
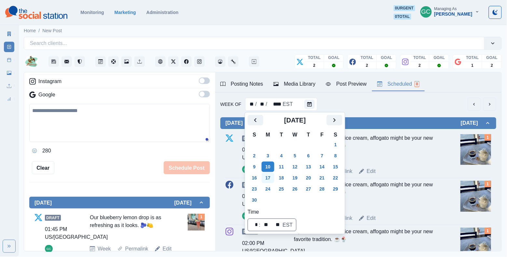
click at [271, 177] on button "17" at bounding box center [268, 178] width 13 height 10
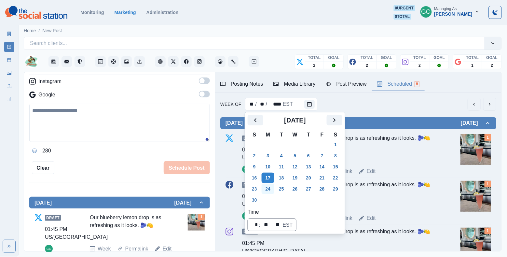
click at [271, 185] on button "24" at bounding box center [268, 189] width 13 height 10
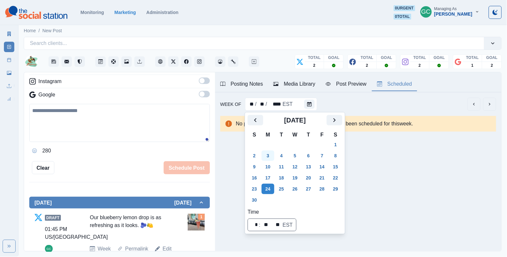
click at [268, 158] on button "3" at bounding box center [268, 155] width 13 height 10
click at [274, 169] on button "10" at bounding box center [268, 167] width 13 height 10
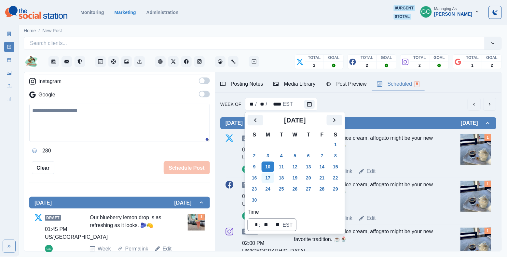
click at [271, 179] on button "17" at bounding box center [268, 178] width 13 height 10
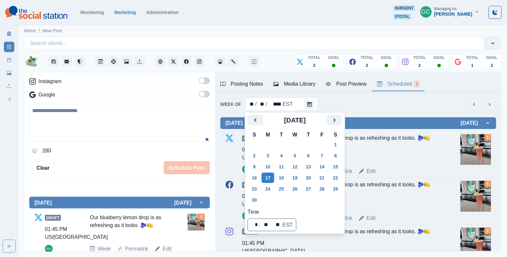
click at [387, 154] on div "Our blueberry lemon drop is as refreshing as it looks. 🫐🍋" at bounding box center [367, 148] width 147 height 28
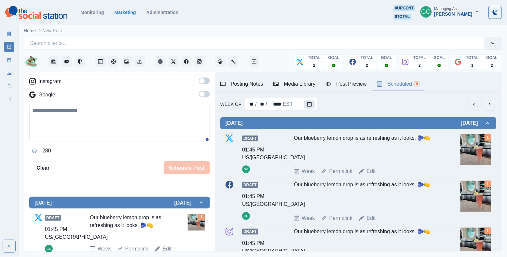
click at [305, 106] on button "Calendar" at bounding box center [310, 104] width 10 height 9
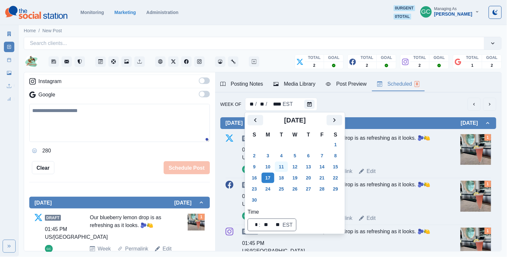
click at [289, 162] on td "11" at bounding box center [282, 166] width 14 height 11
click at [282, 156] on button "4" at bounding box center [281, 155] width 13 height 10
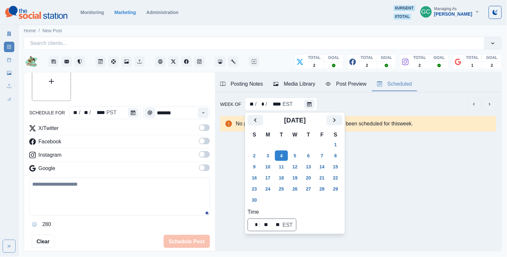
scroll to position [31, 0]
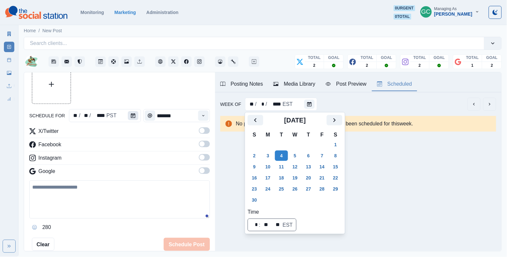
click at [135, 119] on button "Calendar" at bounding box center [133, 115] width 10 height 9
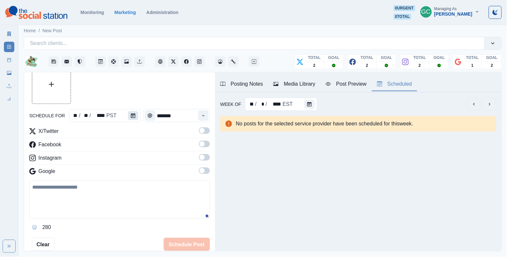
click at [133, 113] on icon "Calendar" at bounding box center [133, 115] width 5 height 5
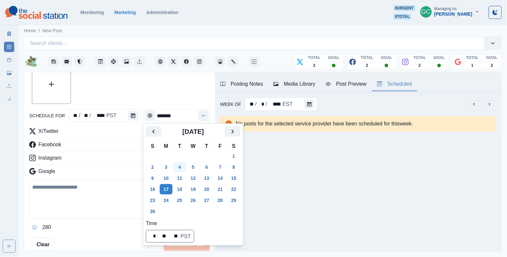
click at [183, 165] on button "4" at bounding box center [179, 167] width 13 height 10
click at [210, 113] on div "Time" at bounding box center [203, 115] width 13 height 13
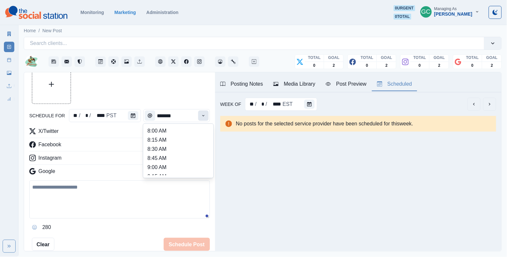
click at [204, 113] on icon "Time" at bounding box center [203, 115] width 5 height 5
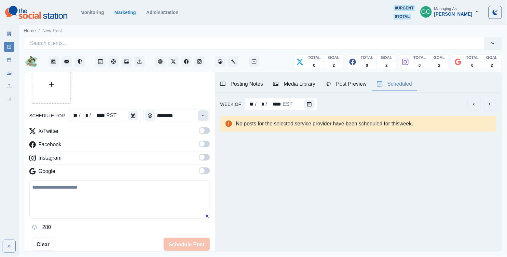
click at [208, 115] on button "Time" at bounding box center [203, 115] width 10 height 10
click at [179, 151] on li "10:15 AM" at bounding box center [178, 146] width 65 height 9
click at [206, 114] on button "Time" at bounding box center [203, 115] width 10 height 10
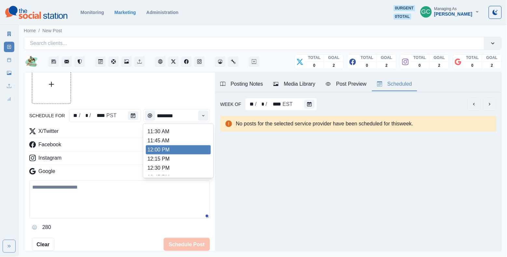
scroll to position [127, 0]
click at [179, 155] on li "12:00 PM" at bounding box center [178, 150] width 65 height 9
type input "********"
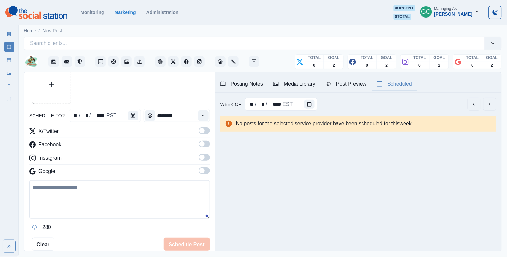
click at [203, 170] on span at bounding box center [202, 170] width 5 height 5
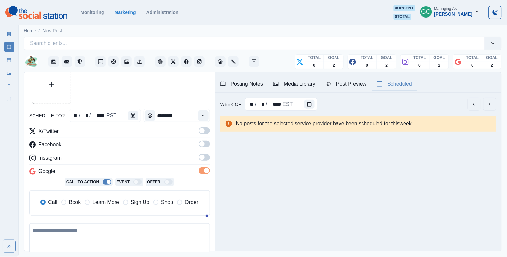
click at [204, 162] on label at bounding box center [204, 159] width 11 height 10
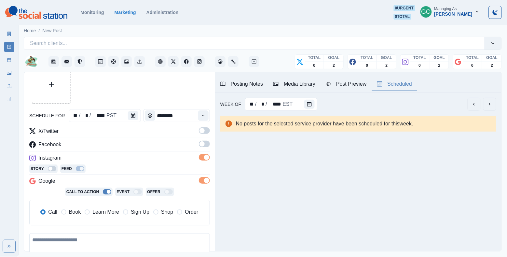
click at [205, 147] on span at bounding box center [204, 144] width 11 height 7
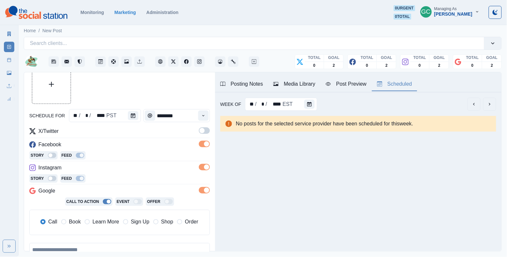
click at [206, 134] on span at bounding box center [204, 130] width 11 height 7
click at [114, 220] on span "Learn More" at bounding box center [105, 222] width 27 height 8
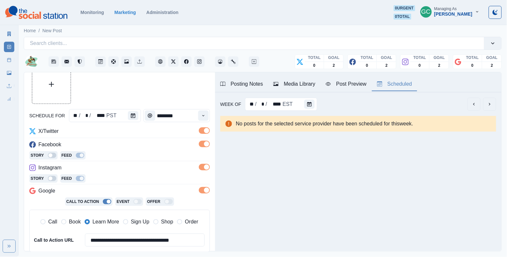
click at [143, 146] on div "Facebook" at bounding box center [119, 146] width 181 height 10
click at [172, 97] on div at bounding box center [119, 84] width 181 height 39
click at [150, 148] on div "Facebook" at bounding box center [119, 146] width 181 height 10
click at [300, 85] on div "Media Library" at bounding box center [295, 84] width 42 height 8
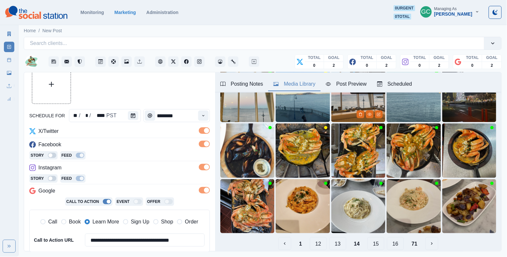
scroll to position [70, 0]
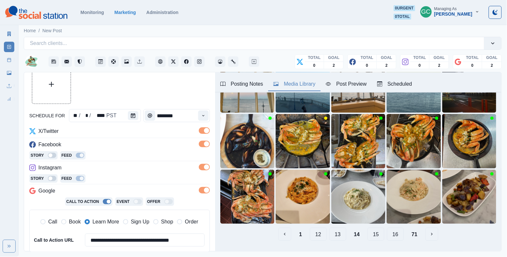
click at [318, 235] on button "12" at bounding box center [318, 234] width 17 height 13
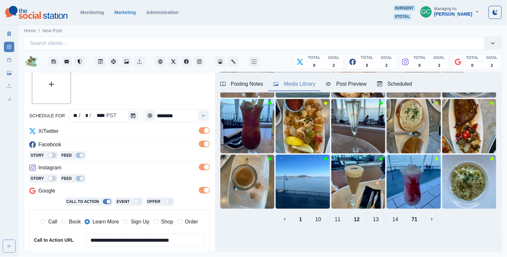
scroll to position [85, 0]
click at [321, 221] on button "10" at bounding box center [318, 219] width 17 height 13
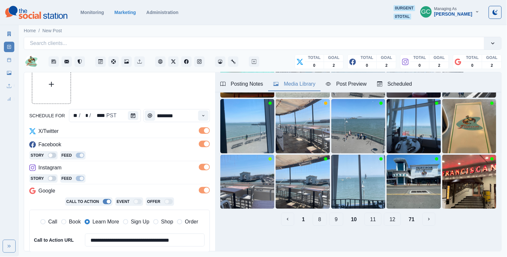
click at [323, 221] on button "8" at bounding box center [320, 219] width 14 height 13
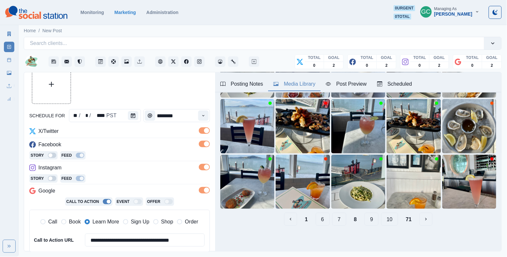
click at [330, 222] on div "1 6 7 8 9 10 71" at bounding box center [358, 219] width 276 height 13
click at [322, 221] on button "6" at bounding box center [323, 219] width 14 height 13
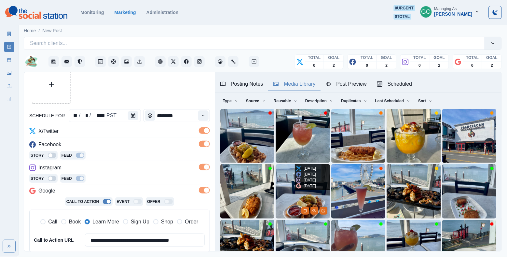
scroll to position [15, 0]
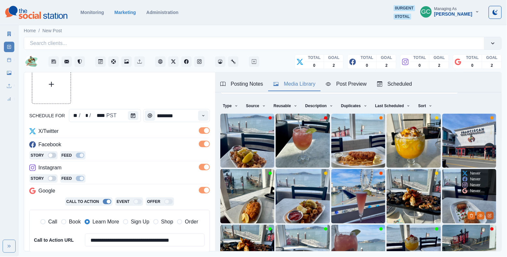
click at [491, 219] on button "Edit Media" at bounding box center [490, 216] width 8 height 8
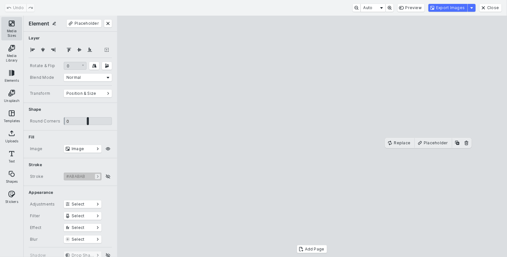
click at [7, 28] on button "Media Sizes" at bounding box center [11, 28] width 21 height 23
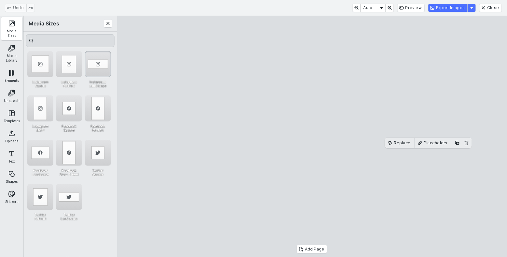
click at [96, 64] on div "Instagram Landscape" at bounding box center [98, 64] width 26 height 26
drag, startPoint x: 247, startPoint y: 150, endPoint x: 245, endPoint y: 81, distance: 68.8
click at [312, 136] on cesdk-canvas "Editor canvas" at bounding box center [312, 136] width 0 height 0
drag, startPoint x: 310, startPoint y: 166, endPoint x: 310, endPoint y: 263, distance: 97.1
click at [310, 257] on html "**********" at bounding box center [253, 128] width 507 height 257
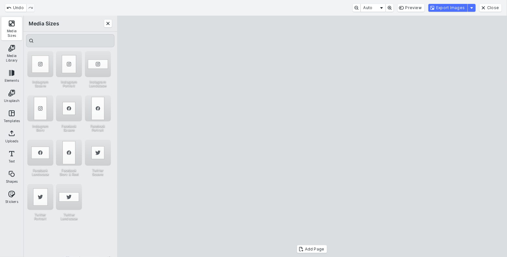
drag, startPoint x: 325, startPoint y: 159, endPoint x: 323, endPoint y: 134, distance: 25.5
click at [312, 136] on cesdk-canvas "Editor canvas" at bounding box center [312, 136] width 0 height 0
drag, startPoint x: 480, startPoint y: 98, endPoint x: 501, endPoint y: 98, distance: 21.2
click at [312, 136] on cesdk-canvas "Editor canvas" at bounding box center [312, 136] width 0 height 0
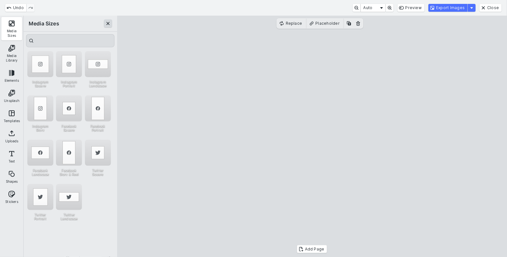
click at [108, 23] on button "Close" at bounding box center [108, 24] width 8 height 8
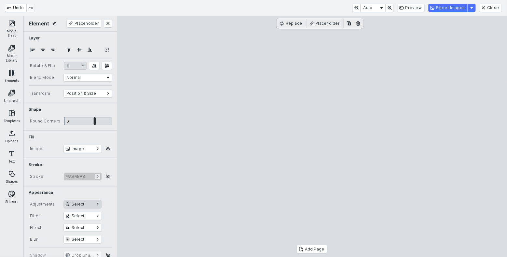
click at [78, 203] on button "Select" at bounding box center [83, 204] width 38 height 8
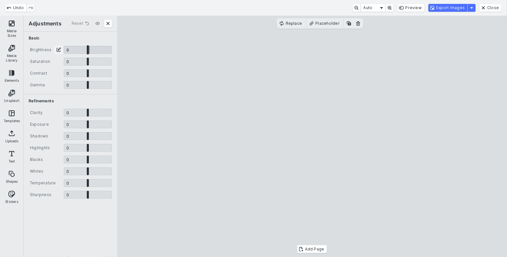
click at [90, 50] on input "CE.SDK" at bounding box center [88, 50] width 48 height 8
type input "****"
drag, startPoint x: 87, startPoint y: 193, endPoint x: 92, endPoint y: 194, distance: 4.6
click at [92, 194] on input "CE.SDK" at bounding box center [88, 195] width 48 height 8
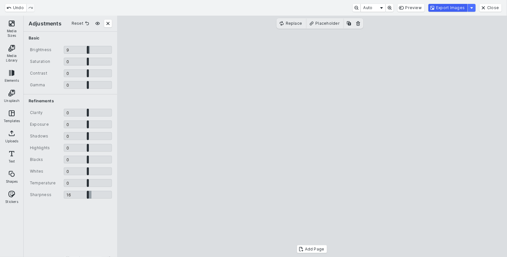
click at [451, 8] on button "Export Images" at bounding box center [448, 8] width 39 height 8
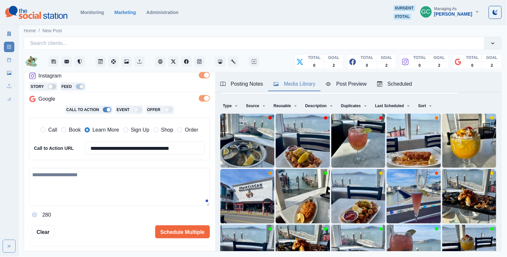
scroll to position [126, 0]
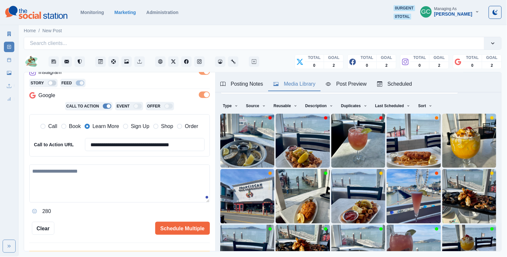
click at [97, 190] on textarea at bounding box center [119, 183] width 181 height 38
paste textarea "**********"
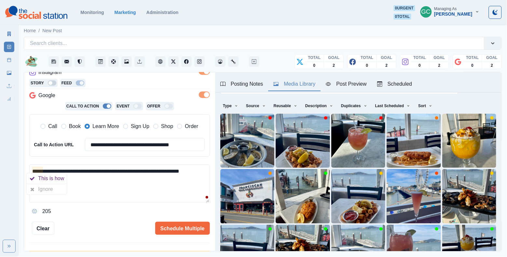
click at [87, 182] on textarea "**********" at bounding box center [119, 183] width 181 height 38
drag, startPoint x: 68, startPoint y: 186, endPoint x: 8, endPoint y: 159, distance: 65.3
click at [8, 159] on div "**********" at bounding box center [253, 128] width 507 height 257
click at [77, 194] on textarea "**********" at bounding box center [119, 183] width 181 height 38
drag, startPoint x: 56, startPoint y: 190, endPoint x: 11, endPoint y: 142, distance: 65.7
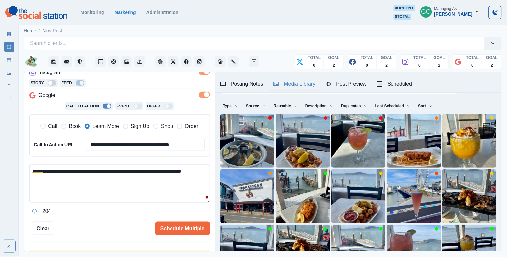
click at [11, 142] on div "**********" at bounding box center [253, 128] width 507 height 257
click at [72, 193] on textarea "**********" at bounding box center [119, 183] width 181 height 38
click at [49, 177] on div "This is how" at bounding box center [52, 178] width 29 height 10
click at [77, 188] on textarea "**********" at bounding box center [119, 183] width 181 height 38
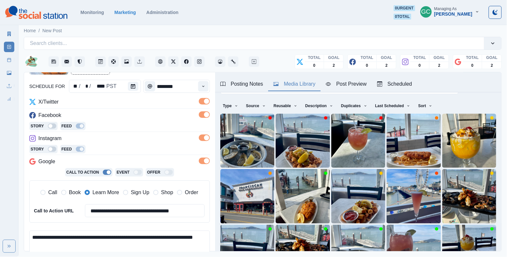
scroll to position [40, 0]
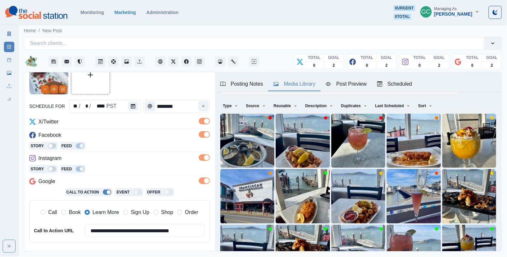
click at [138, 136] on div "Facebook" at bounding box center [119, 136] width 181 height 10
click at [122, 119] on div "X/Twitter" at bounding box center [119, 123] width 181 height 10
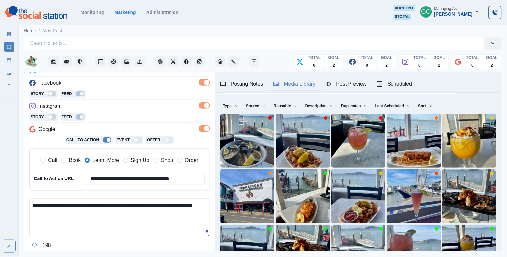
scroll to position [97, 0]
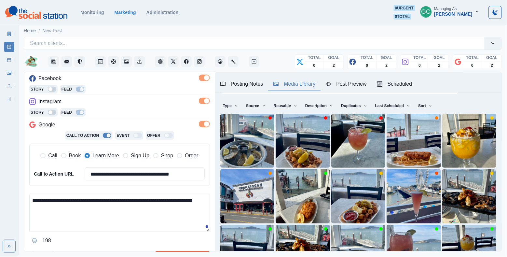
click at [97, 229] on textarea "**********" at bounding box center [119, 213] width 181 height 38
drag, startPoint x: 89, startPoint y: 220, endPoint x: 0, endPoint y: 182, distance: 97.0
click at [0, 182] on div "**********" at bounding box center [253, 128] width 507 height 257
click at [59, 218] on textarea "**********" at bounding box center [119, 213] width 181 height 38
click at [73, 213] on textarea "**********" at bounding box center [119, 213] width 181 height 38
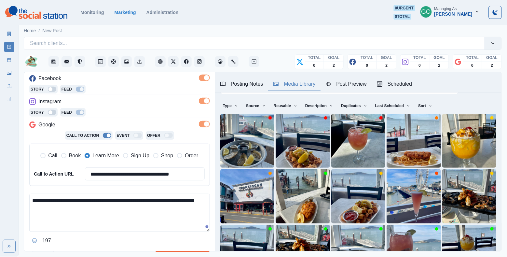
drag, startPoint x: 63, startPoint y: 216, endPoint x: 17, endPoint y: 192, distance: 52.0
click at [17, 192] on div "**********" at bounding box center [253, 128] width 507 height 257
click at [67, 224] on textarea "**********" at bounding box center [119, 213] width 181 height 38
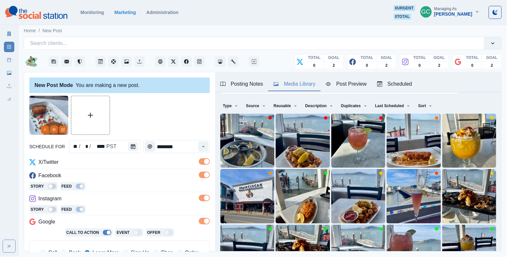
scroll to position [0, 0]
click at [129, 180] on div "Facebook" at bounding box center [119, 177] width 181 height 10
click at [137, 116] on div at bounding box center [119, 115] width 181 height 39
click at [125, 182] on div "Facebook" at bounding box center [119, 177] width 181 height 10
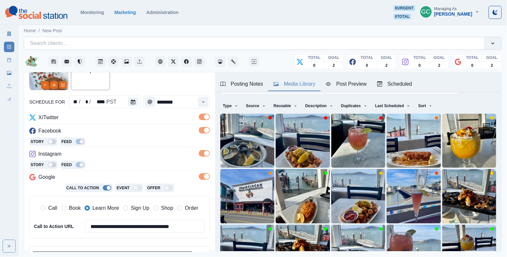
scroll to position [54, 0]
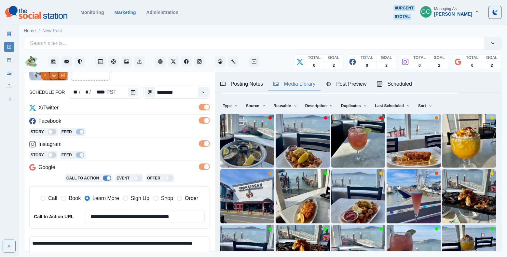
click at [129, 118] on div "Facebook" at bounding box center [119, 122] width 181 height 10
click at [123, 127] on div "Facebook" at bounding box center [119, 122] width 181 height 10
click at [123, 123] on div "Facebook" at bounding box center [119, 122] width 181 height 10
click at [126, 128] on div "Facebook" at bounding box center [119, 122] width 181 height 10
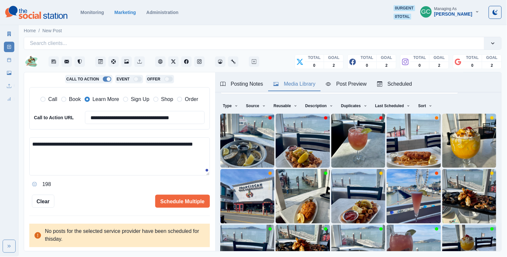
click at [106, 149] on textarea "**********" at bounding box center [119, 156] width 181 height 38
drag, startPoint x: 86, startPoint y: 163, endPoint x: 0, endPoint y: 131, distance: 91.8
click at [0, 131] on div "**********" at bounding box center [253, 128] width 507 height 257
click at [66, 167] on textarea "**********" at bounding box center [119, 157] width 181 height 38
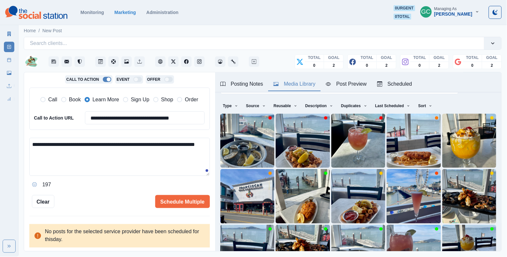
drag, startPoint x: 66, startPoint y: 166, endPoint x: 1, endPoint y: 133, distance: 73.4
click at [1, 133] on div "**********" at bounding box center [253, 128] width 507 height 257
click at [83, 166] on textarea "**********" at bounding box center [119, 157] width 181 height 38
click at [90, 156] on textarea "**********" at bounding box center [119, 157] width 181 height 38
type textarea "**********"
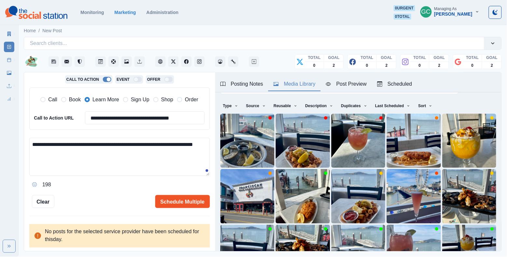
click at [184, 198] on button "Schedule Multiple" at bounding box center [182, 201] width 55 height 13
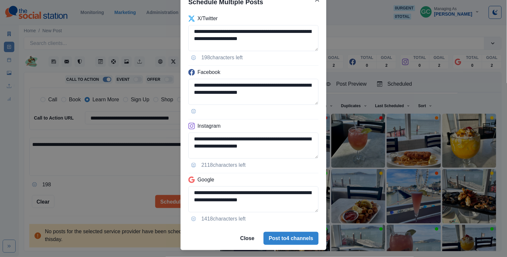
scroll to position [43, 0]
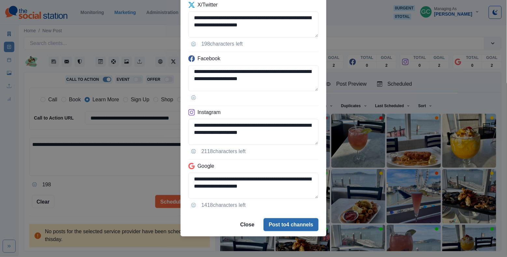
click at [284, 228] on button "Post to 4 channels" at bounding box center [291, 224] width 55 height 13
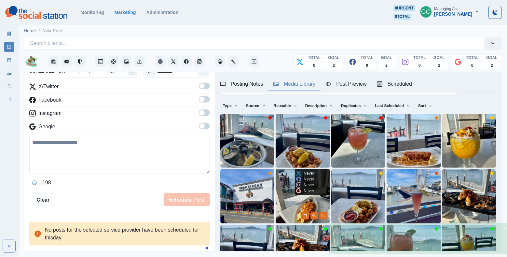
scroll to position [52, 0]
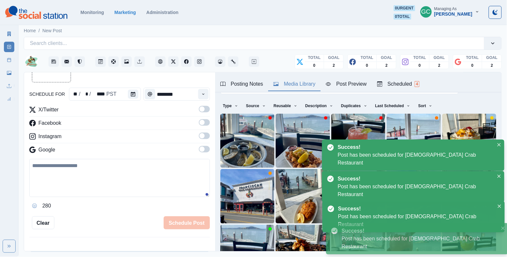
click at [414, 81] on div "Scheduled 4" at bounding box center [398, 84] width 42 height 8
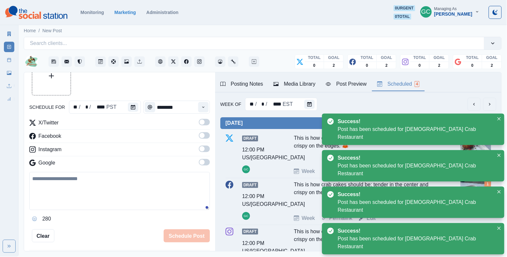
scroll to position [33, 0]
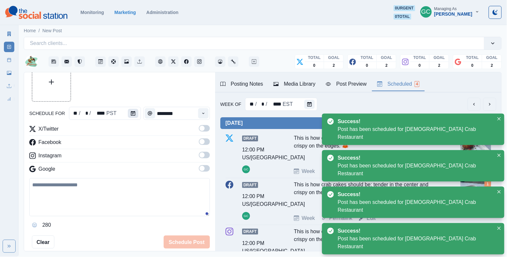
click at [129, 112] on button "Calendar" at bounding box center [133, 113] width 10 height 9
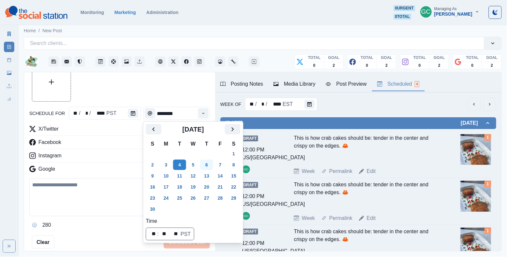
click at [207, 163] on button "6" at bounding box center [206, 165] width 13 height 10
click at [202, 116] on button "Time" at bounding box center [203, 113] width 10 height 10
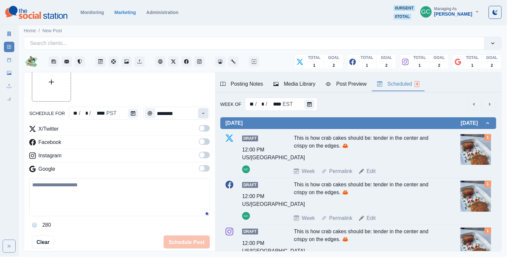
click at [202, 116] on button "Time" at bounding box center [203, 113] width 10 height 10
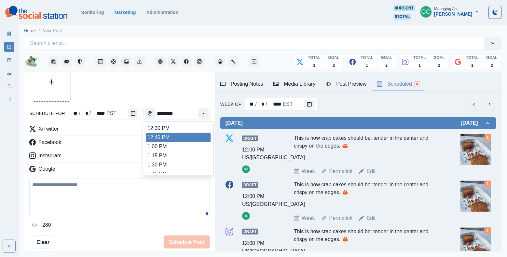
click at [185, 142] on li "12:45 PM" at bounding box center [178, 137] width 65 height 9
type input "********"
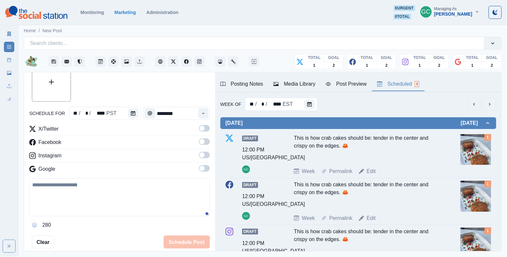
click at [205, 168] on span at bounding box center [204, 168] width 11 height 7
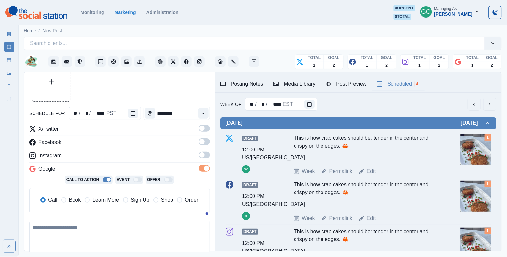
click at [205, 151] on div "X/Twitter Facebook Instagram Google Call To Action Event Offer Call Book Learn …" at bounding box center [119, 171] width 181 height 93
click at [205, 144] on span at bounding box center [204, 141] width 11 height 7
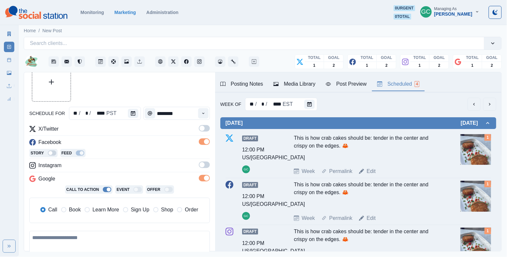
click at [207, 127] on span at bounding box center [204, 128] width 11 height 7
click at [203, 169] on label at bounding box center [204, 167] width 11 height 10
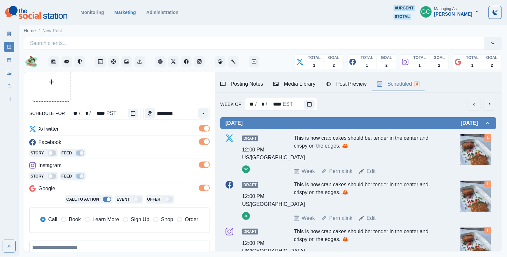
click at [92, 221] on span "Learn More" at bounding box center [105, 220] width 27 height 8
click at [125, 160] on div "**********" at bounding box center [119, 190] width 181 height 130
click at [297, 83] on div "Media Library" at bounding box center [295, 84] width 42 height 8
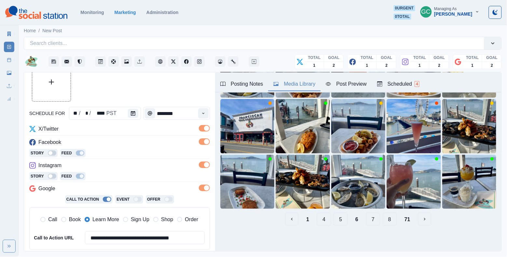
scroll to position [85, 0]
click at [340, 220] on button "5" at bounding box center [341, 219] width 14 height 13
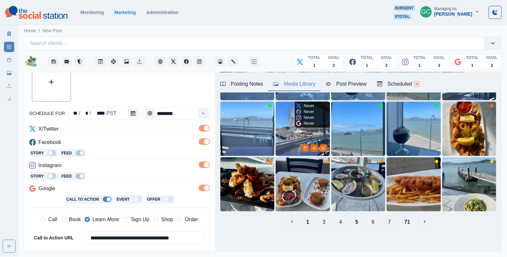
scroll to position [84, 0]
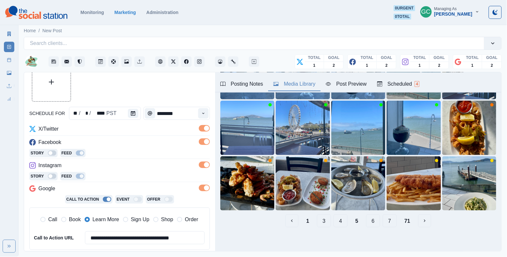
click at [329, 221] on button "3" at bounding box center [324, 220] width 14 height 13
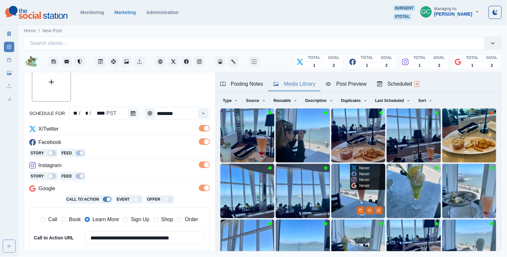
scroll to position [49, 0]
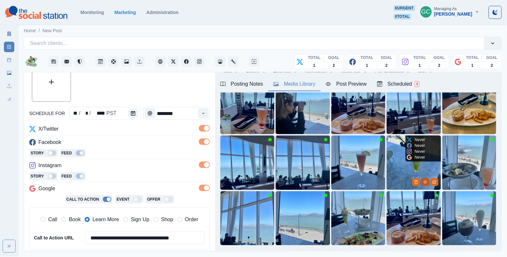
click at [425, 181] on icon "View Media" at bounding box center [426, 182] width 4 height 3
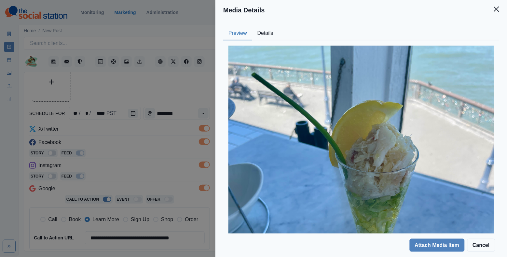
click at [277, 43] on div at bounding box center [361, 222] width 276 height 365
click at [275, 34] on button "Details" at bounding box center [265, 34] width 26 height 14
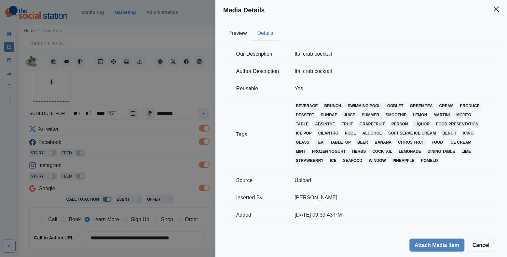
click at [305, 53] on td "Ital crab cocktail" at bounding box center [390, 54] width 207 height 17
copy td "Ital crab cocktail"
click at [193, 94] on div "Media Details Preview Details Our Description Ital crab cocktail Author Descrip…" at bounding box center [253, 128] width 507 height 257
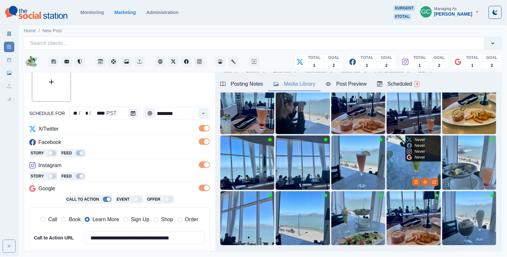
click at [390, 173] on img at bounding box center [414, 162] width 54 height 54
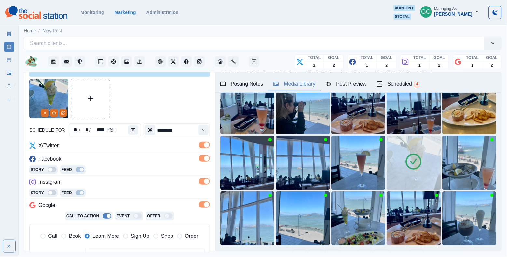
scroll to position [99, 0]
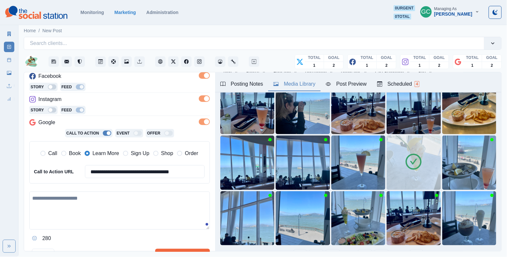
click at [108, 206] on textarea at bounding box center [119, 211] width 181 height 38
paste textarea "**********"
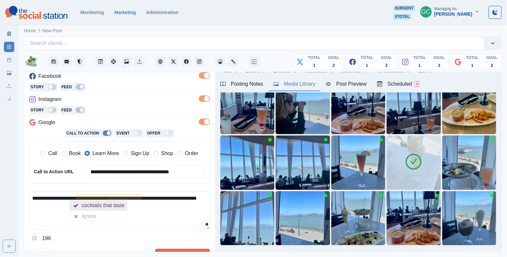
click at [94, 207] on div "cocktails that taste" at bounding box center [105, 205] width 46 height 10
click at [119, 212] on textarea "**********" at bounding box center [119, 211] width 181 height 38
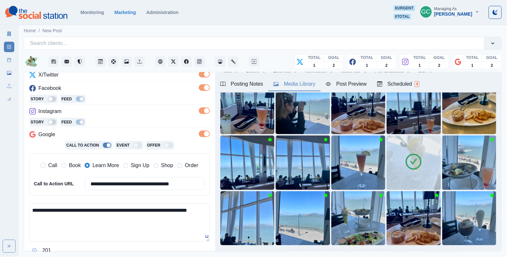
drag, startPoint x: 75, startPoint y: 227, endPoint x: 5, endPoint y: 193, distance: 77.6
click at [5, 193] on div "**********" at bounding box center [253, 128] width 507 height 257
click at [47, 225] on textarea "**********" at bounding box center [119, 223] width 181 height 38
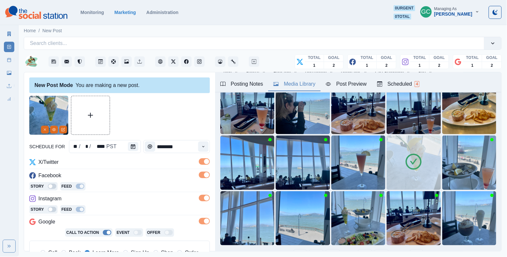
scroll to position [0, 0]
type textarea "**********"
click at [404, 79] on button "Scheduled 4" at bounding box center [398, 85] width 53 height 14
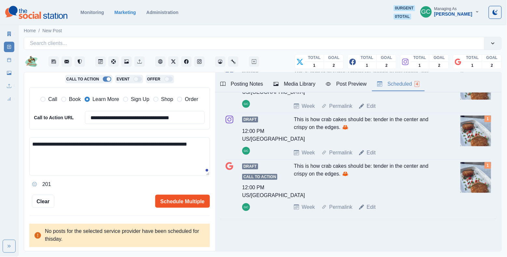
scroll to position [153, 0]
click at [179, 199] on button "Schedule Multiple" at bounding box center [182, 201] width 55 height 13
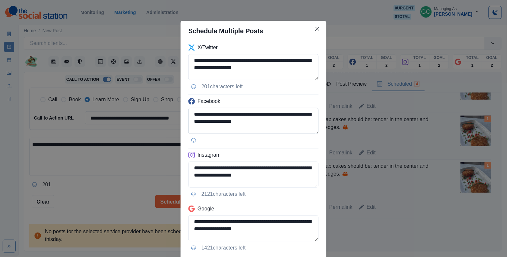
scroll to position [43, 0]
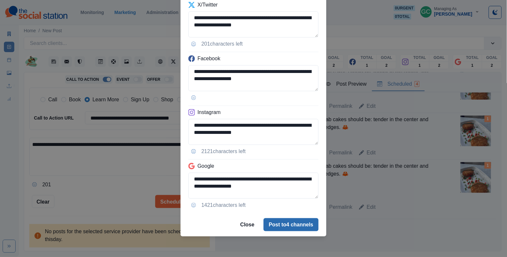
click at [292, 225] on button "Post to 4 channels" at bounding box center [291, 224] width 55 height 13
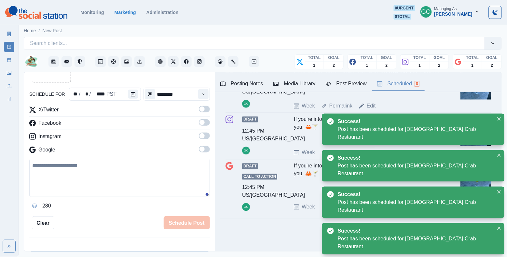
scroll to position [331, 0]
click at [281, 198] on div "Draft Call to Action 12:45 PM US/Pacific GC If you're into crab cocktails that …" at bounding box center [359, 186] width 266 height 49
click at [283, 126] on div "Draft 12:45 PM US/Pacific GC If you're into crab cocktails that taste like seaf…" at bounding box center [359, 136] width 266 height 41
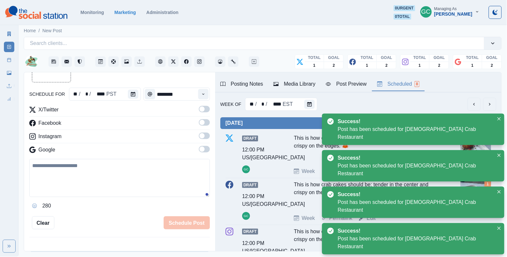
scroll to position [0, 0]
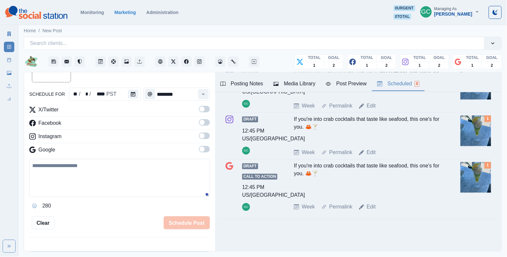
click at [275, 214] on div "Draft 12:45 PM US/Pacific GC If you're into crab cocktails that taste like seaf…" at bounding box center [358, 118] width 276 height 202
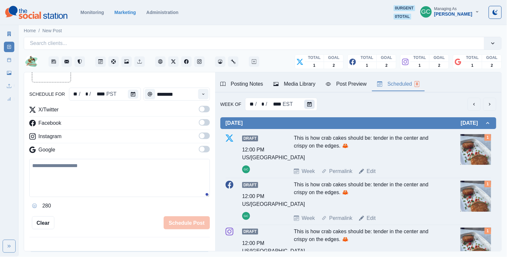
click at [312, 106] on button "Calendar" at bounding box center [310, 104] width 10 height 9
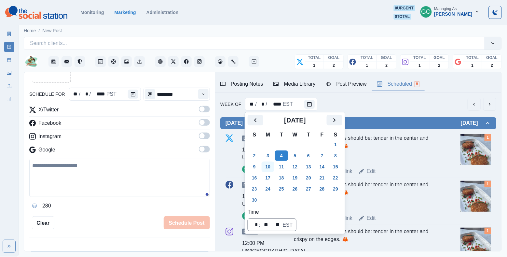
click at [268, 164] on button "10" at bounding box center [268, 167] width 13 height 10
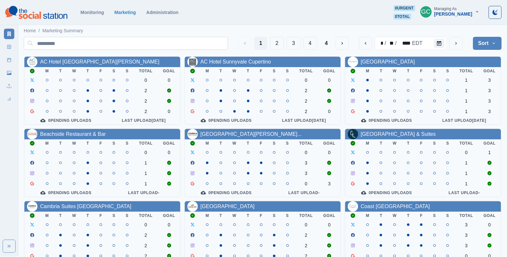
click at [193, 42] on input at bounding box center [126, 43] width 205 height 13
type input "***"
